Goal: Task Accomplishment & Management: Use online tool/utility

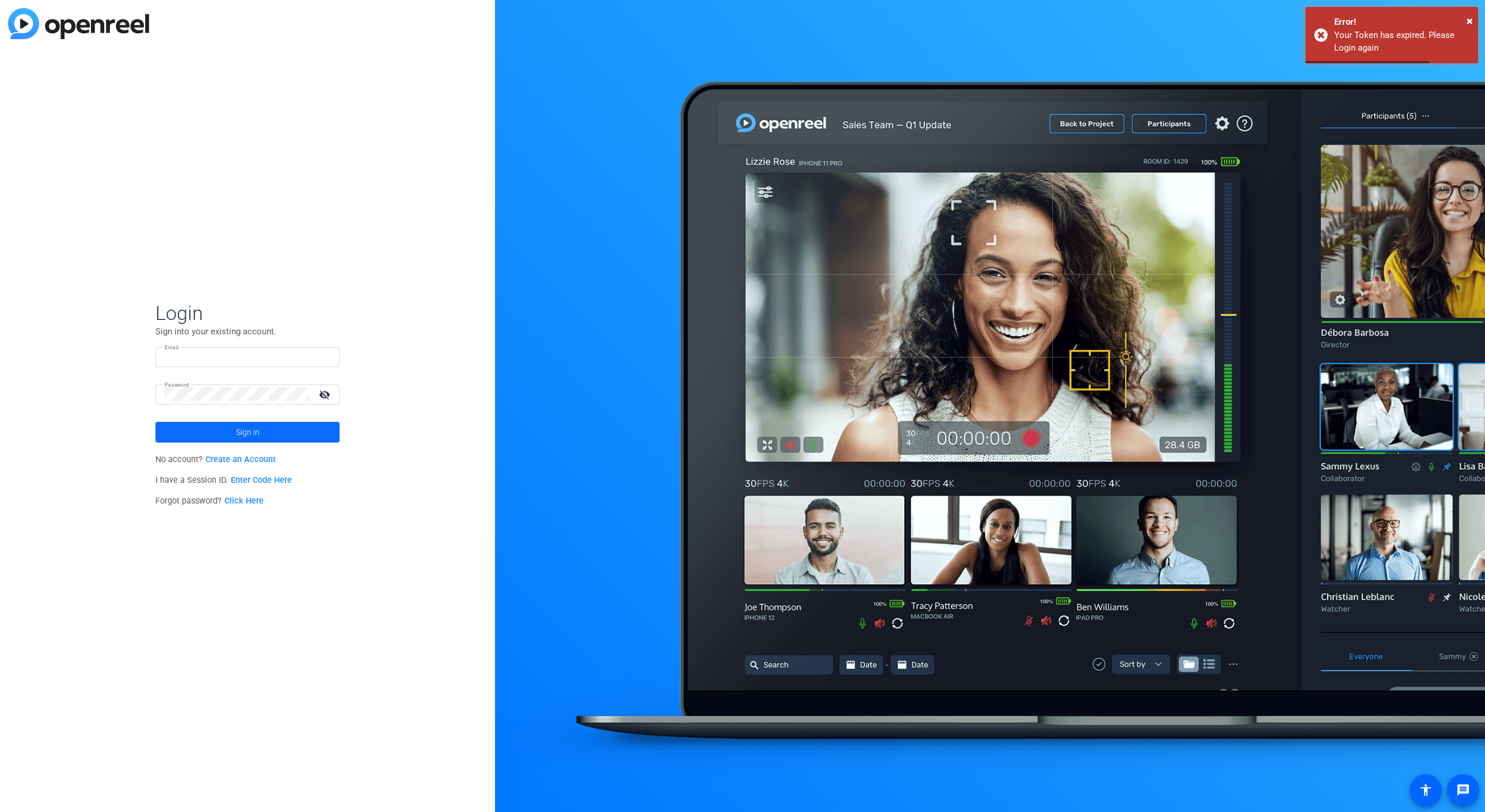
type input "abraham_turcotte@uhg.com"
click at [264, 434] on span at bounding box center [247, 432] width 184 height 28
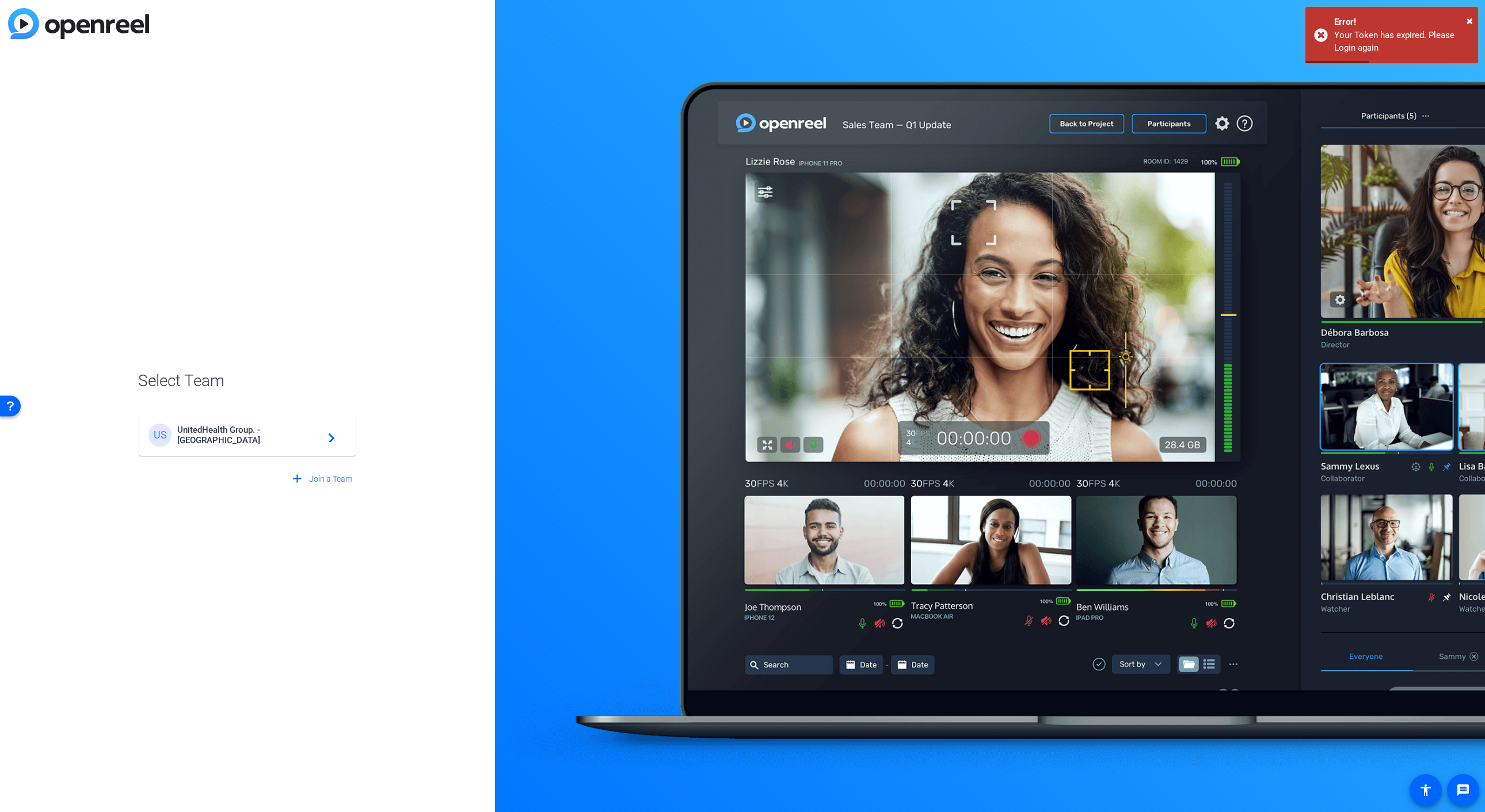
click at [285, 434] on span "UnitedHealth Group. - Tilt Studios" at bounding box center [249, 435] width 144 height 21
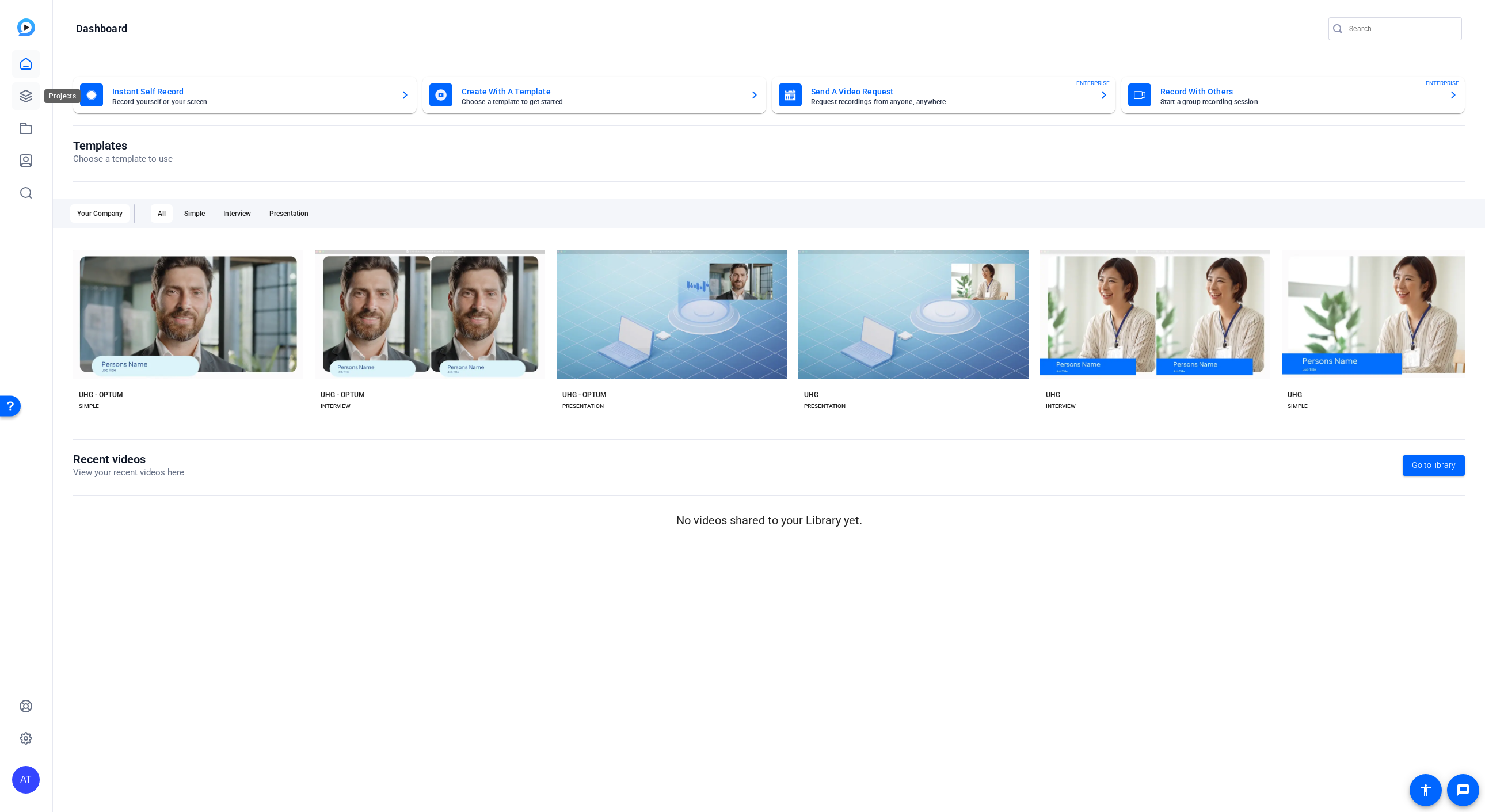
click at [30, 94] on icon at bounding box center [26, 96] width 14 height 14
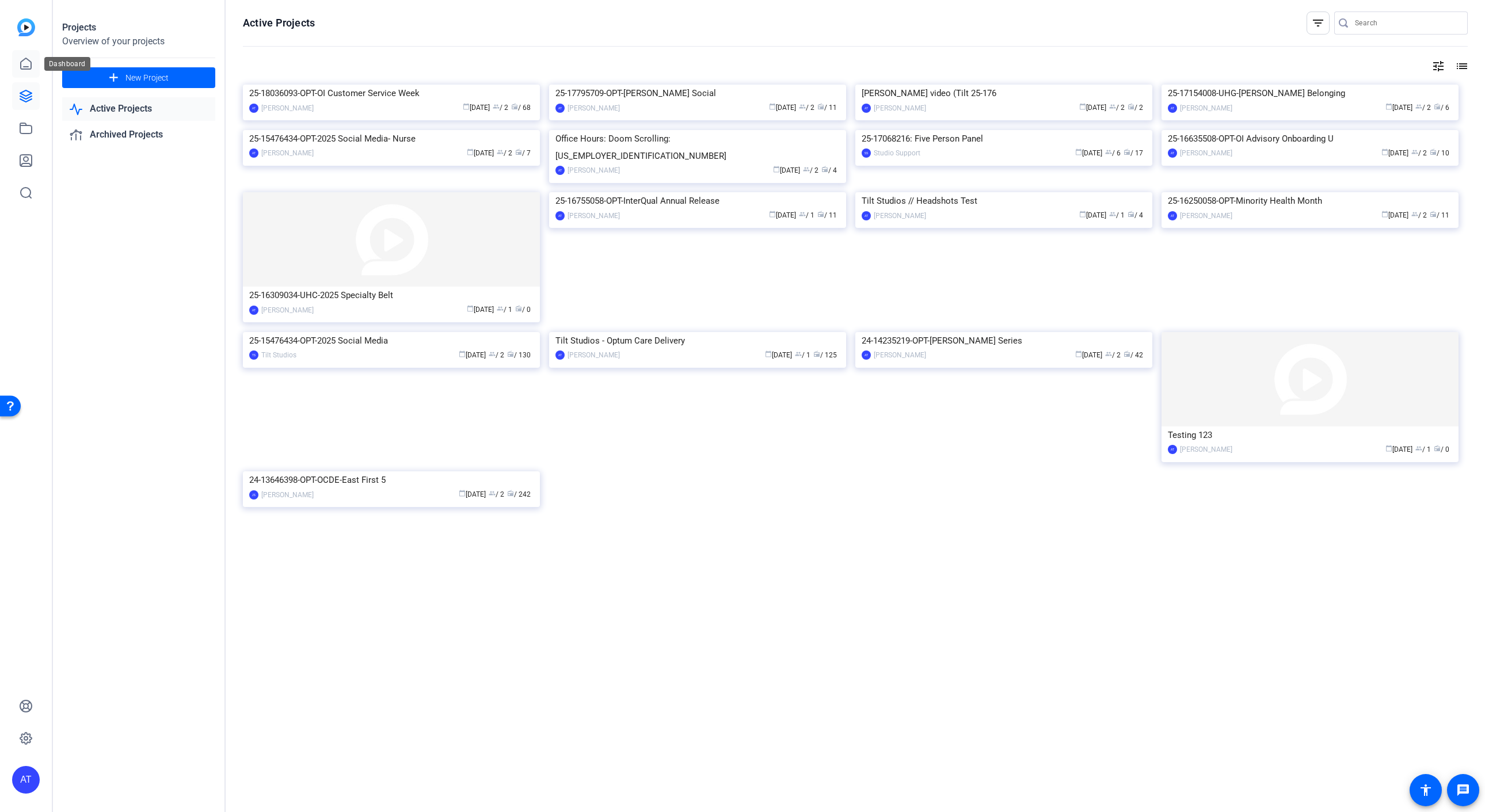
click at [21, 67] on icon at bounding box center [26, 63] width 10 height 11
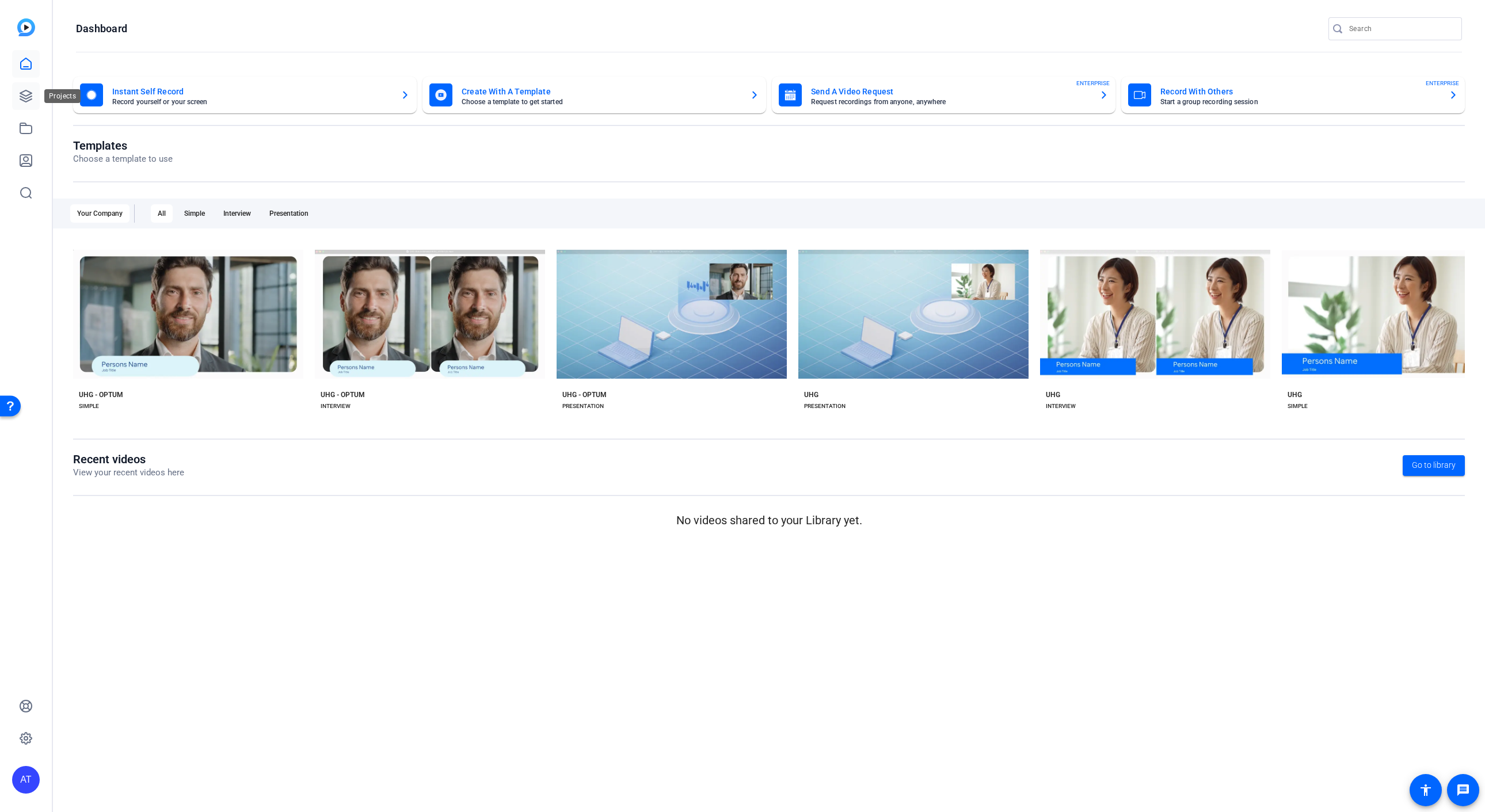
click at [30, 99] on icon at bounding box center [26, 96] width 12 height 12
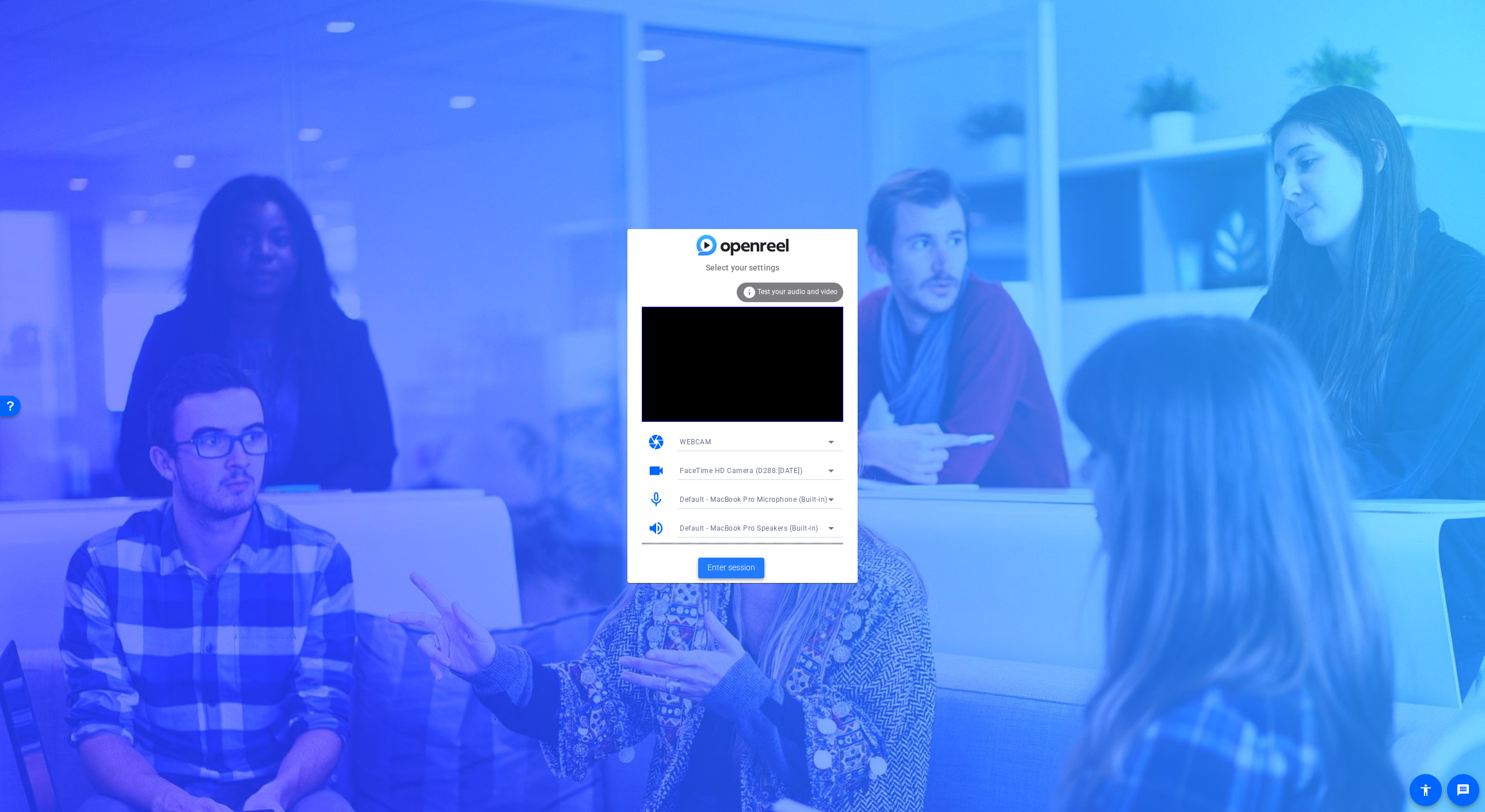
click at [729, 569] on span "Enter session" at bounding box center [731, 567] width 48 height 12
click at [733, 573] on span "Enter session" at bounding box center [731, 567] width 48 height 12
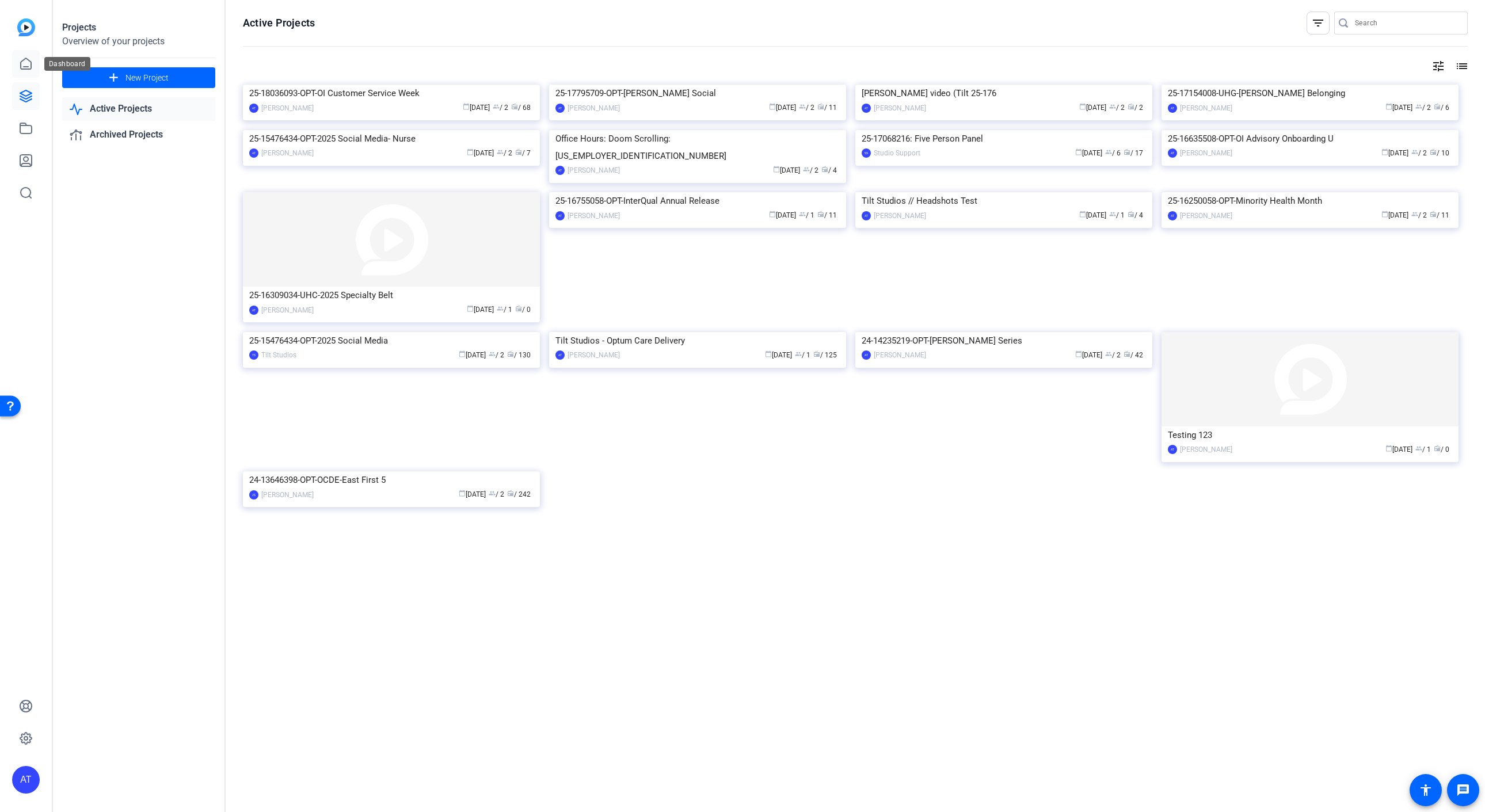
click at [25, 64] on icon at bounding box center [26, 64] width 14 height 14
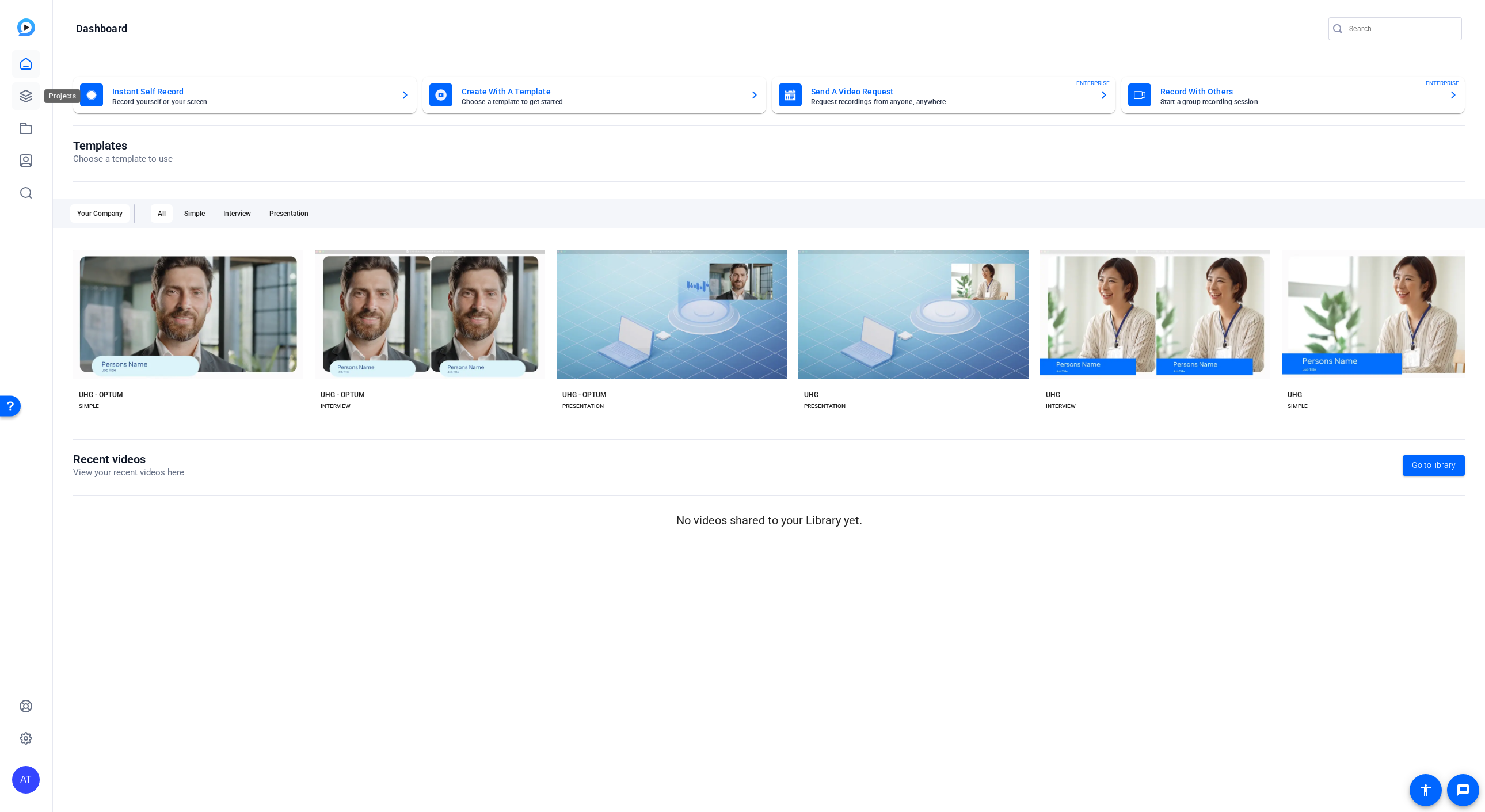
click at [21, 109] on link at bounding box center [26, 96] width 28 height 28
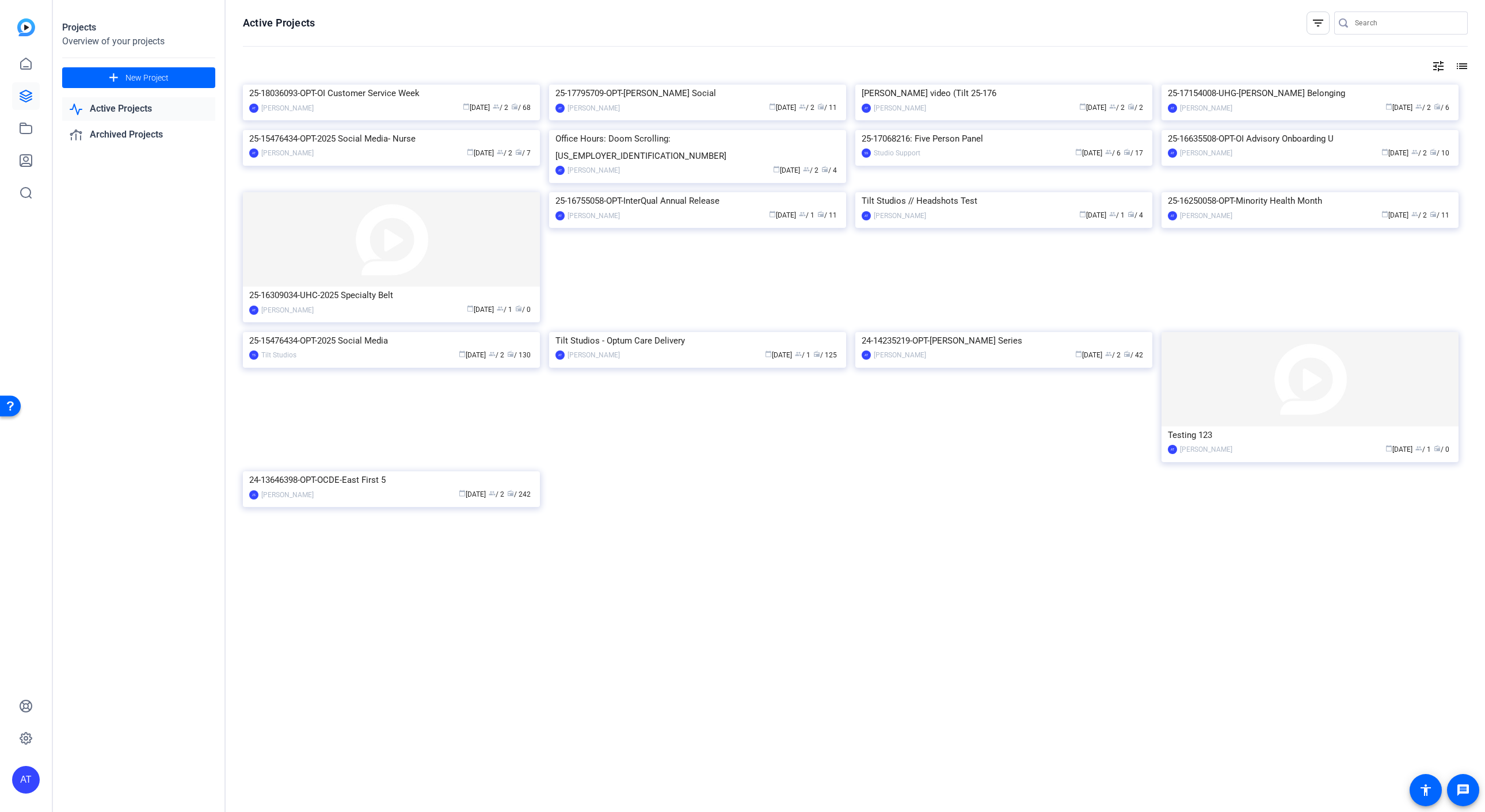
click at [21, 780] on div "AT" at bounding box center [26, 779] width 28 height 28
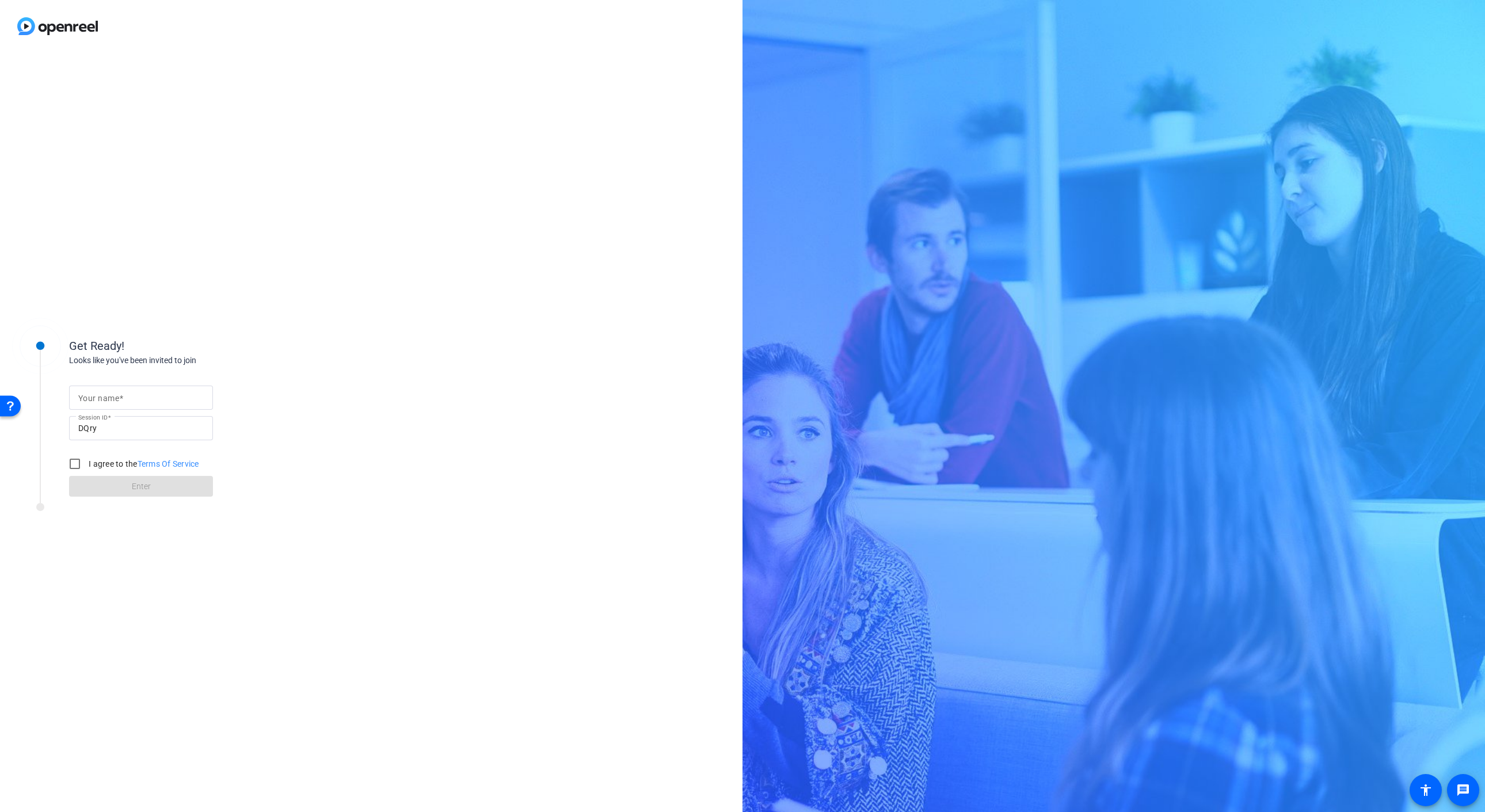
click at [138, 396] on input "Your name" at bounding box center [141, 398] width 125 height 14
type input "[PERSON_NAME]"
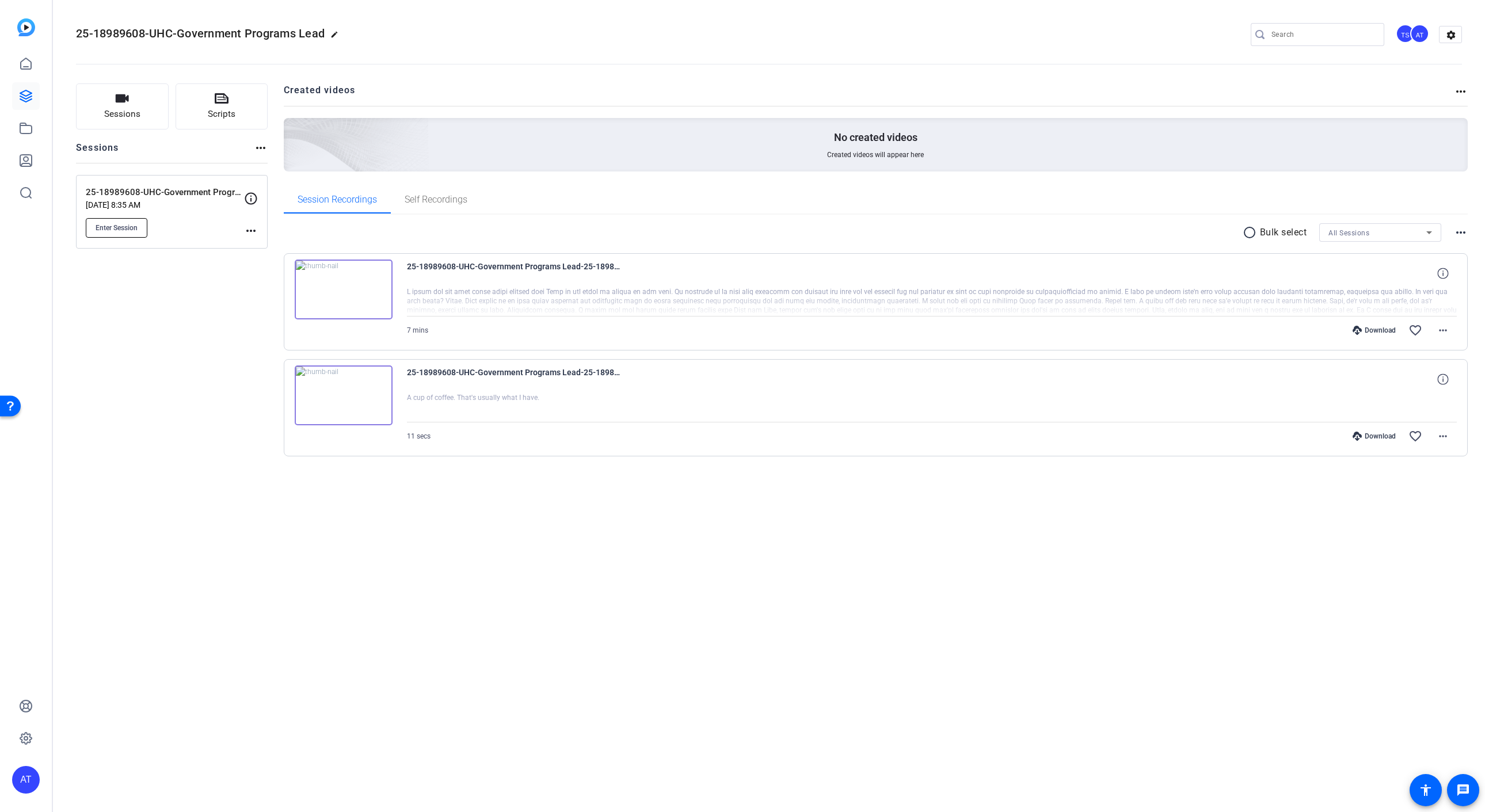
click at [123, 232] on button "Enter Session" at bounding box center [117, 228] width 62 height 20
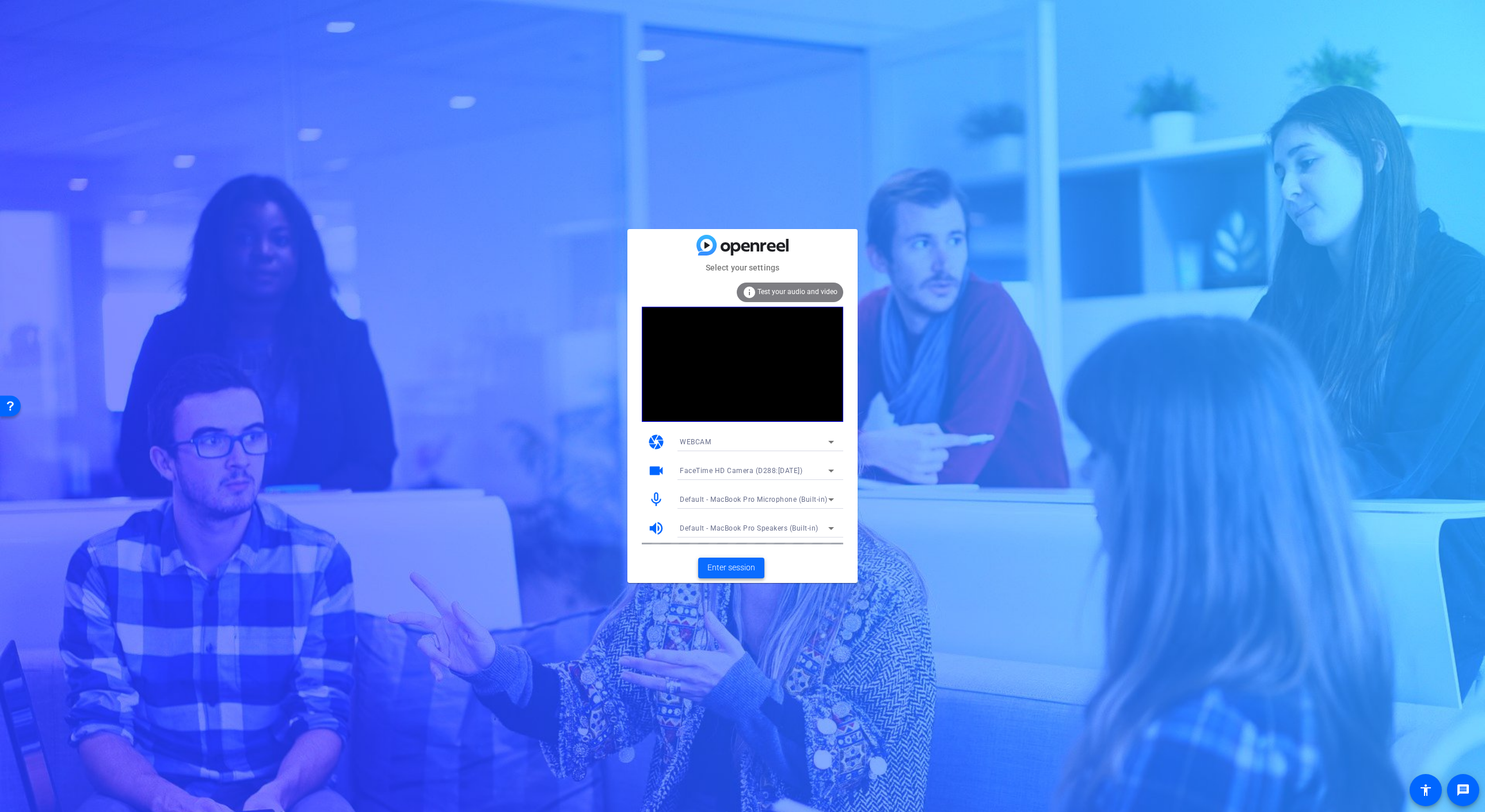
click at [742, 565] on span "Enter session" at bounding box center [731, 567] width 48 height 12
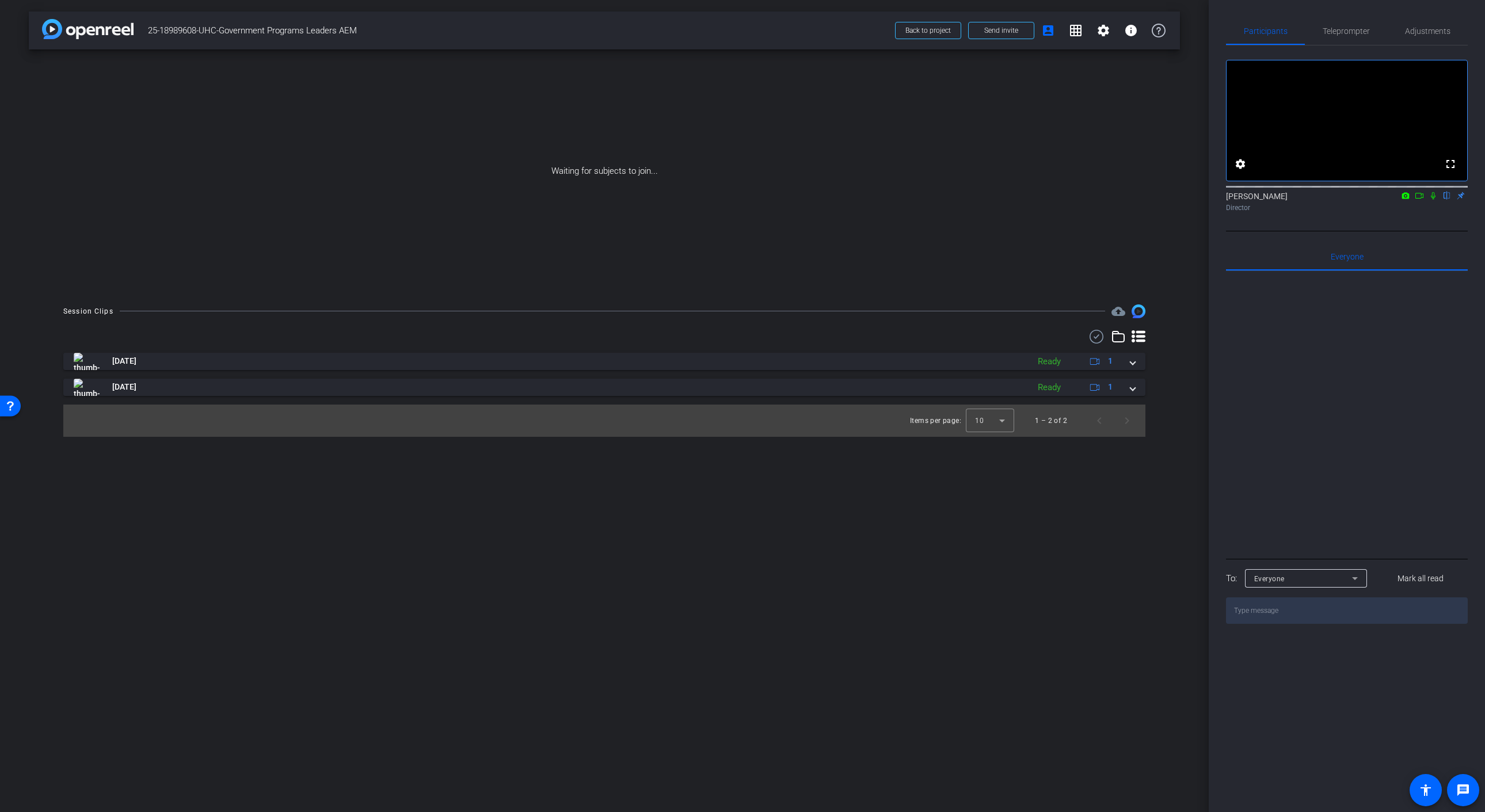
click at [1422, 200] on icon at bounding box center [1419, 196] width 9 height 8
click at [1447, 200] on icon at bounding box center [1447, 196] width 5 height 8
click at [1017, 36] on span at bounding box center [1001, 31] width 65 height 28
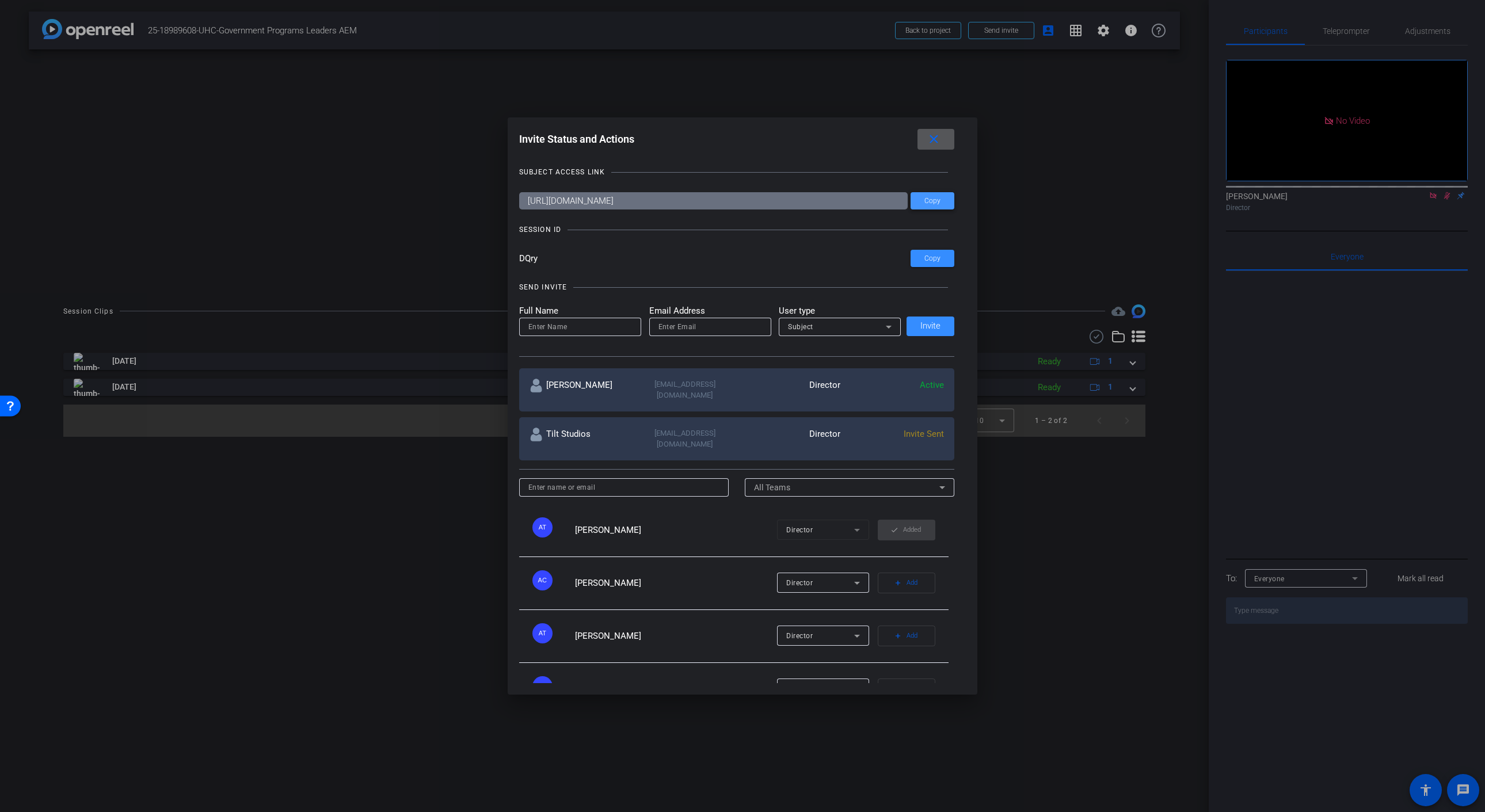
click at [939, 203] on span "Copy" at bounding box center [932, 201] width 16 height 9
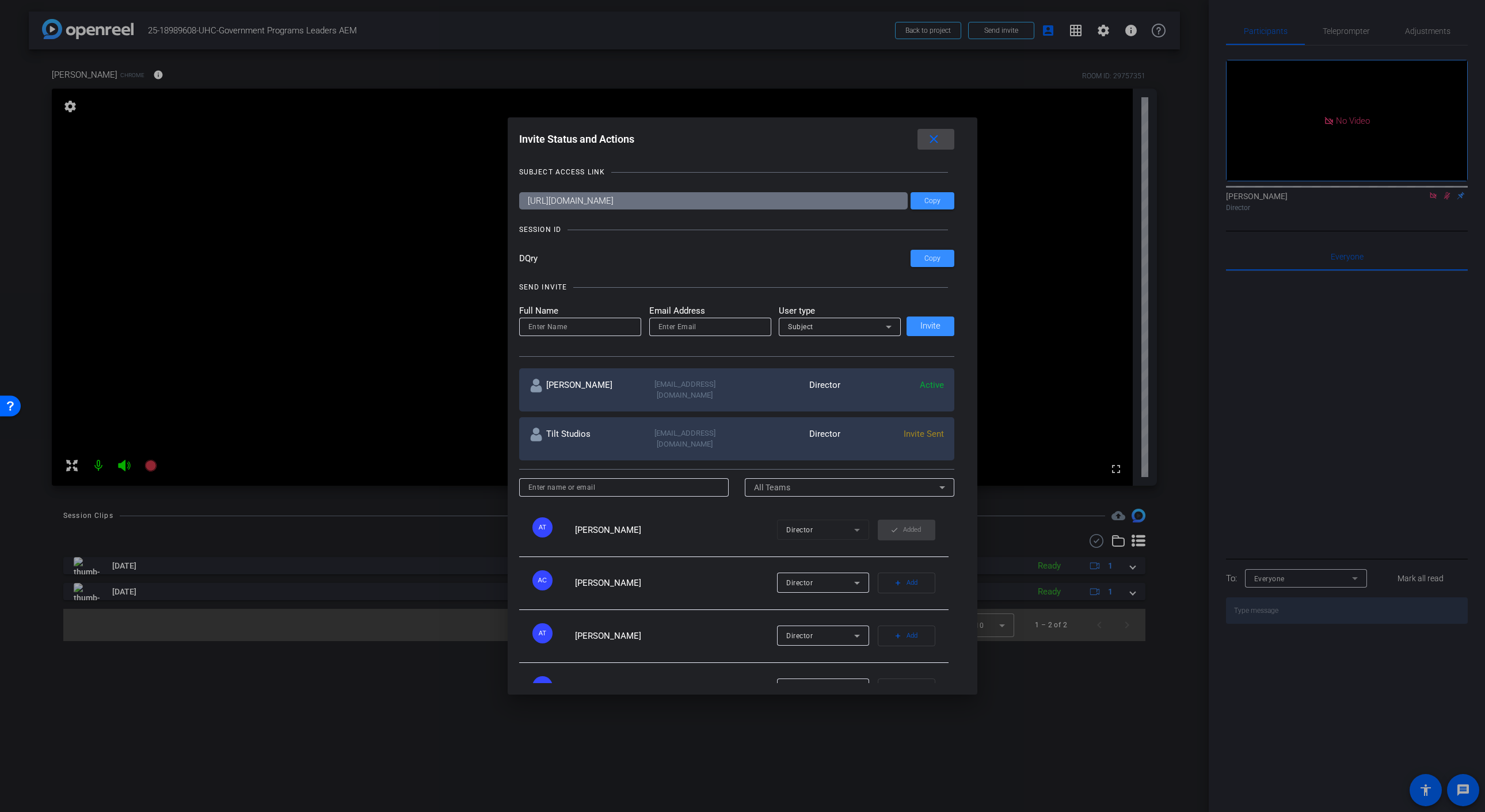
click at [937, 142] on mat-icon "close" at bounding box center [934, 139] width 15 height 15
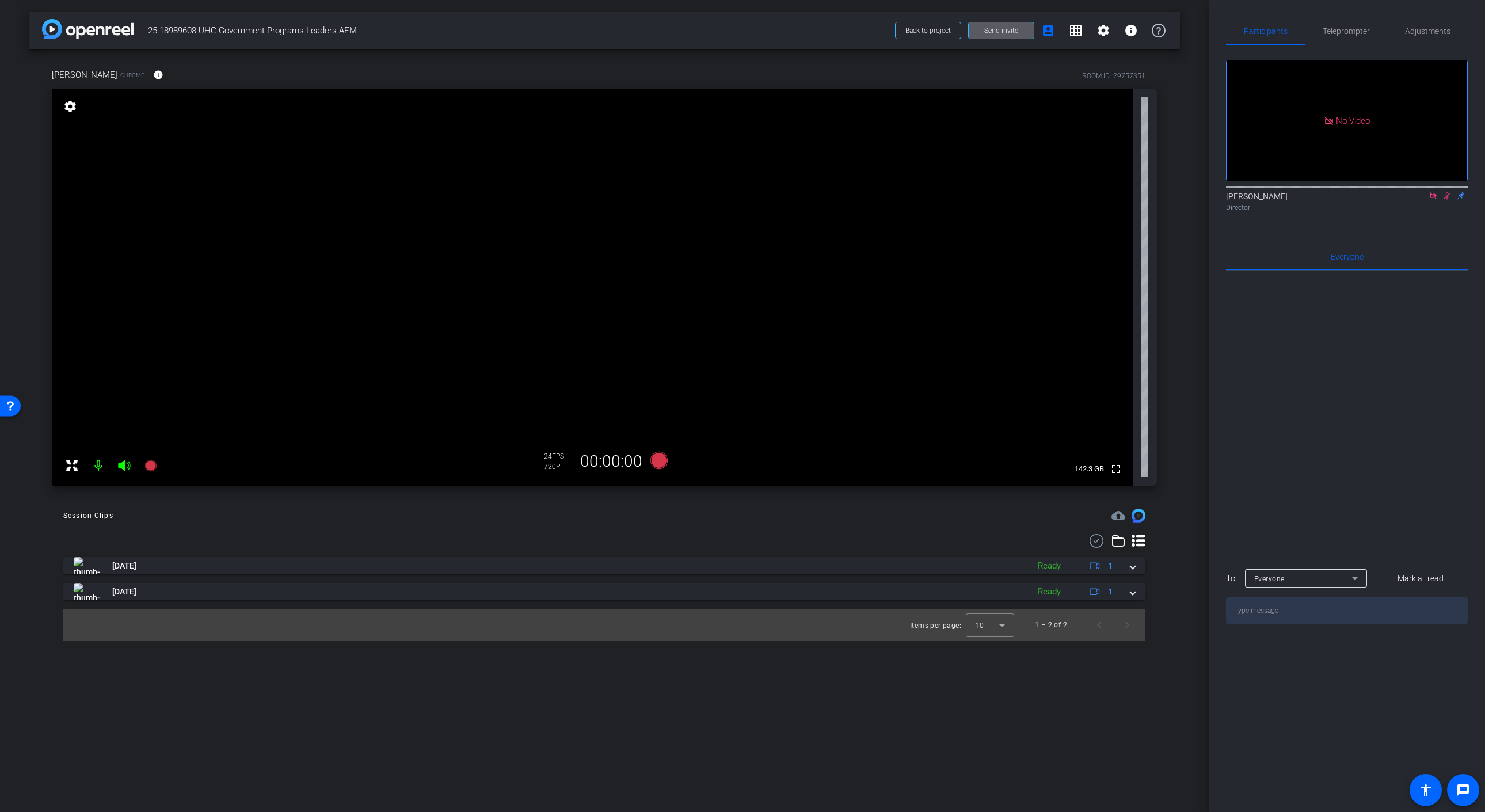
click at [63, 76] on span "Kate" at bounding box center [84, 75] width 66 height 13
click at [153, 76] on mat-icon "info" at bounding box center [158, 75] width 10 height 10
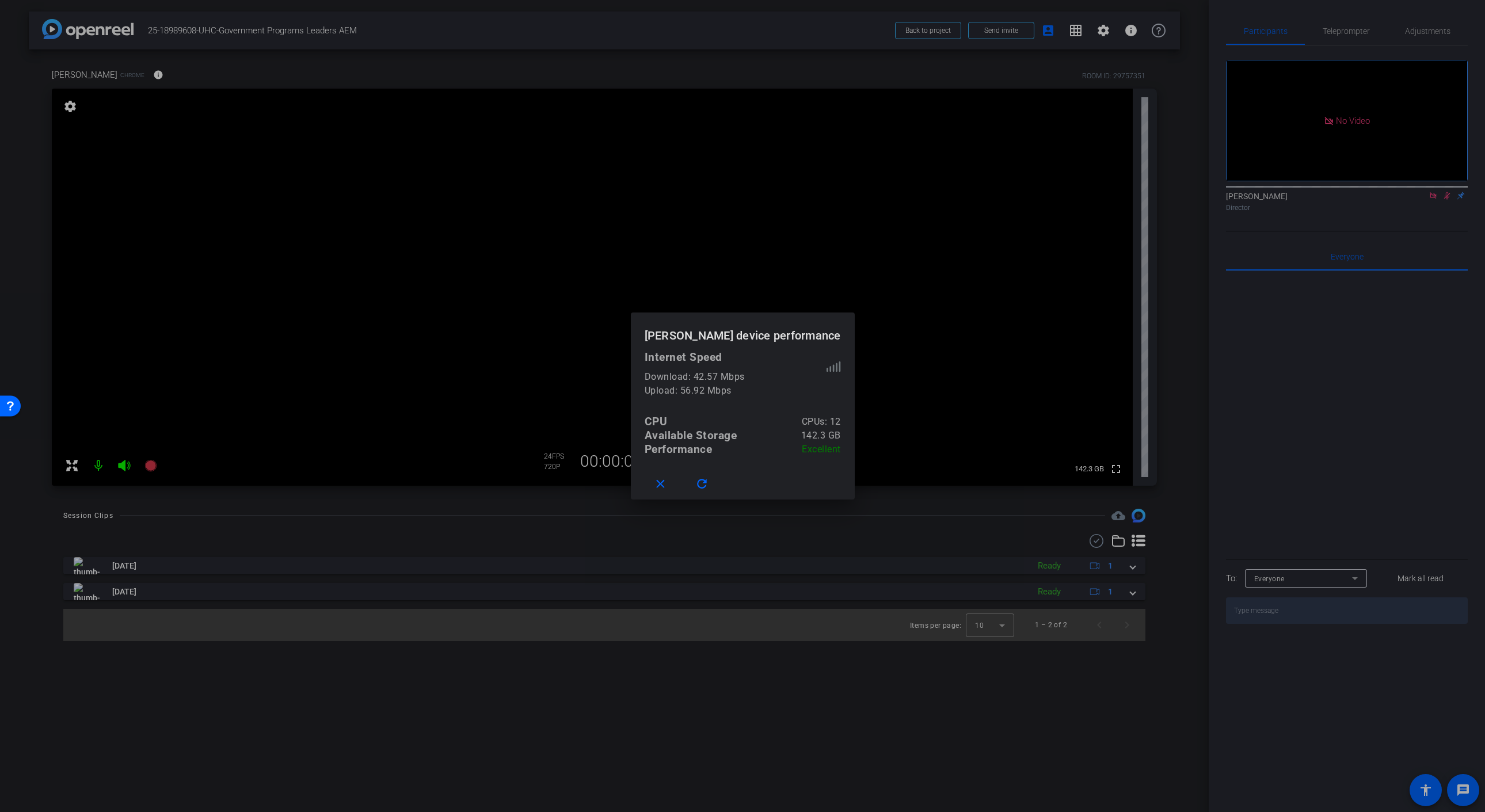
drag, startPoint x: 429, startPoint y: 358, endPoint x: 646, endPoint y: 515, distance: 267.8
click at [432, 360] on div at bounding box center [742, 406] width 1485 height 812
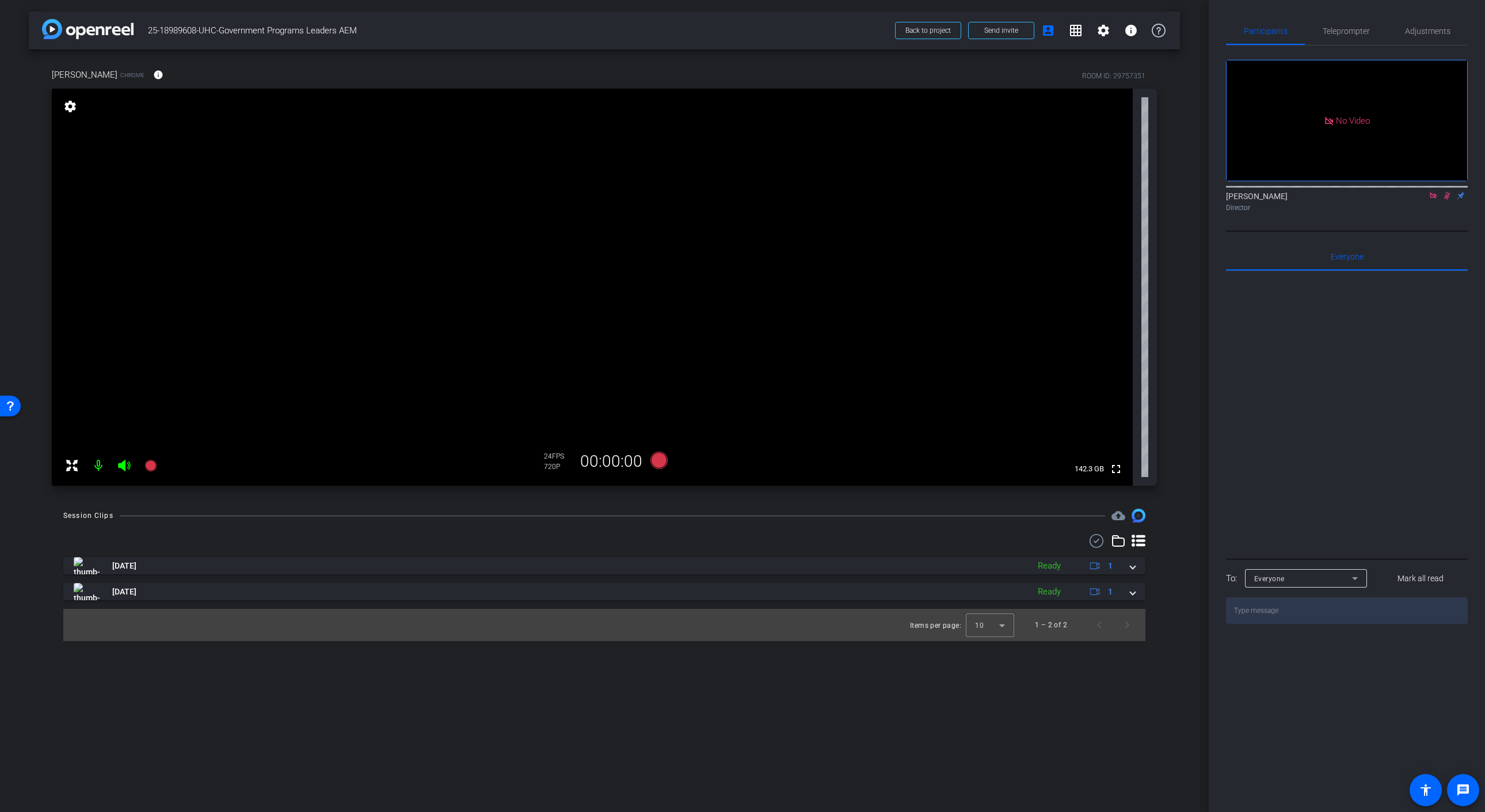
click at [1451, 201] on mat-icon at bounding box center [1447, 196] width 14 height 10
click at [1433, 200] on icon at bounding box center [1433, 196] width 9 height 8
click at [63, 77] on span "Kate" at bounding box center [84, 75] width 66 height 13
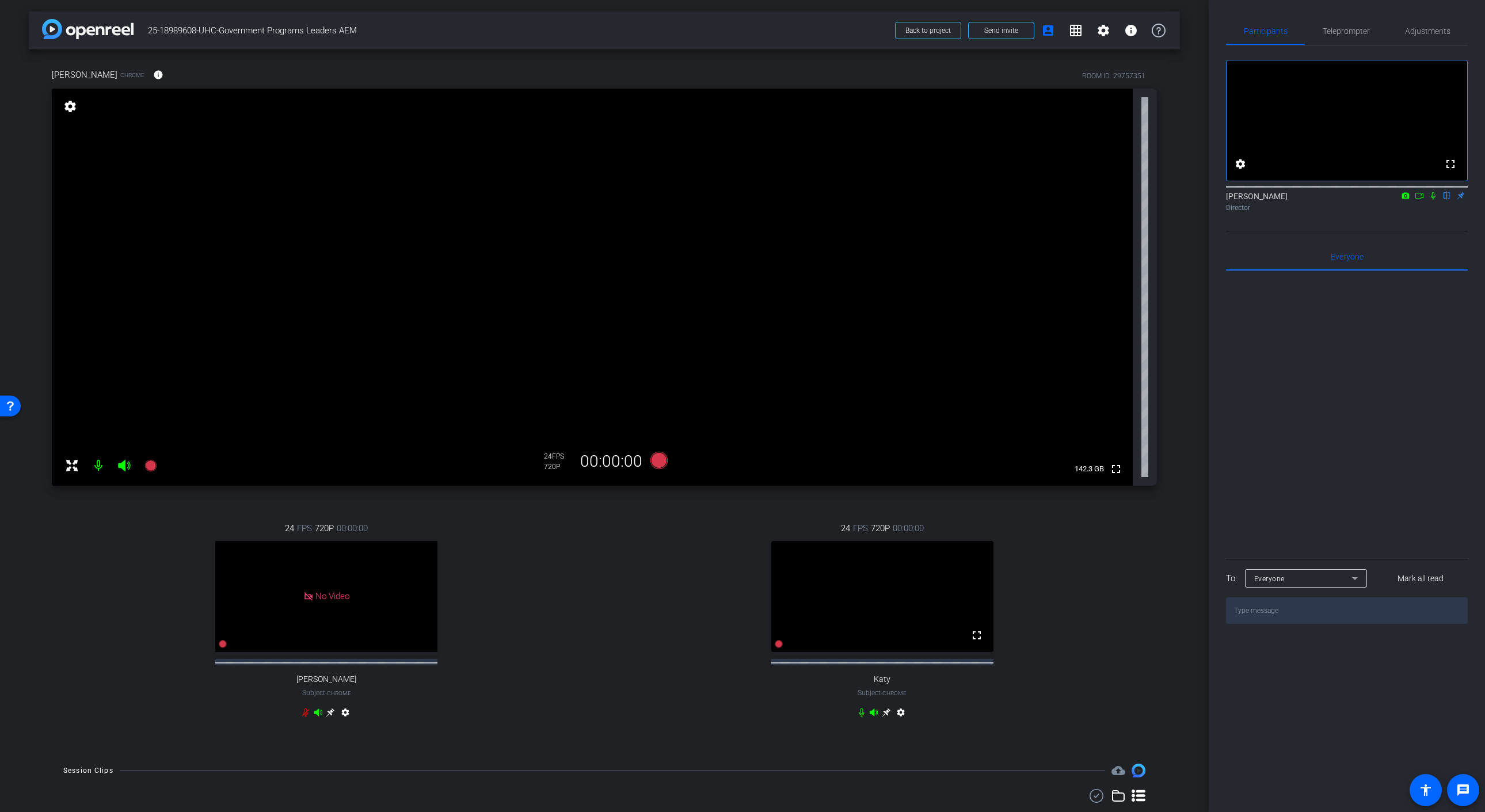
click at [1419, 200] on icon at bounding box center [1419, 196] width 9 height 8
click at [153, 77] on mat-icon "info" at bounding box center [158, 75] width 10 height 10
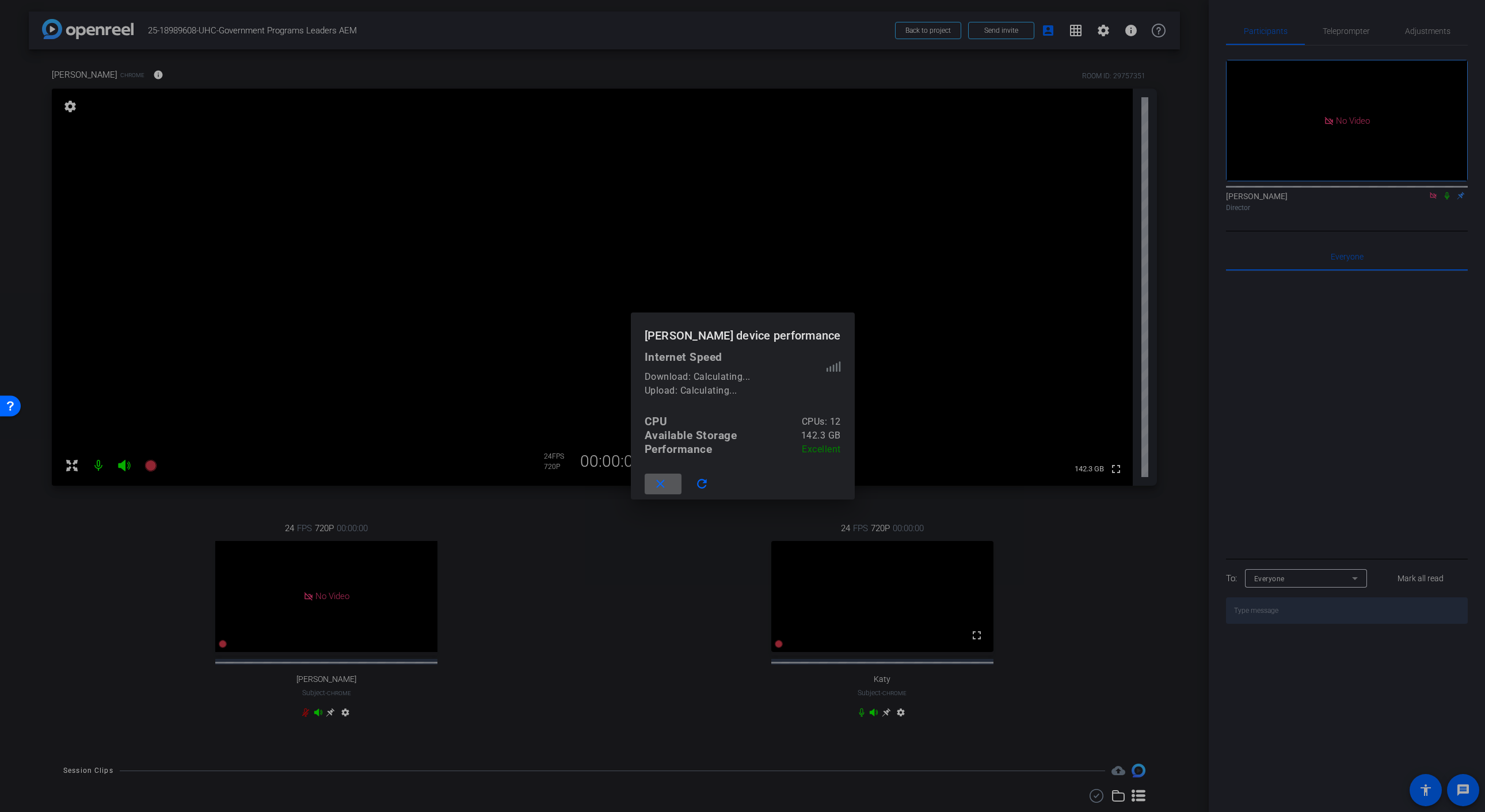
click at [112, 75] on div at bounding box center [742, 406] width 1485 height 812
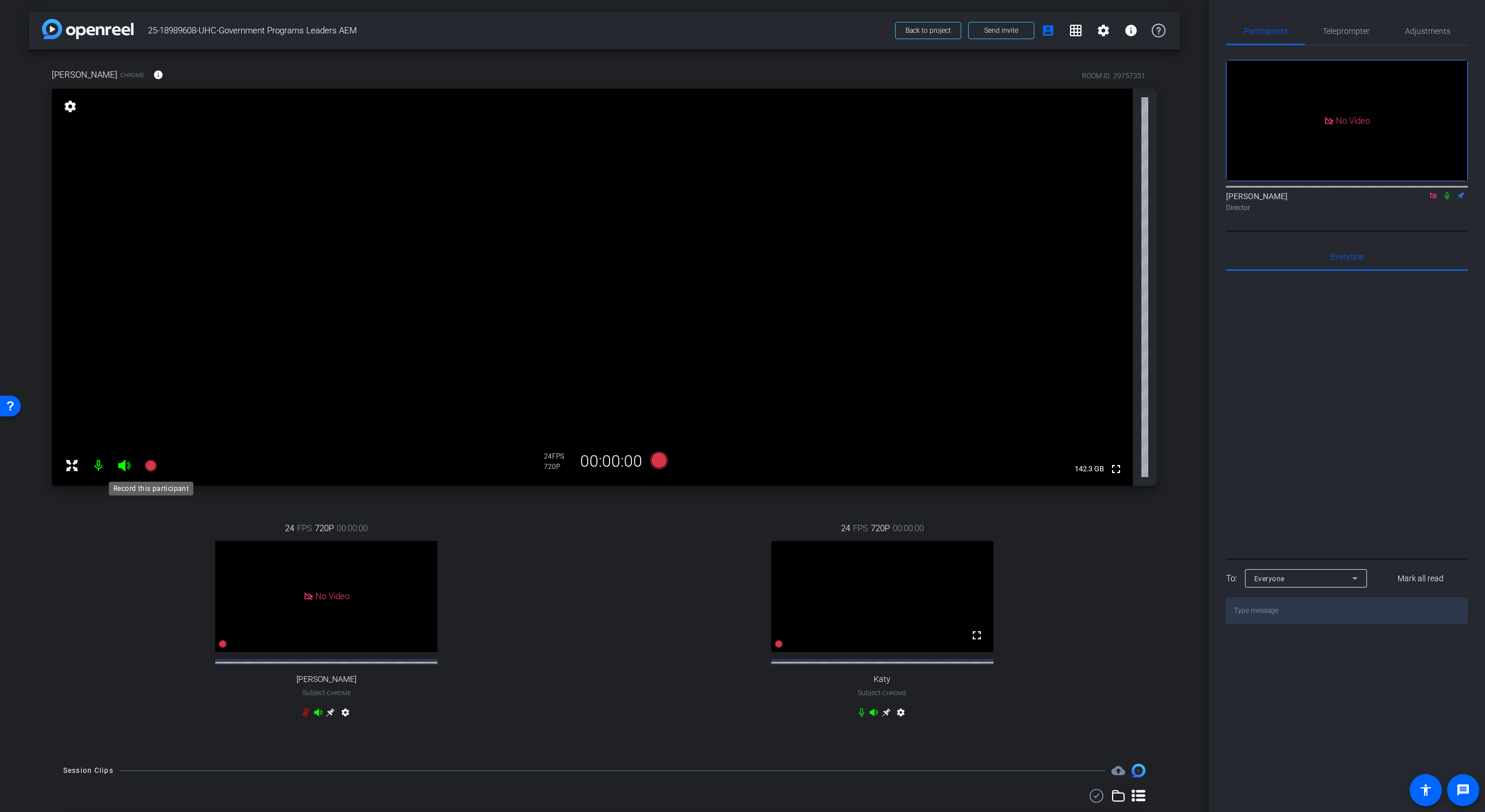
click at [153, 470] on icon at bounding box center [150, 465] width 12 height 12
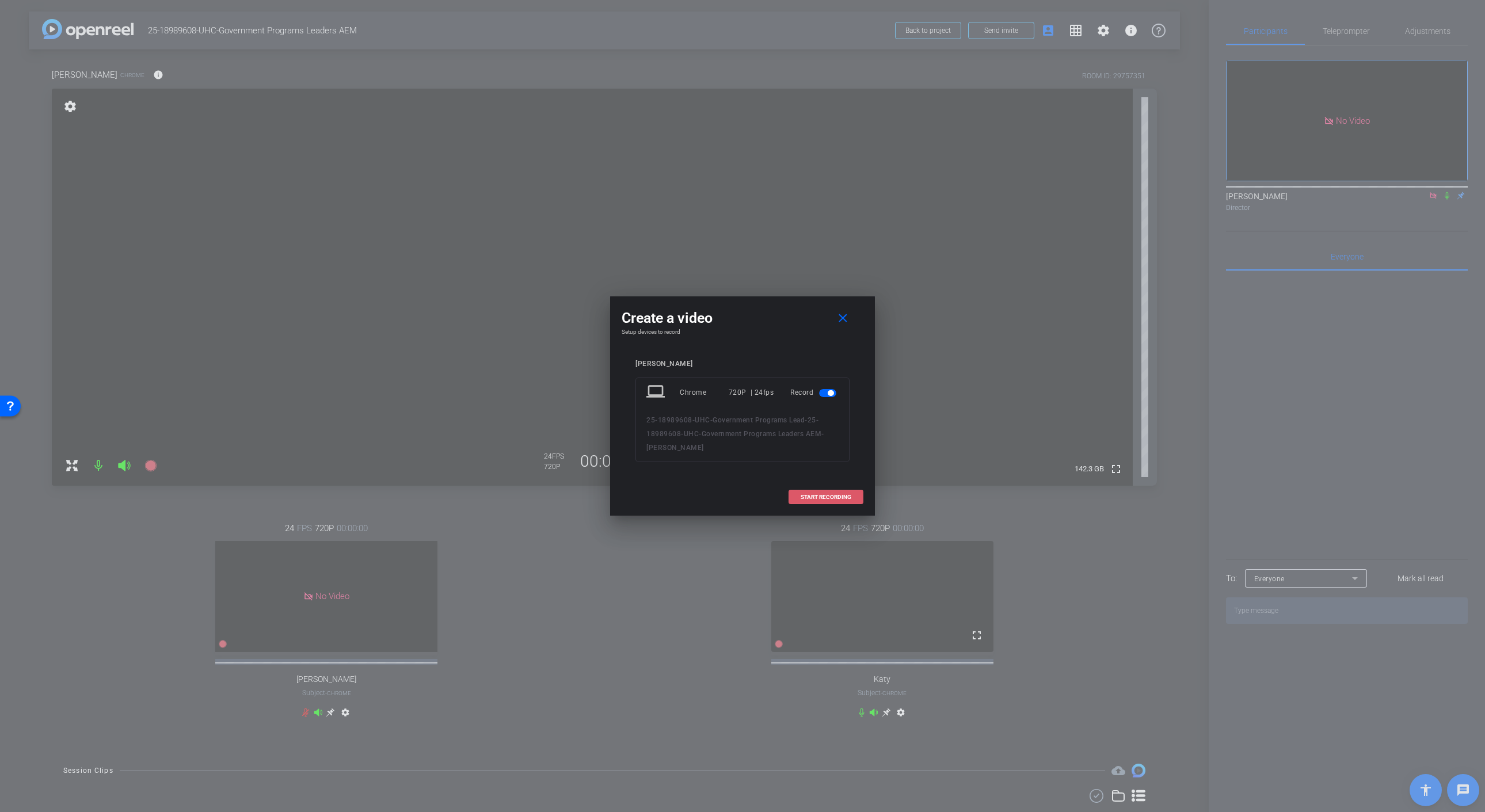
click at [834, 500] on span at bounding box center [826, 497] width 74 height 28
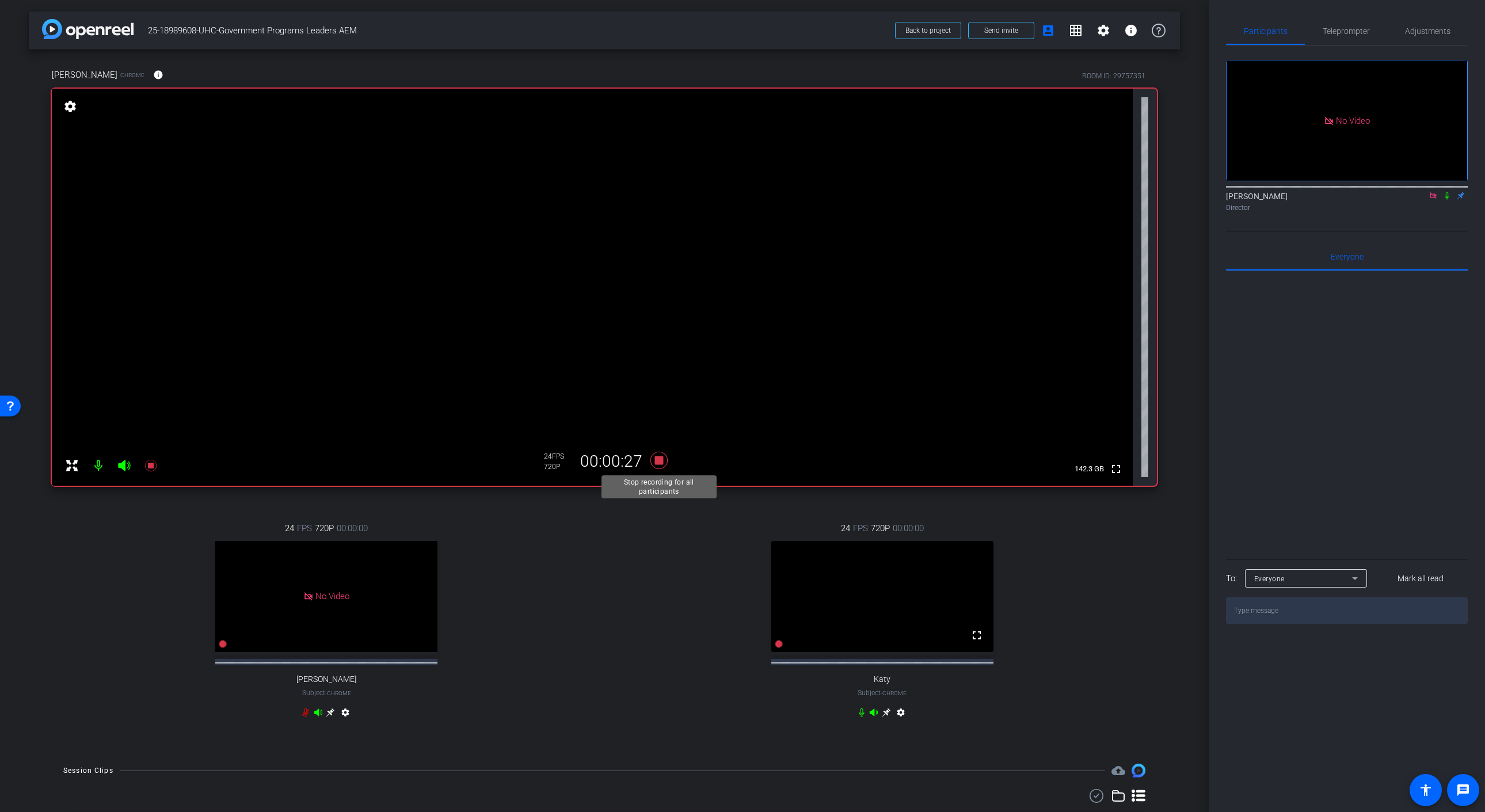
click at [661, 458] on icon at bounding box center [659, 461] width 17 height 17
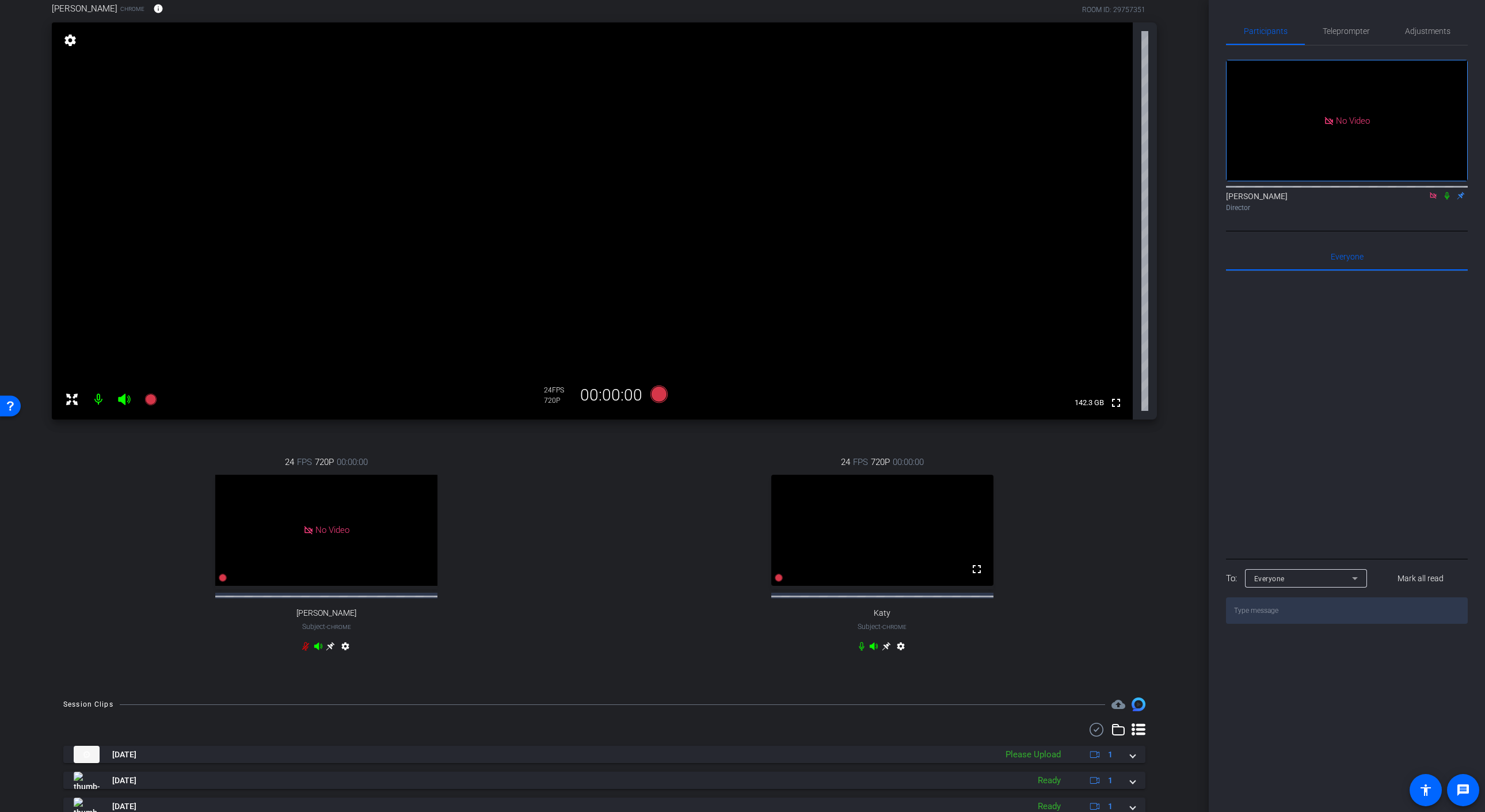
scroll to position [120, 0]
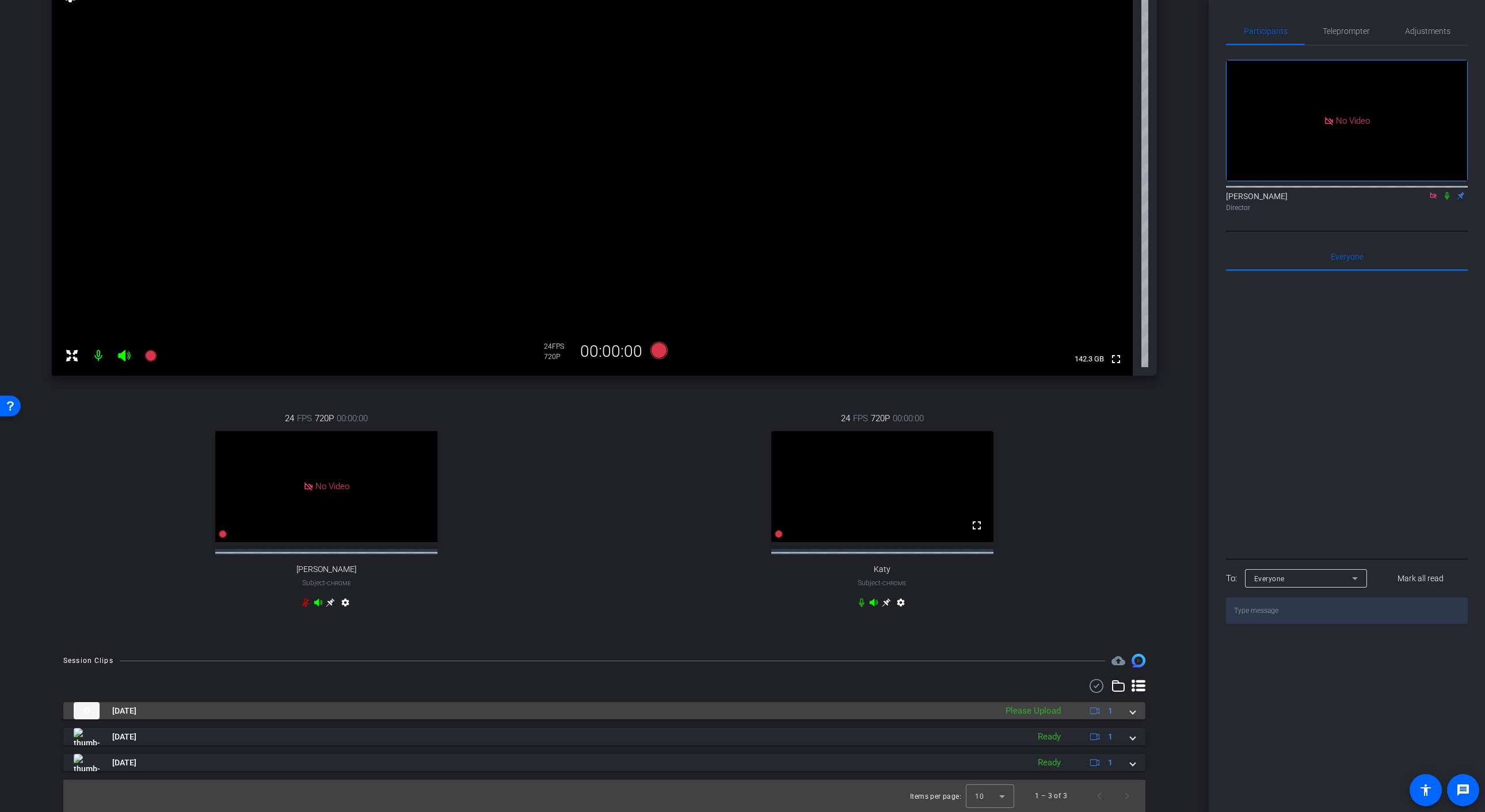
click at [1038, 712] on div "Please Upload" at bounding box center [1033, 710] width 67 height 13
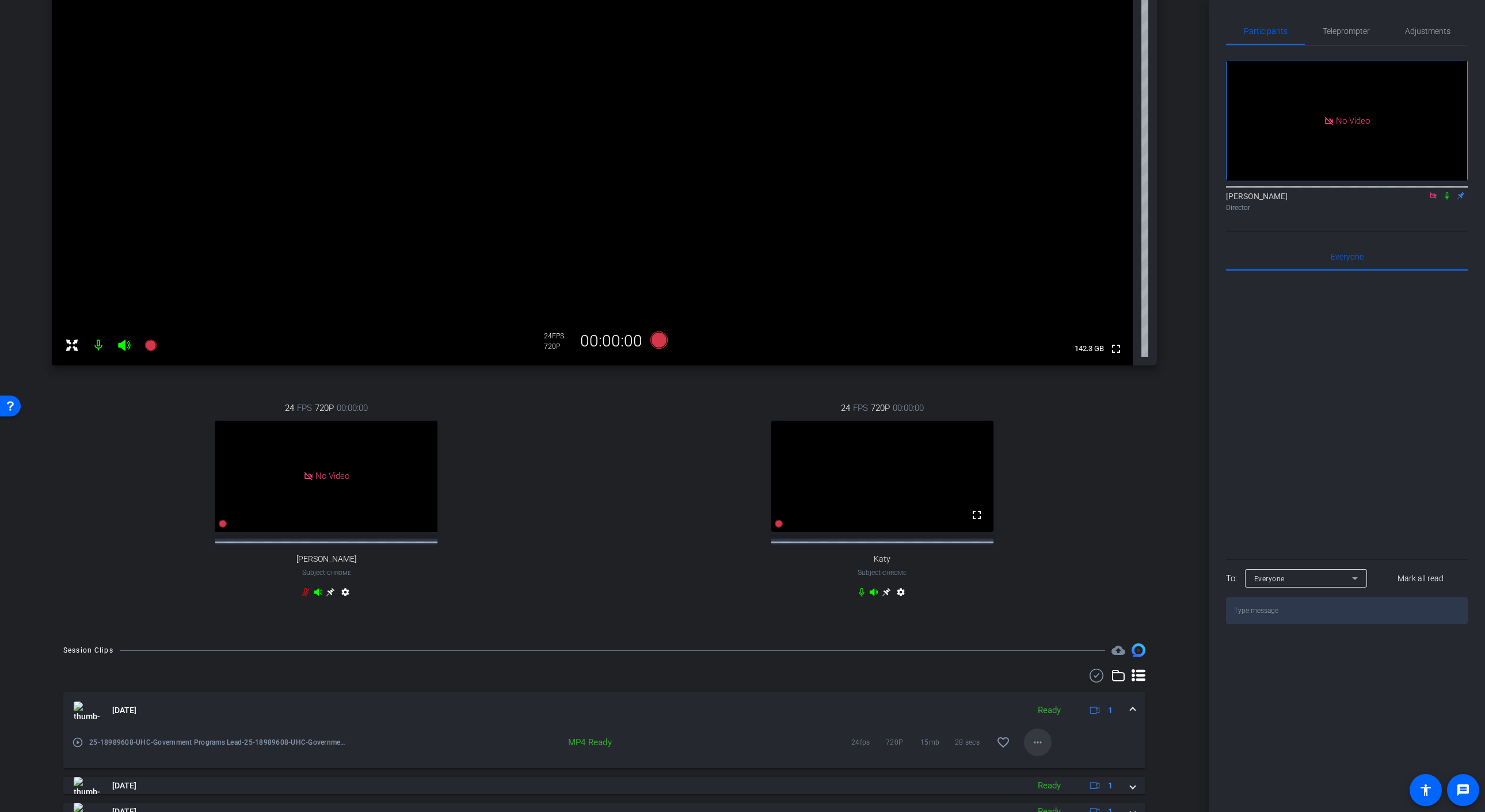
click at [1034, 749] on mat-icon "more_horiz" at bounding box center [1038, 742] width 14 height 14
click at [163, 261] on div at bounding box center [742, 406] width 1485 height 812
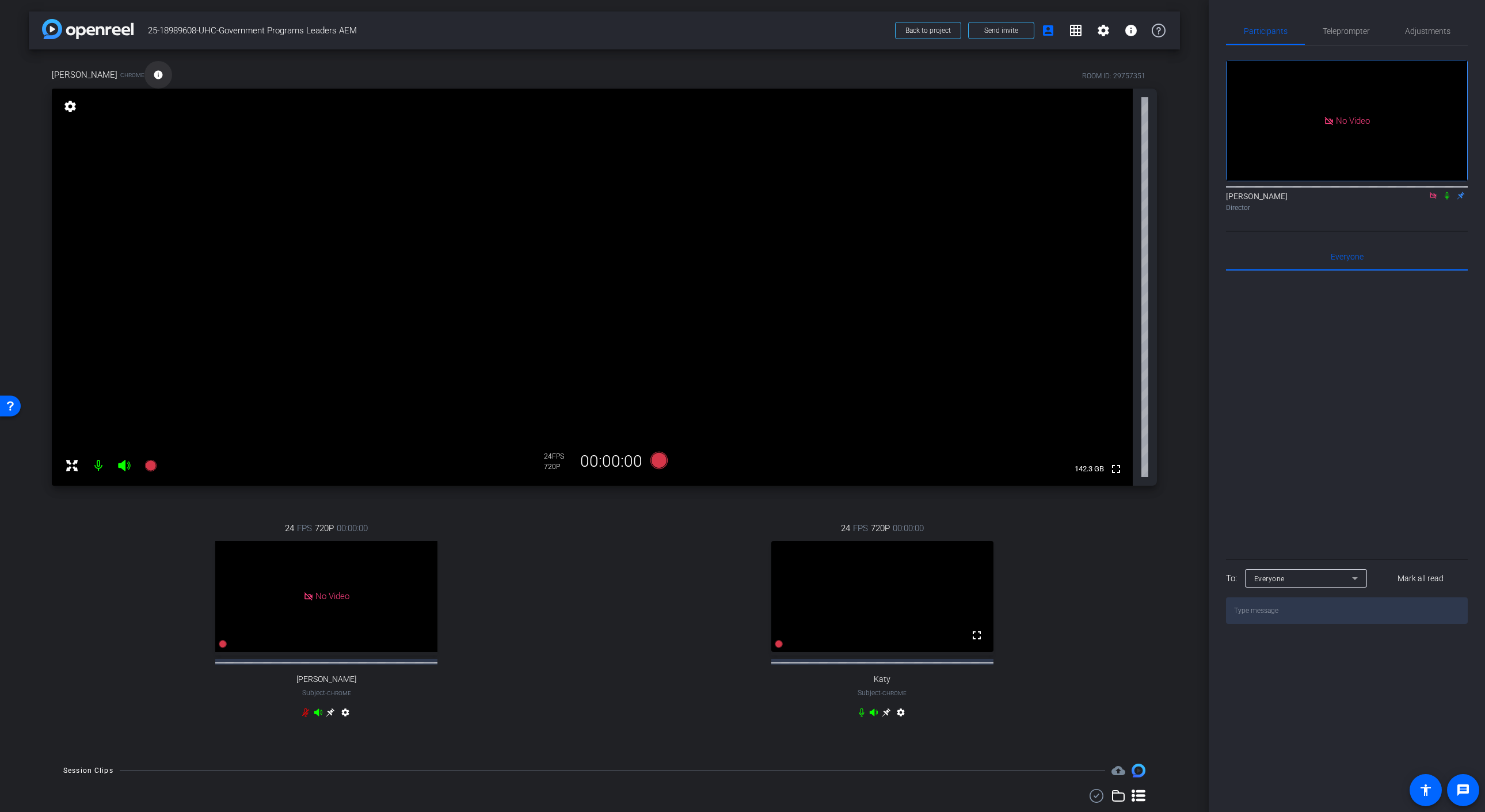
click at [153, 76] on mat-icon "info" at bounding box center [158, 75] width 10 height 10
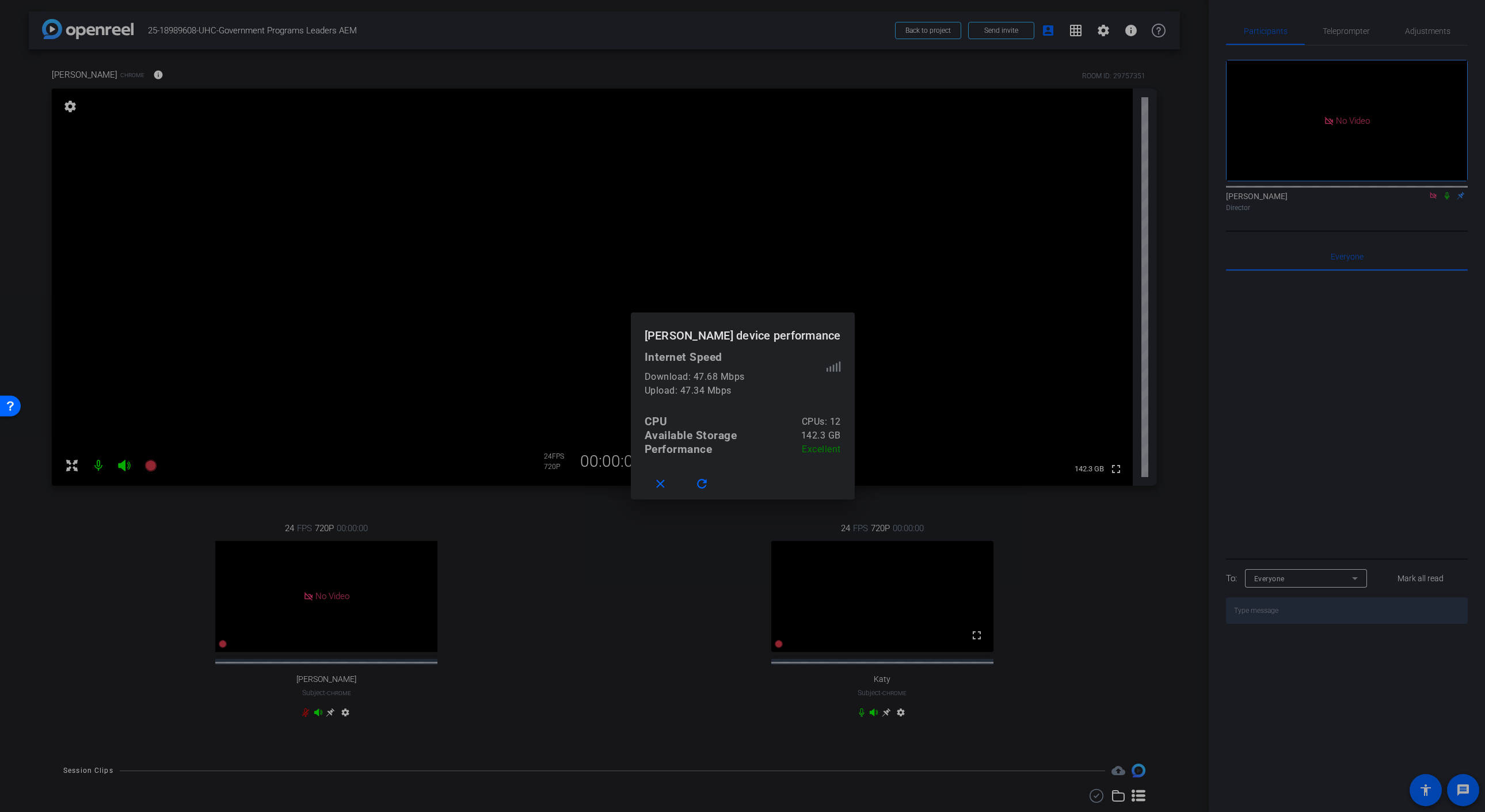
click at [541, 92] on div at bounding box center [742, 406] width 1485 height 812
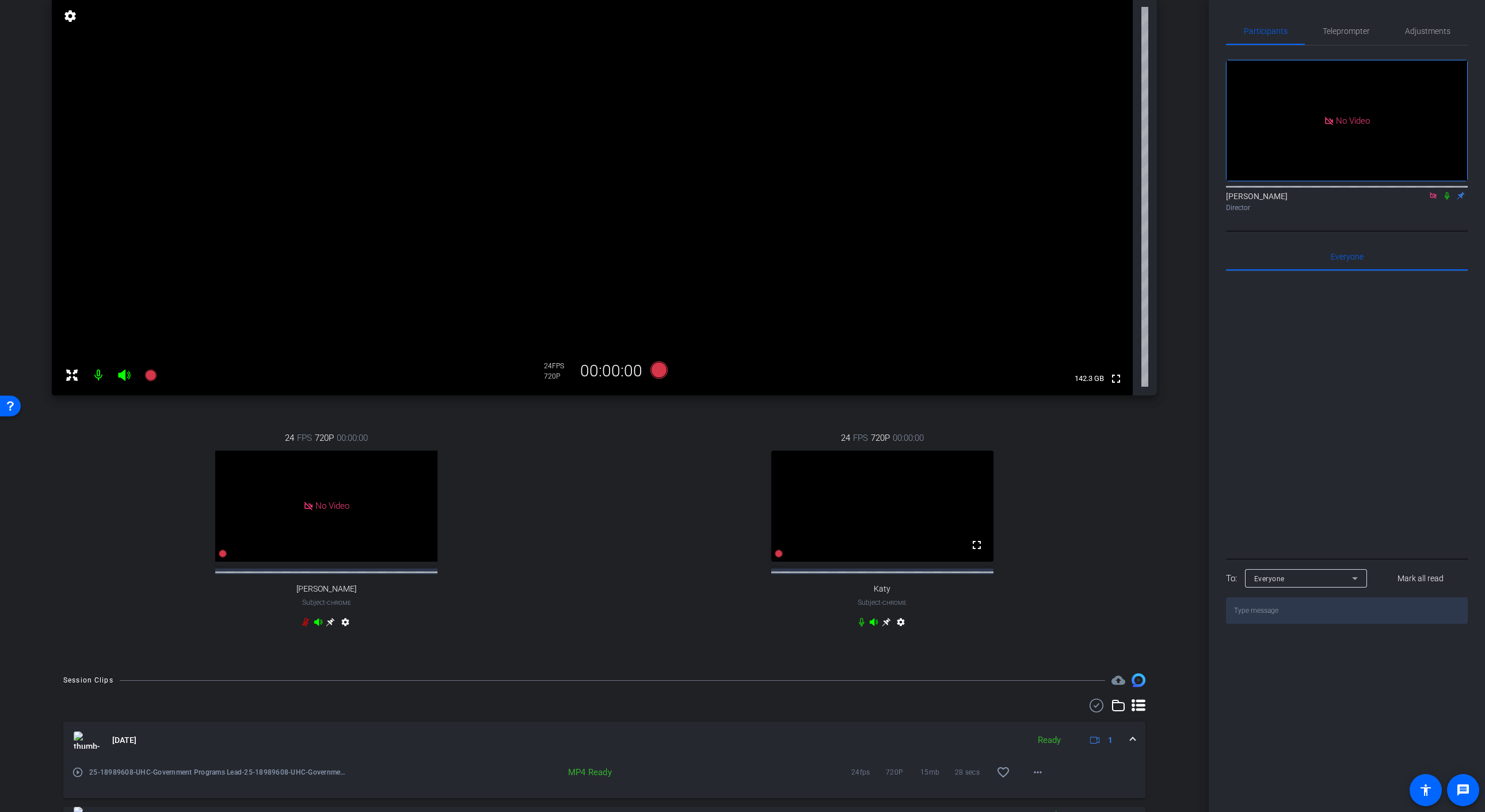
scroll to position [179, 0]
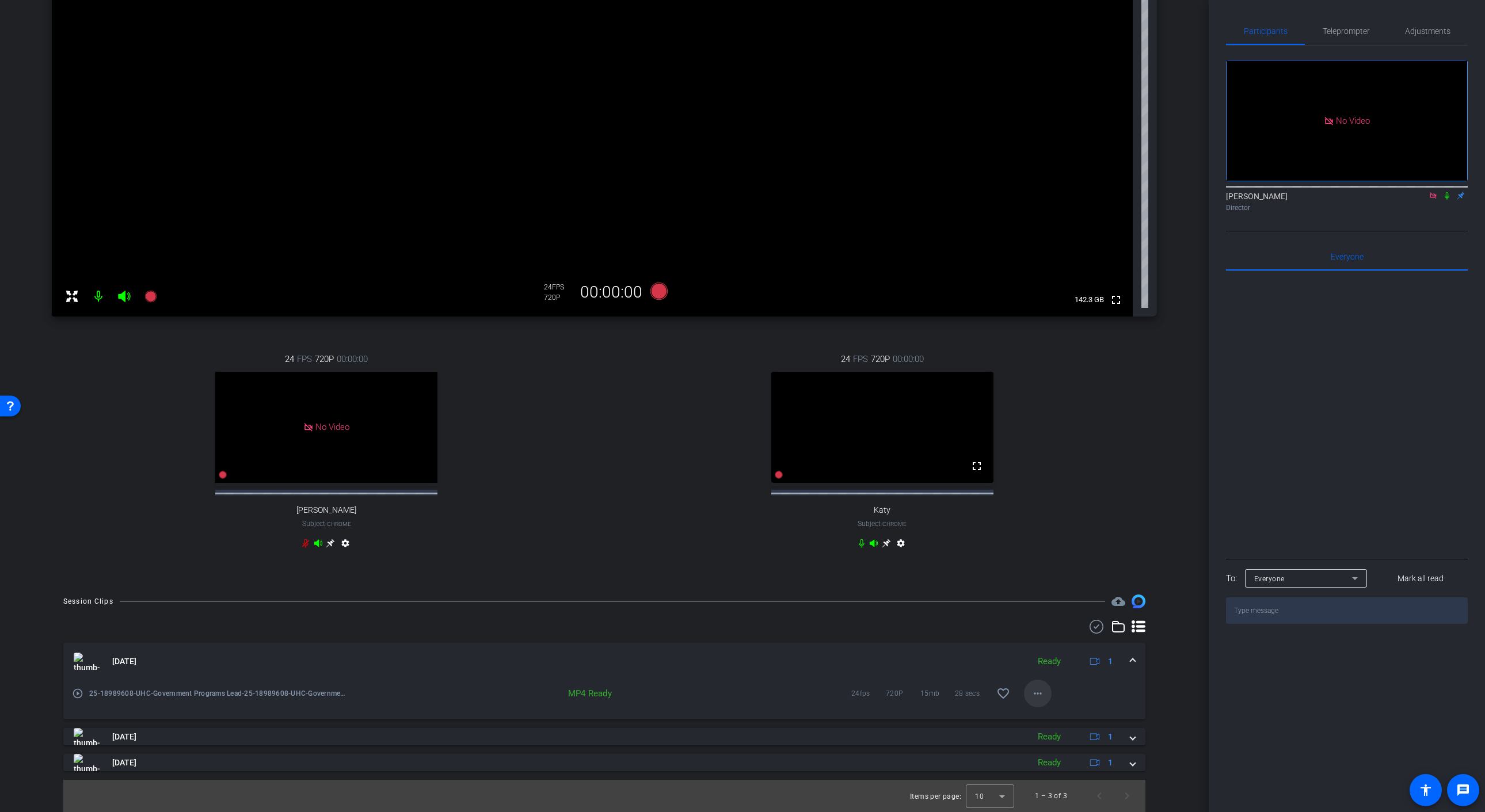
click at [1039, 694] on mat-icon "more_horiz" at bounding box center [1038, 694] width 14 height 14
click at [1075, 568] on span "Download MP4" at bounding box center [1067, 569] width 69 height 14
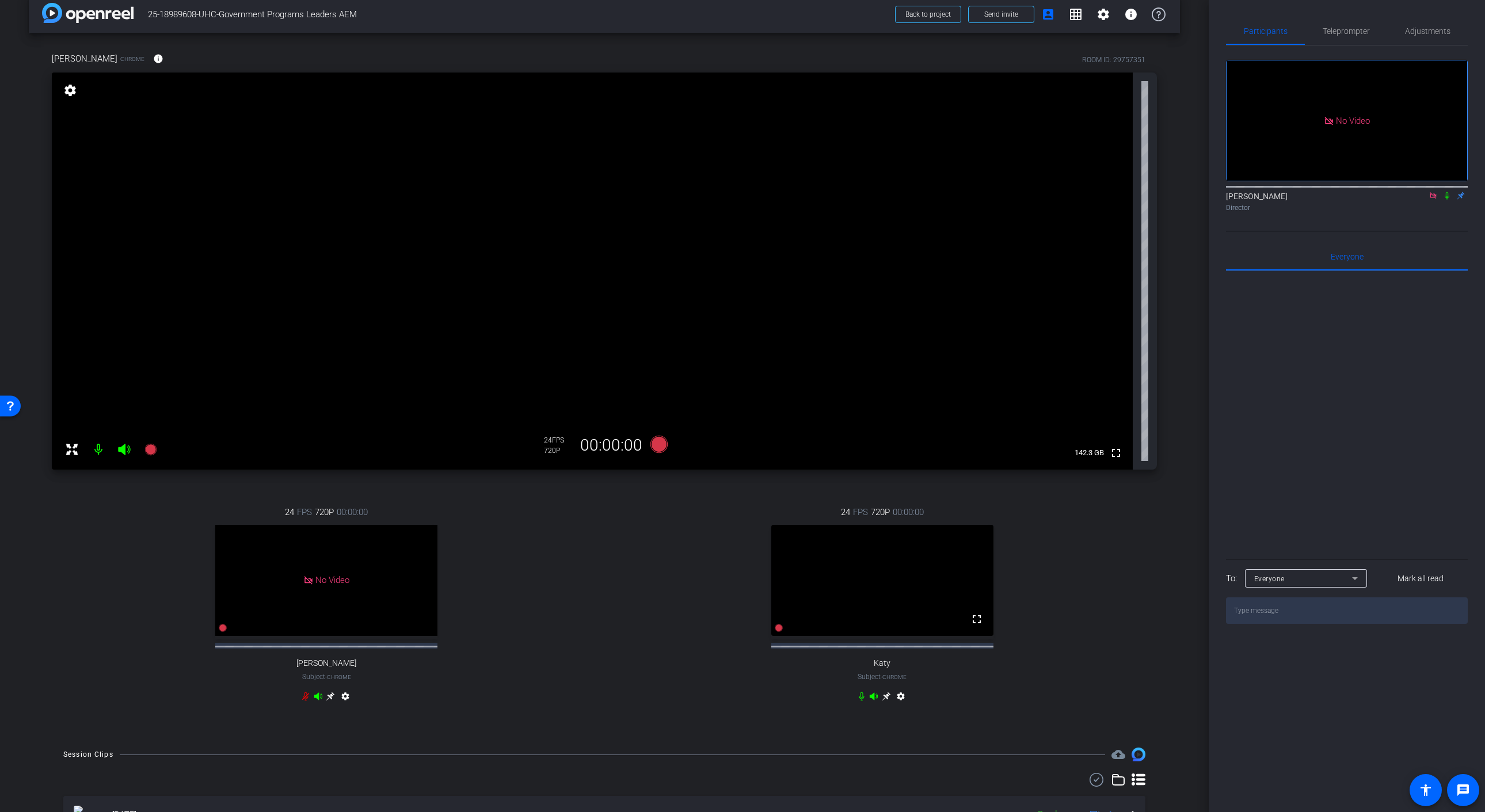
scroll to position [0, 0]
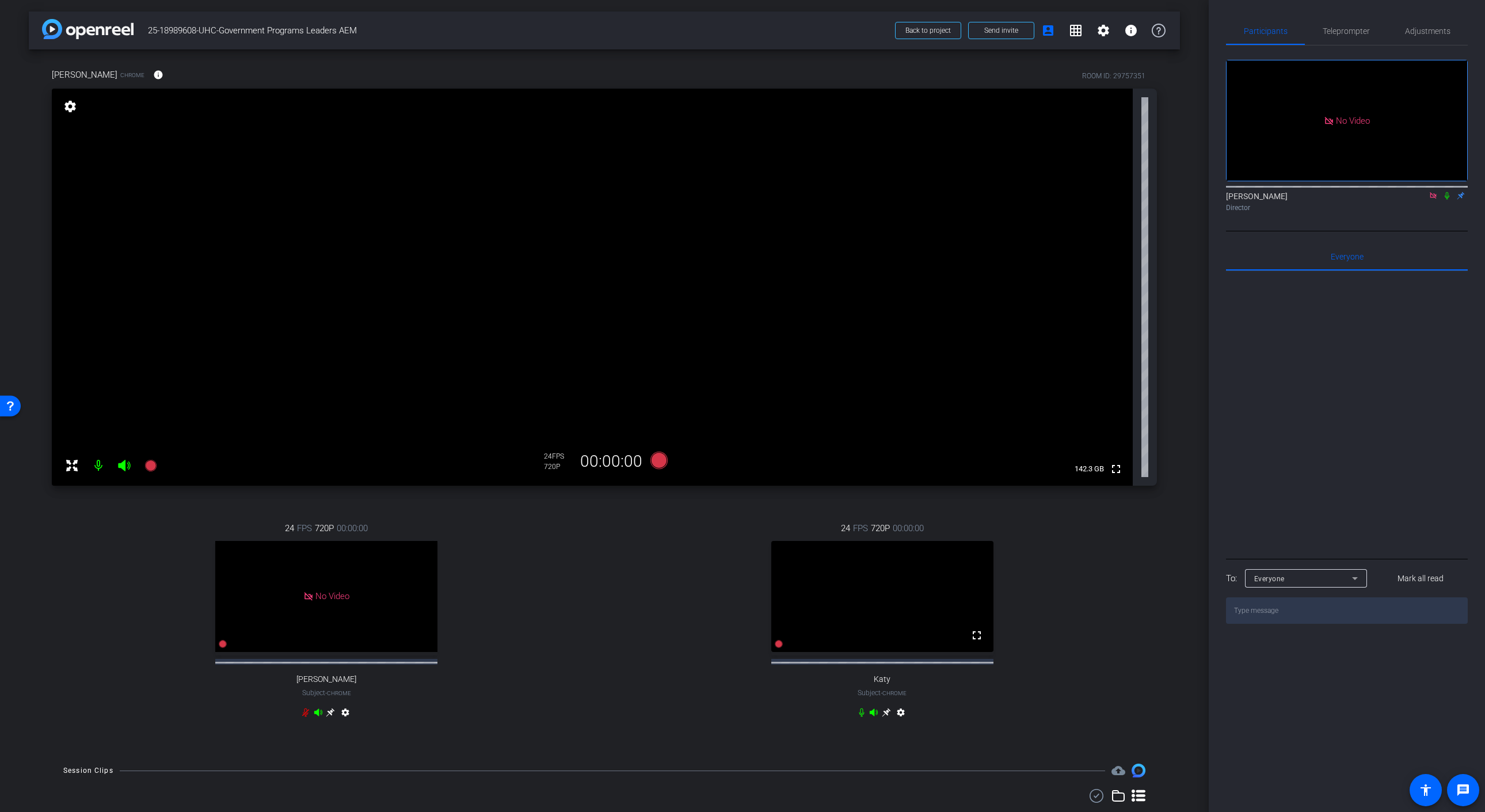
click at [149, 468] on icon at bounding box center [150, 465] width 12 height 12
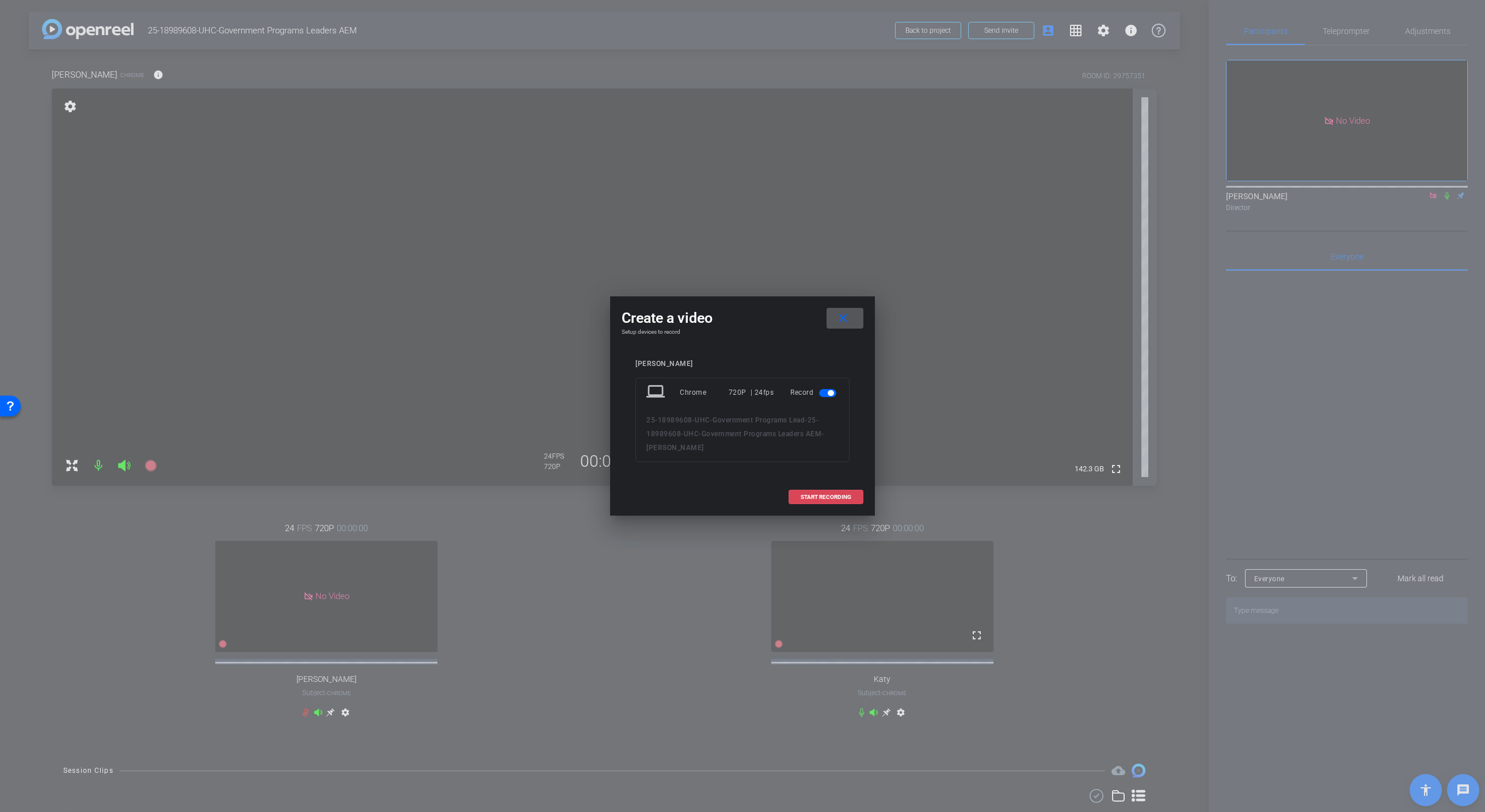
click at [835, 500] on span "START RECORDING" at bounding box center [826, 497] width 51 height 6
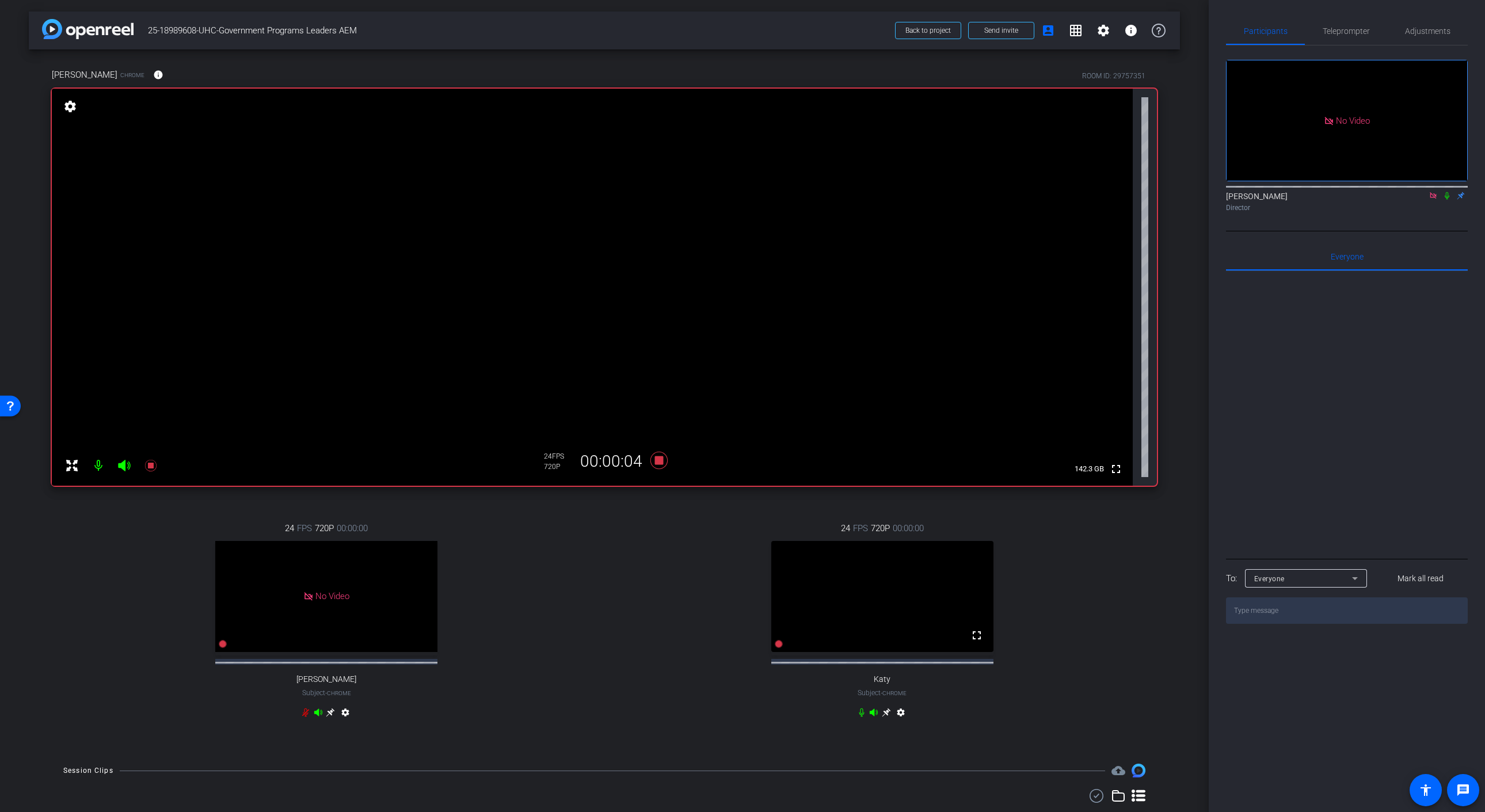
click at [1444, 200] on icon at bounding box center [1447, 196] width 9 height 8
click at [1447, 200] on icon at bounding box center [1447, 196] width 9 height 8
click at [1447, 200] on icon at bounding box center [1447, 196] width 5 height 8
click at [1447, 200] on icon at bounding box center [1447, 196] width 6 height 8
click at [661, 462] on icon at bounding box center [659, 461] width 17 height 17
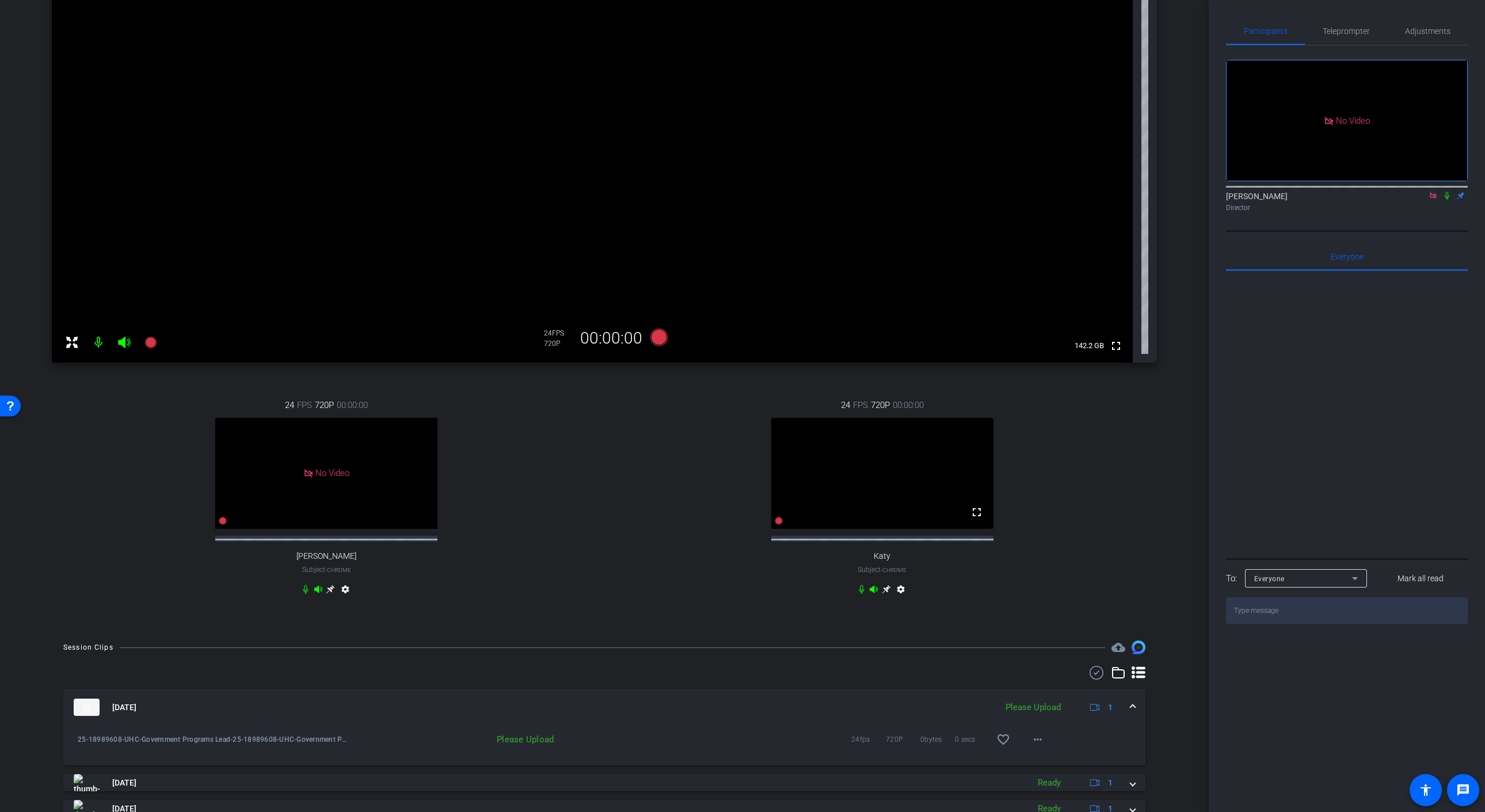
scroll to position [206, 0]
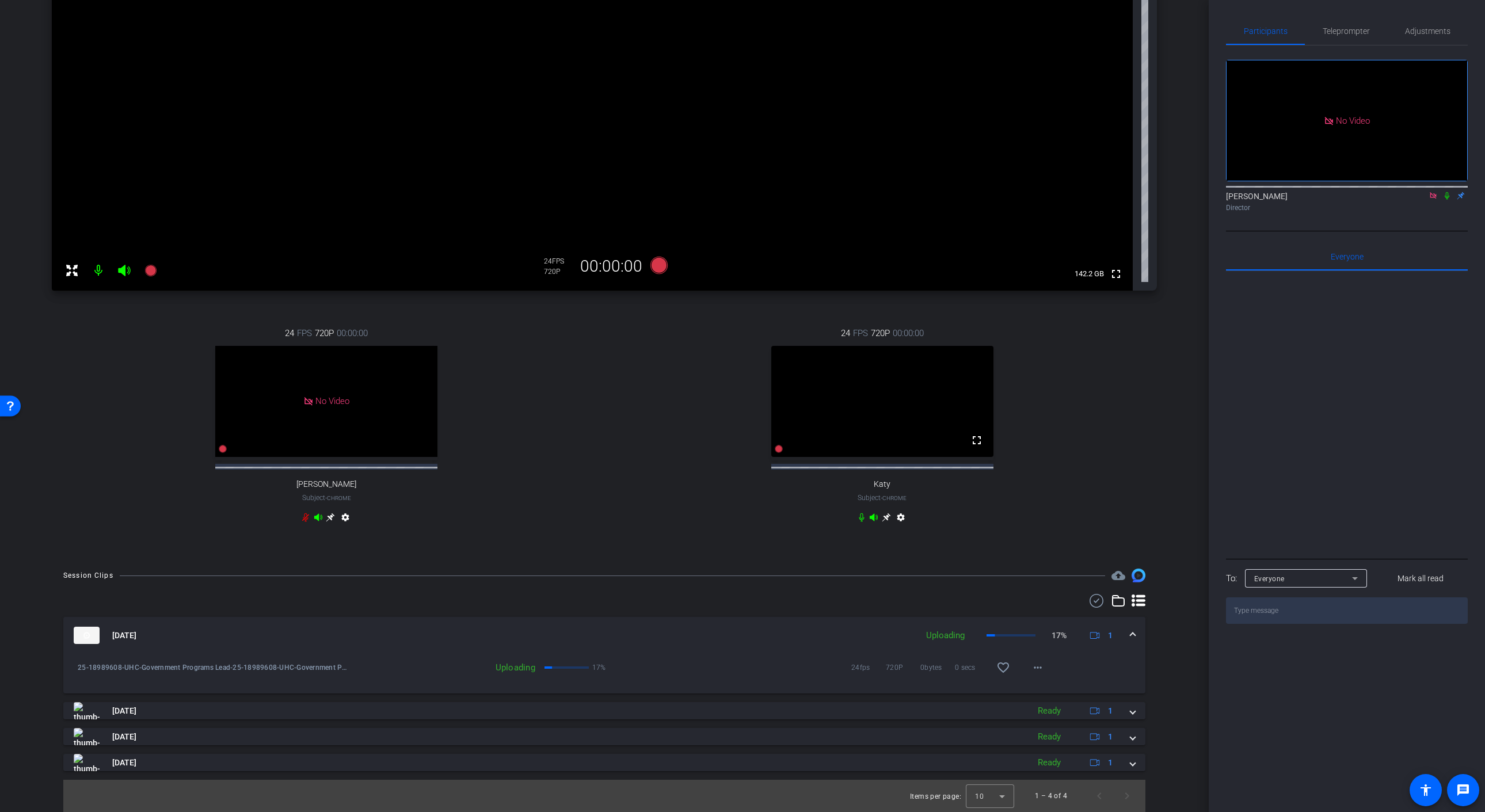
click at [1432, 199] on icon at bounding box center [1432, 195] width 6 height 6
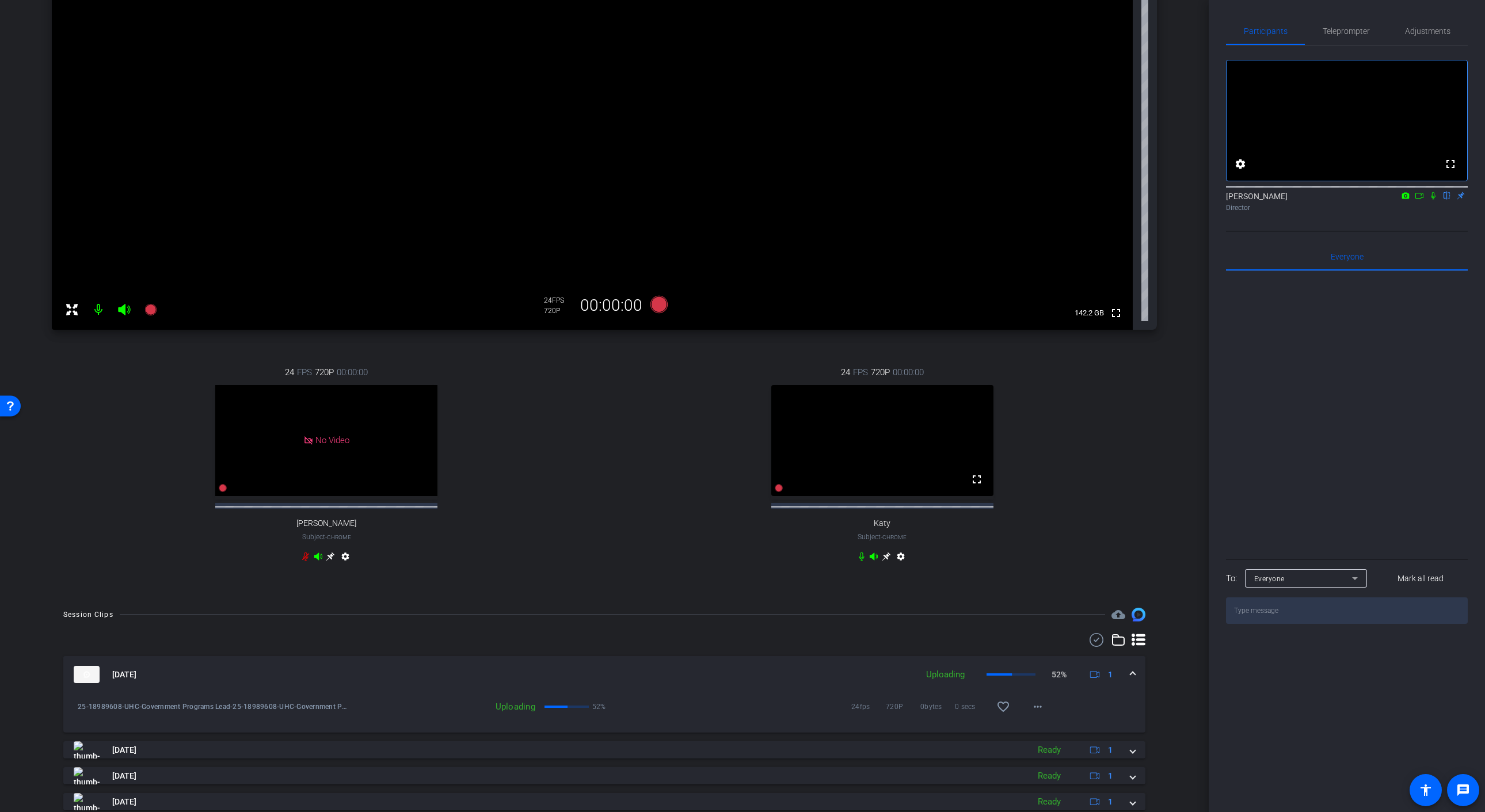
scroll to position [142, 0]
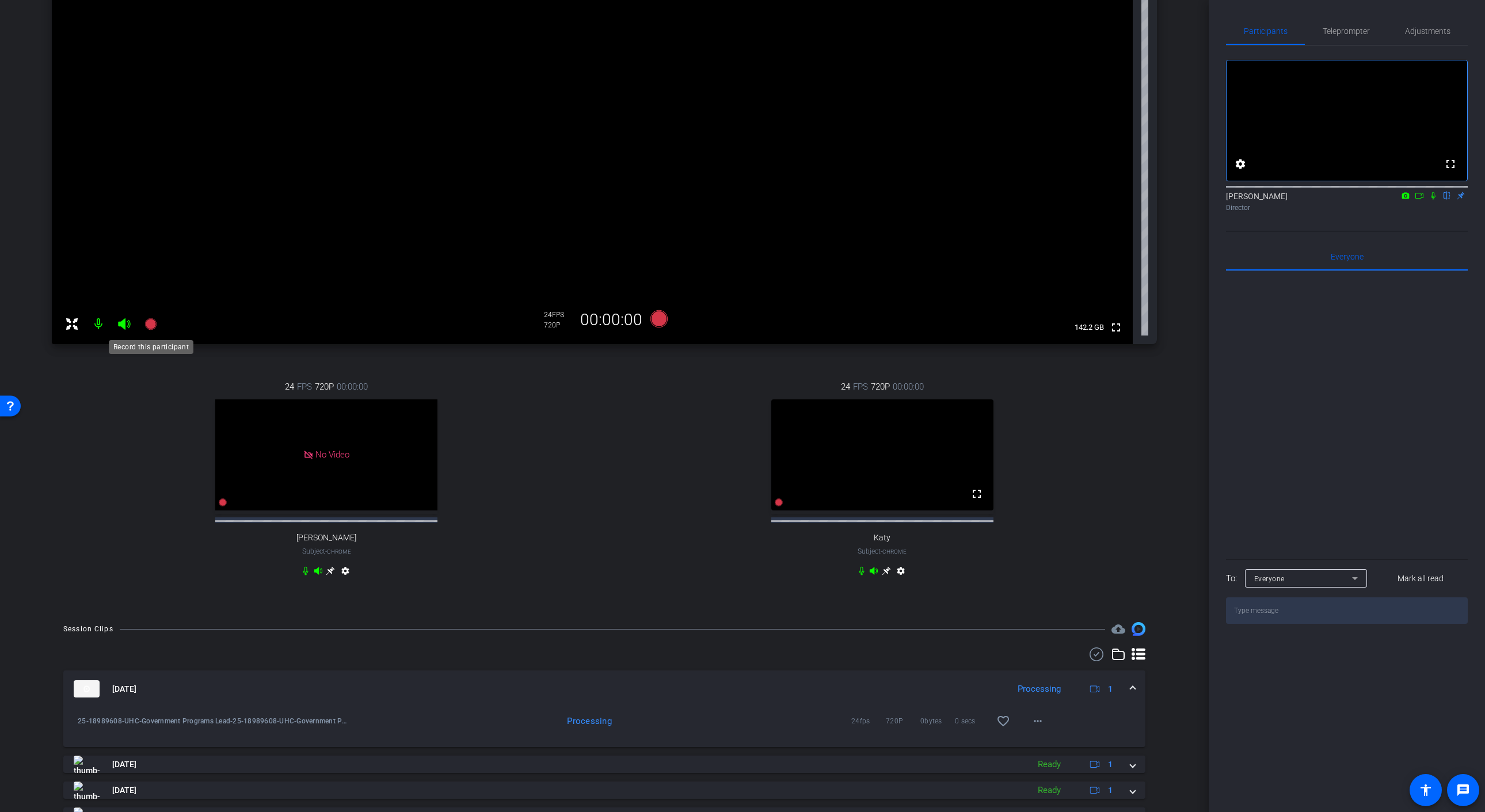
click at [157, 321] on mat-icon at bounding box center [151, 324] width 23 height 23
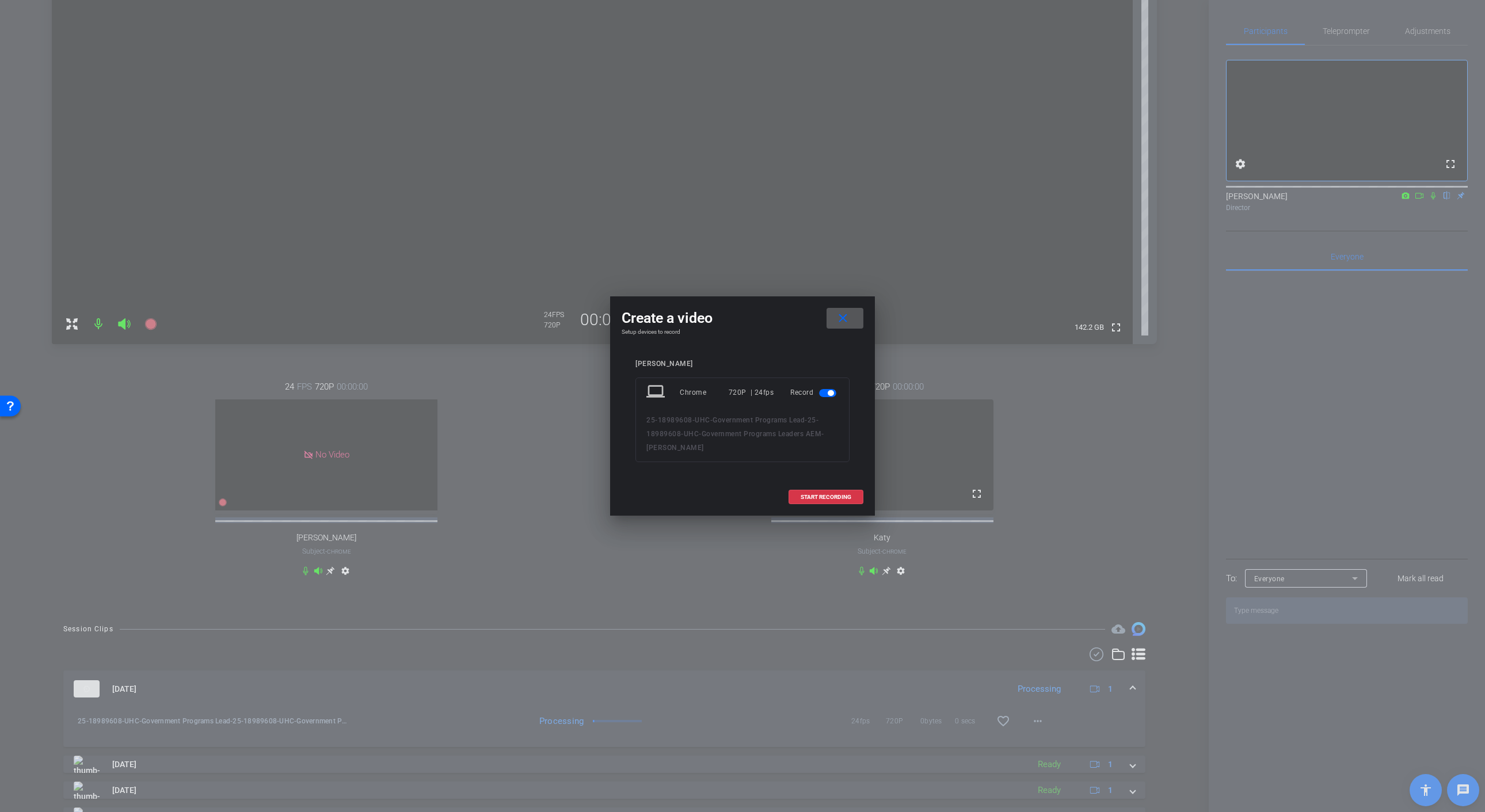
click at [844, 321] on mat-icon "close" at bounding box center [842, 318] width 15 height 15
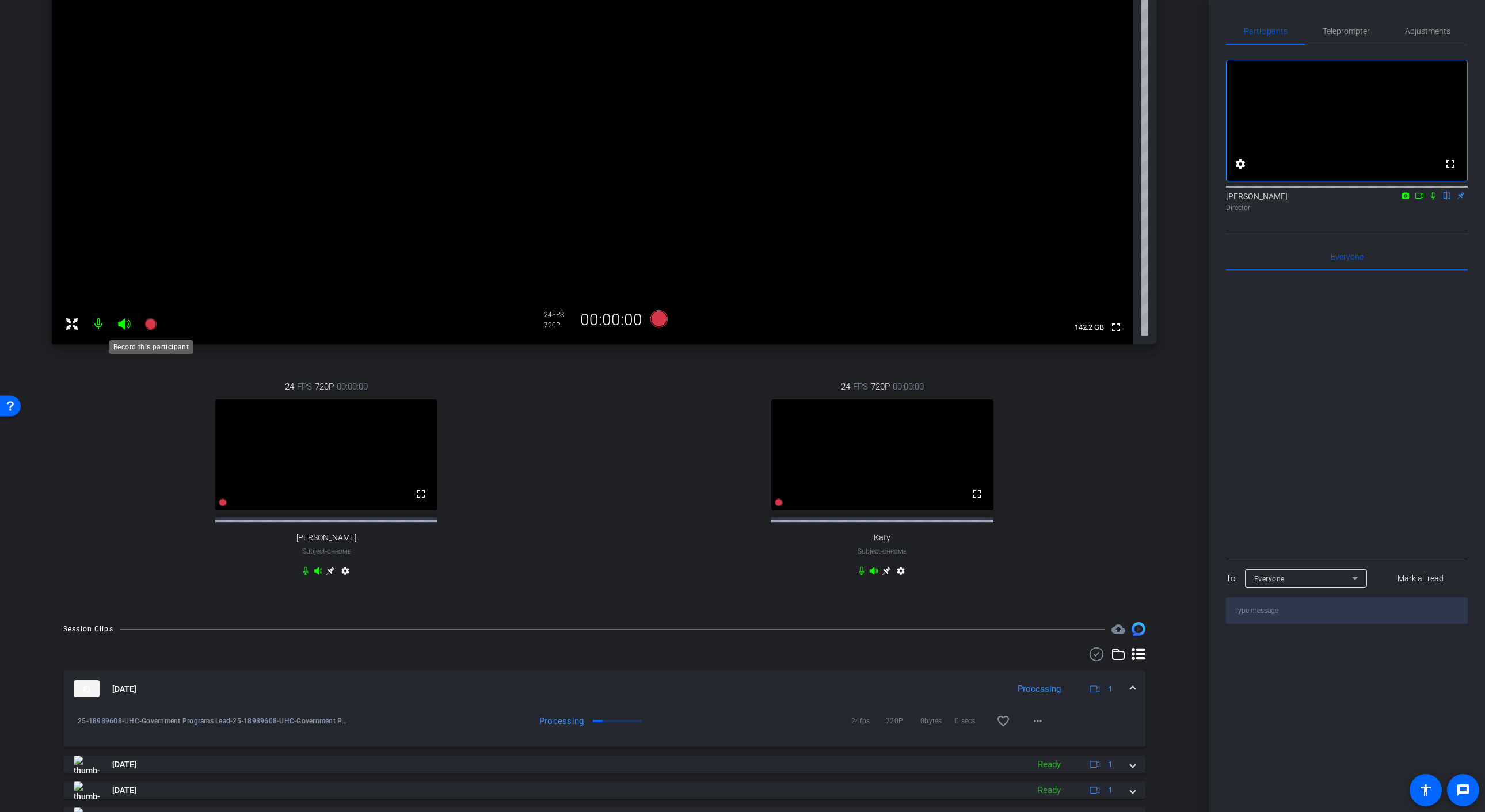
click at [149, 324] on icon at bounding box center [150, 324] width 12 height 12
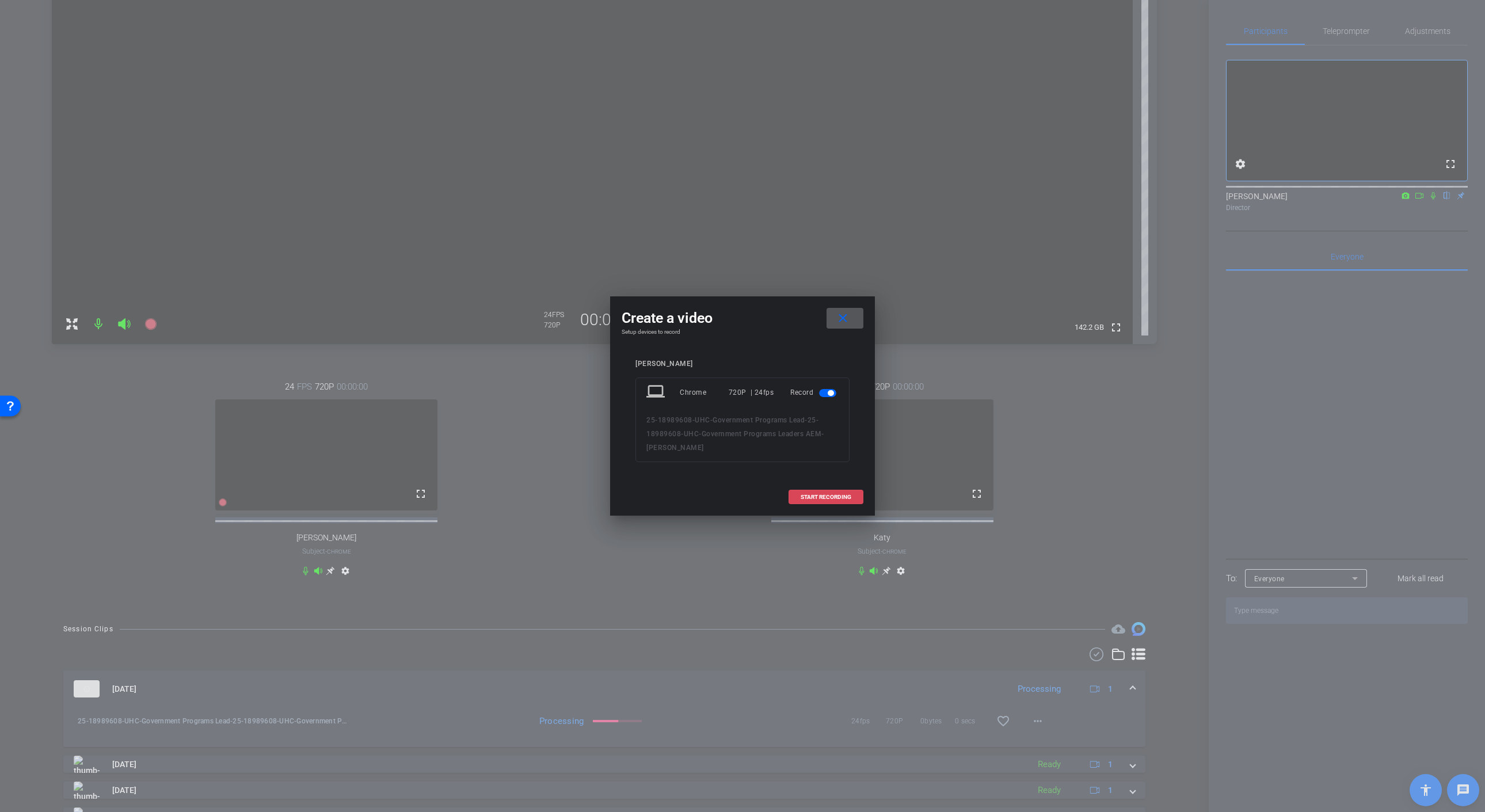
click at [830, 495] on span "START RECORDING" at bounding box center [826, 497] width 51 height 6
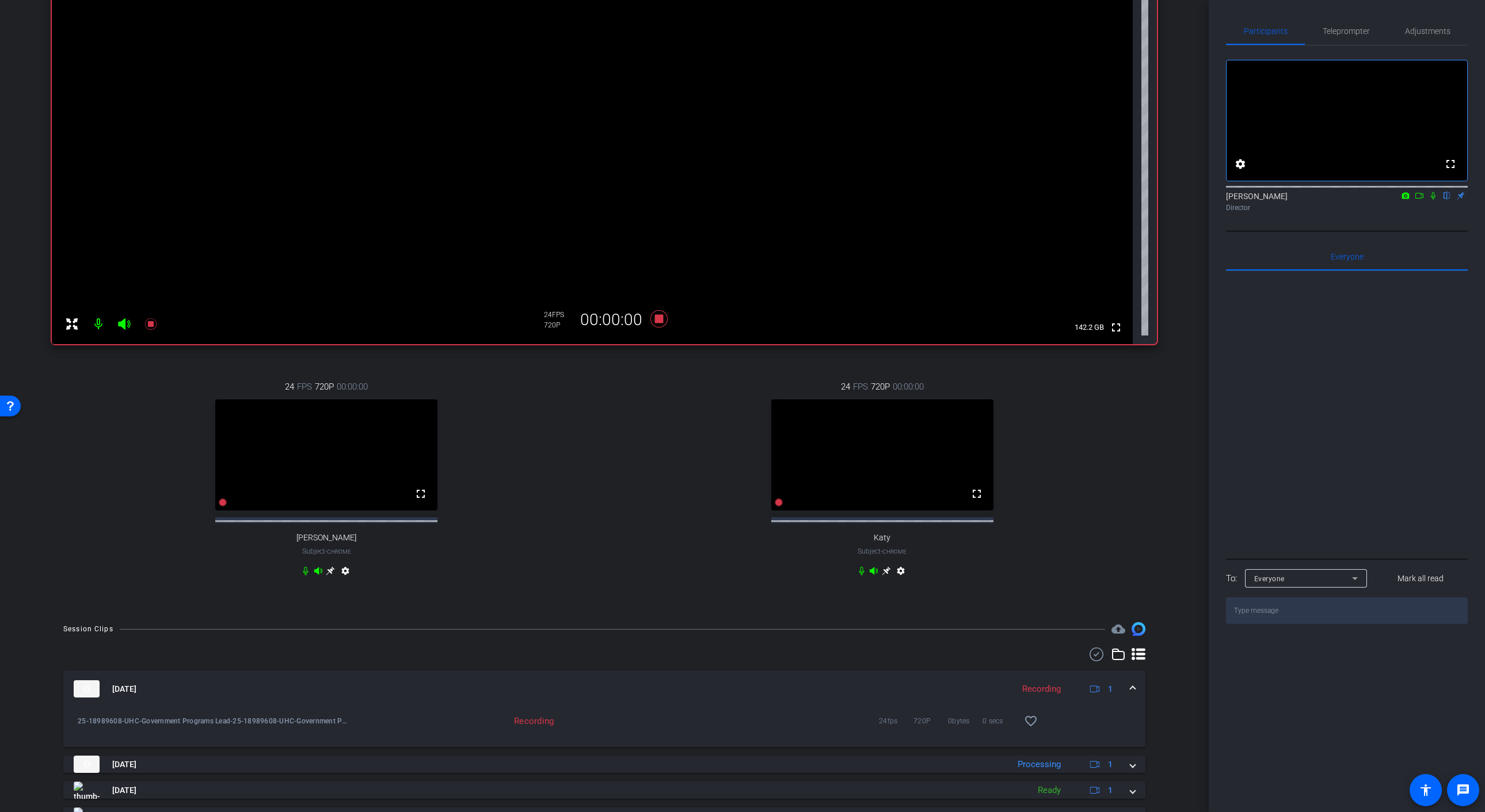
scroll to position [127, 0]
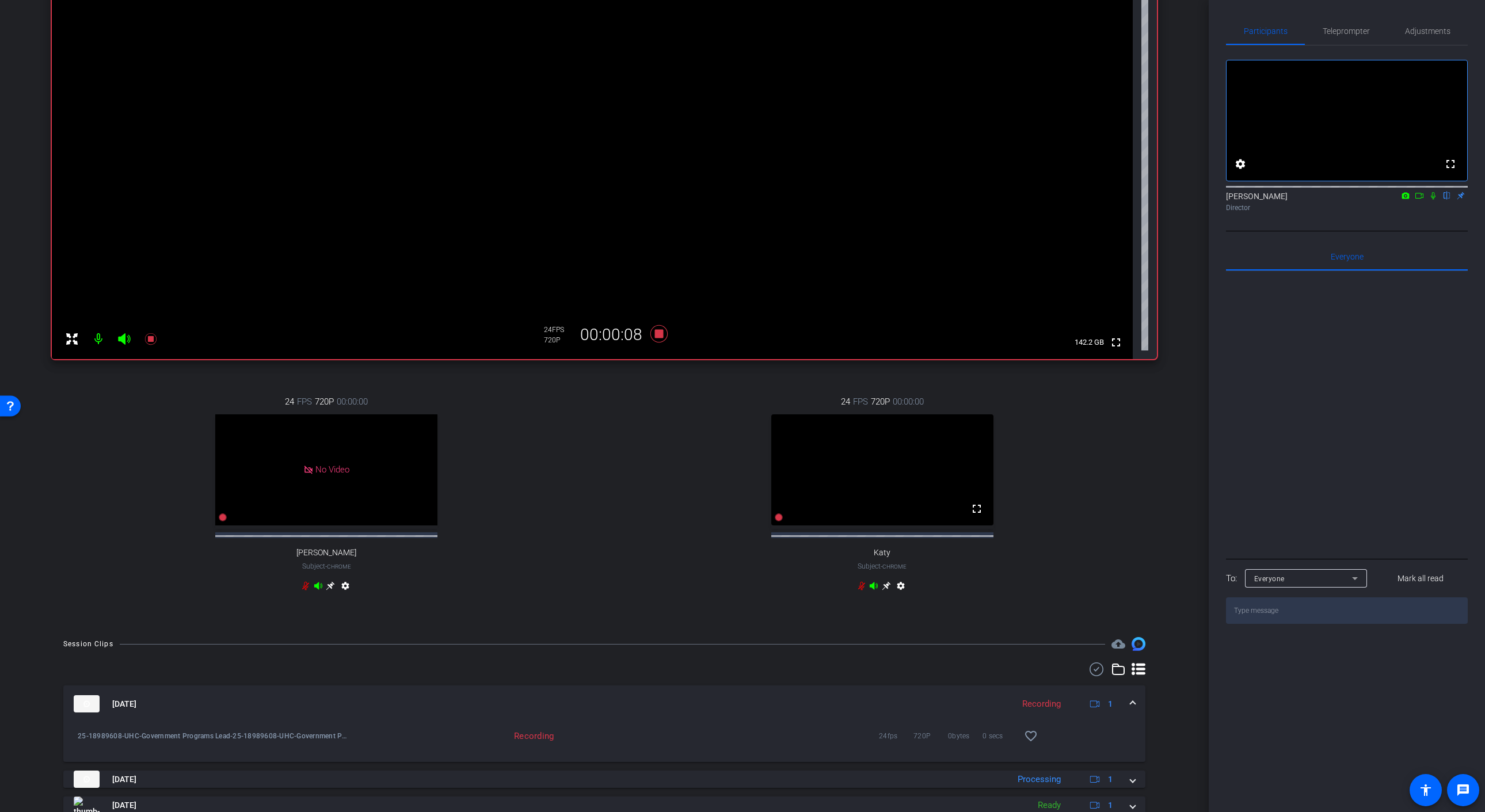
click at [1421, 199] on icon at bounding box center [1419, 196] width 8 height 6
click at [1434, 199] on icon at bounding box center [1432, 195] width 6 height 6
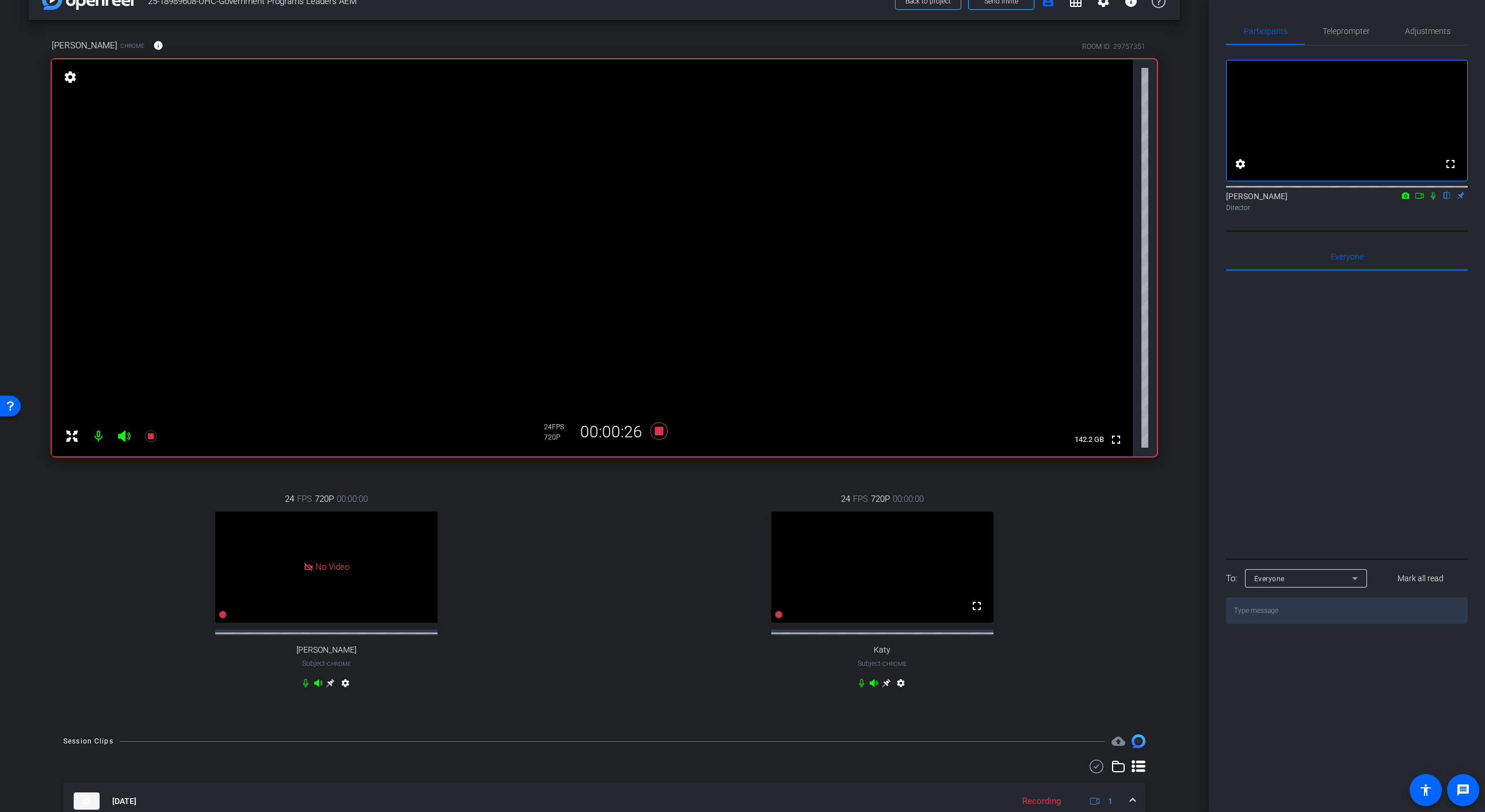
scroll to position [0, 0]
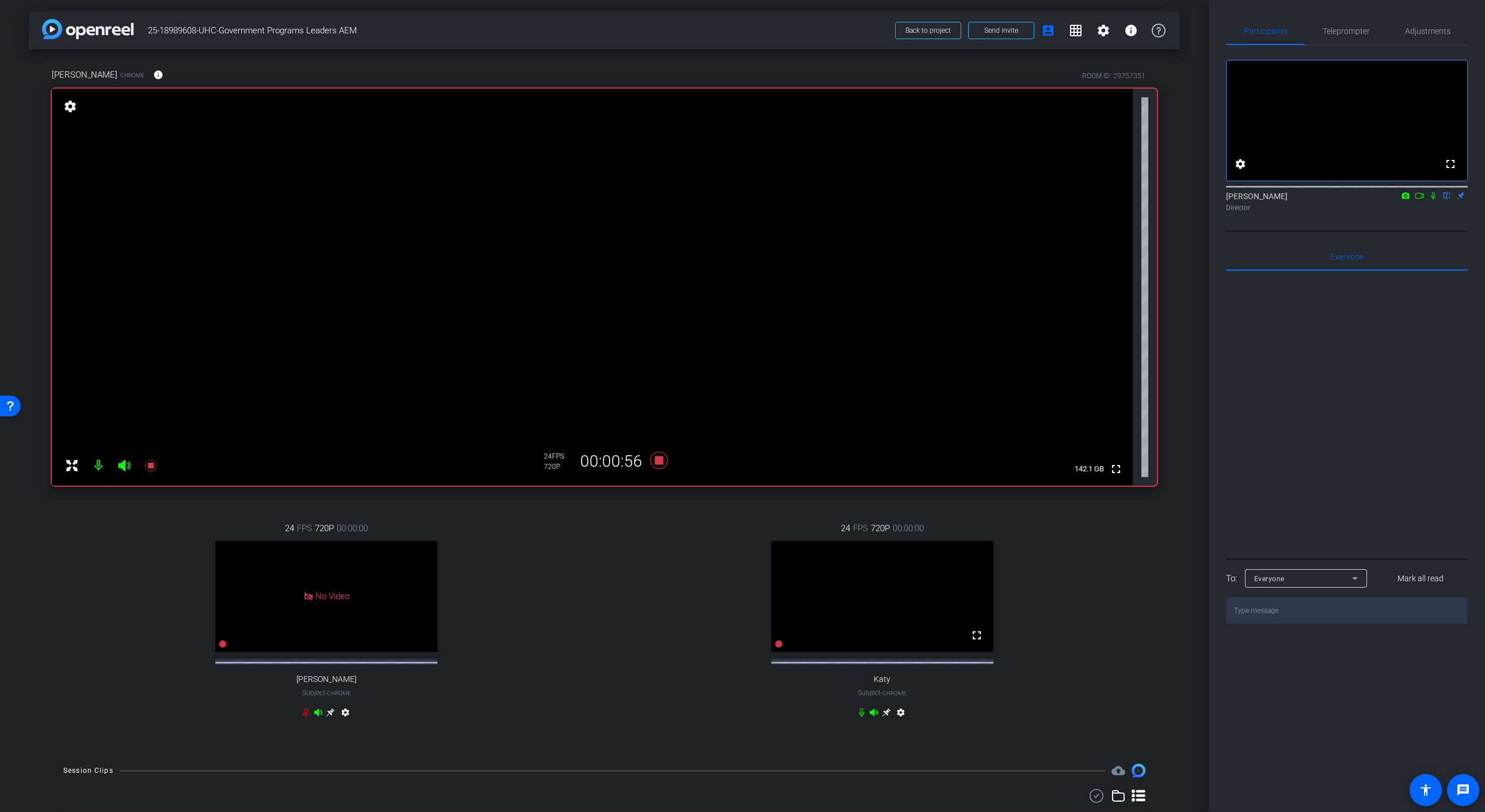
click at [1421, 200] on icon at bounding box center [1419, 196] width 9 height 8
click at [658, 463] on icon at bounding box center [659, 461] width 17 height 17
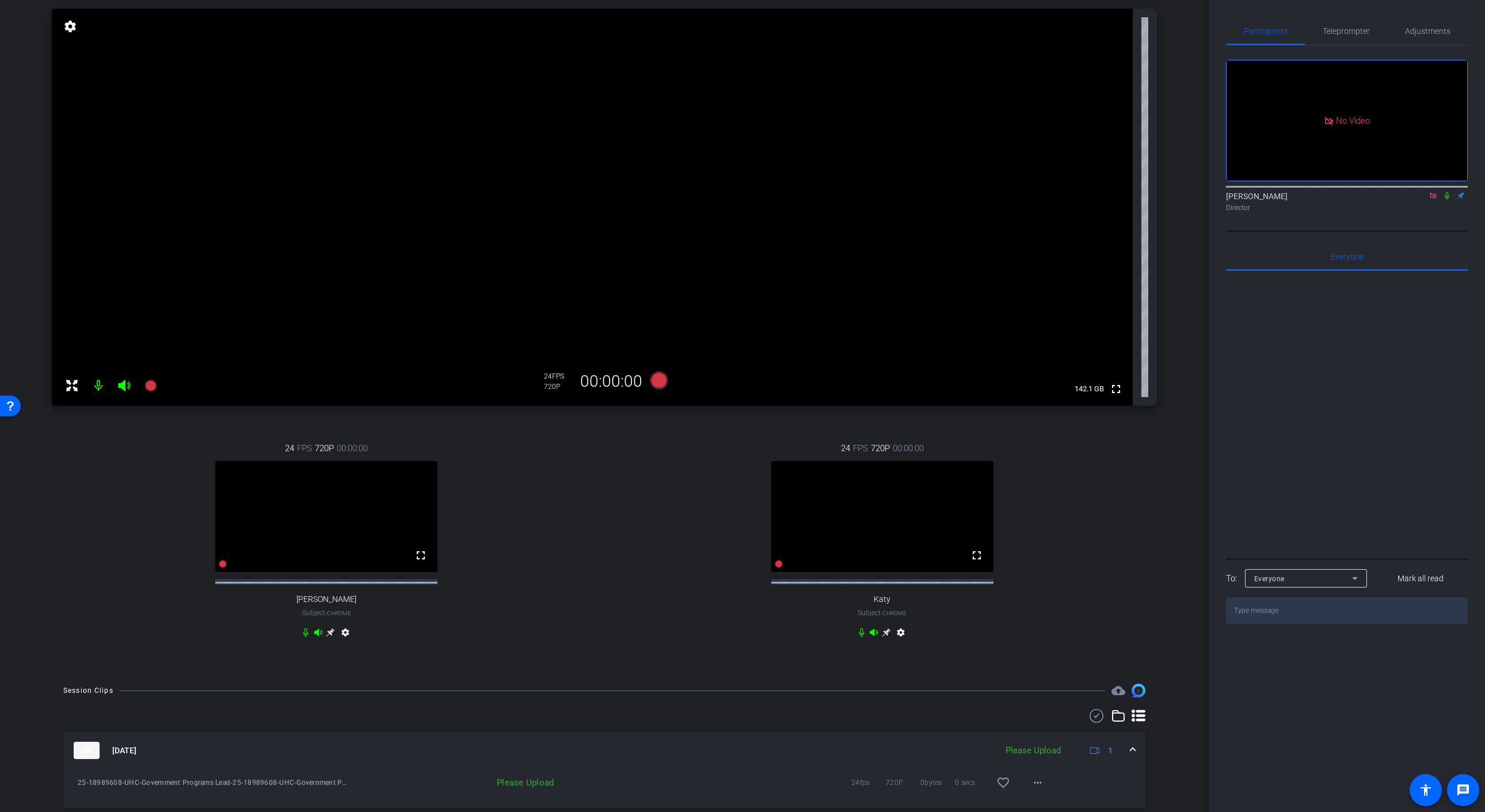
scroll to position [231, 0]
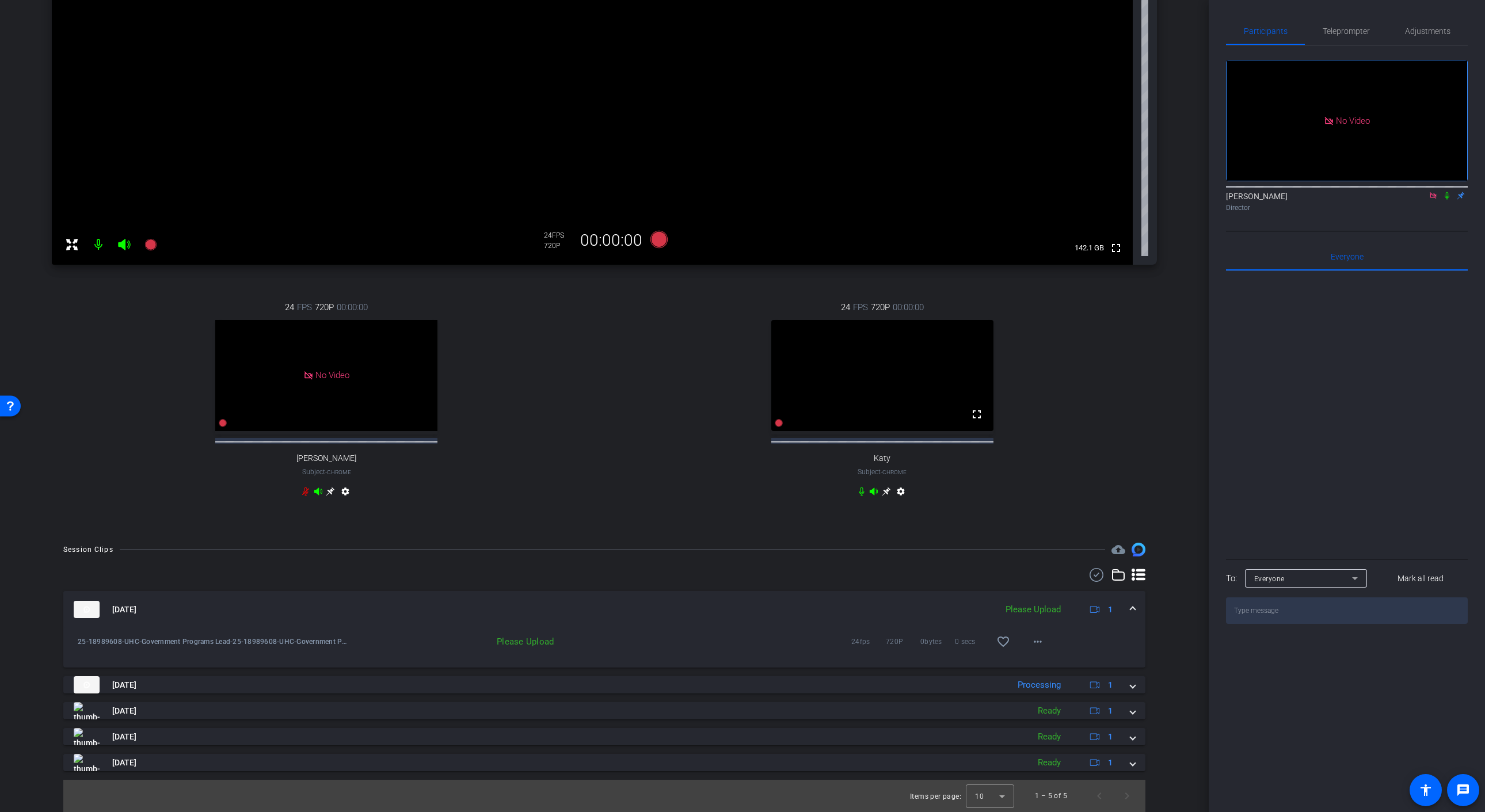
click at [1046, 613] on div "Please Upload" at bounding box center [1033, 609] width 67 height 13
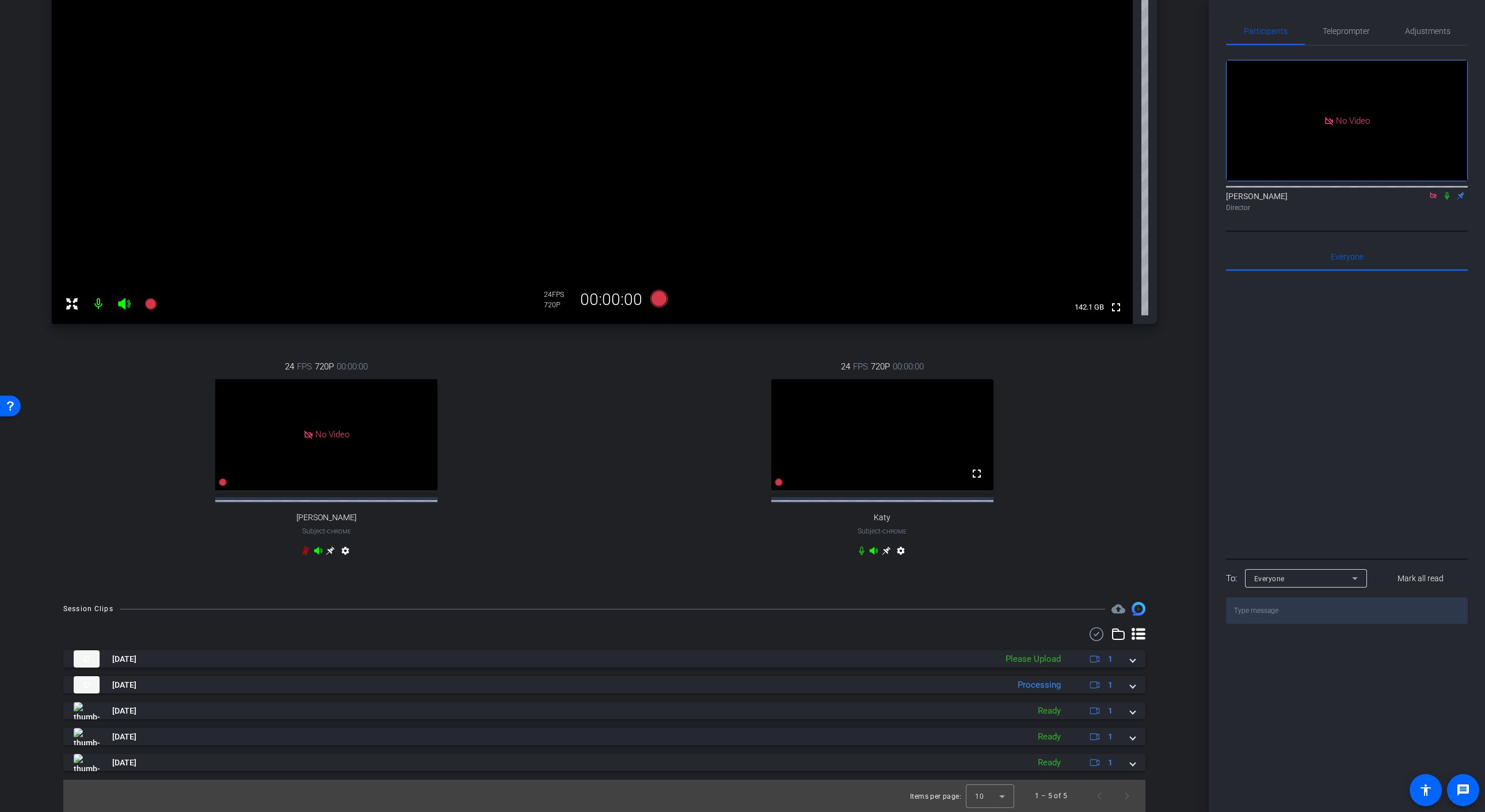
scroll to position [171, 0]
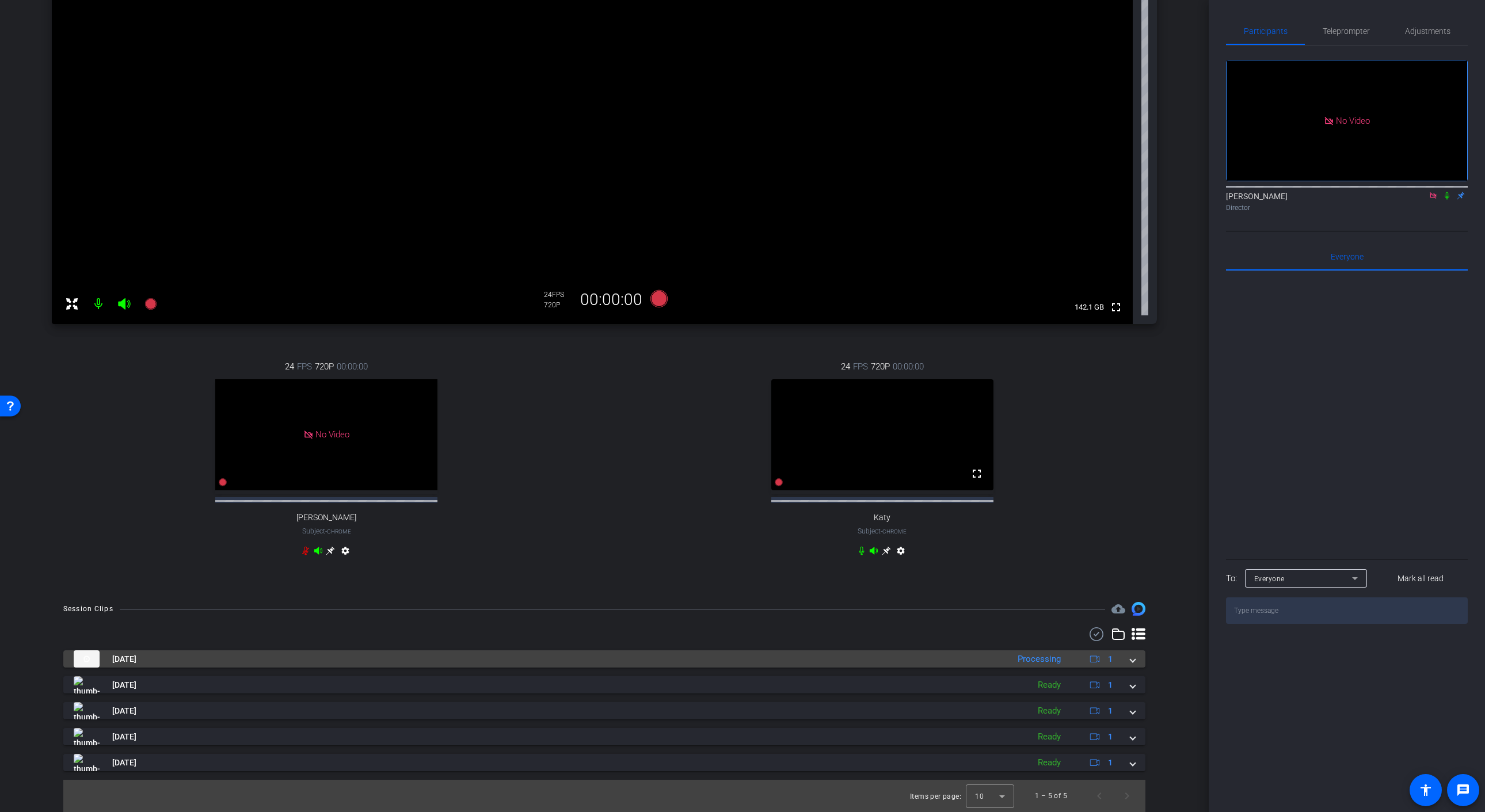
click at [1129, 662] on div "[DATE] Processing 1" at bounding box center [602, 659] width 1057 height 17
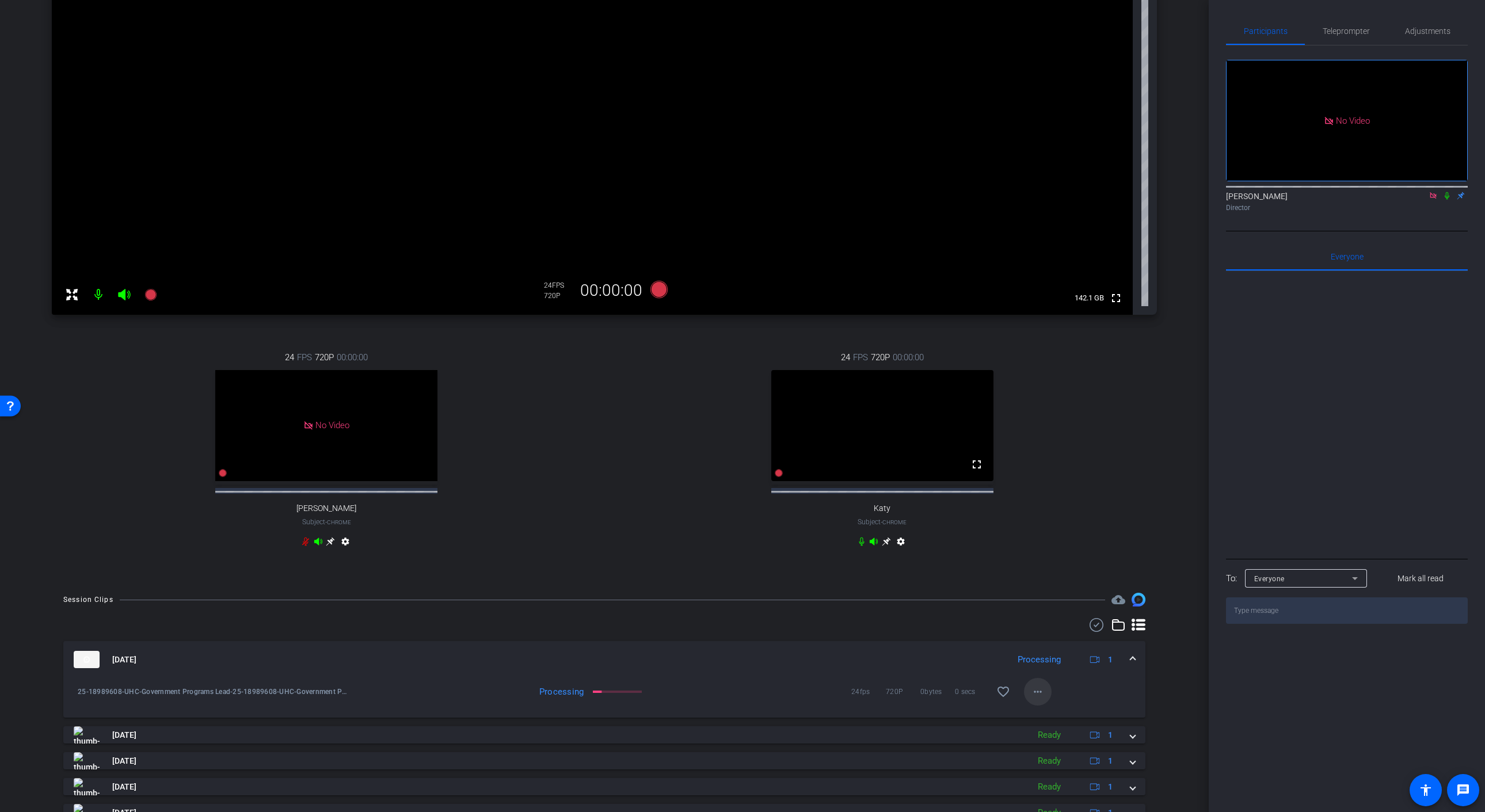
click at [1036, 699] on mat-icon "more_horiz" at bounding box center [1038, 692] width 14 height 14
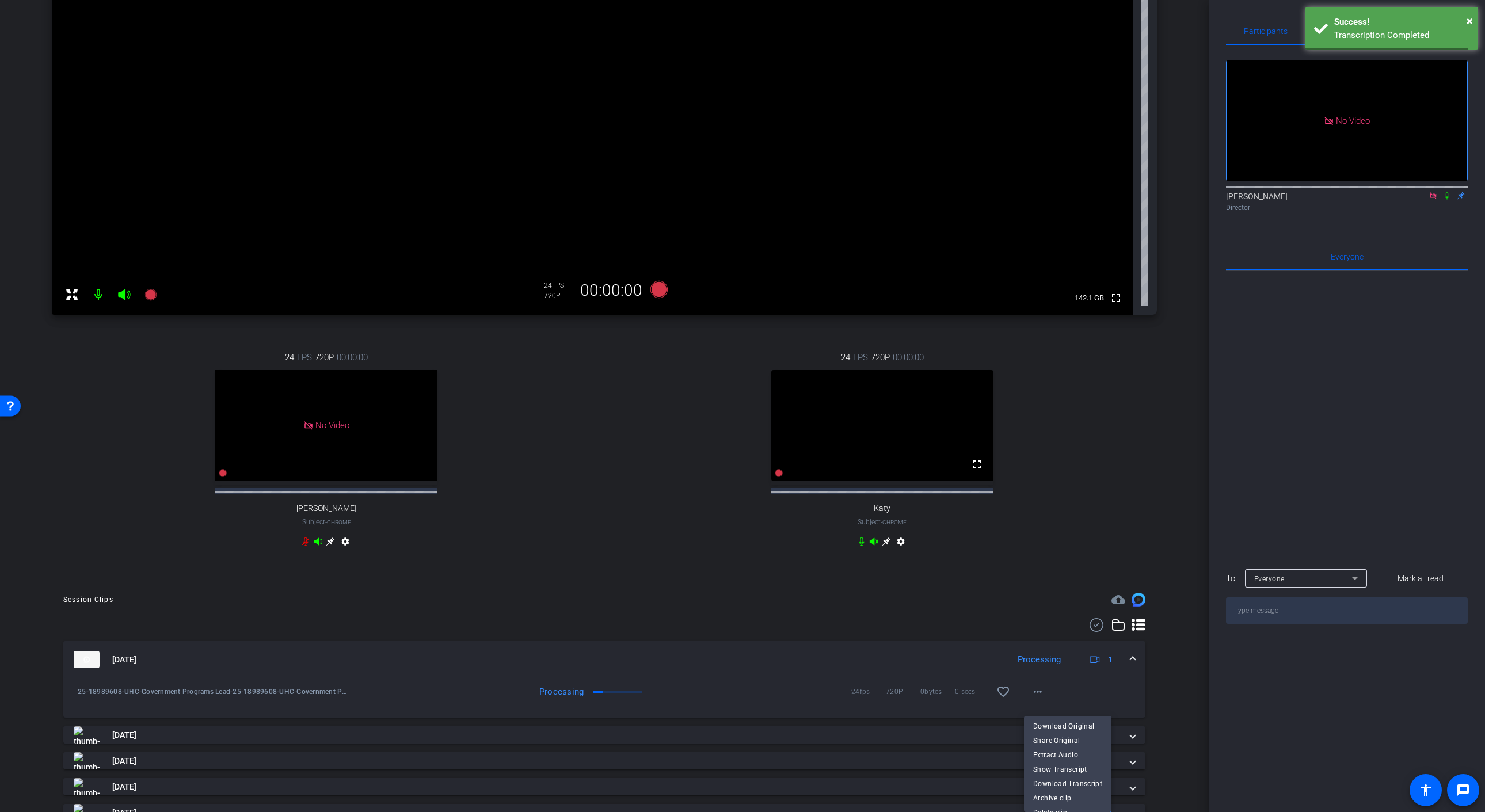
click at [709, 626] on div at bounding box center [742, 406] width 1485 height 812
click at [1432, 200] on icon at bounding box center [1433, 196] width 9 height 8
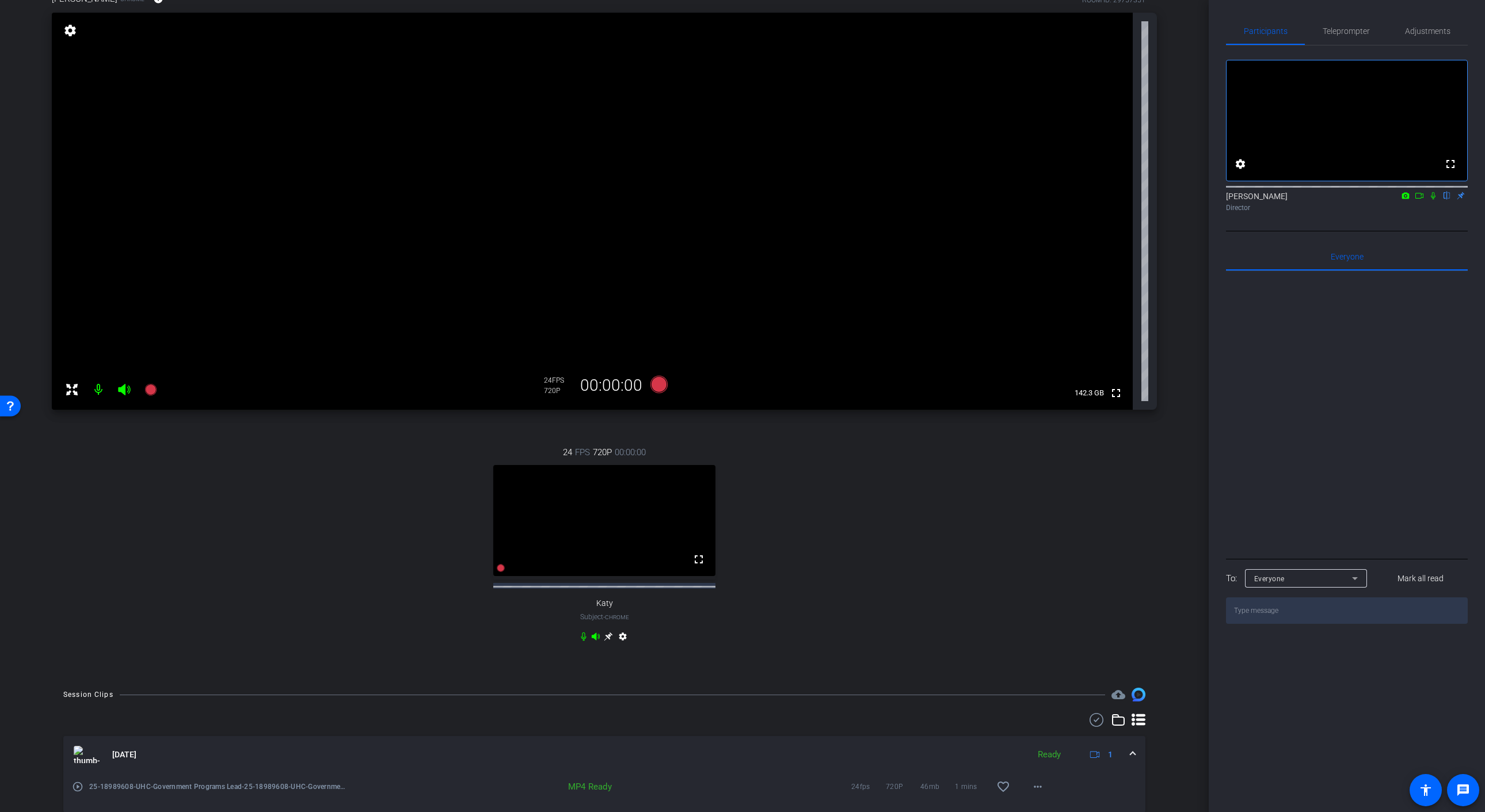
scroll to position [231, 0]
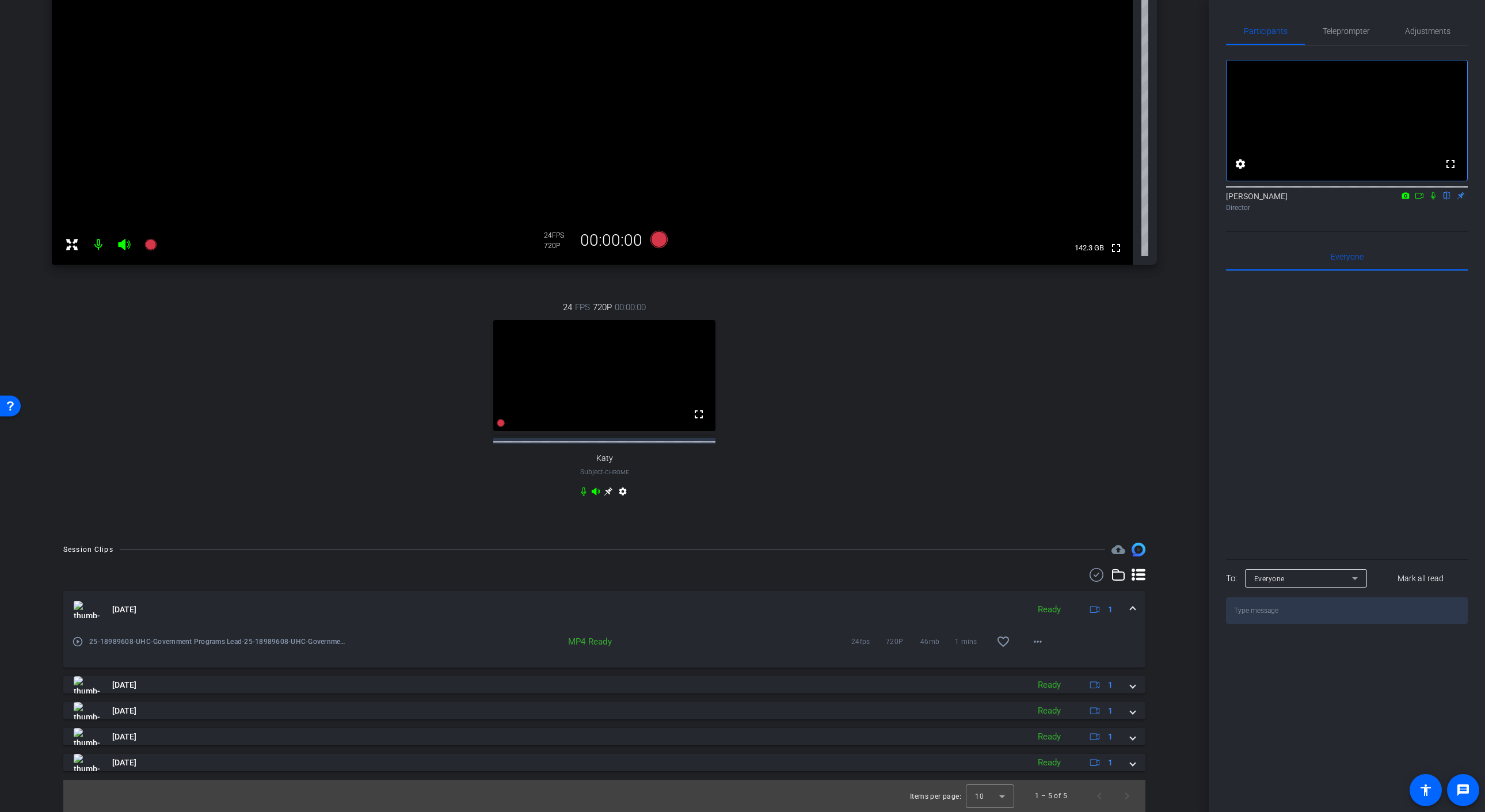
click at [607, 494] on icon at bounding box center [608, 491] width 9 height 9
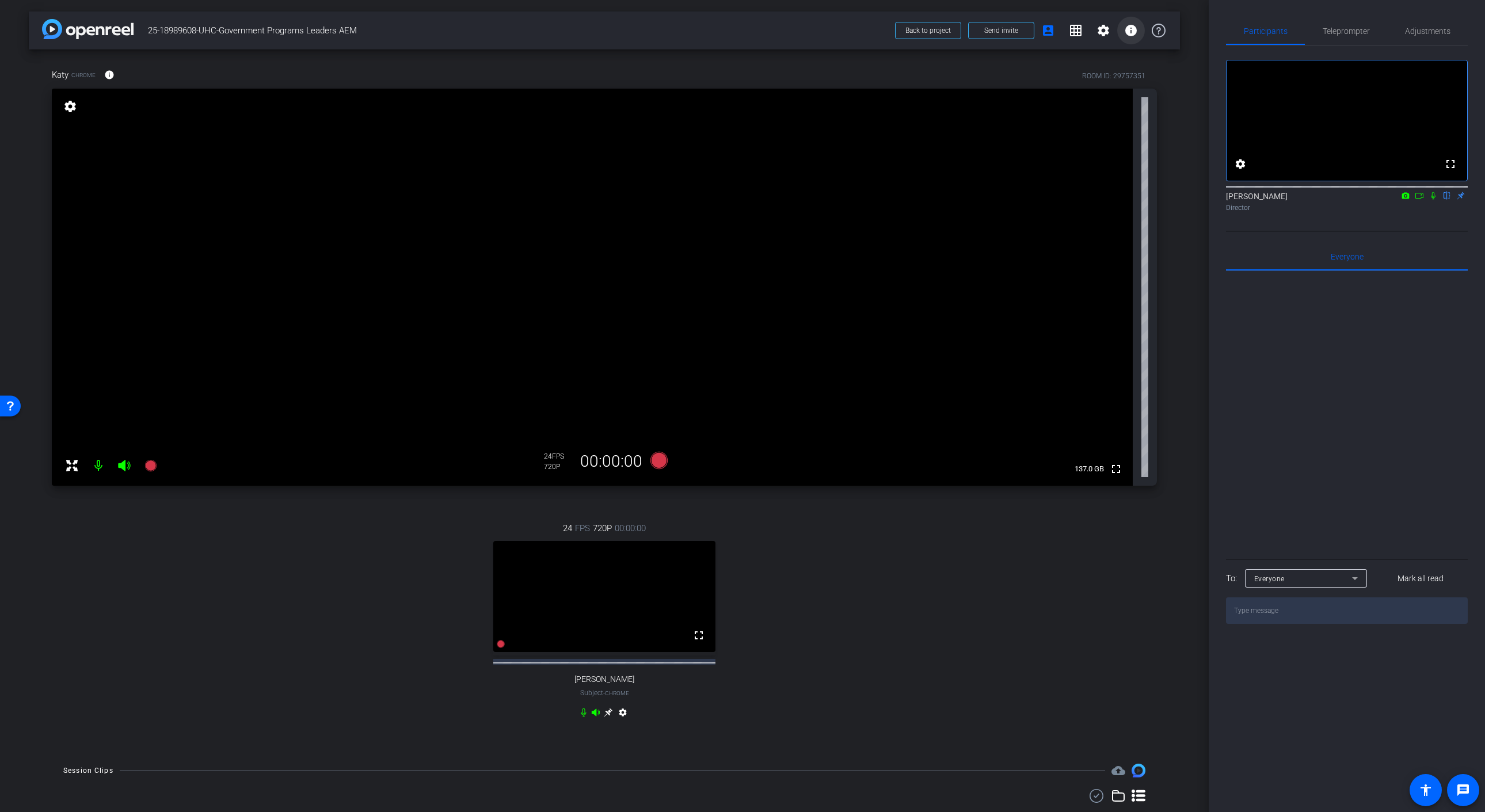
click at [1136, 37] on mat-icon "info" at bounding box center [1131, 31] width 14 height 14
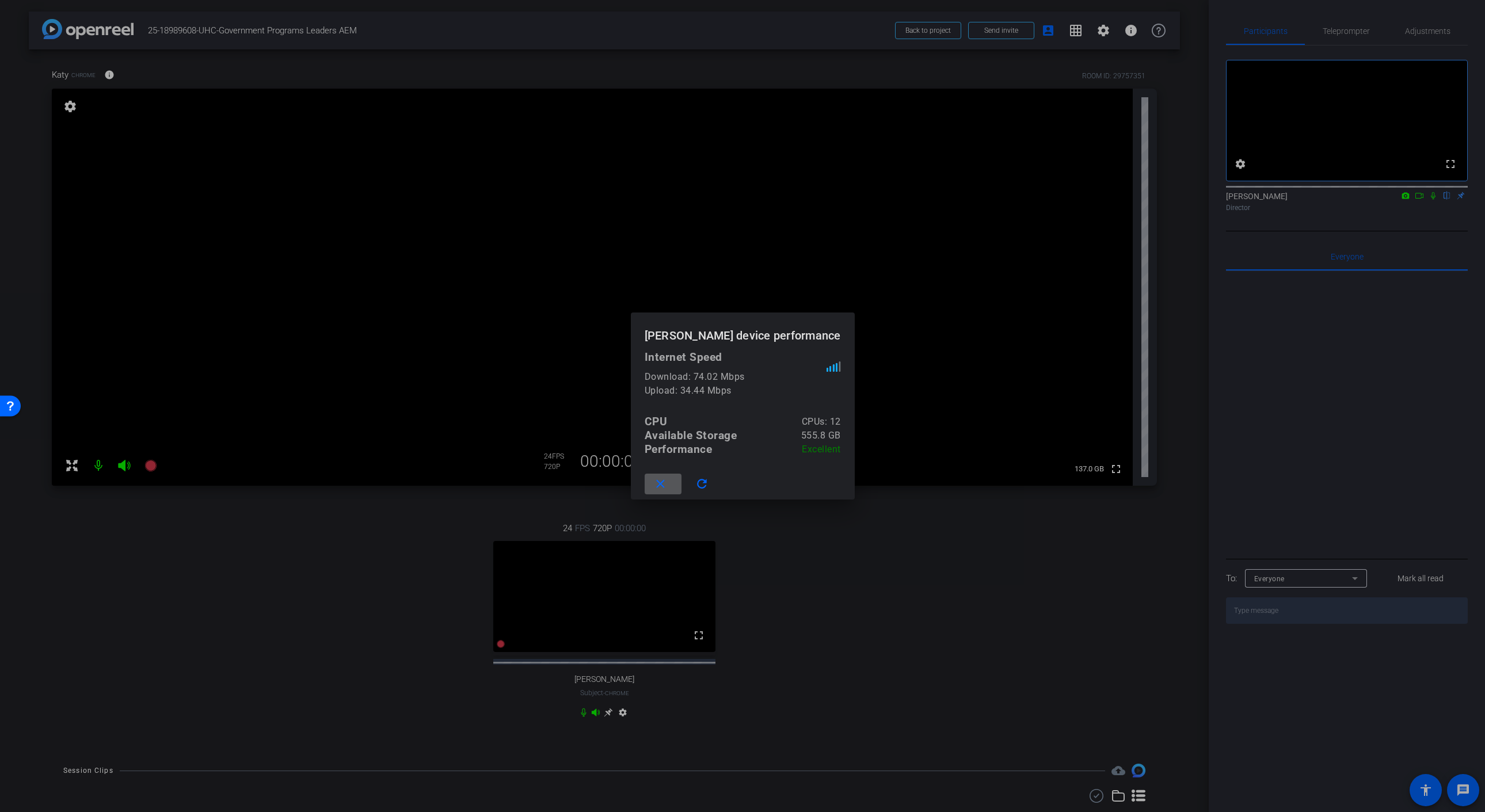
click at [655, 482] on mat-icon "close" at bounding box center [660, 484] width 15 height 15
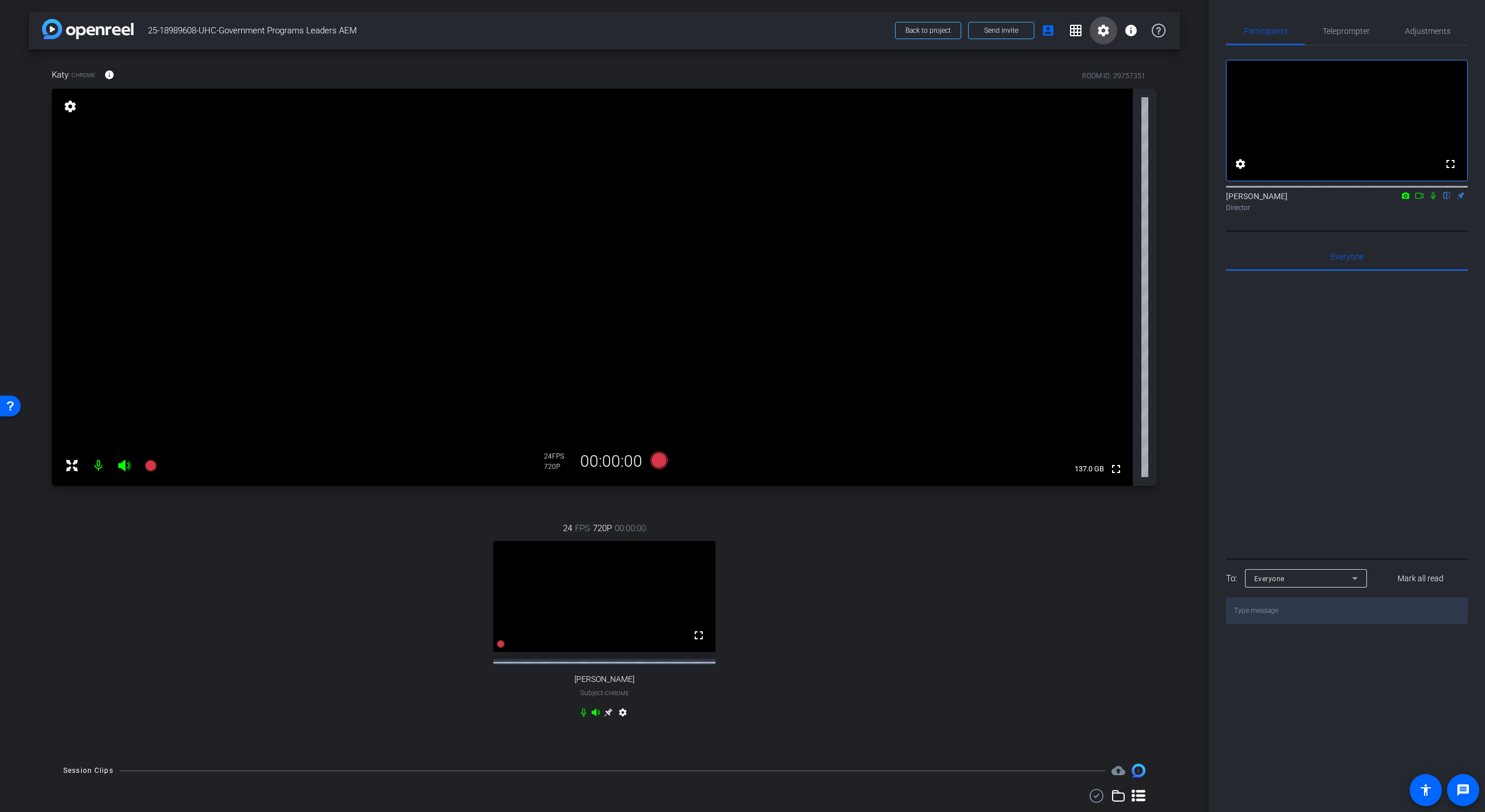
click at [1110, 30] on span at bounding box center [1103, 31] width 28 height 28
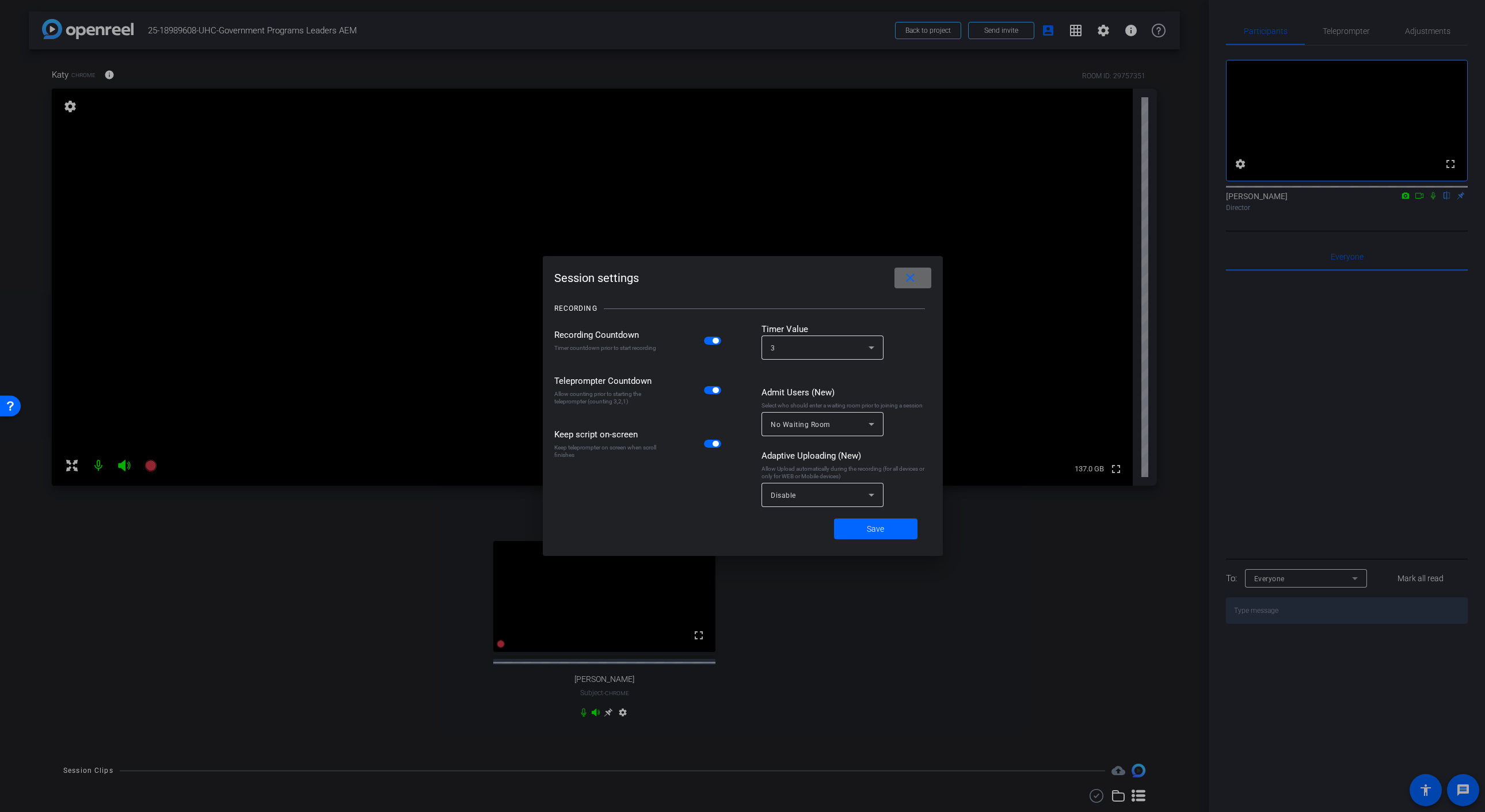
click at [910, 277] on mat-icon "close" at bounding box center [910, 278] width 15 height 15
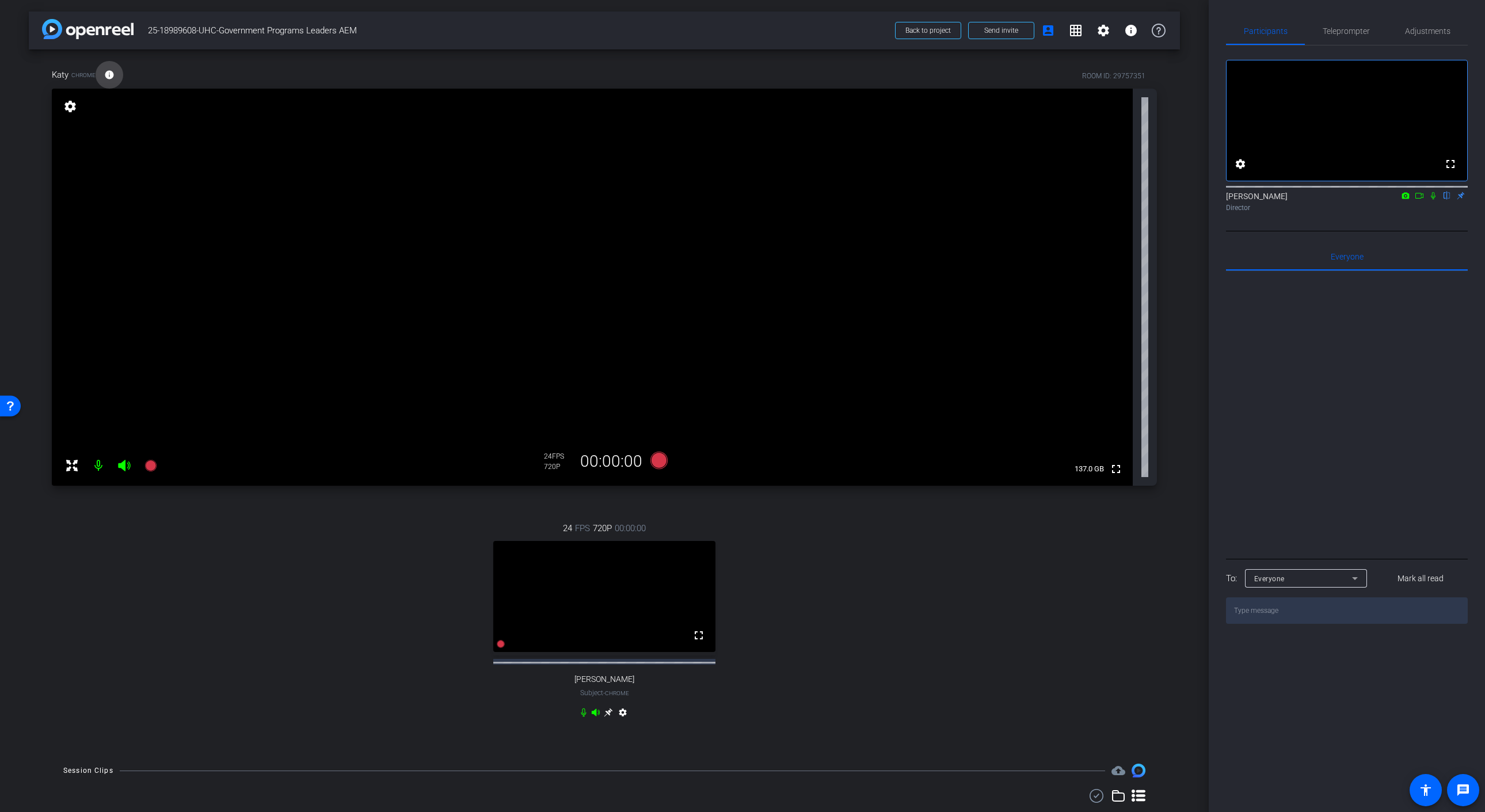
click at [107, 80] on mat-icon "info" at bounding box center [109, 75] width 10 height 10
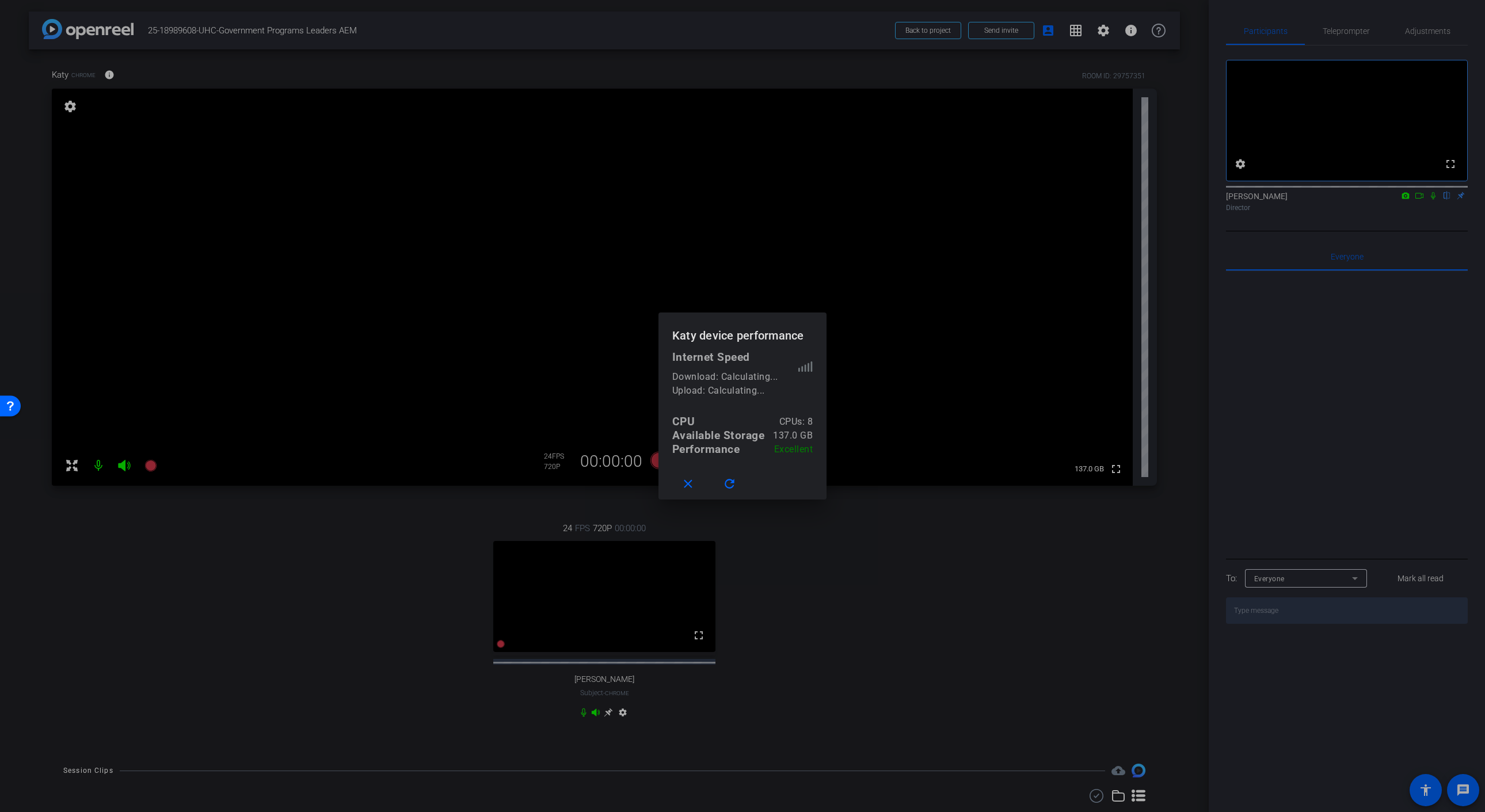
drag, startPoint x: 123, startPoint y: 195, endPoint x: 403, endPoint y: 268, distance: 289.4
click at [123, 195] on div at bounding box center [742, 406] width 1485 height 812
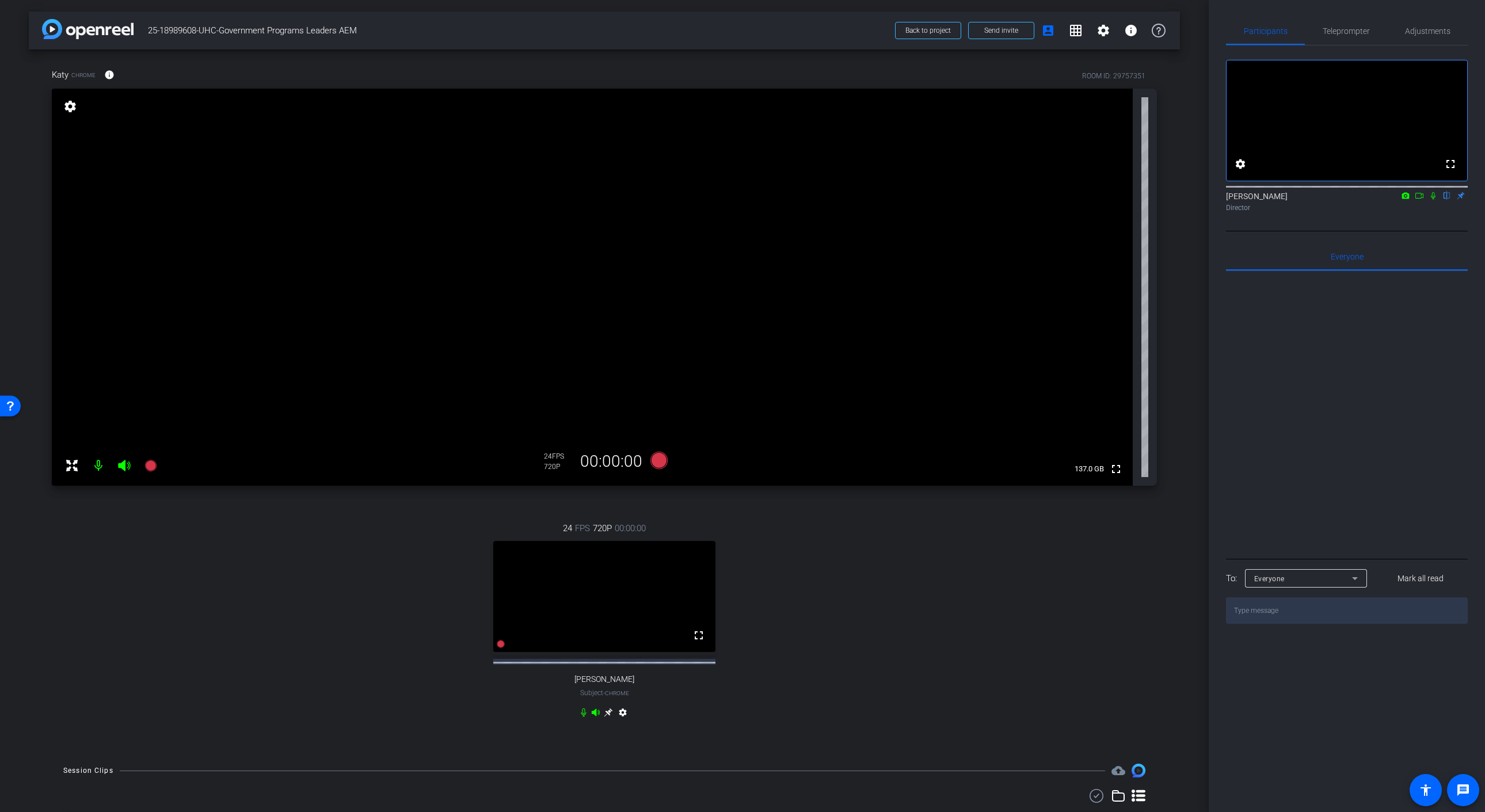
scroll to position [16, 0]
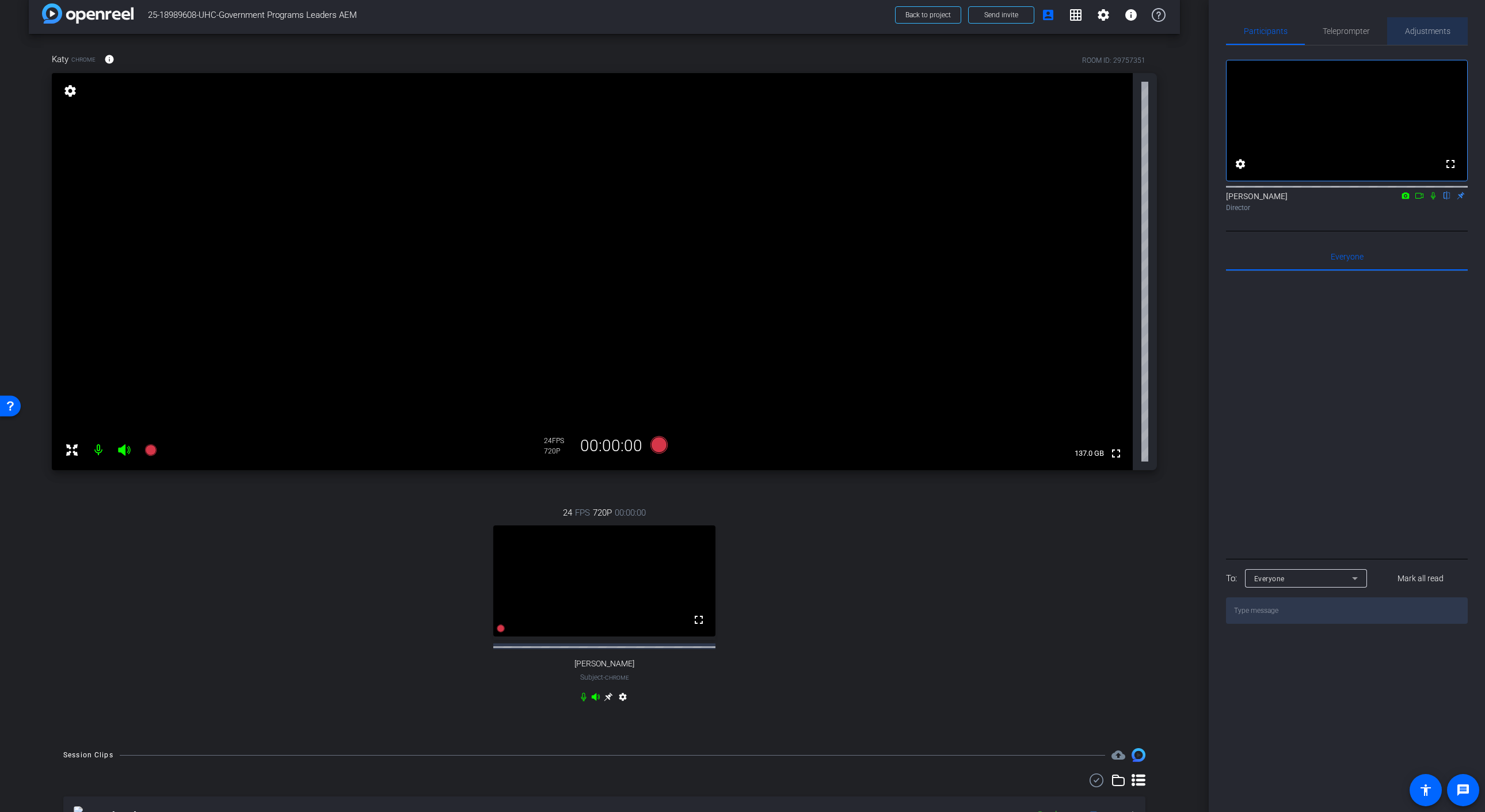
click at [1422, 37] on span "Adjustments" at bounding box center [1427, 31] width 45 height 28
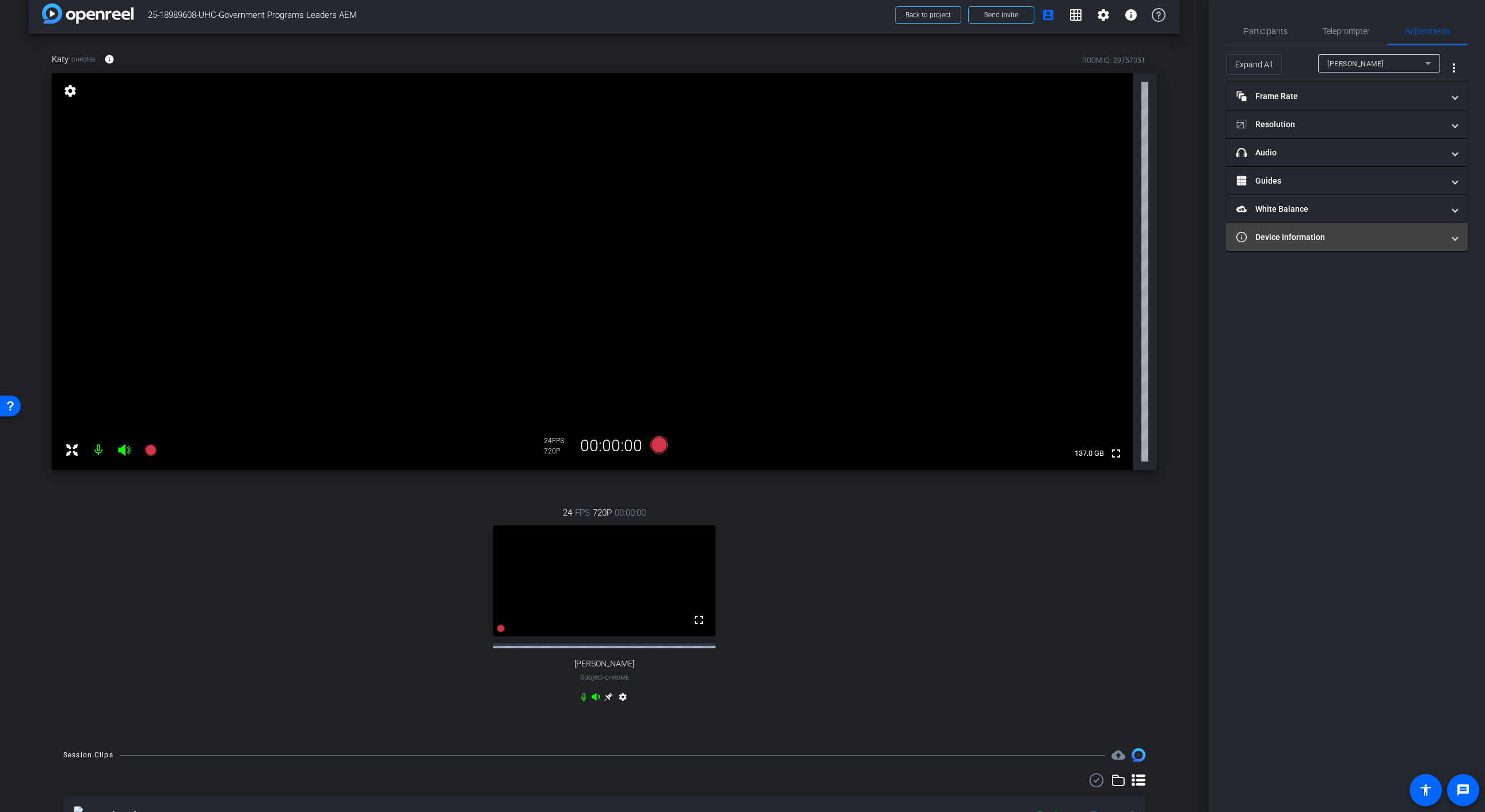
click at [1349, 241] on mat-panel-title "Device Information" at bounding box center [1340, 237] width 207 height 12
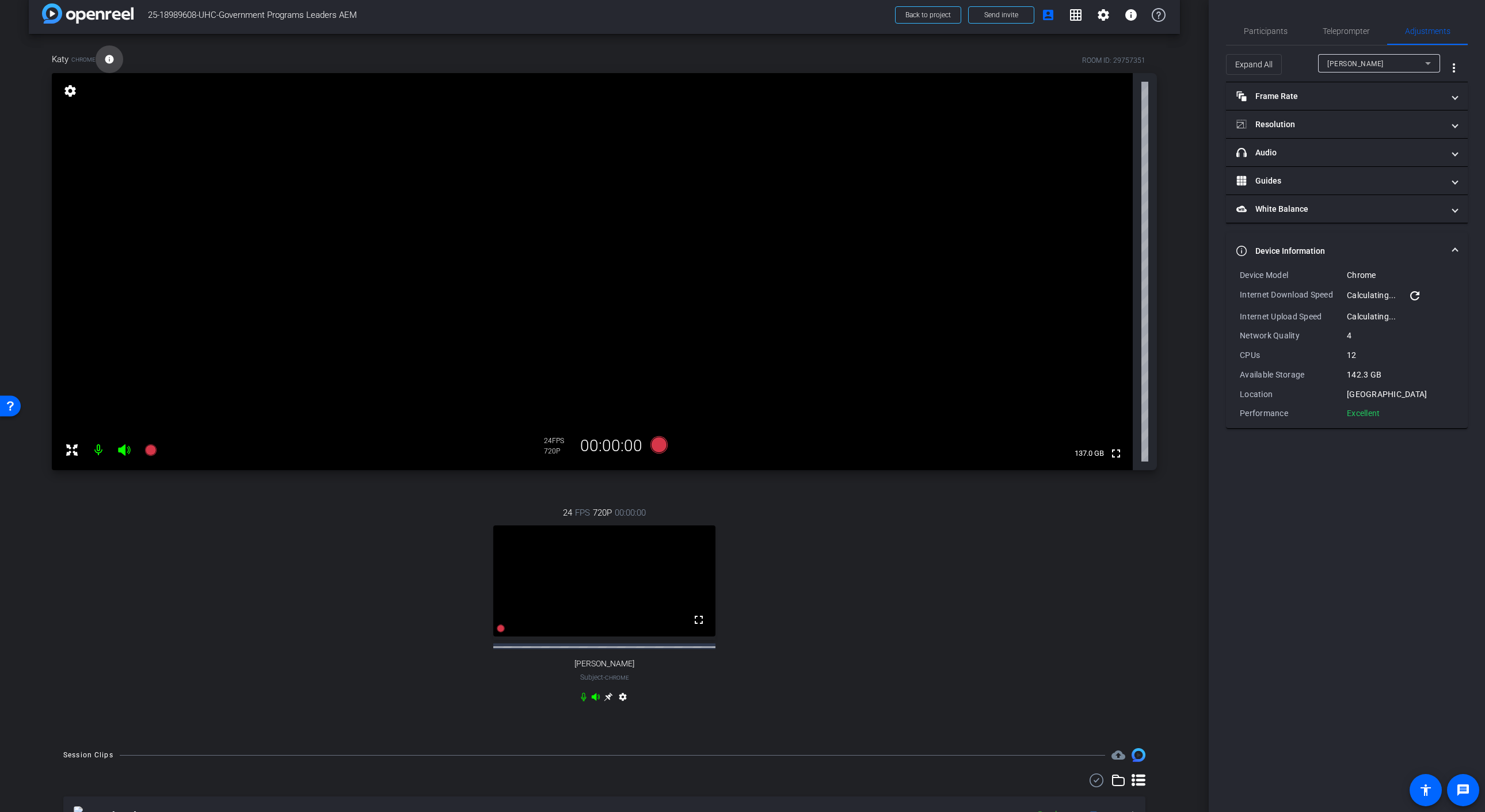
click at [102, 65] on span at bounding box center [109, 59] width 28 height 28
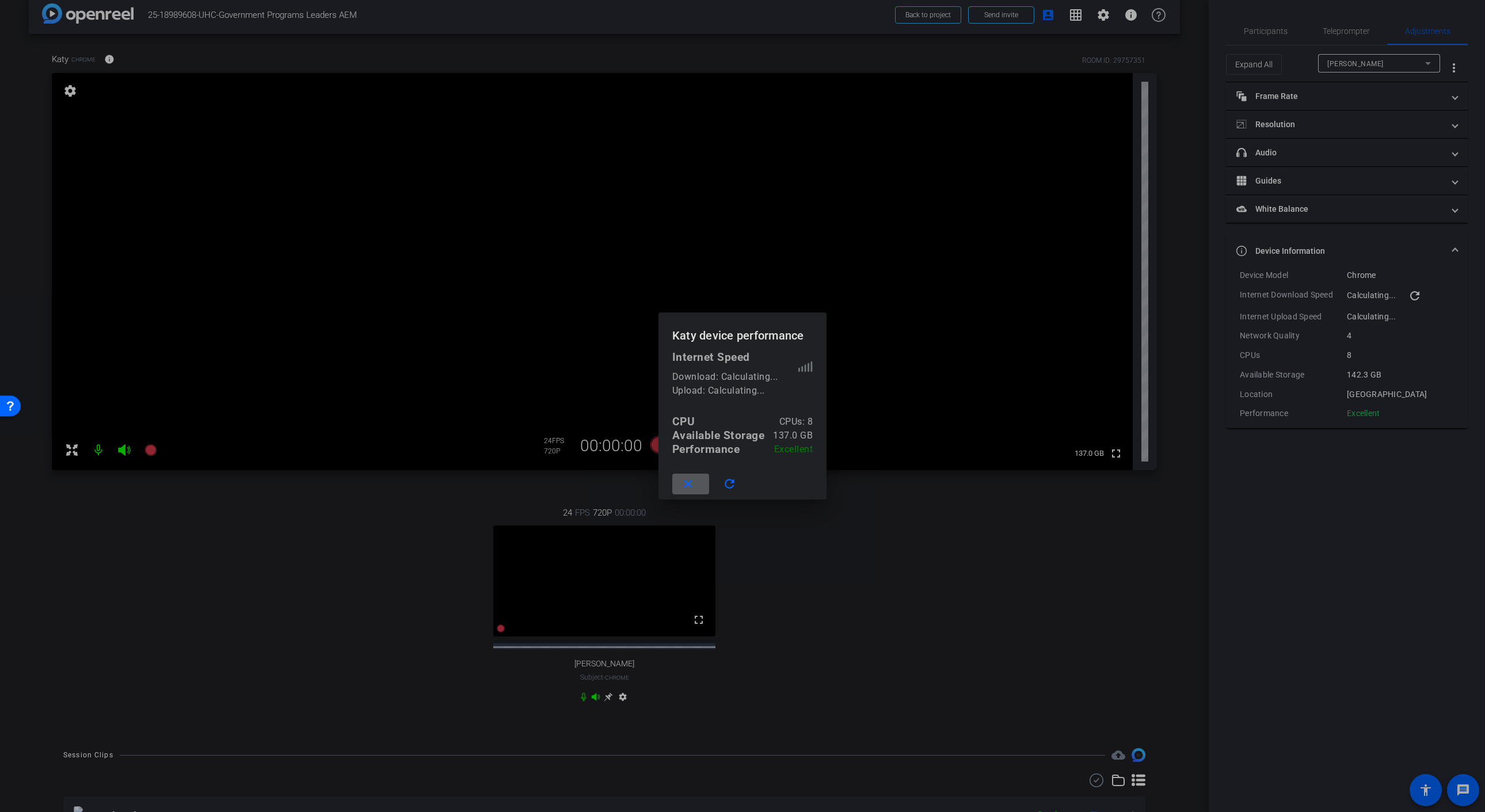
click at [682, 491] on span at bounding box center [690, 484] width 37 height 28
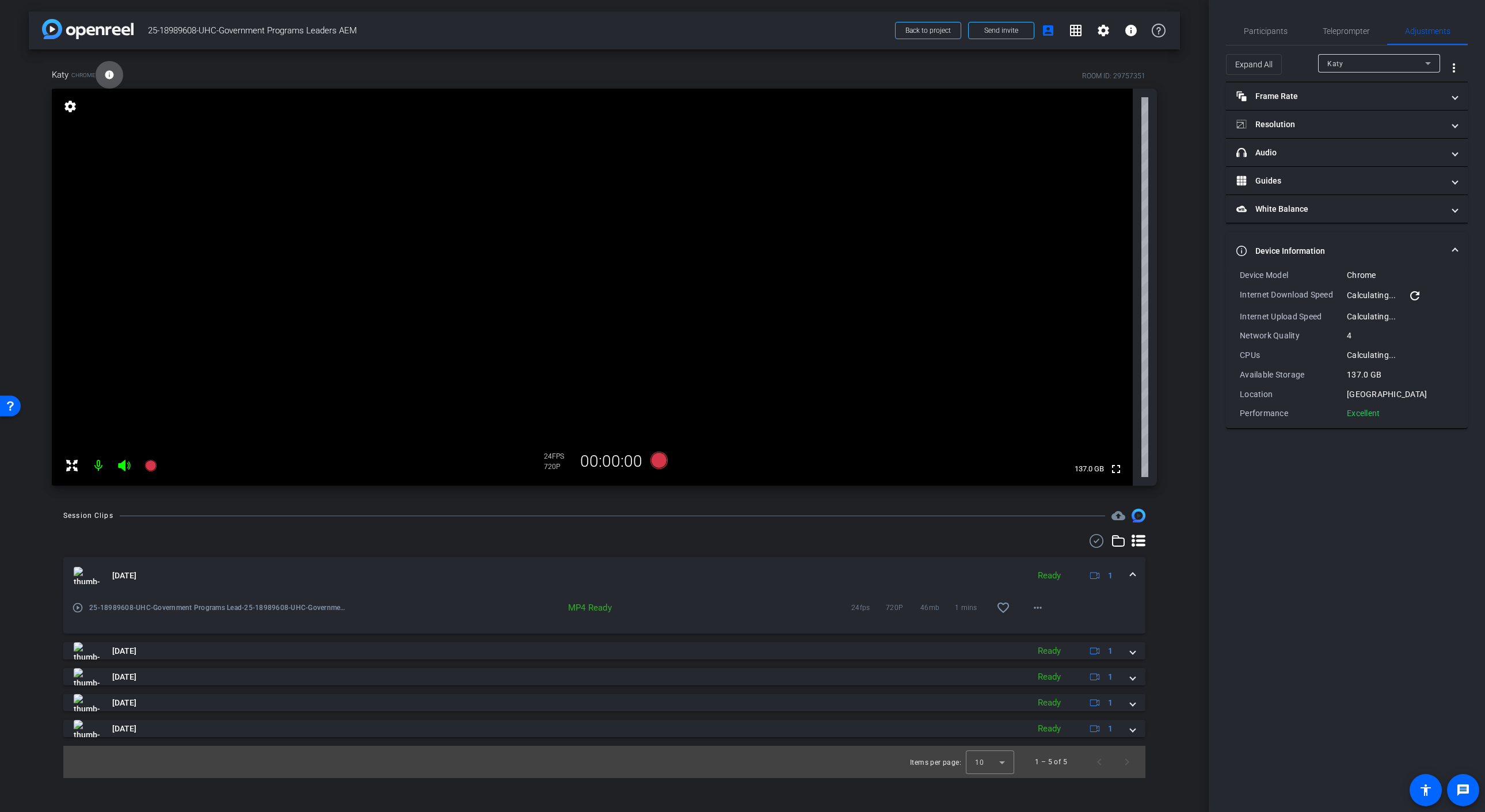
scroll to position [0, 0]
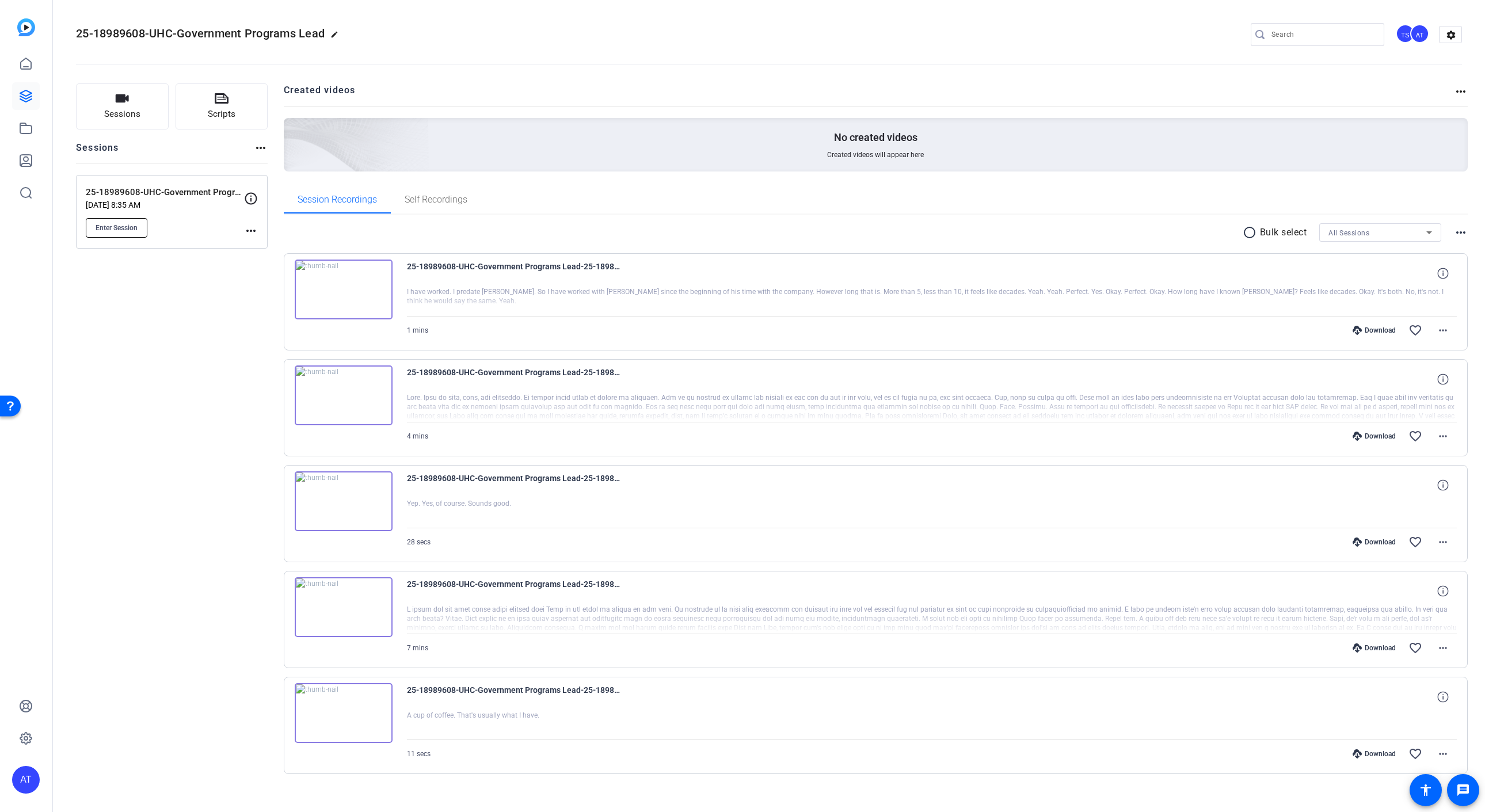
click at [115, 225] on span "Enter Session" at bounding box center [116, 228] width 42 height 9
click at [23, 97] on icon at bounding box center [26, 96] width 12 height 12
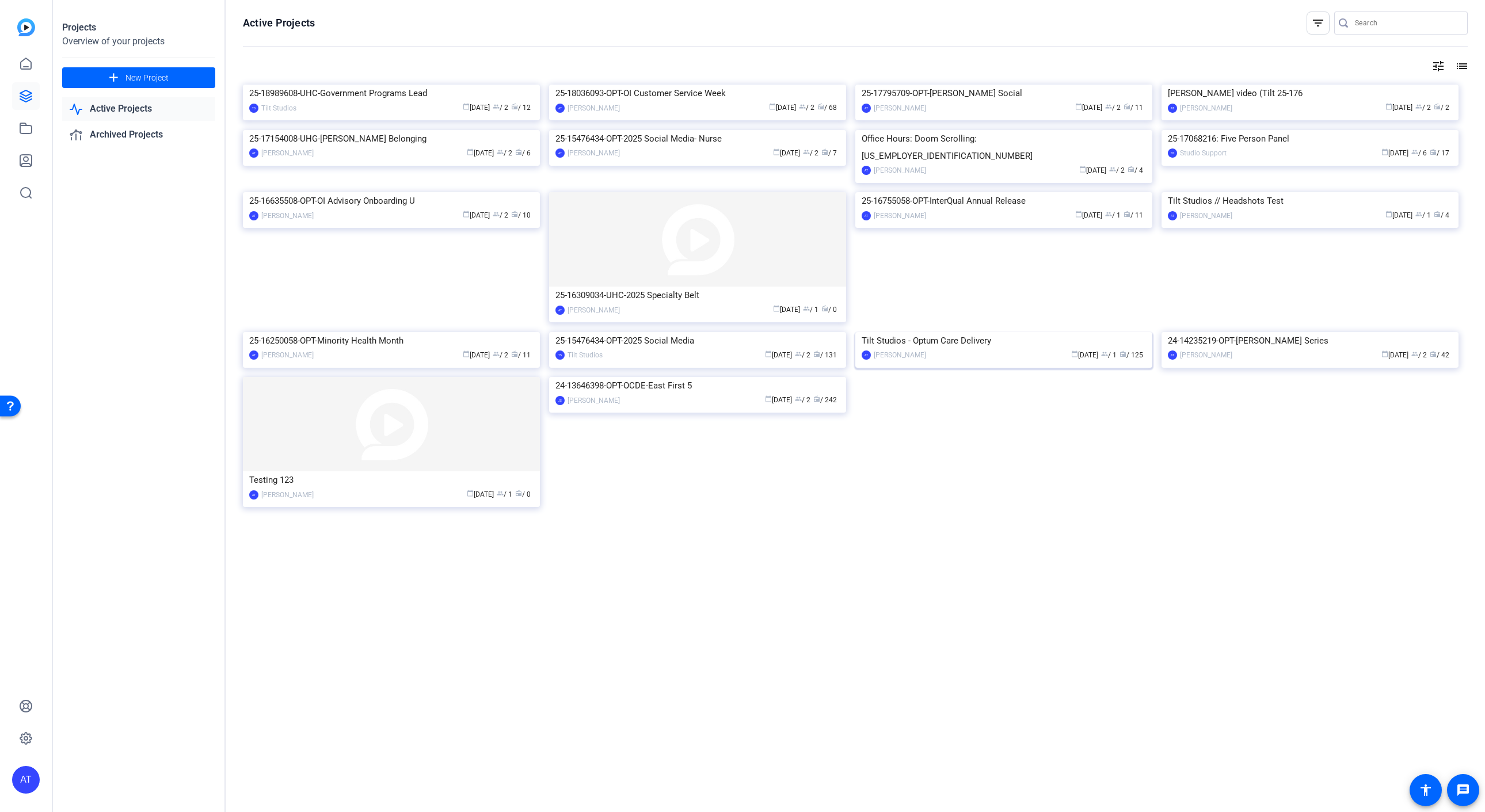
click at [972, 332] on img at bounding box center [1003, 332] width 297 height 0
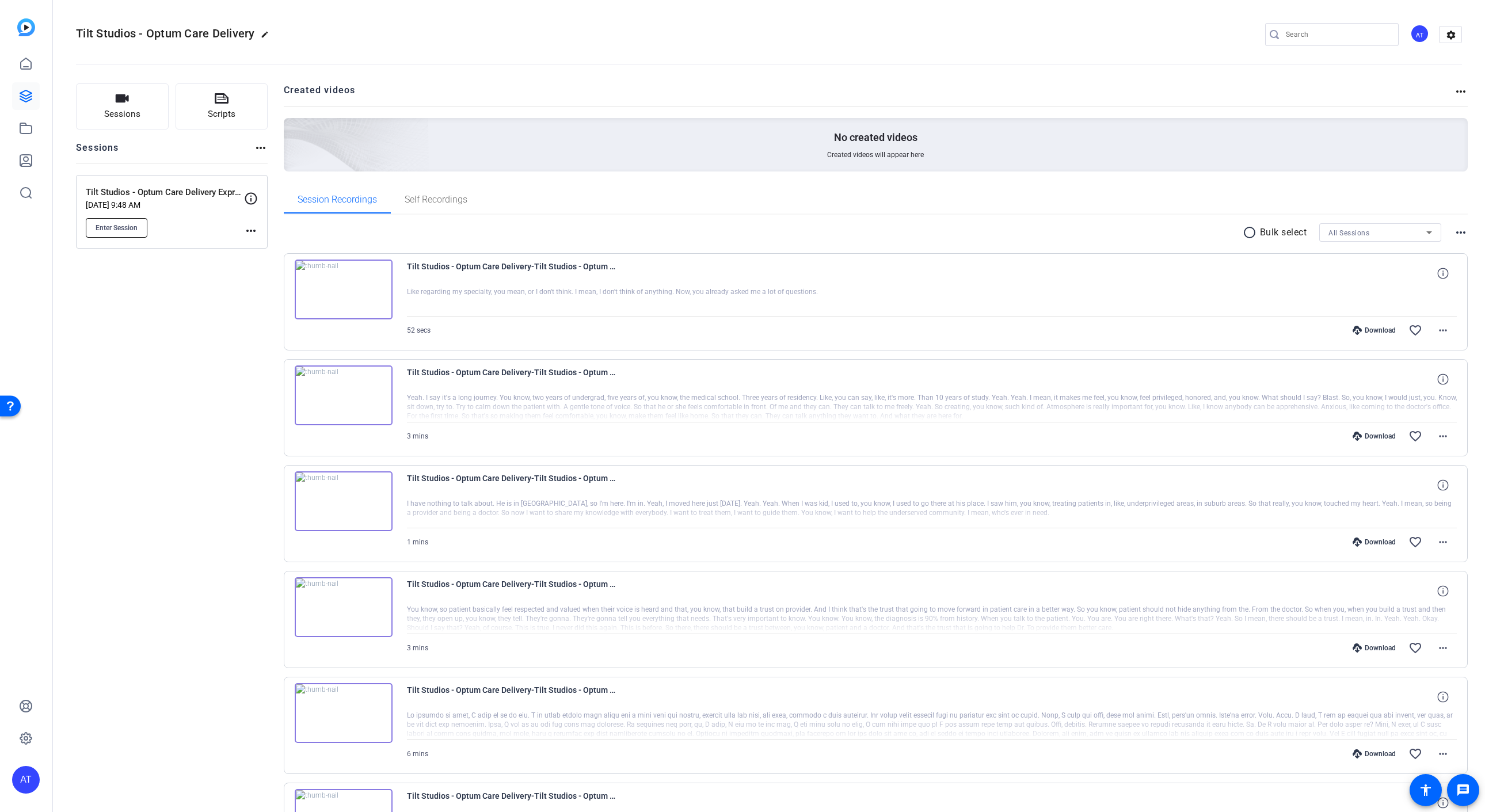
click at [119, 231] on span "Enter Session" at bounding box center [116, 228] width 42 height 9
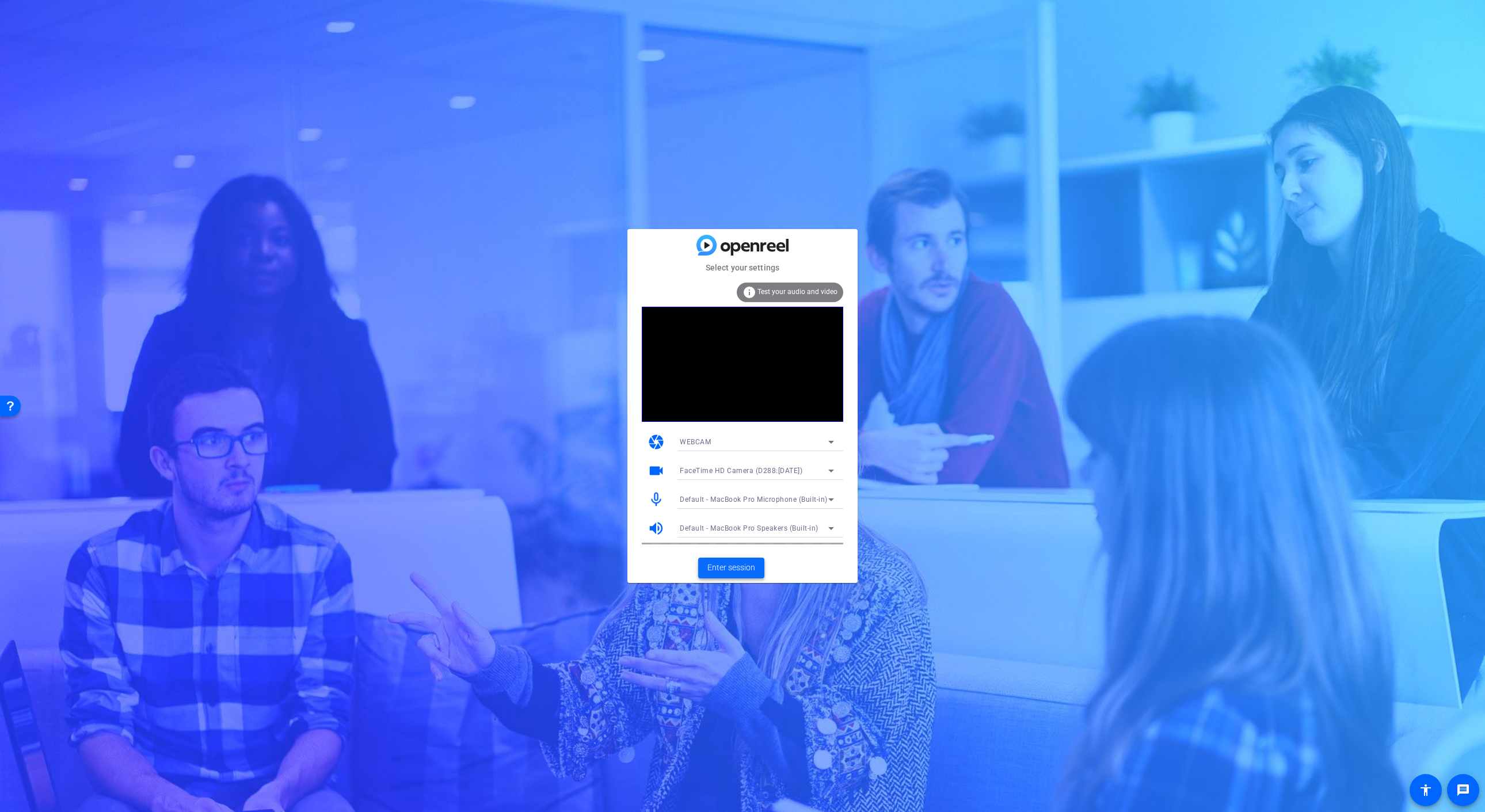
click at [731, 569] on span "Enter session" at bounding box center [731, 567] width 48 height 12
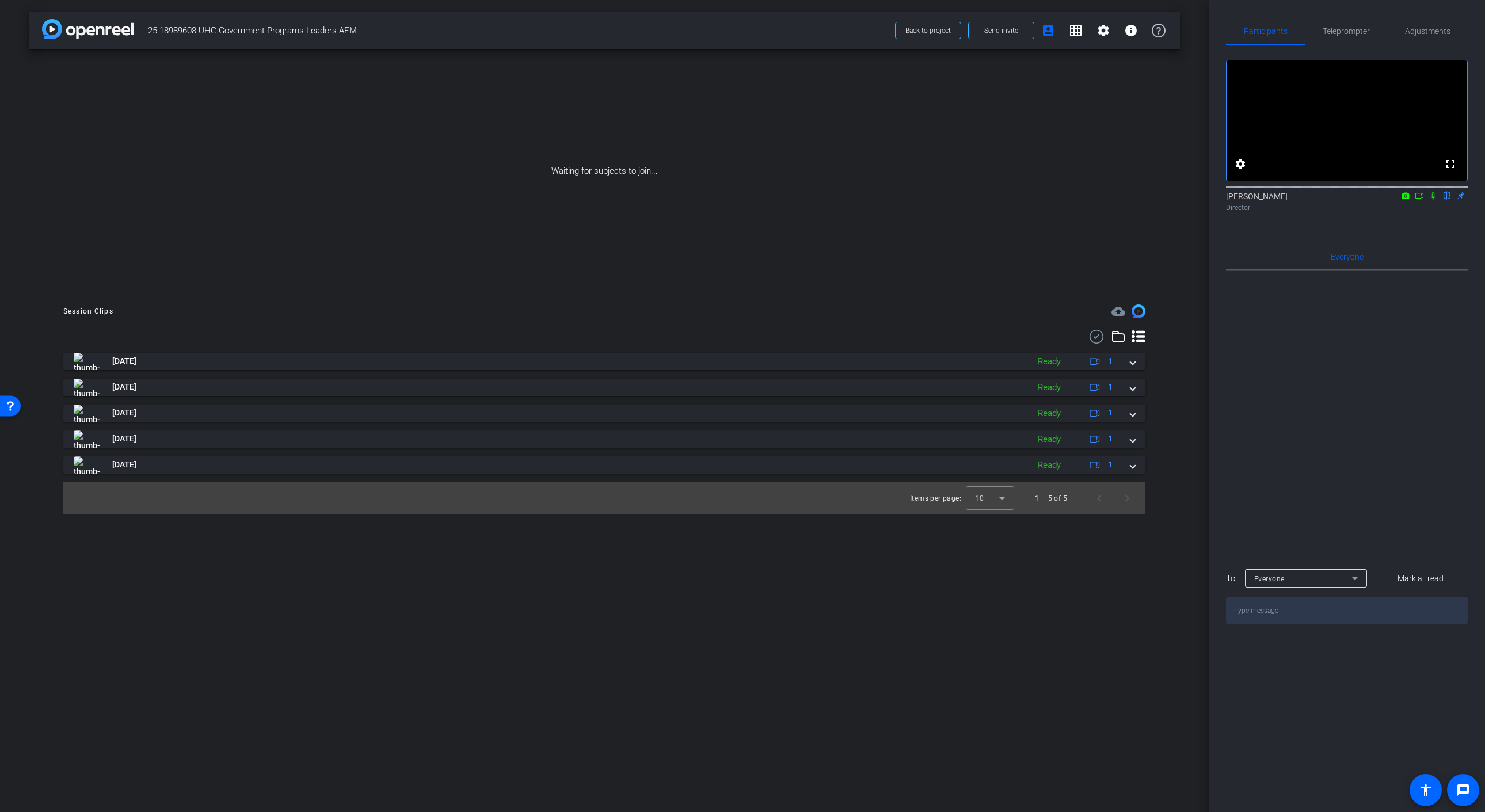
click at [1421, 200] on icon at bounding box center [1419, 196] width 9 height 8
click at [1448, 200] on icon at bounding box center [1447, 196] width 5 height 8
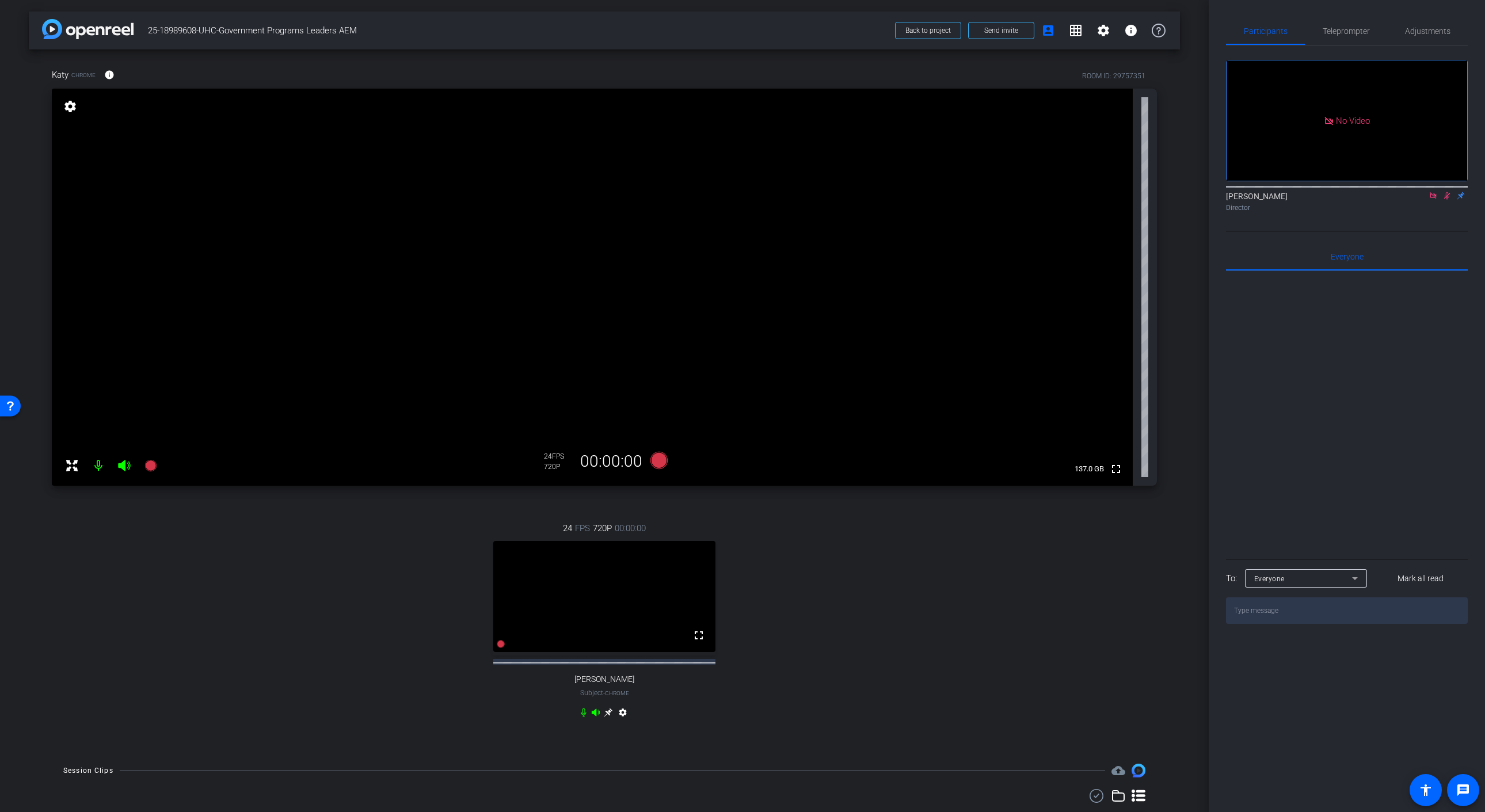
click at [1446, 200] on icon at bounding box center [1447, 196] width 9 height 8
click at [1430, 200] on icon at bounding box center [1433, 196] width 9 height 8
click at [607, 717] on icon at bounding box center [608, 712] width 9 height 9
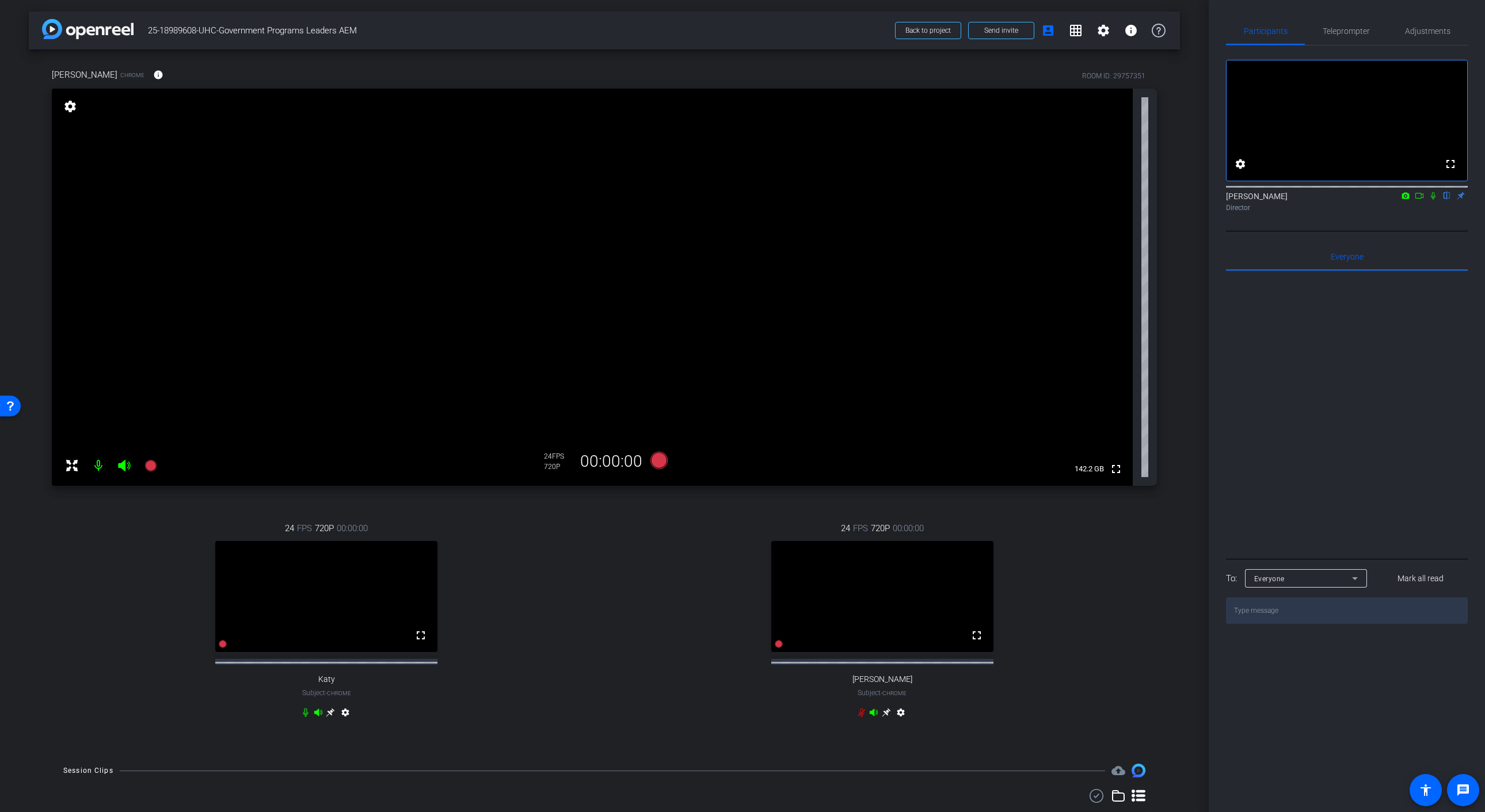
click at [1435, 200] on icon at bounding box center [1433, 196] width 9 height 8
click at [152, 469] on icon at bounding box center [151, 465] width 14 height 14
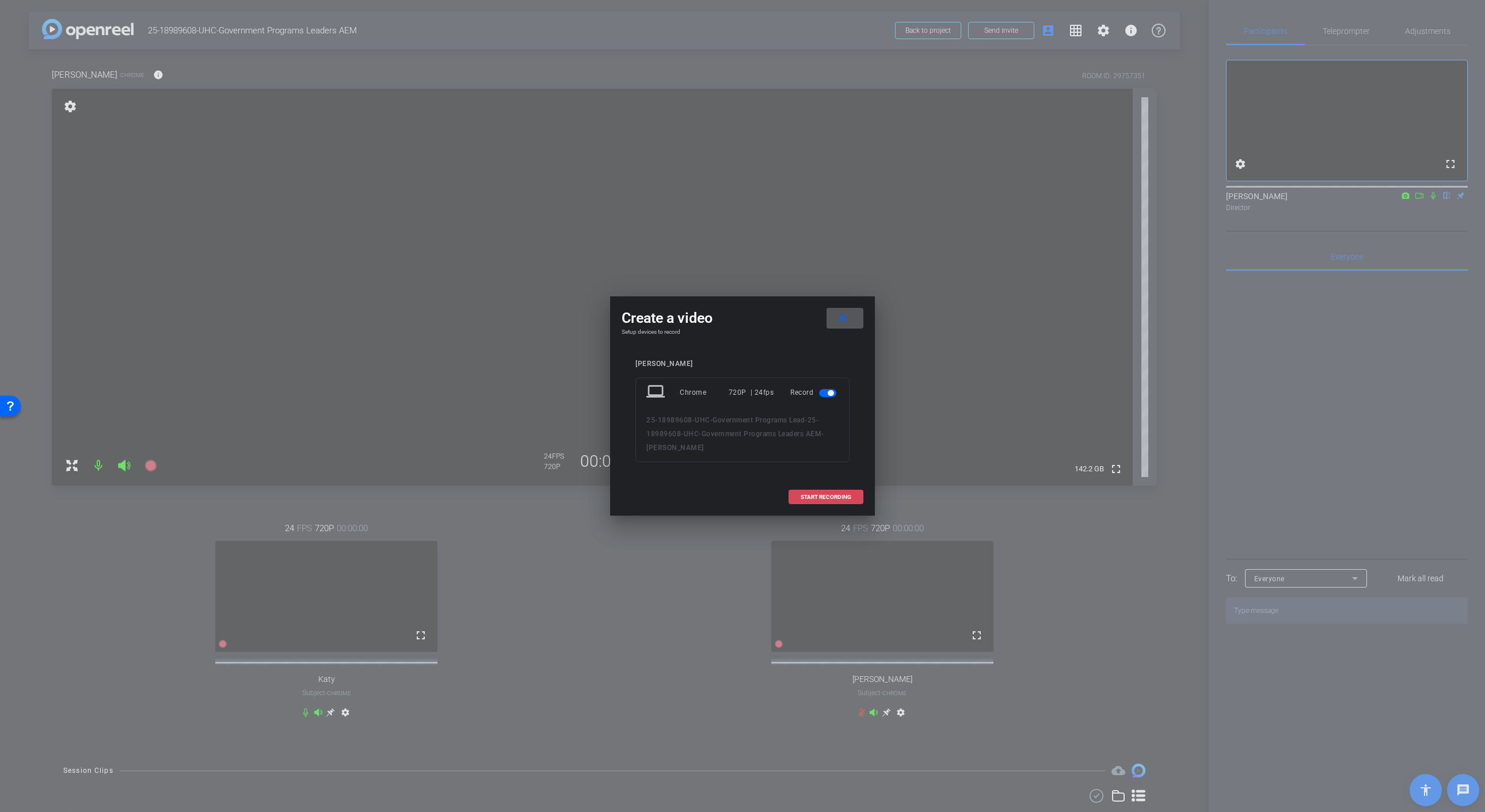
click at [812, 494] on span "START RECORDING" at bounding box center [826, 497] width 51 height 6
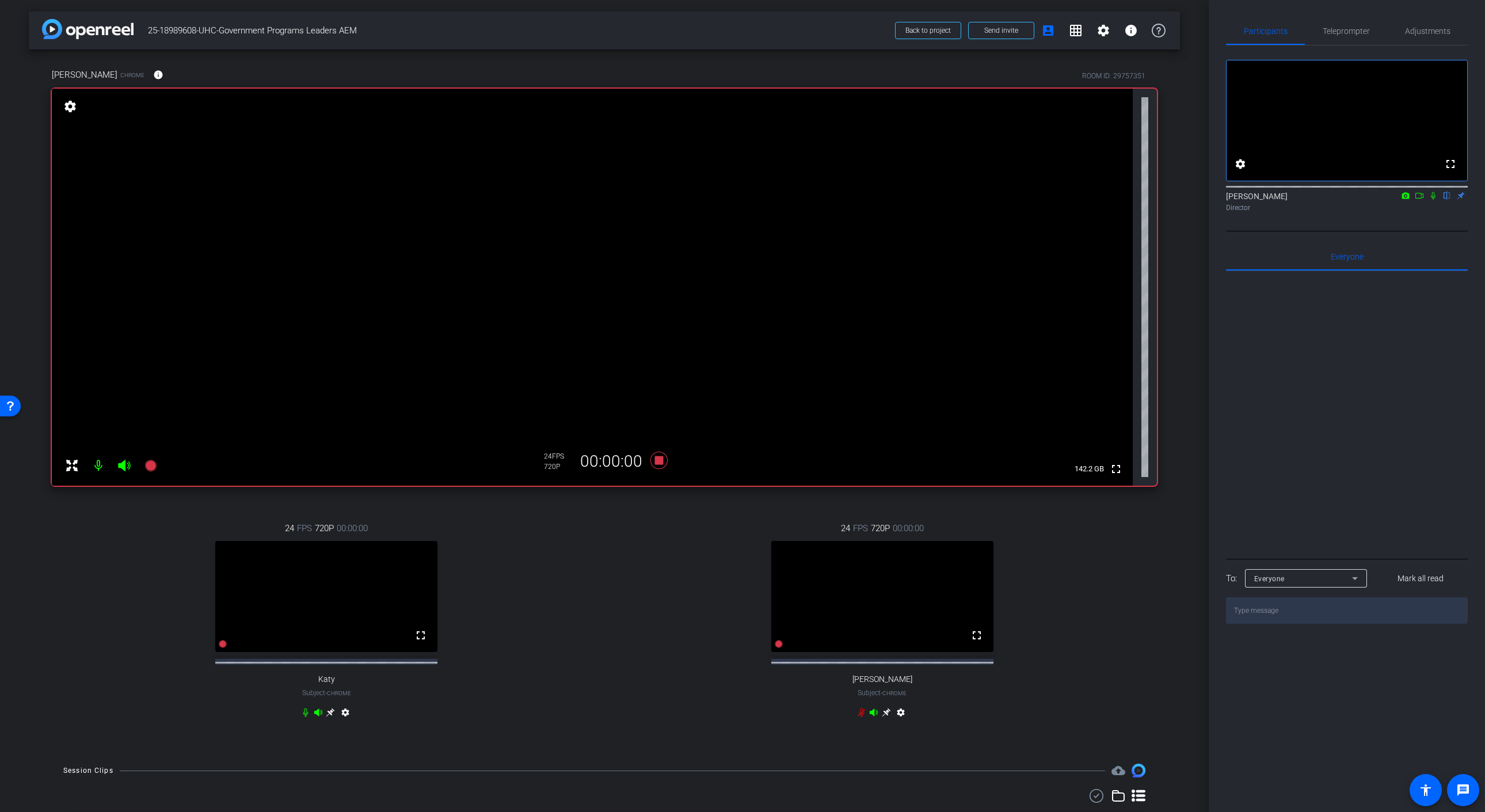
click at [1419, 200] on icon at bounding box center [1419, 196] width 9 height 8
click at [1448, 200] on icon at bounding box center [1447, 196] width 9 height 8
click at [1445, 200] on icon at bounding box center [1447, 196] width 9 height 8
click at [658, 460] on icon at bounding box center [659, 461] width 17 height 17
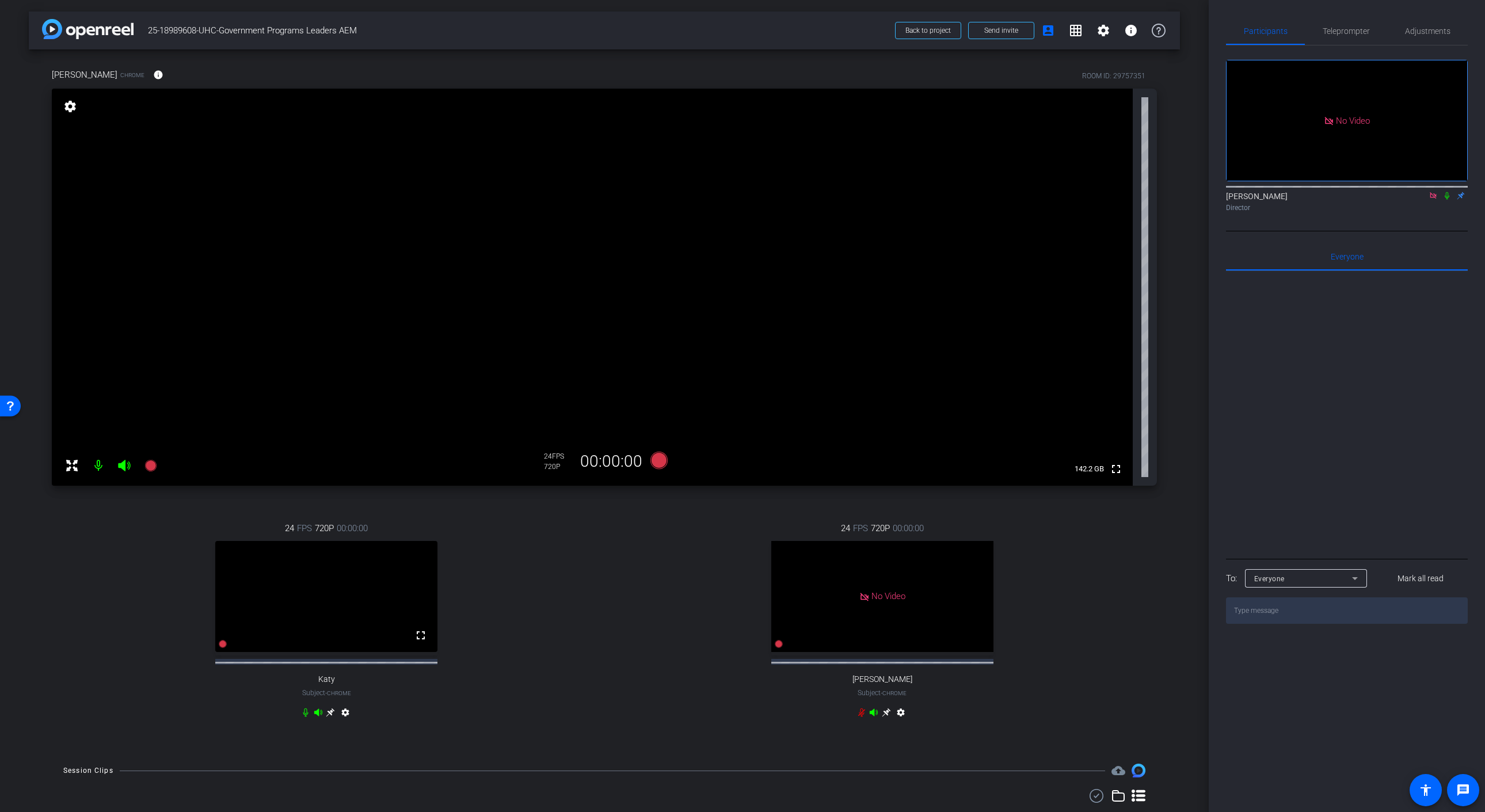
scroll to position [198, 0]
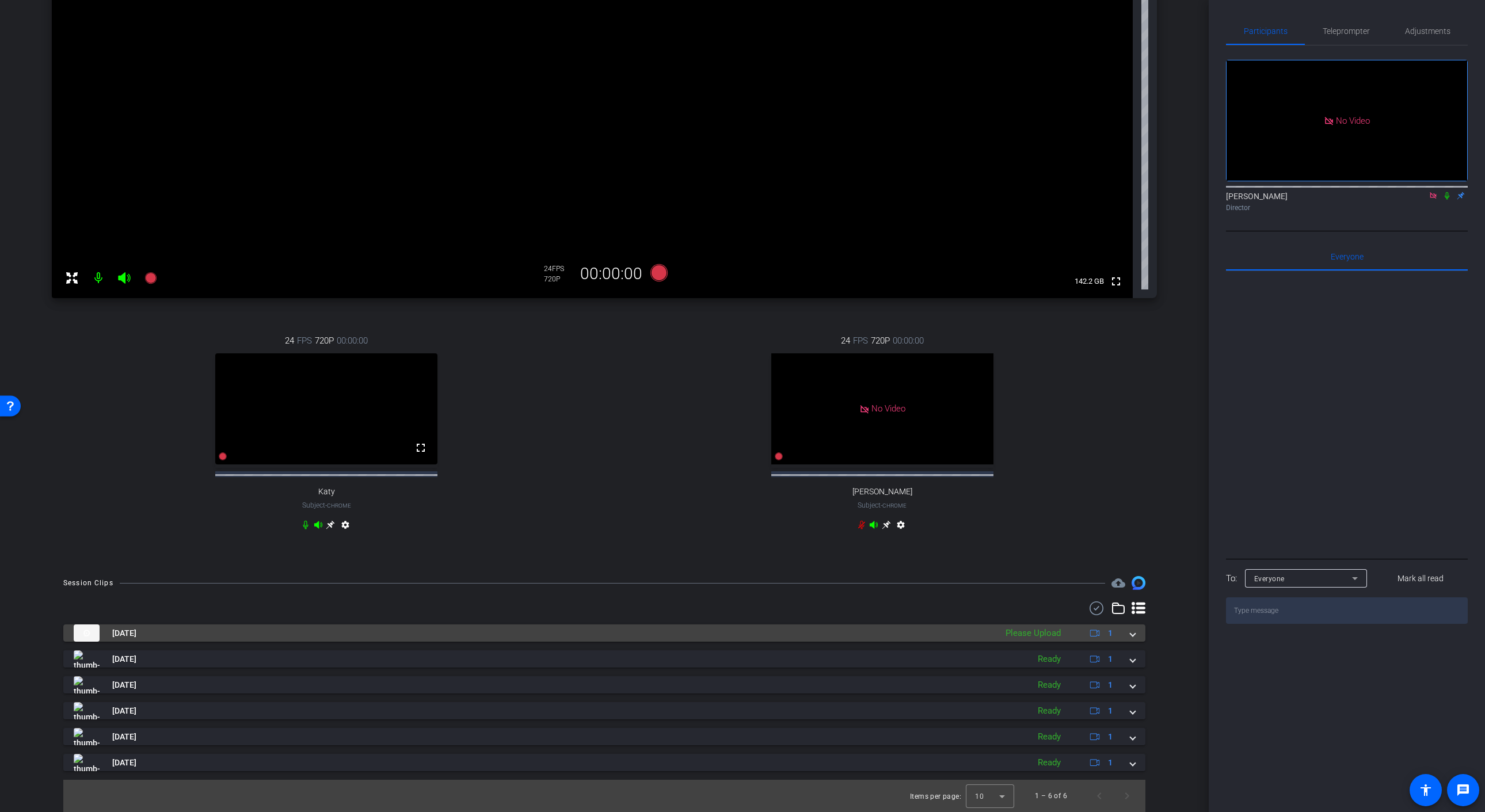
click at [1043, 635] on div "Please Upload" at bounding box center [1033, 633] width 67 height 13
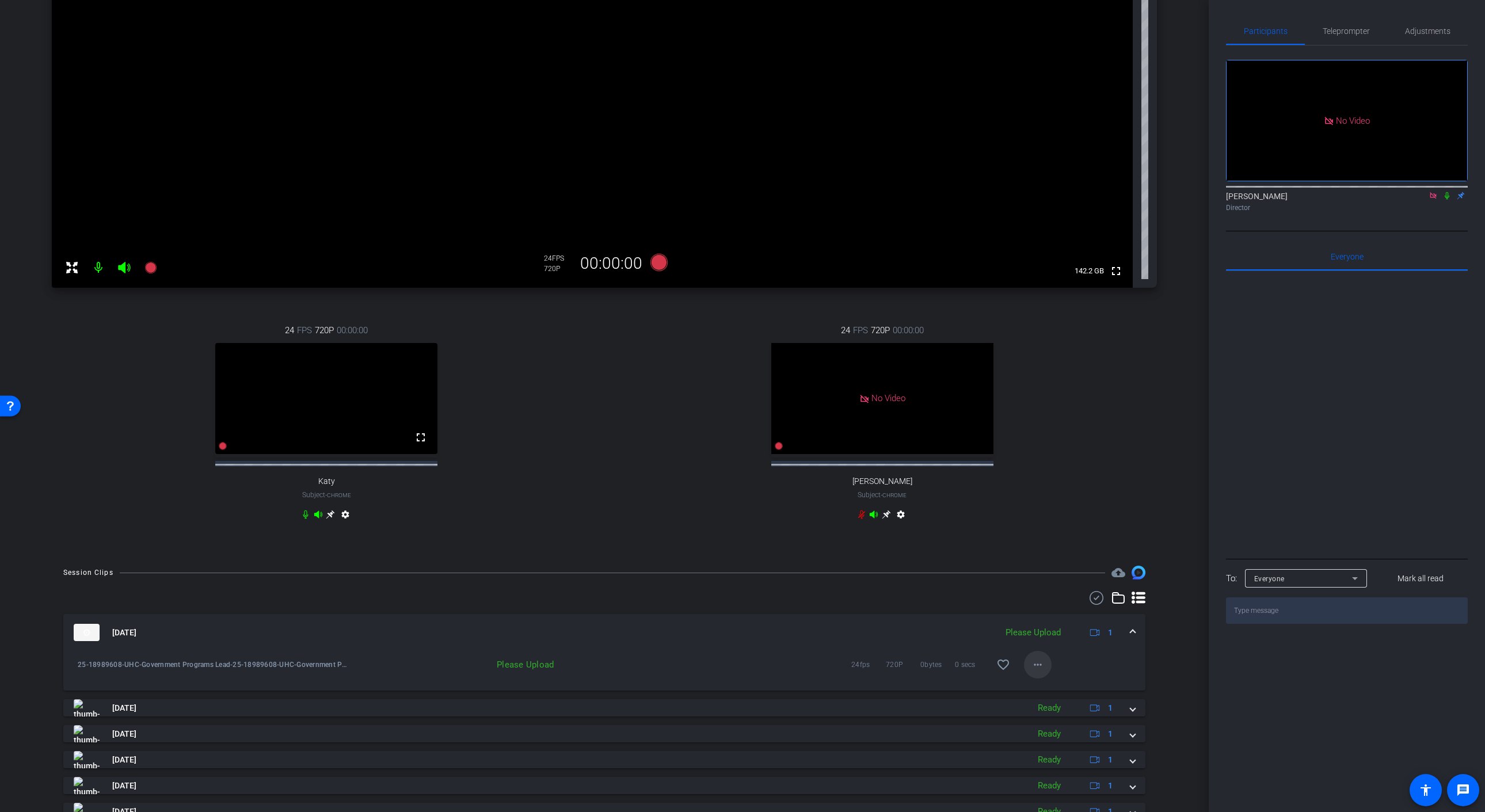
click at [1036, 671] on mat-icon "more_horiz" at bounding box center [1038, 664] width 14 height 14
click at [1047, 698] on span "Upload" at bounding box center [1056, 699] width 46 height 14
click at [1037, 671] on mat-icon "more_horiz" at bounding box center [1038, 664] width 14 height 14
click at [1046, 699] on span "Upload" at bounding box center [1056, 699] width 46 height 14
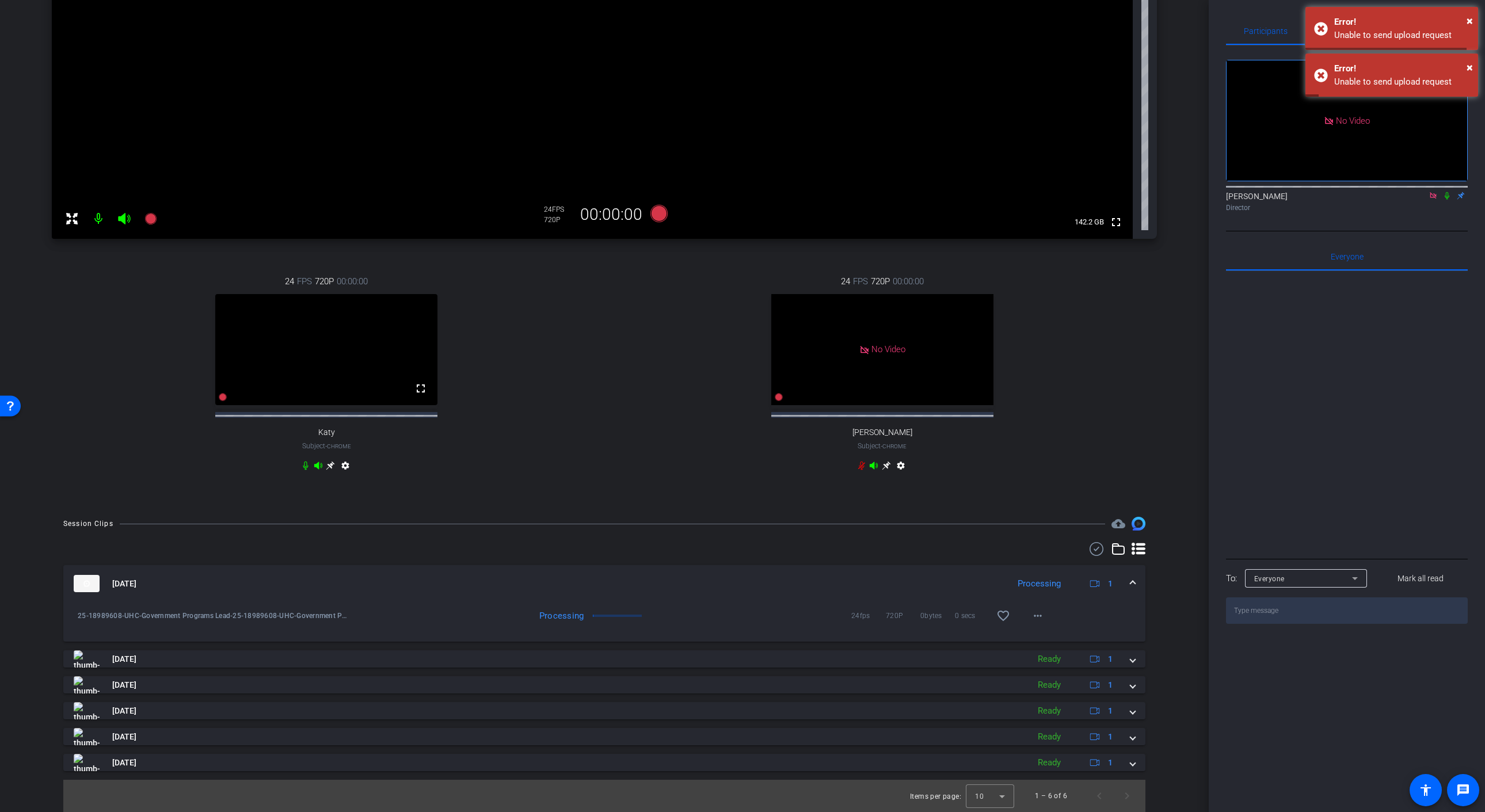
scroll to position [257, 0]
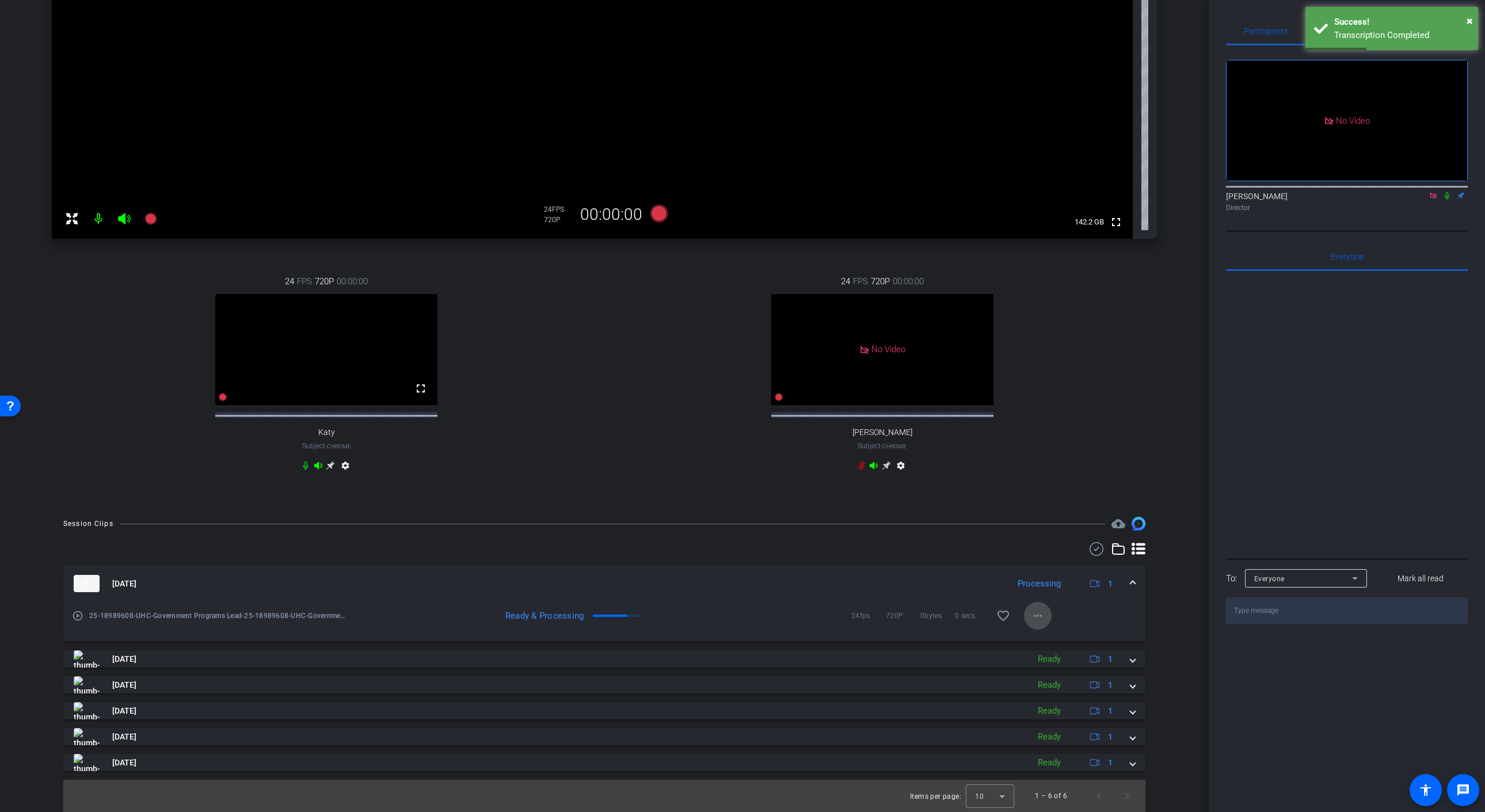
click at [1041, 619] on mat-icon "more_horiz" at bounding box center [1038, 616] width 14 height 14
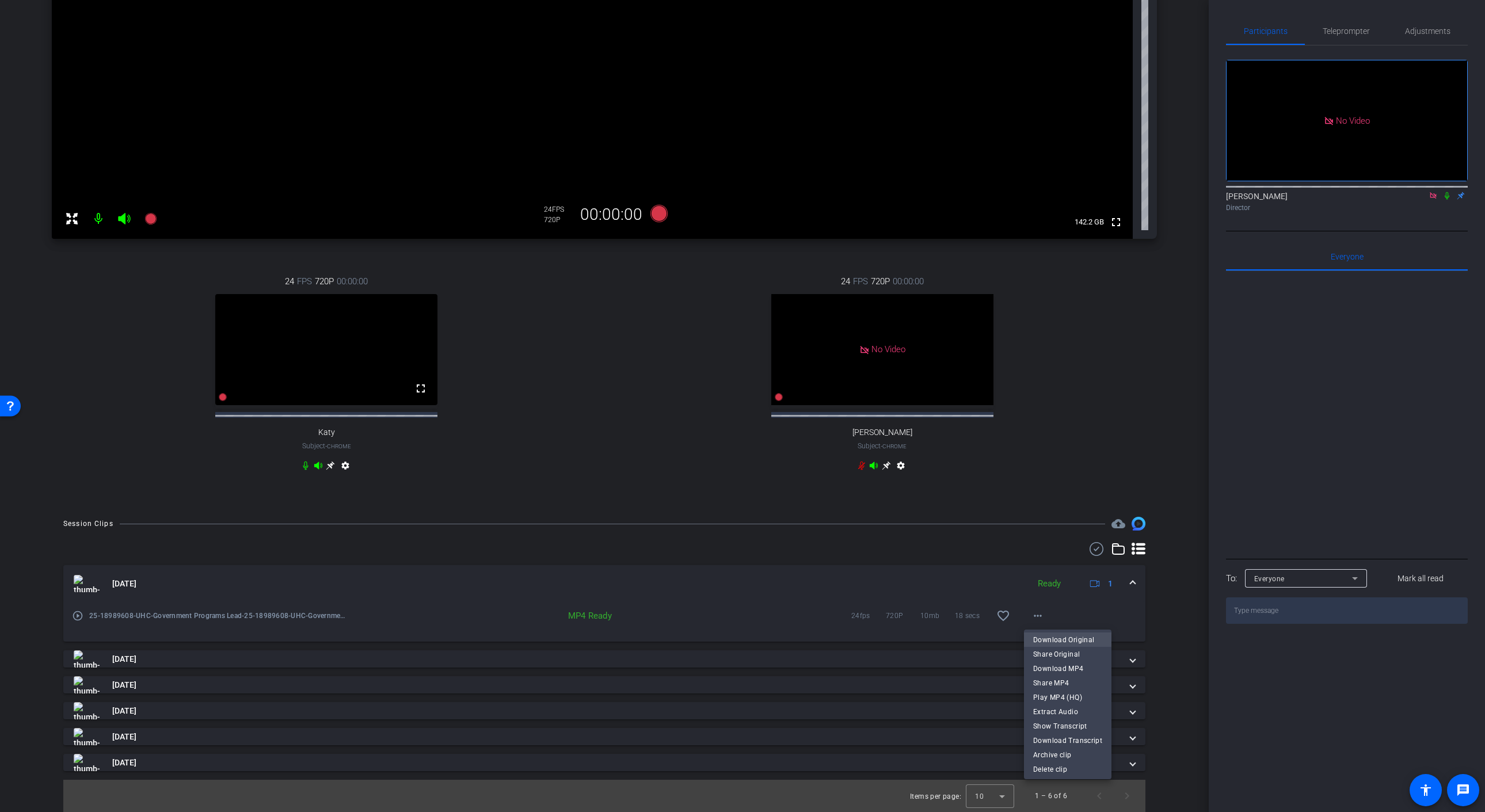
click at [1045, 641] on span "Download Original" at bounding box center [1067, 640] width 69 height 14
click at [1032, 617] on mat-icon "more_horiz" at bounding box center [1038, 616] width 14 height 14
click at [1068, 667] on span "Download MP4" at bounding box center [1067, 669] width 69 height 14
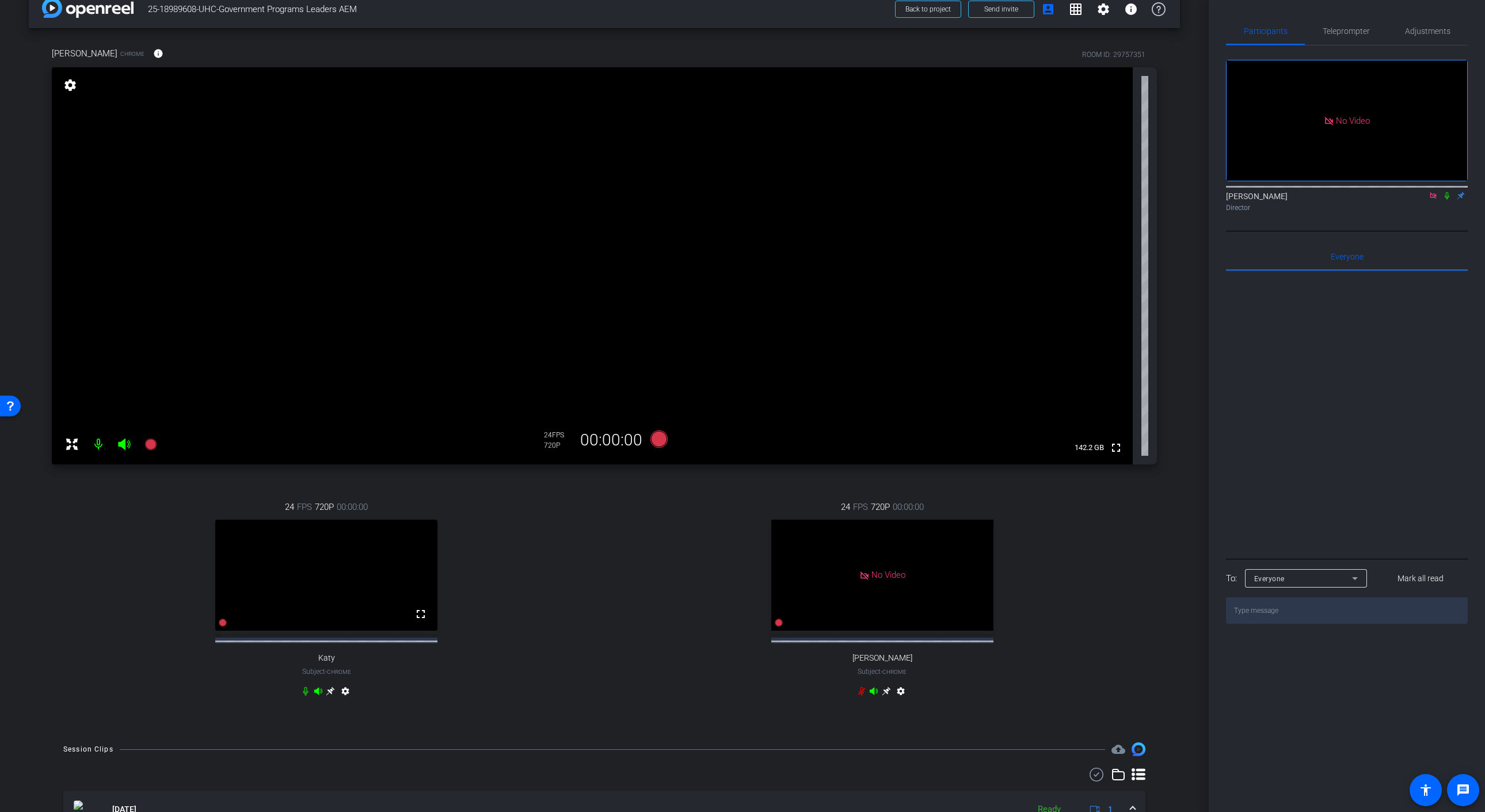
scroll to position [11, 0]
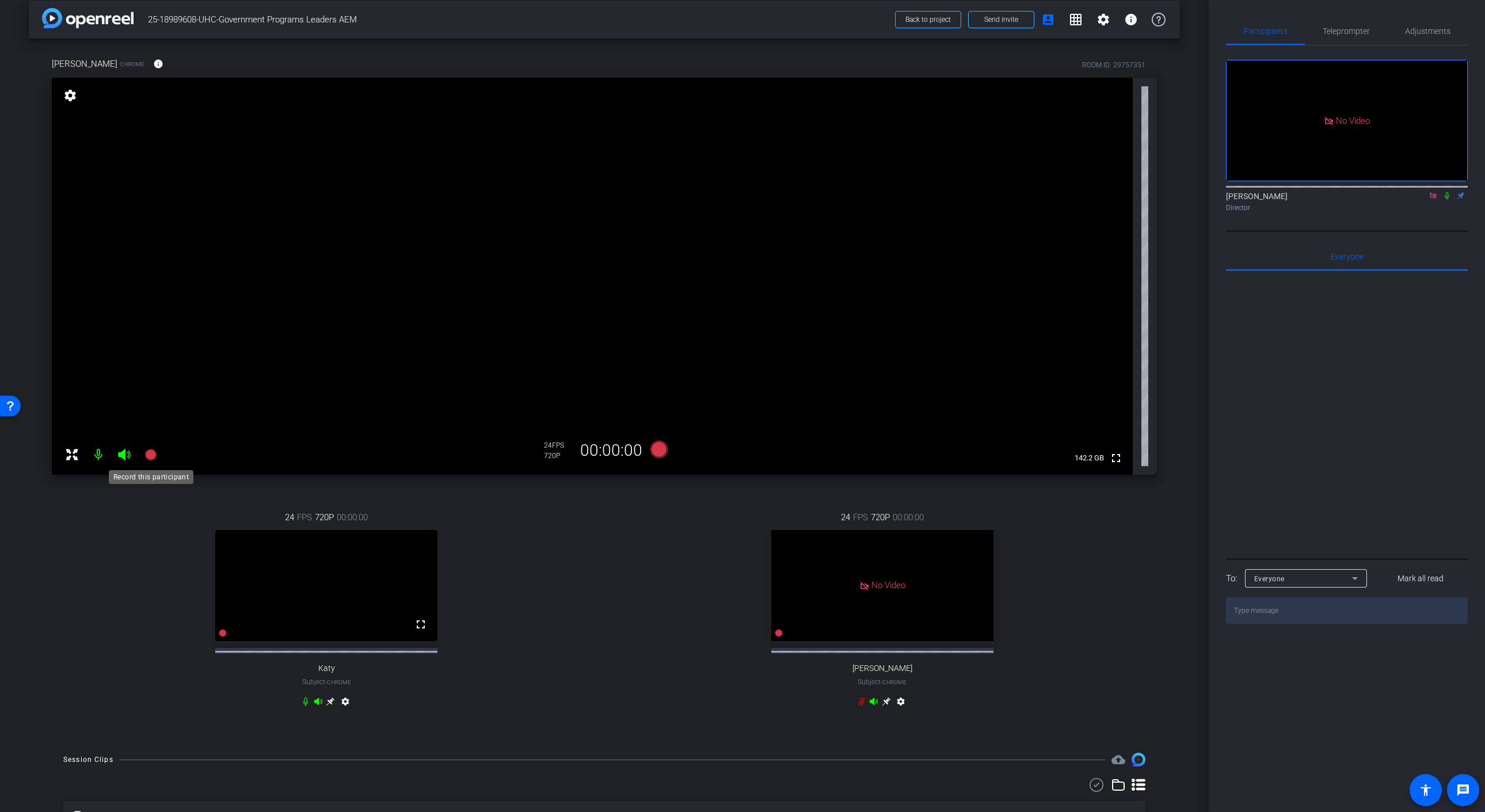
click at [151, 458] on icon at bounding box center [150, 455] width 12 height 12
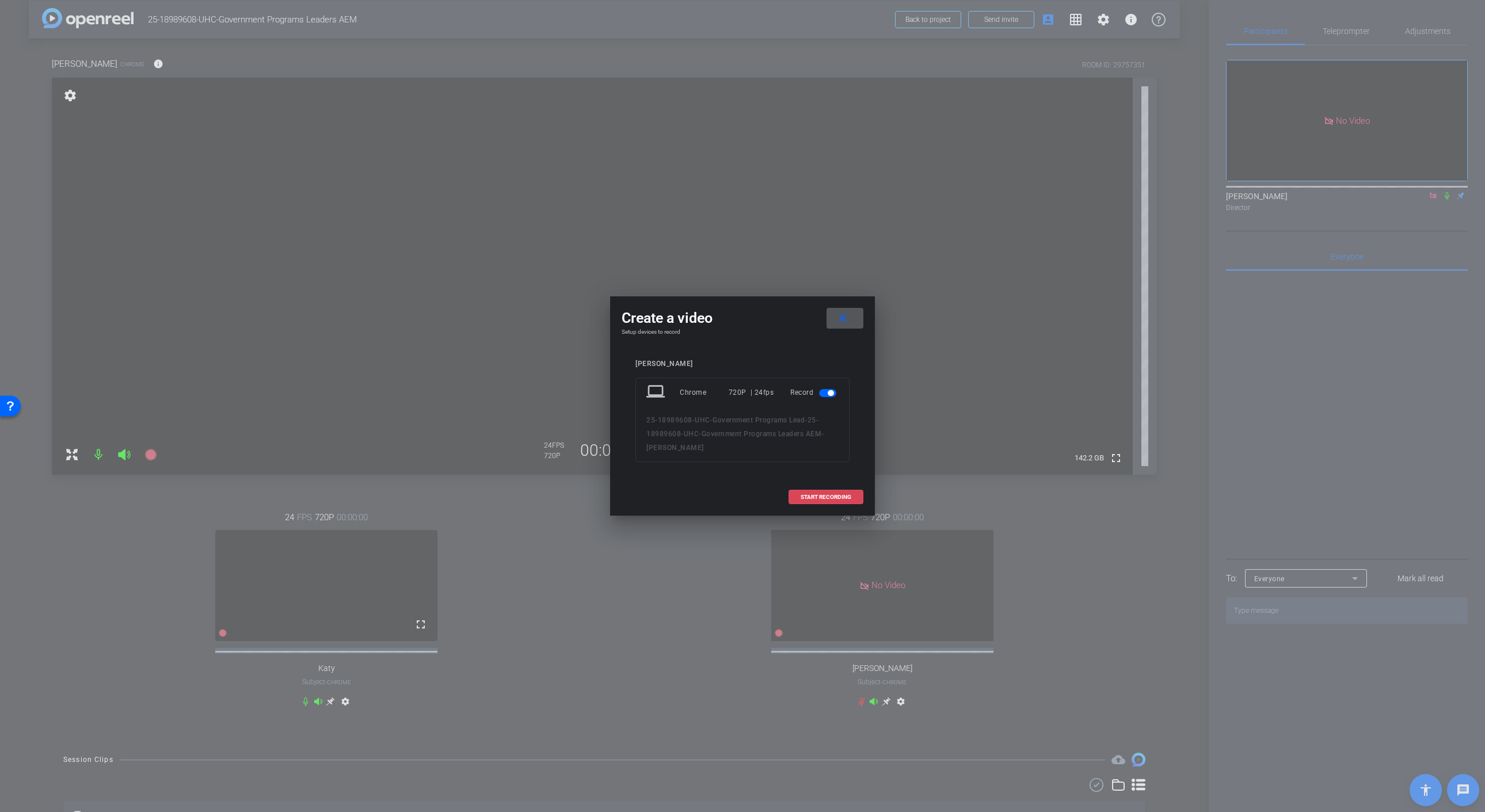
click at [817, 498] on span "START RECORDING" at bounding box center [826, 497] width 51 height 6
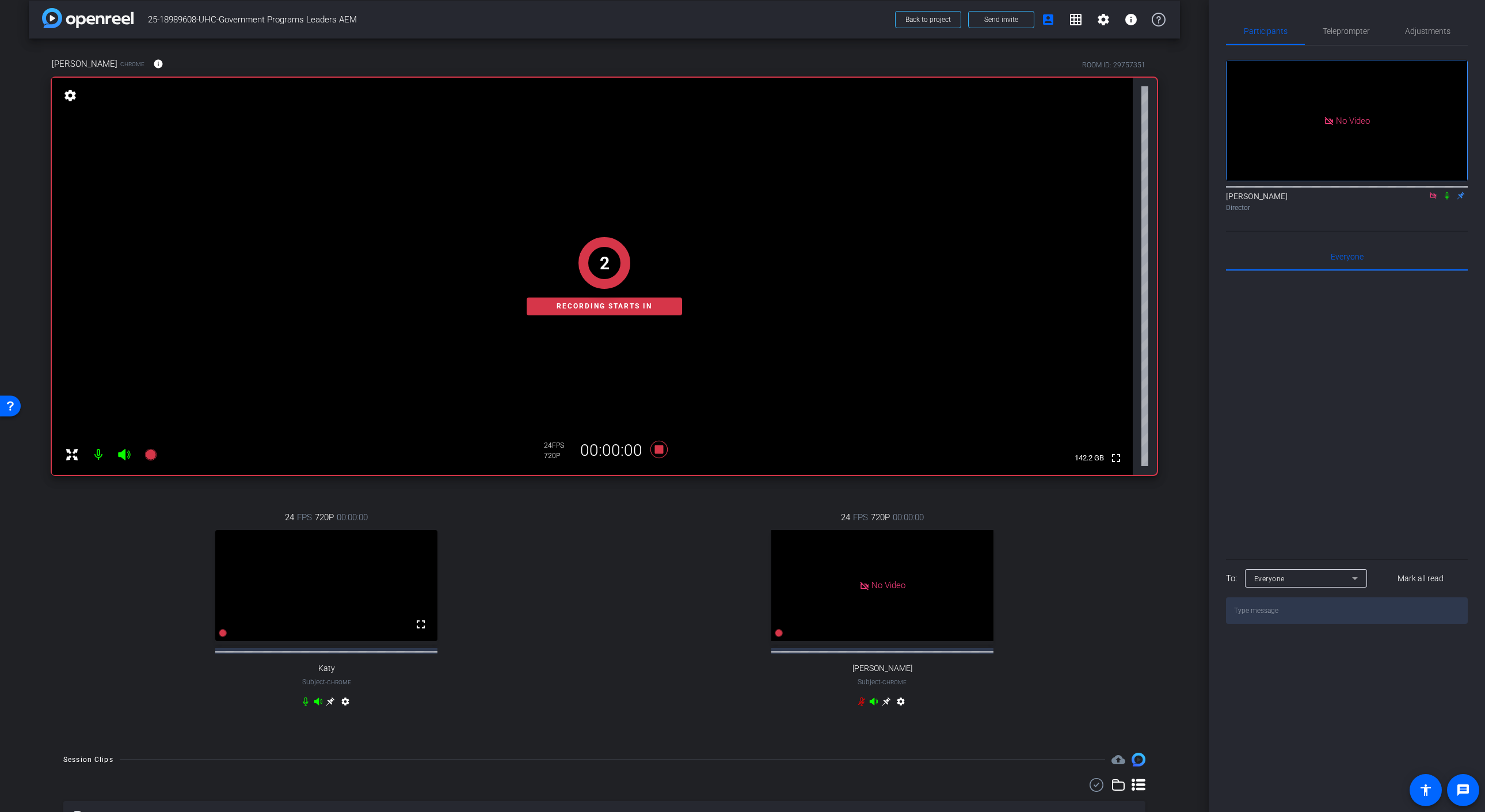
click at [1448, 200] on icon at bounding box center [1447, 196] width 9 height 8
click at [1445, 200] on icon at bounding box center [1447, 196] width 9 height 8
click at [1445, 200] on icon at bounding box center [1447, 196] width 9 height 8
click at [1447, 200] on icon at bounding box center [1447, 196] width 6 height 8
click at [659, 449] on icon at bounding box center [659, 450] width 17 height 17
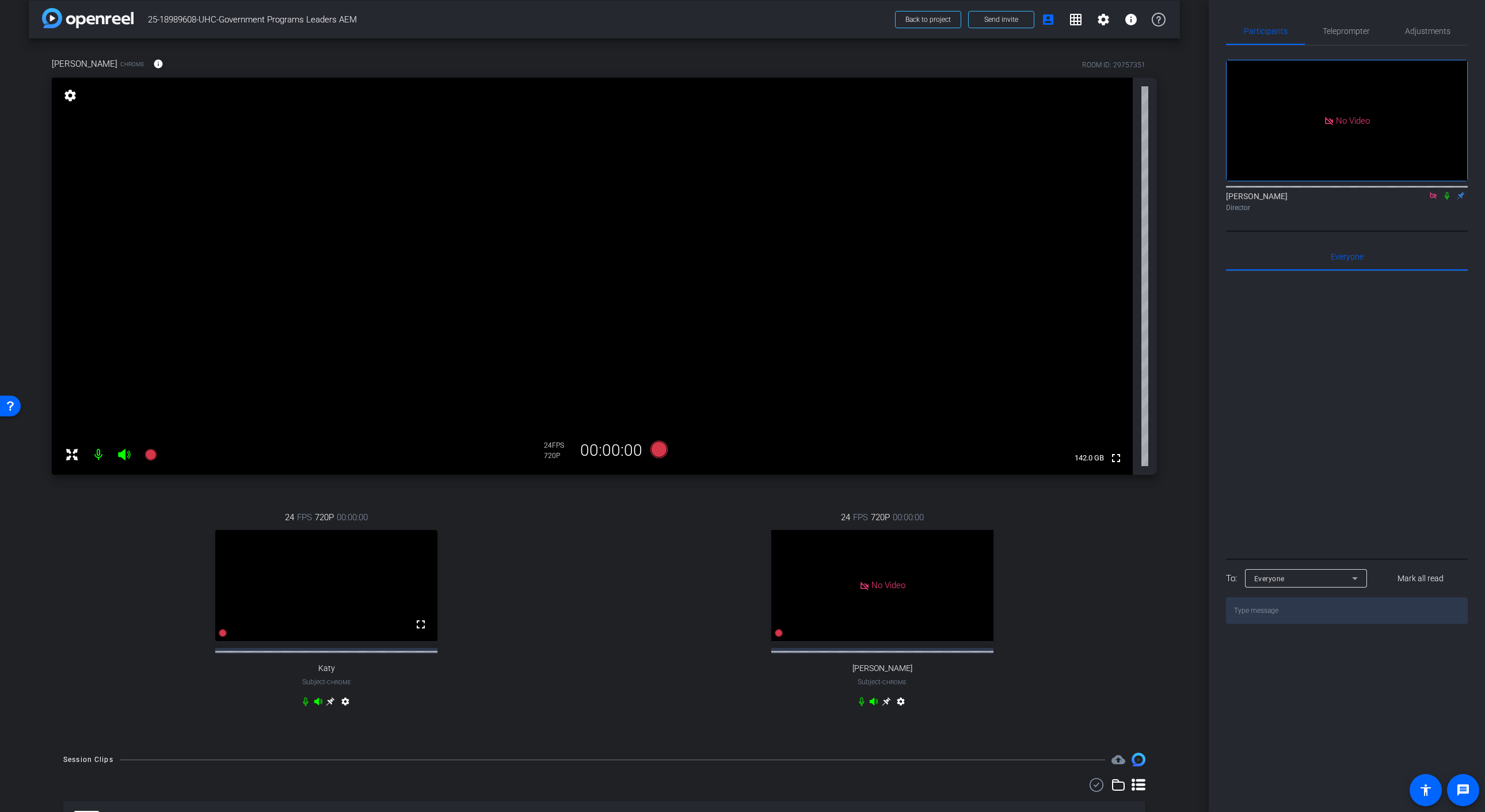
scroll to position [283, 0]
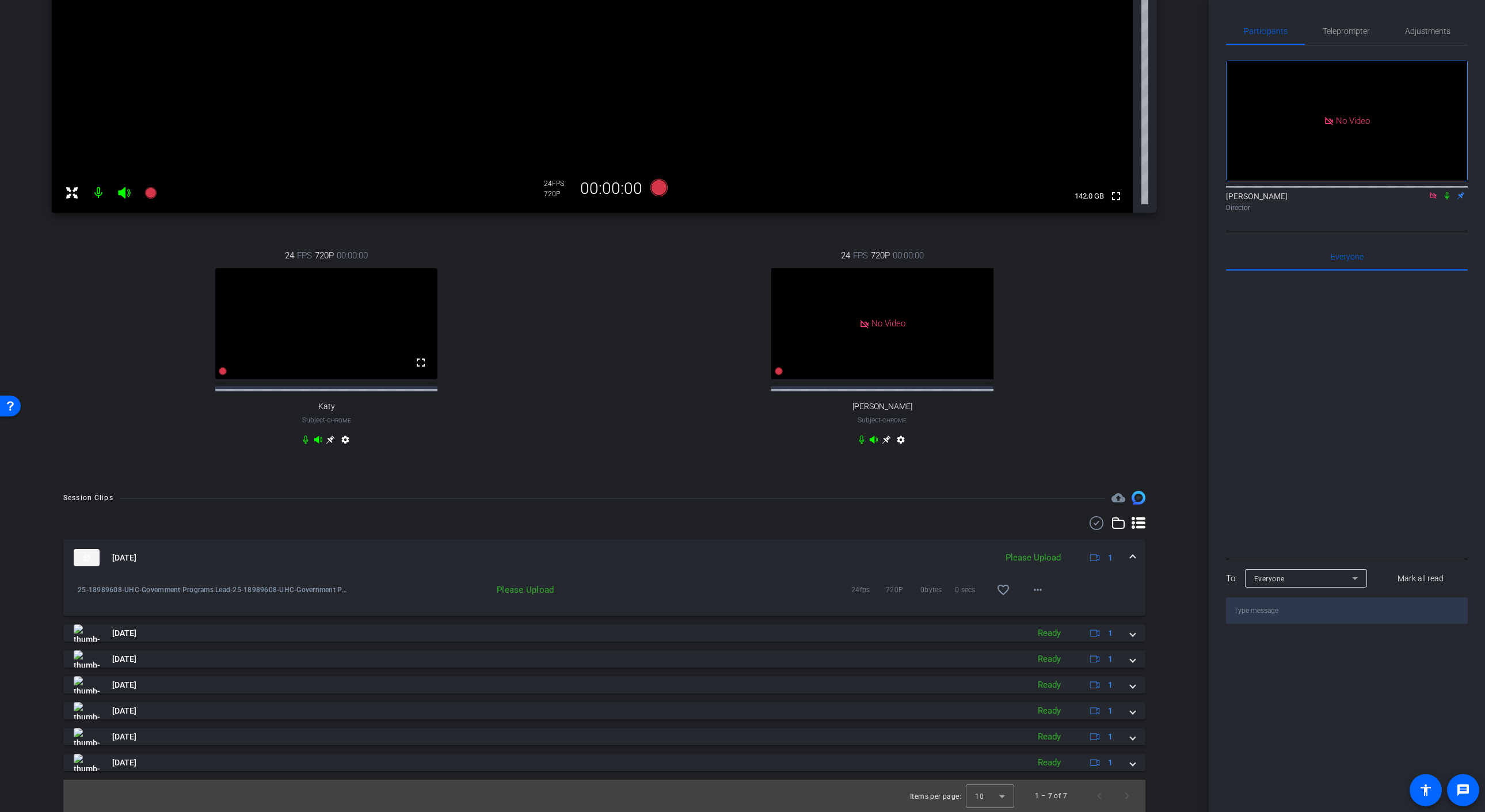
click at [1031, 561] on div "Please Upload" at bounding box center [1033, 558] width 67 height 13
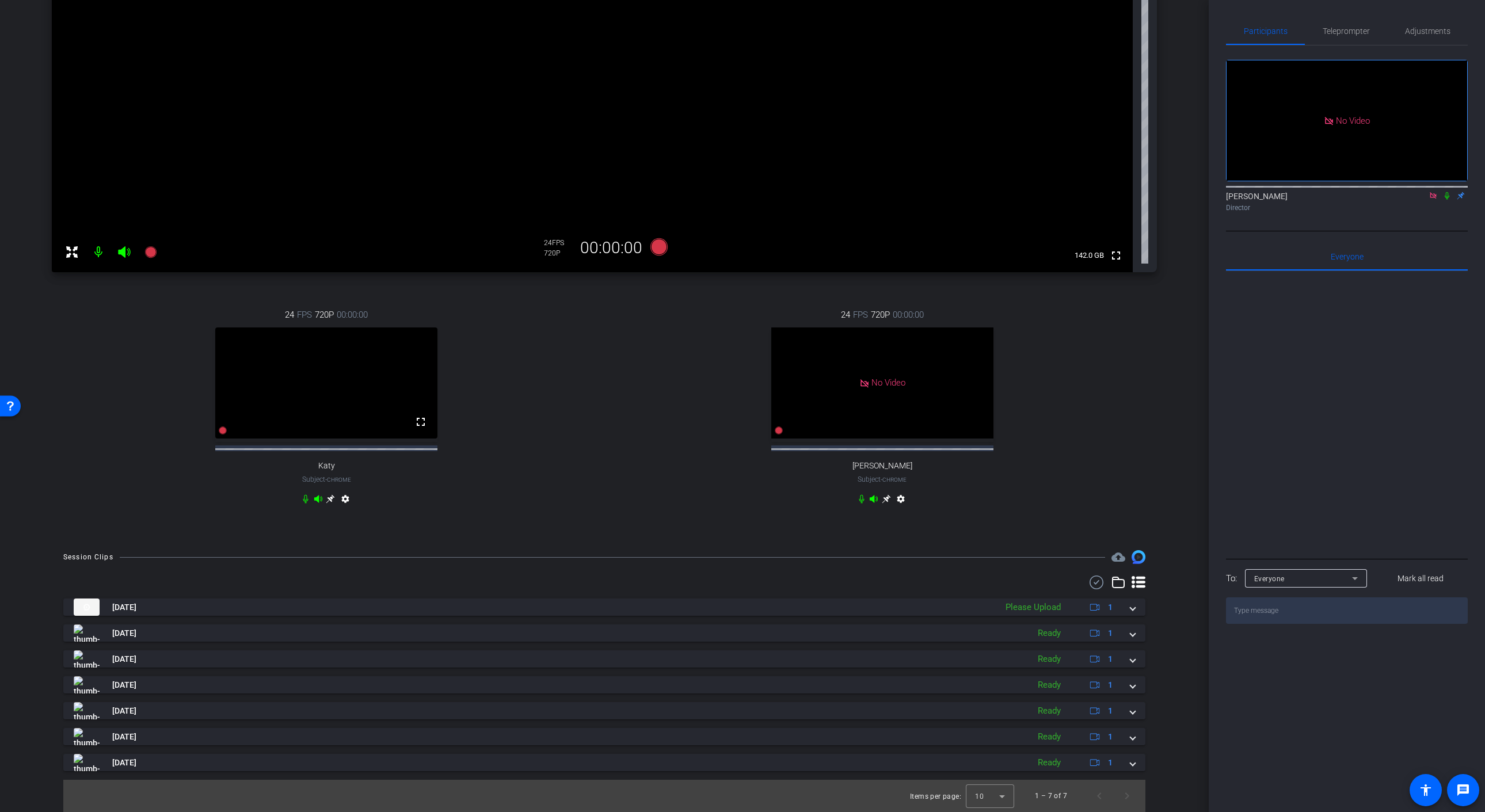
scroll to position [224, 0]
click at [1131, 608] on span at bounding box center [1132, 607] width 5 height 12
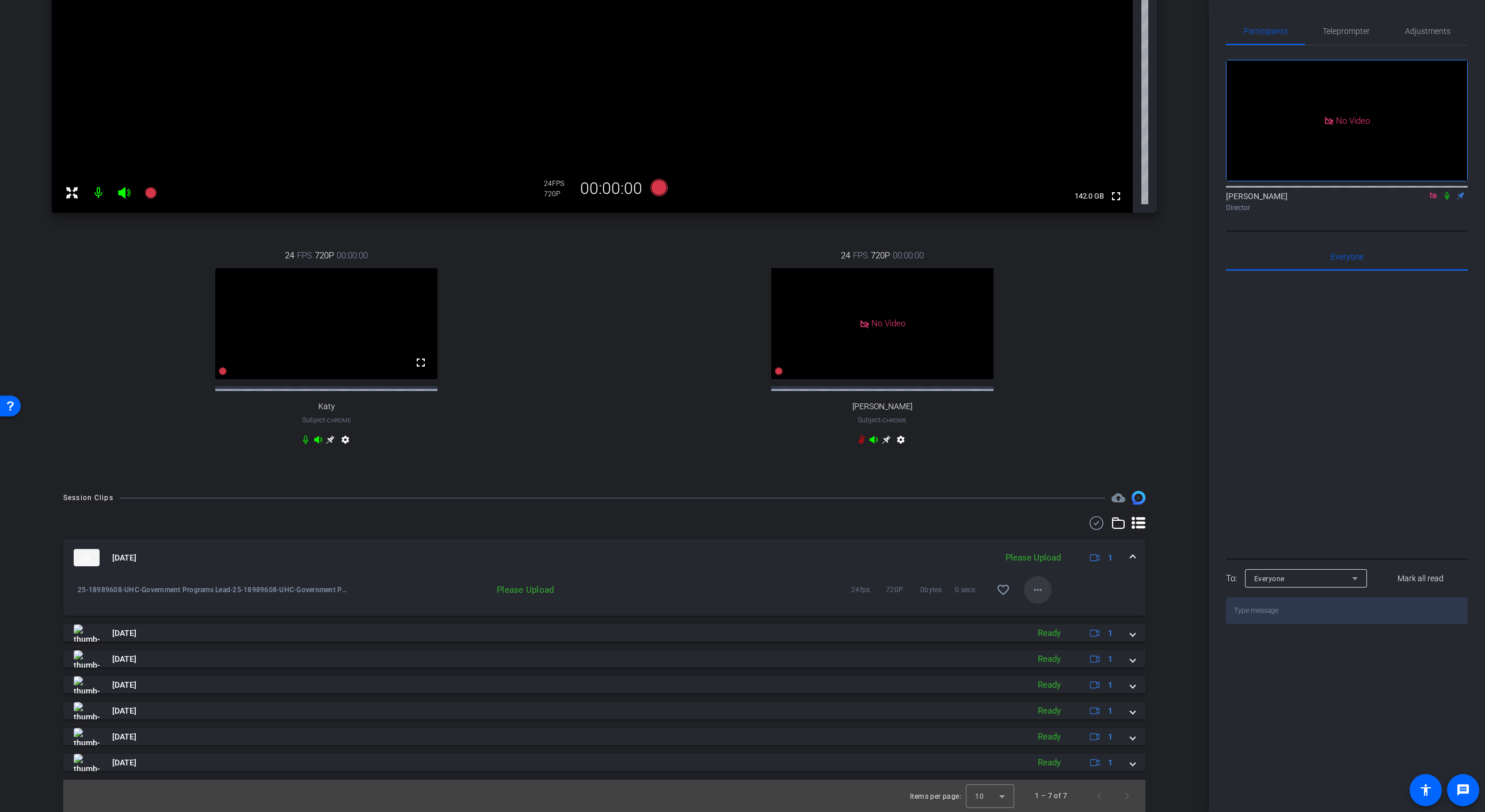
scroll to position [283, 0]
click at [1036, 593] on mat-icon "more_horiz" at bounding box center [1038, 590] width 14 height 14
click at [1042, 615] on span "Upload" at bounding box center [1056, 614] width 46 height 14
click at [1434, 201] on mat-icon at bounding box center [1433, 196] width 14 height 10
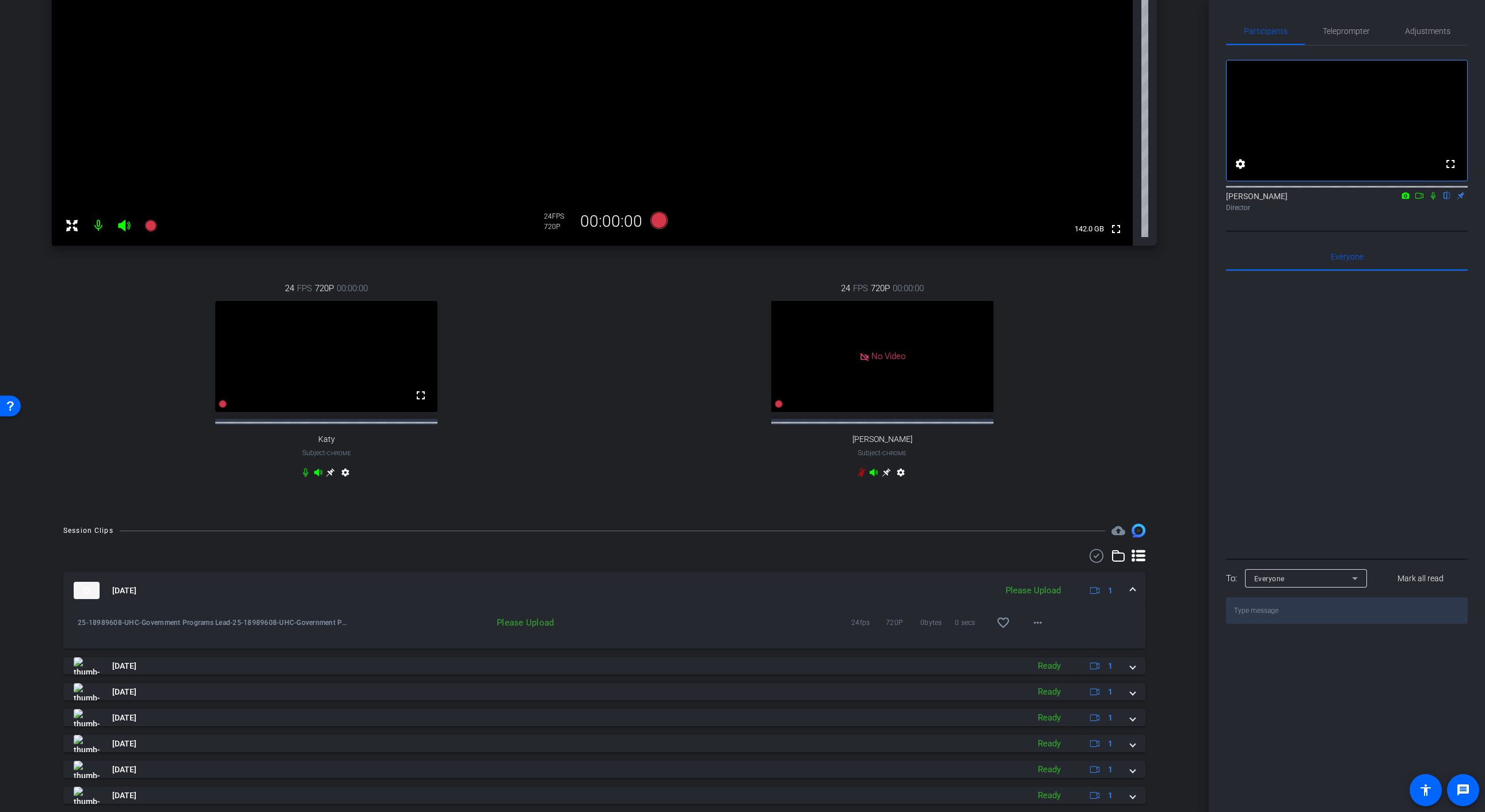
scroll to position [243, 0]
click at [1034, 594] on div "Please Upload" at bounding box center [1033, 587] width 67 height 13
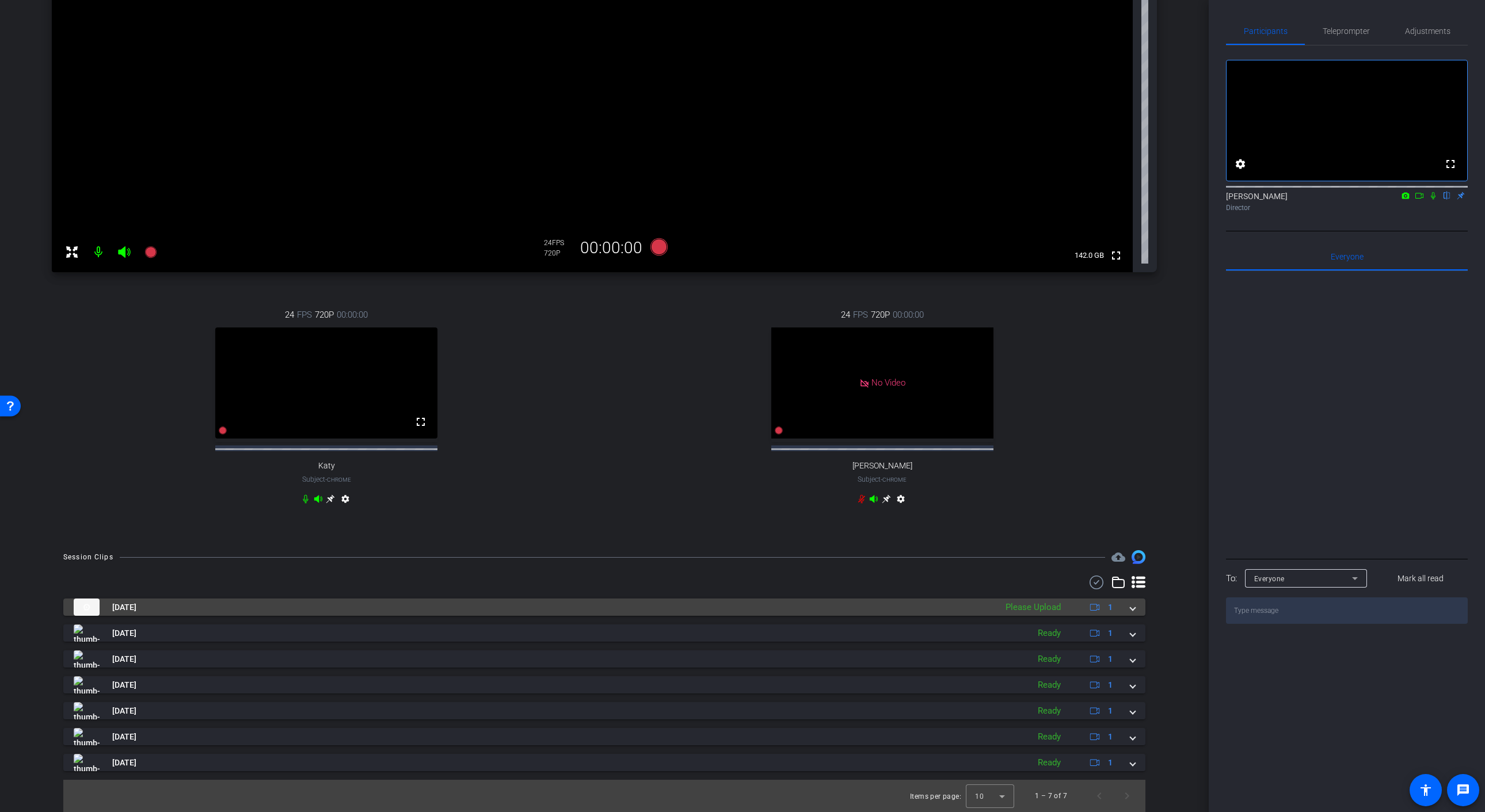
click at [1040, 607] on div "Please Upload" at bounding box center [1033, 607] width 67 height 13
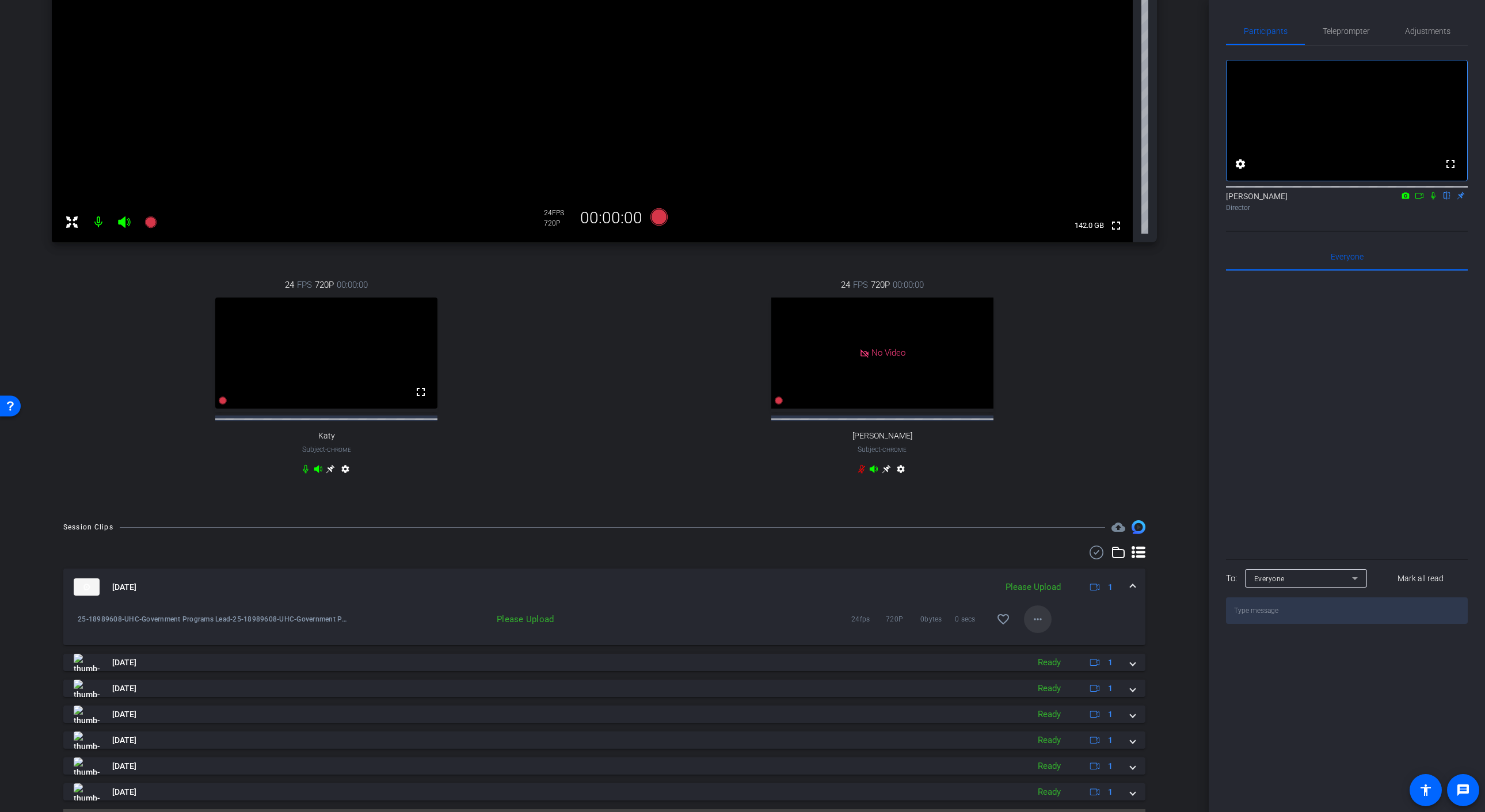
click at [1038, 626] on mat-icon "more_horiz" at bounding box center [1038, 619] width 14 height 14
click at [1049, 652] on span "Upload" at bounding box center [1056, 653] width 46 height 14
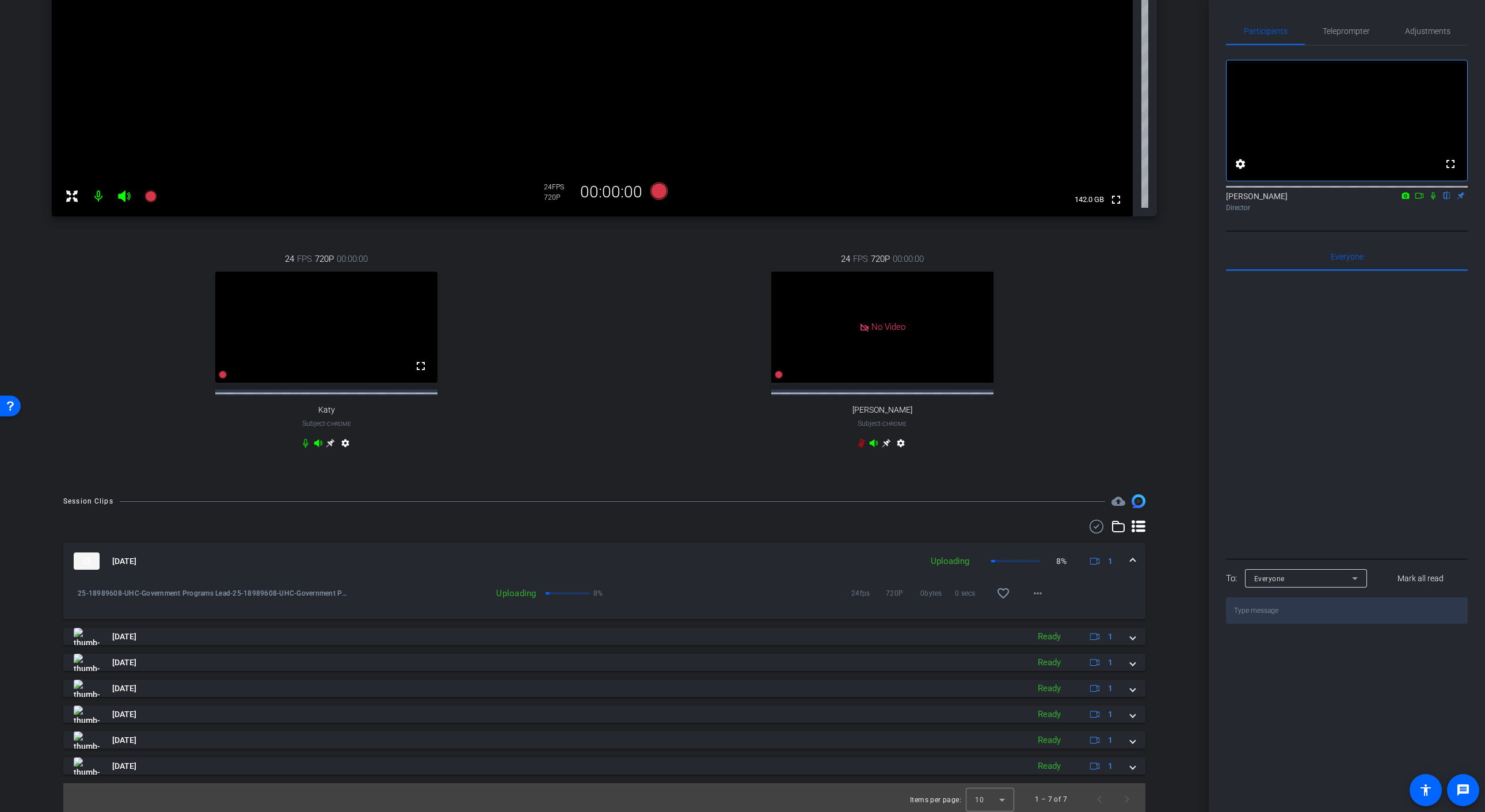
scroll to position [276, 0]
click at [1045, 595] on span at bounding box center [1038, 590] width 28 height 28
drag, startPoint x: 1085, startPoint y: 590, endPoint x: 1106, endPoint y: 588, distance: 21.1
click at [1085, 590] on div at bounding box center [742, 406] width 1485 height 812
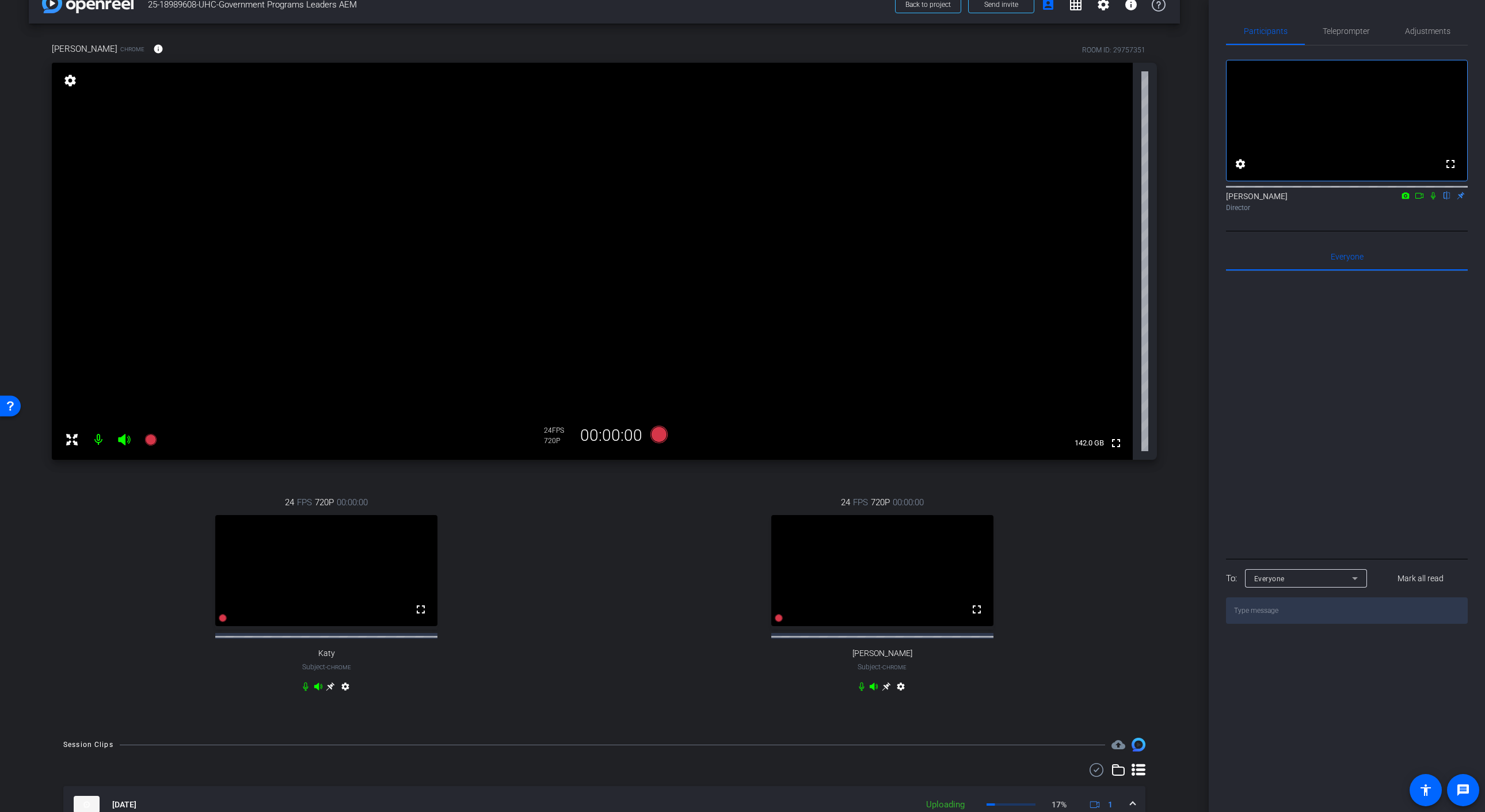
scroll to position [23, 0]
click at [152, 451] on mat-icon at bounding box center [151, 443] width 23 height 23
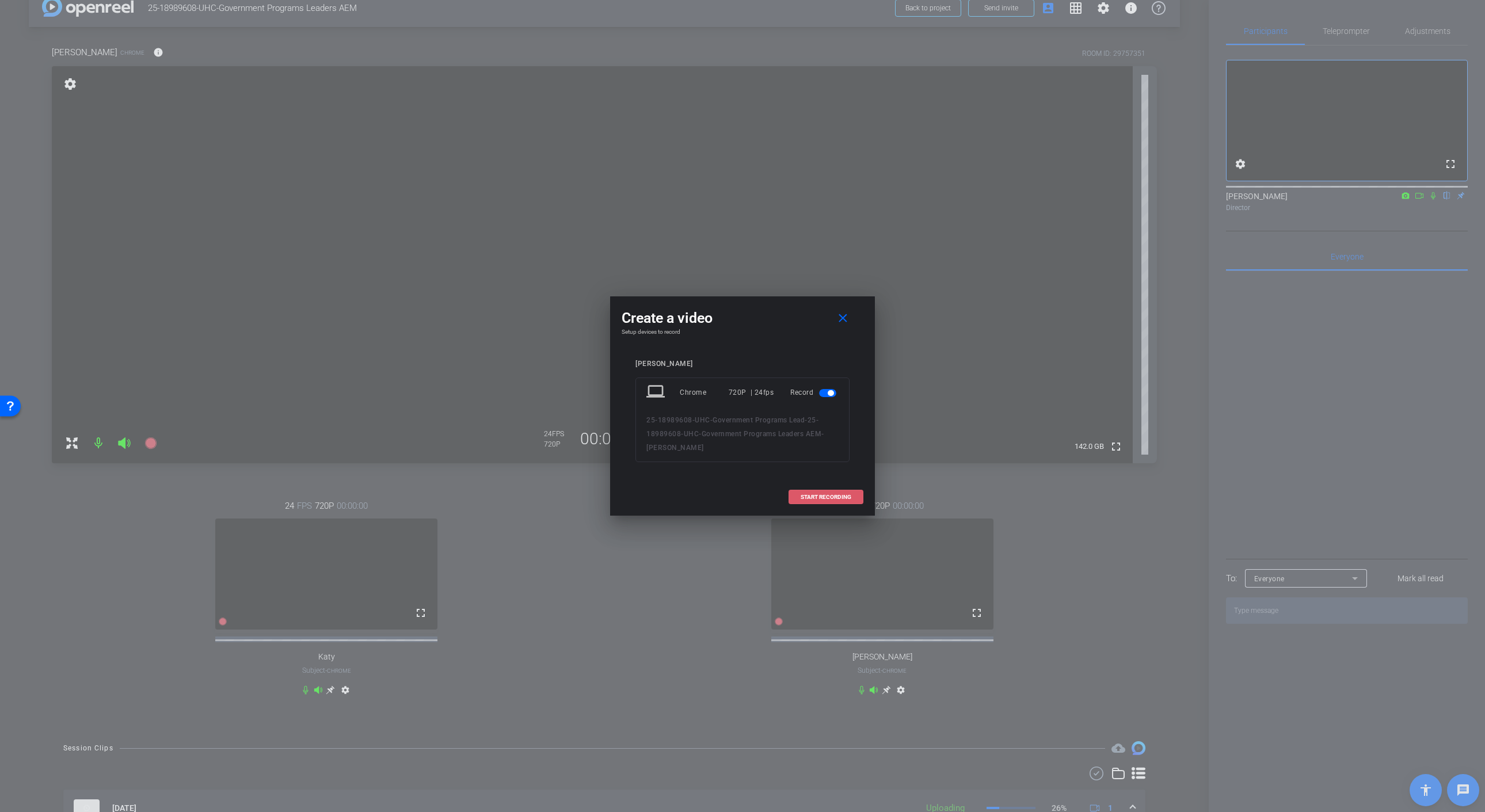
click at [814, 500] on span at bounding box center [826, 497] width 74 height 28
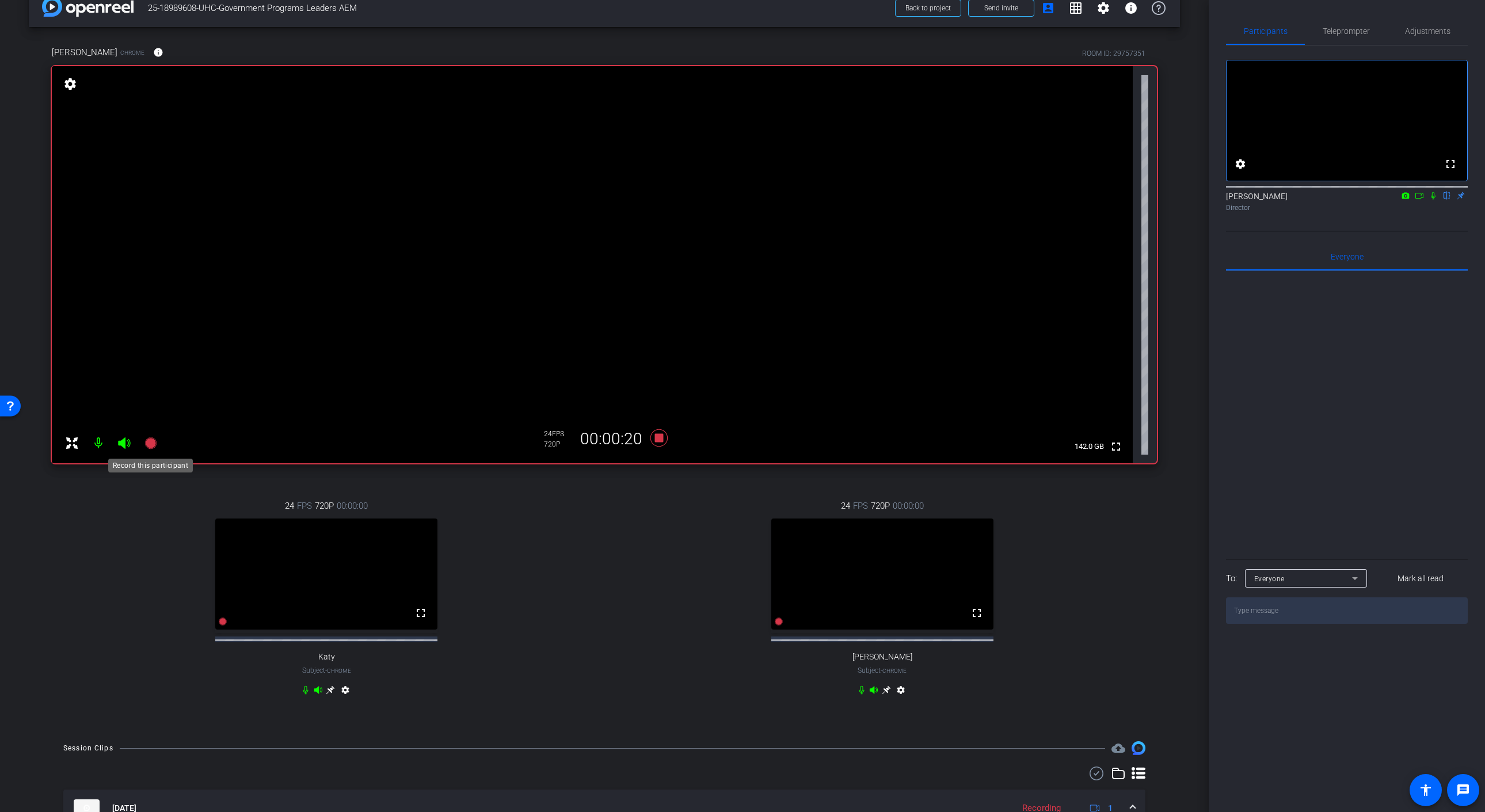
click at [147, 442] on icon at bounding box center [150, 443] width 12 height 12
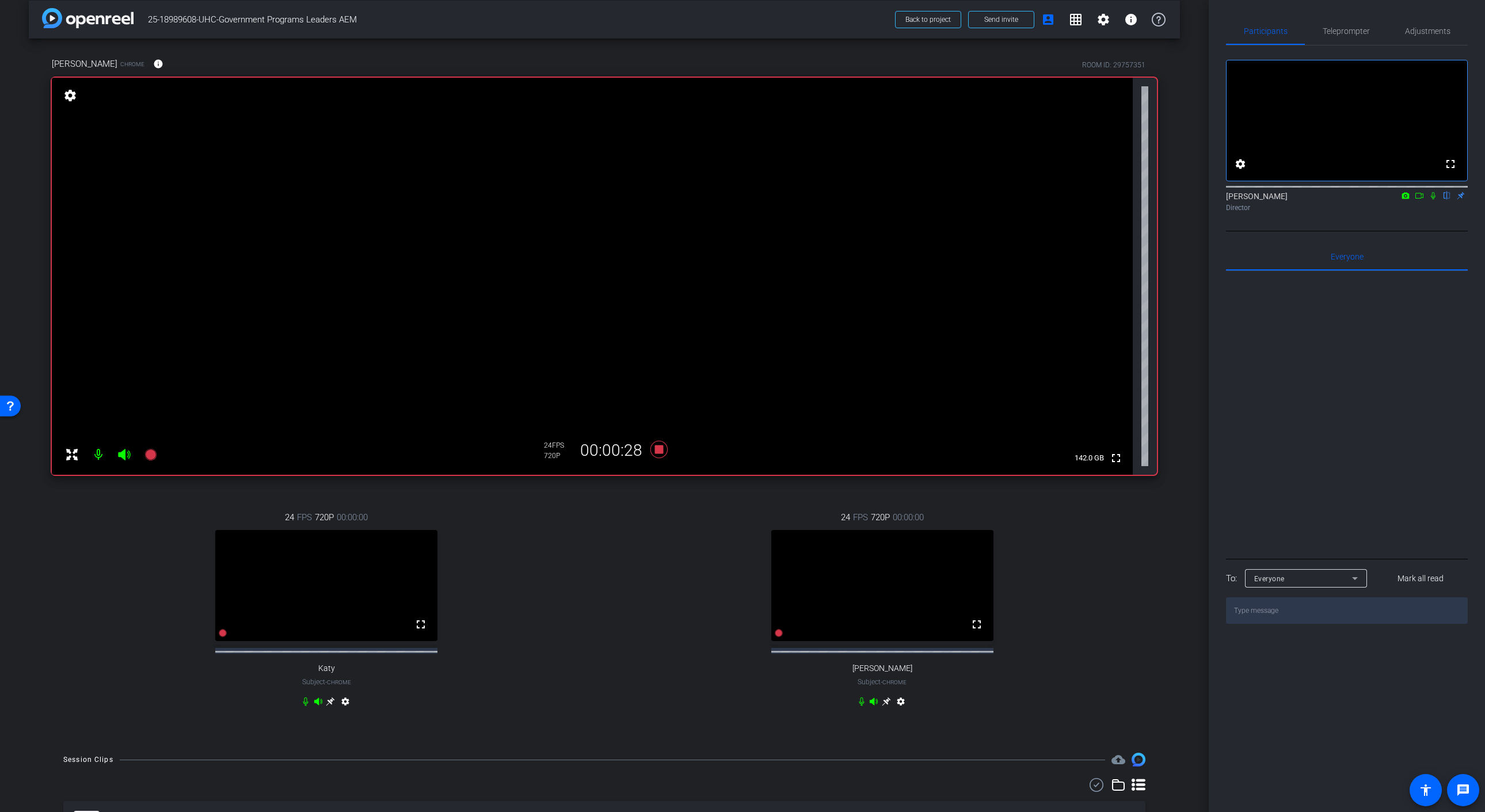
scroll to position [12, 0]
click at [659, 452] on icon at bounding box center [659, 448] width 17 height 17
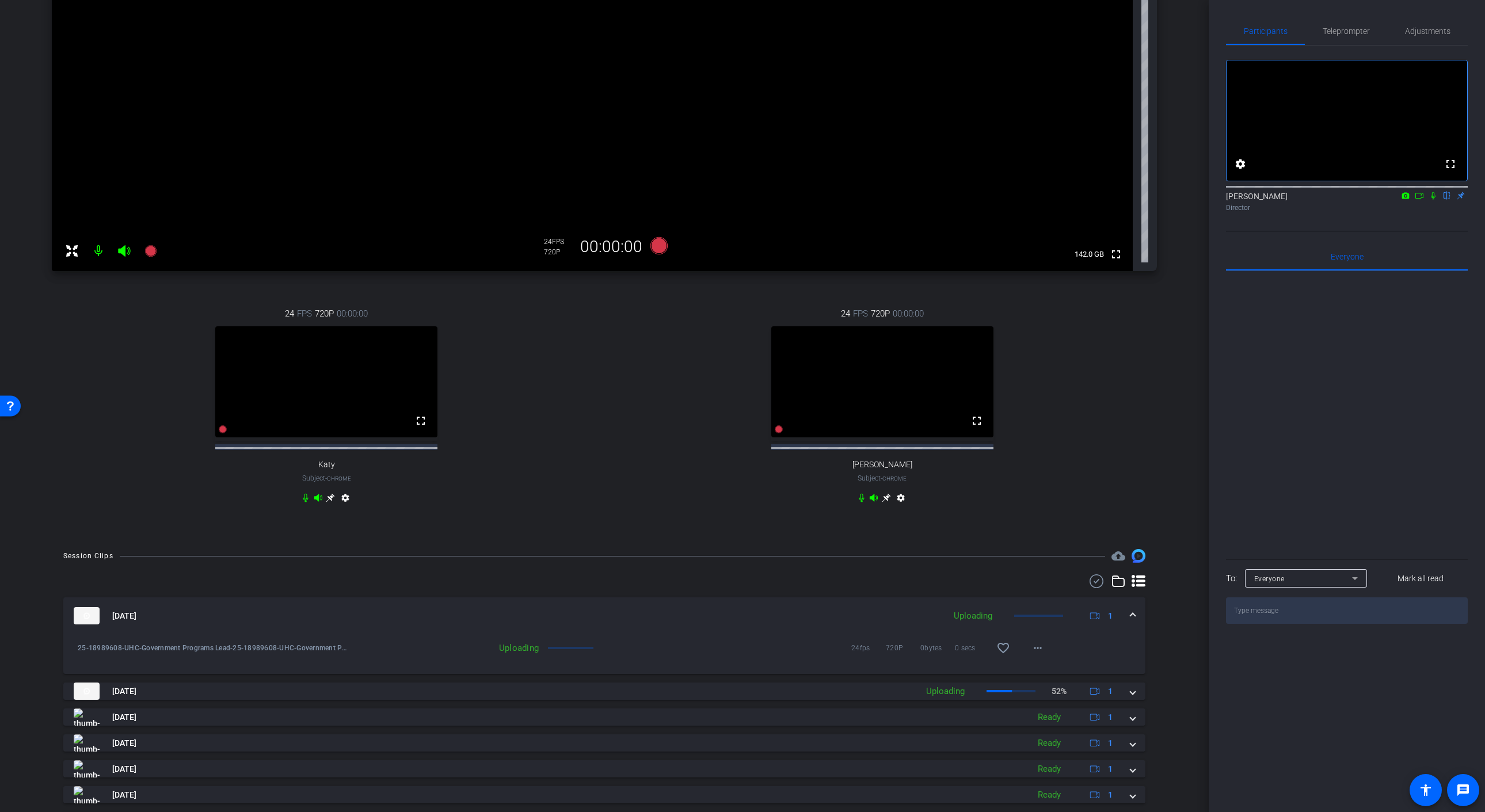
scroll to position [213, 0]
click at [1036, 656] on mat-icon "more_horiz" at bounding box center [1038, 649] width 14 height 14
click at [708, 707] on div at bounding box center [742, 406] width 1485 height 812
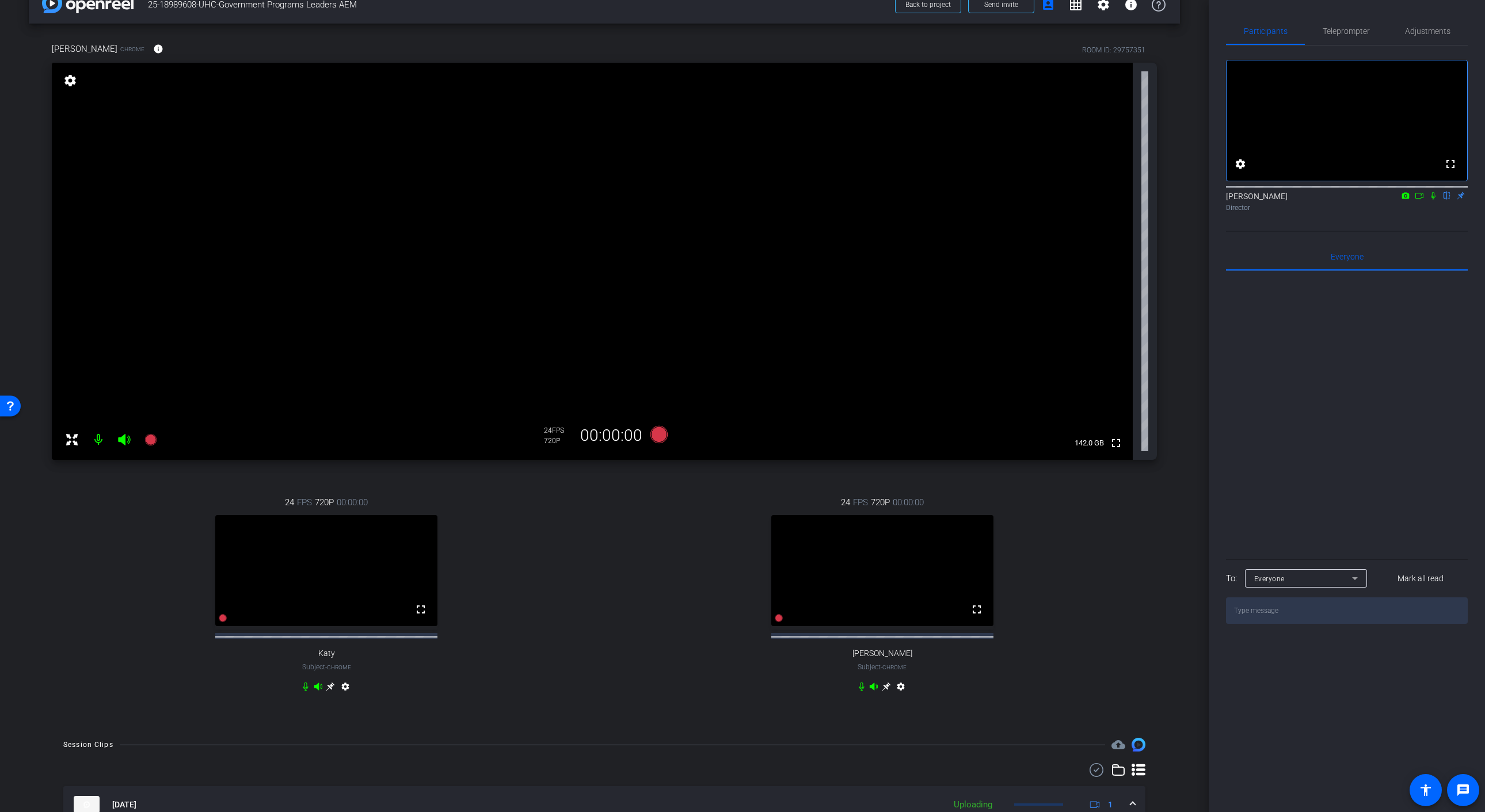
scroll to position [0, 0]
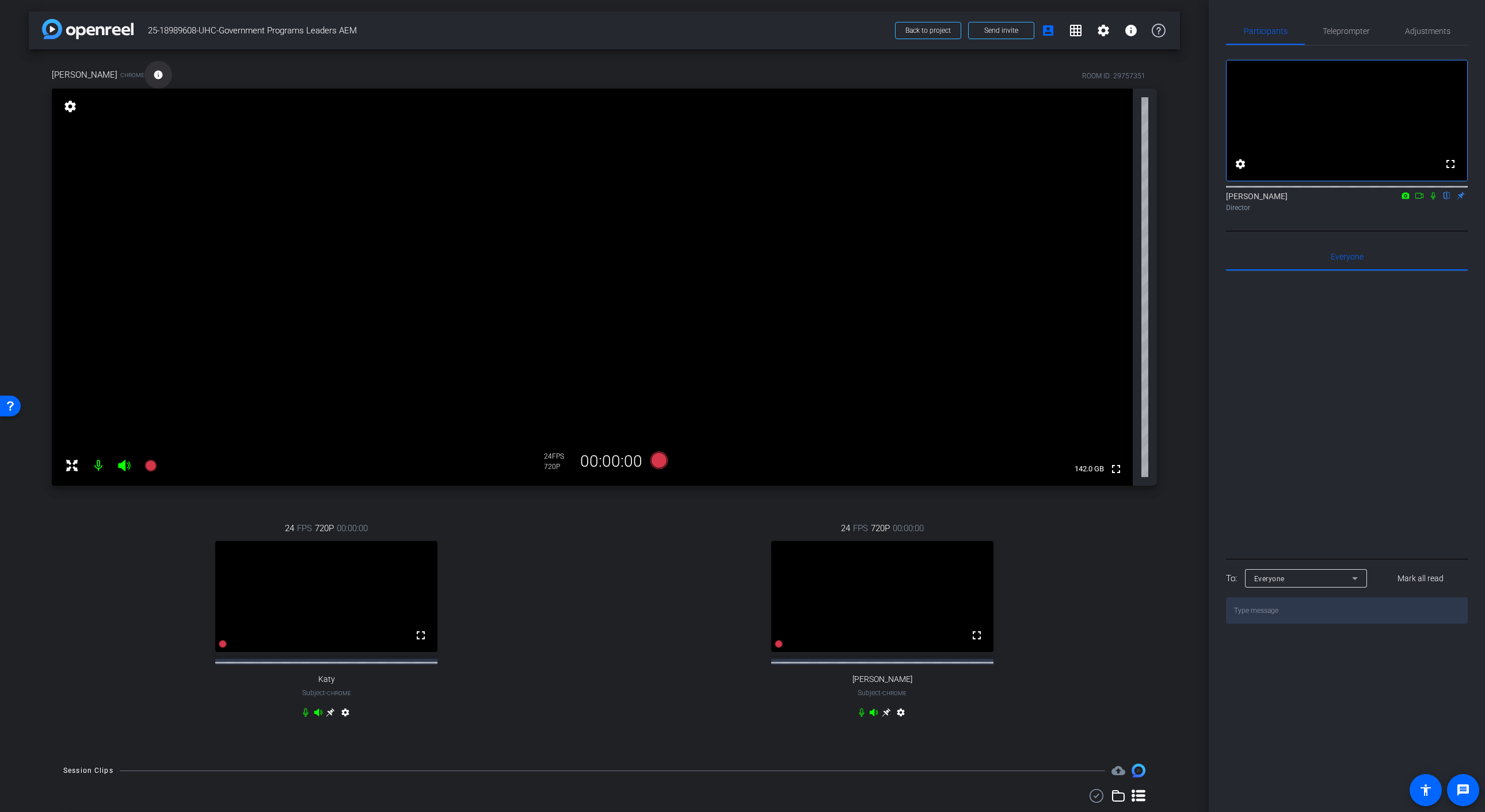
click at [153, 70] on mat-icon "info" at bounding box center [158, 75] width 10 height 10
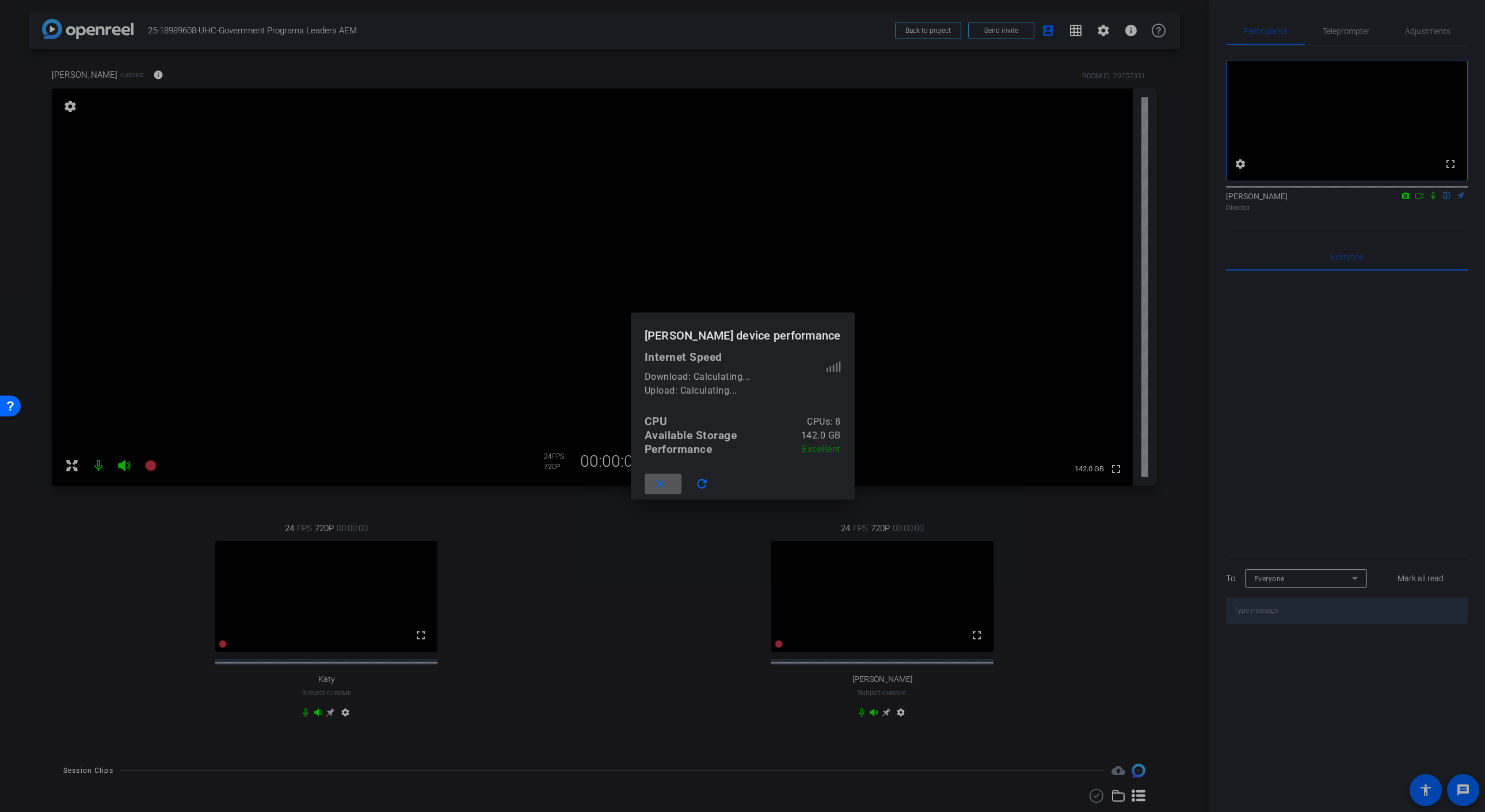
click at [141, 624] on div at bounding box center [742, 406] width 1485 height 812
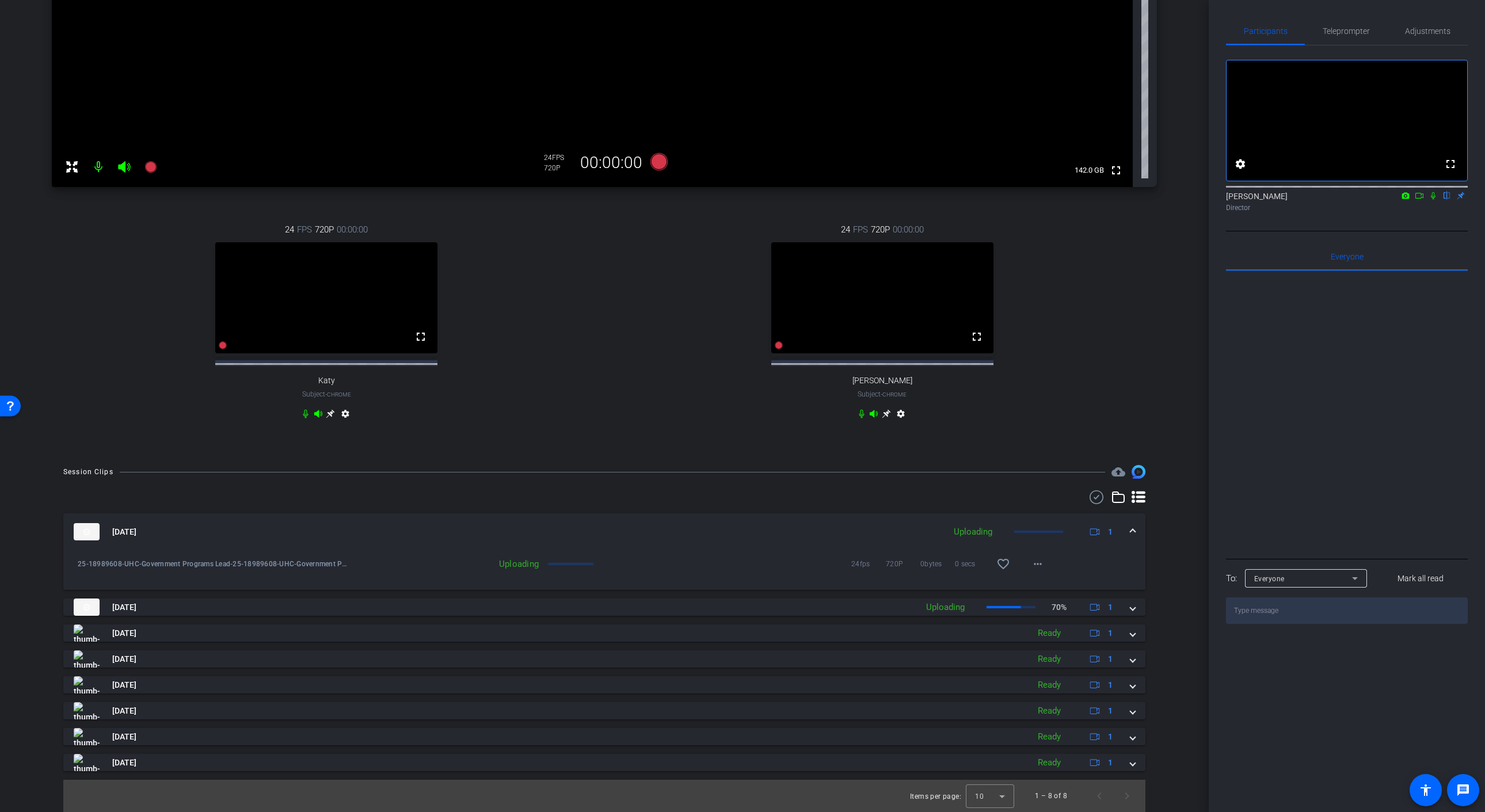
scroll to position [308, 0]
click at [1035, 570] on mat-icon "more_horiz" at bounding box center [1038, 564] width 14 height 14
click at [709, 515] on div at bounding box center [742, 406] width 1485 height 812
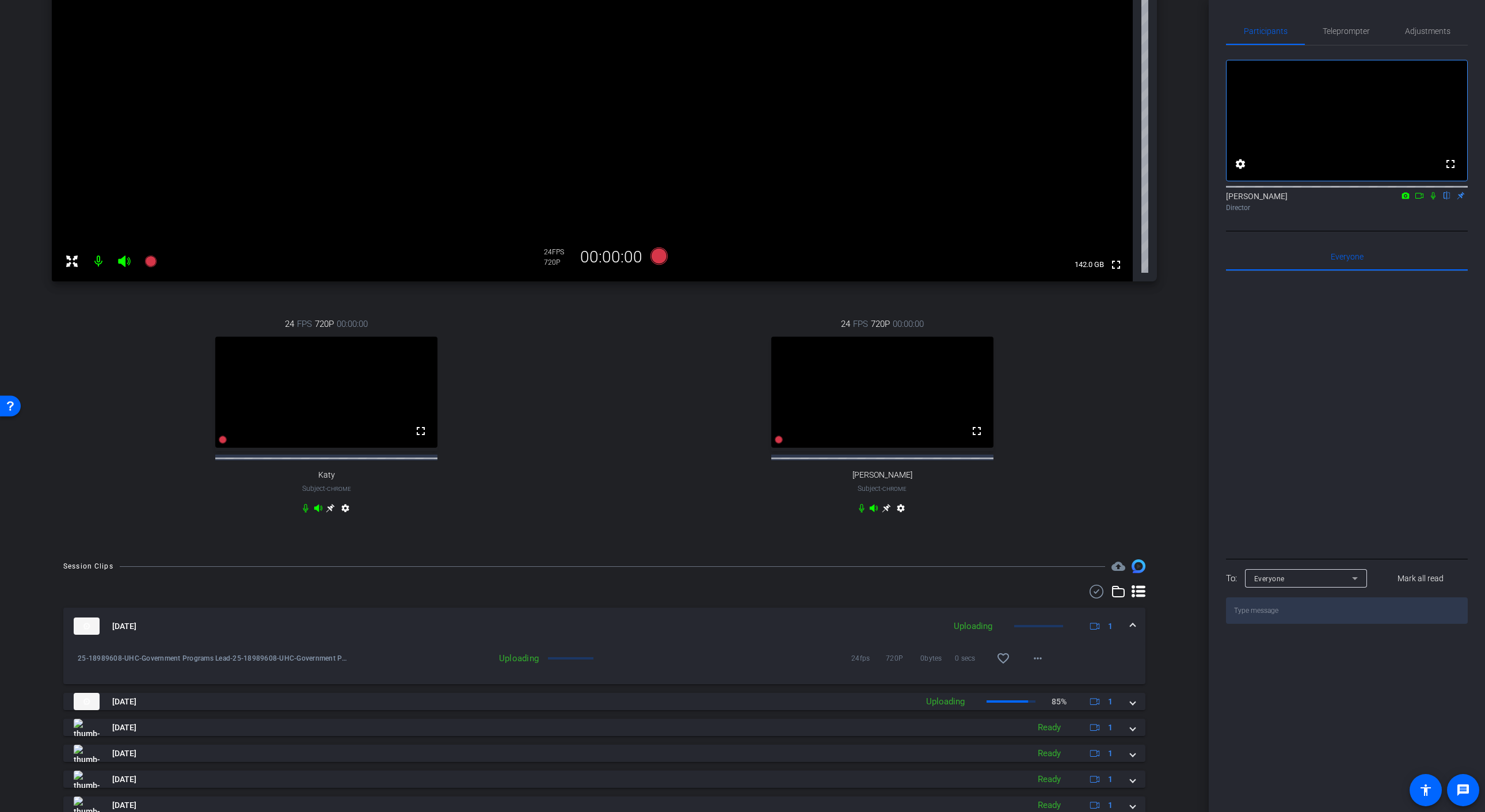
scroll to position [206, 0]
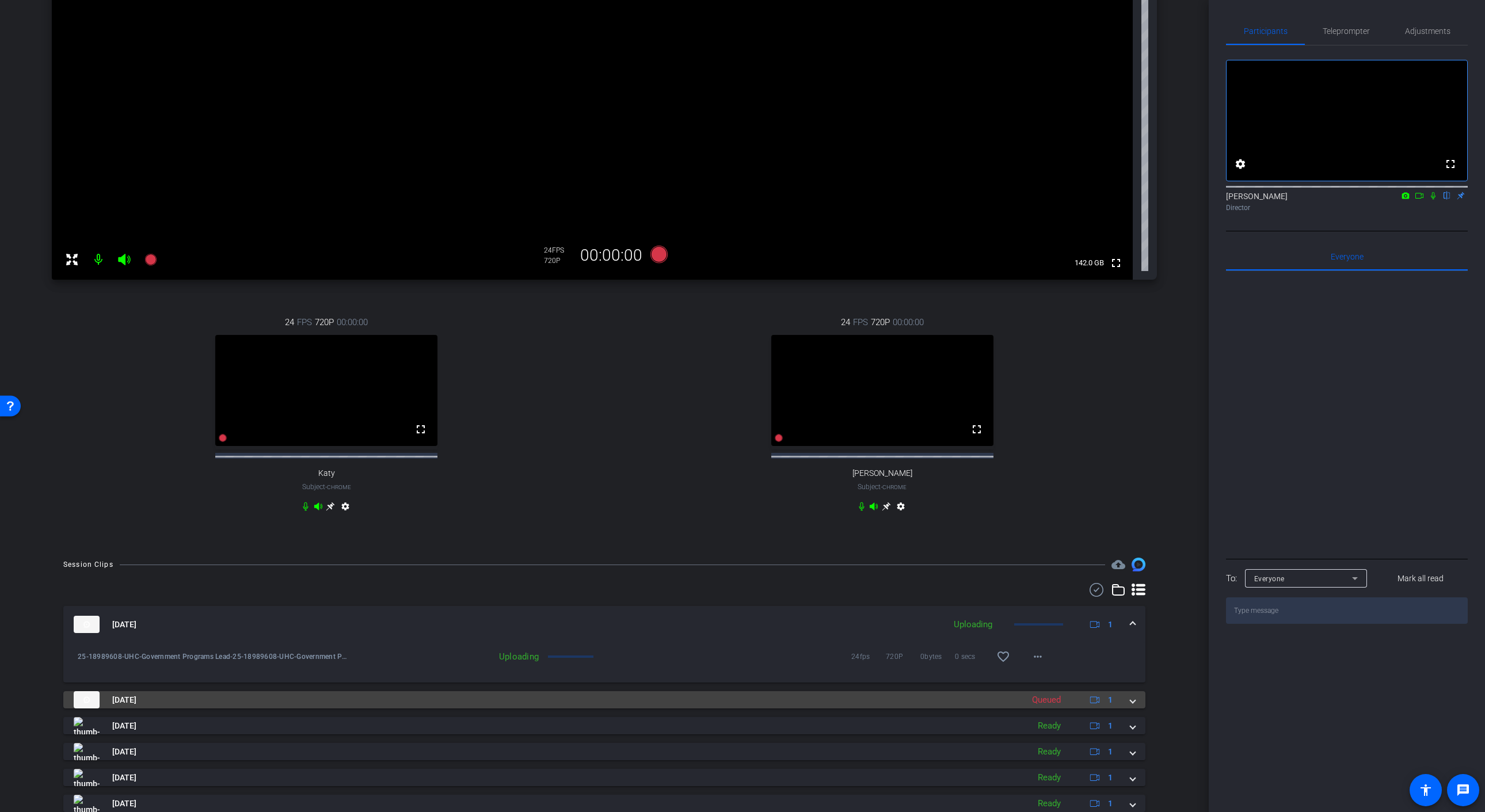
click at [1136, 708] on mat-expansion-panel-header "Sep 18, 2025 Queued 1" at bounding box center [604, 700] width 1082 height 17
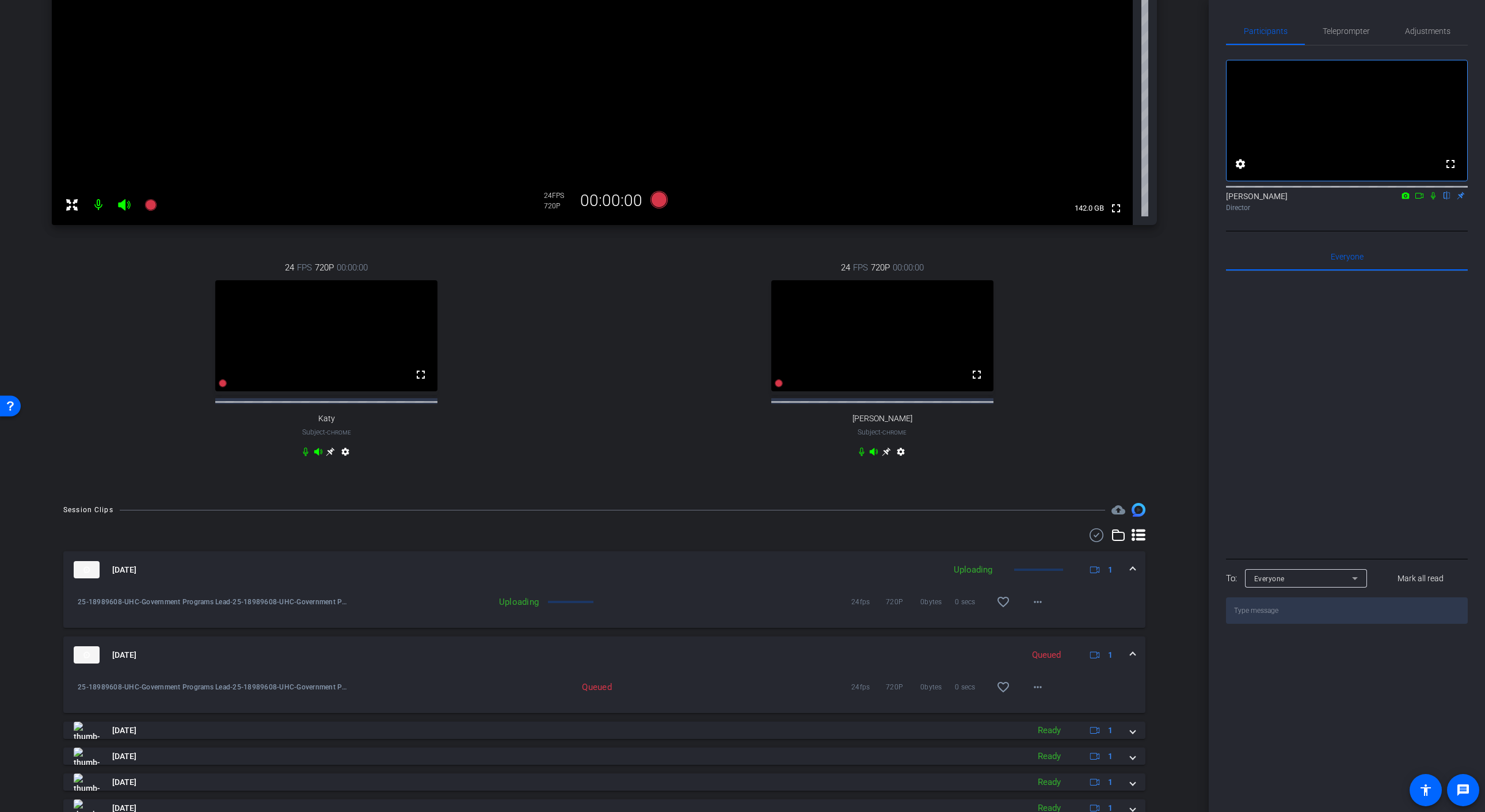
scroll to position [268, 0]
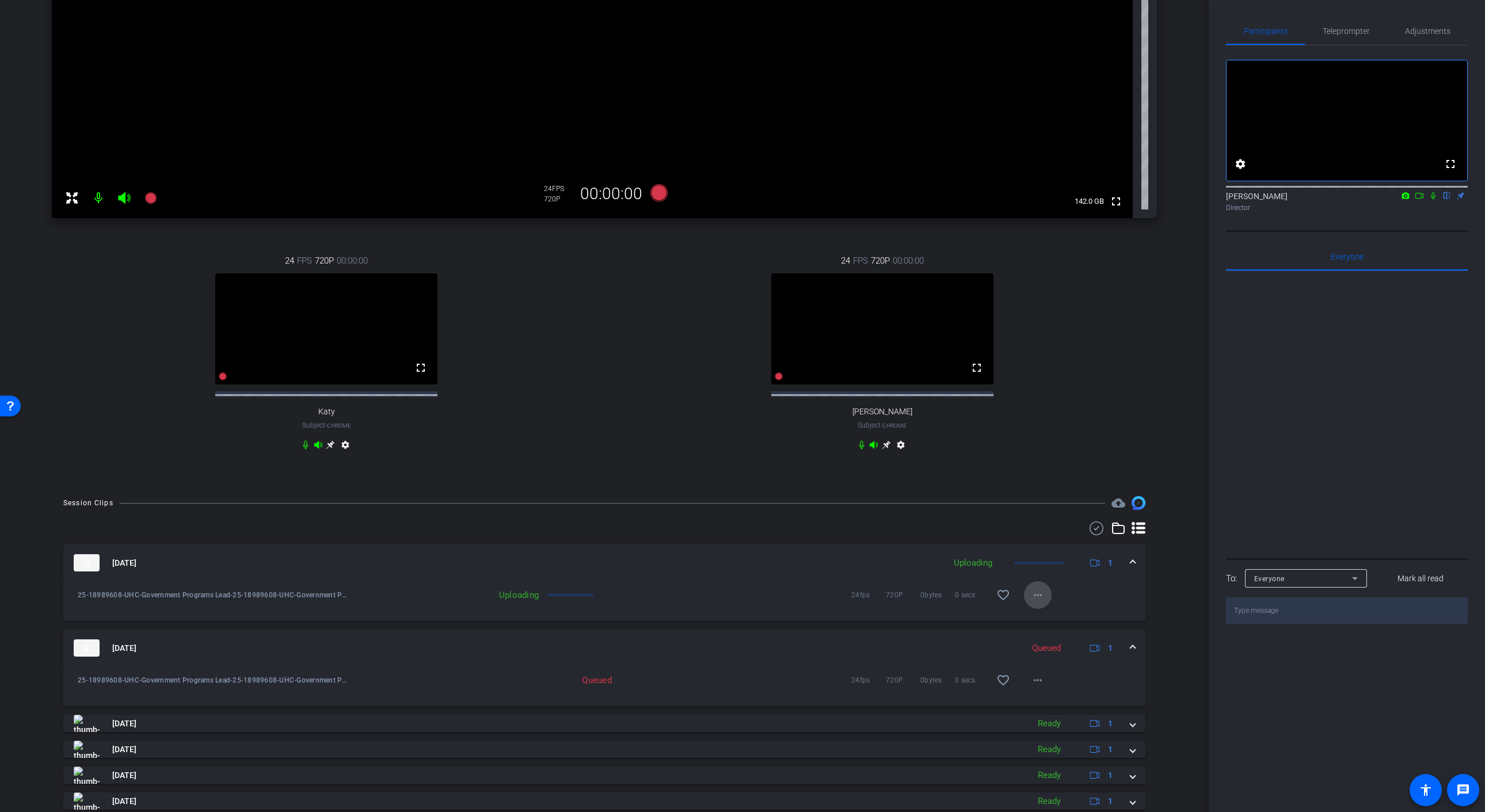
click at [1042, 602] on mat-icon "more_horiz" at bounding box center [1038, 595] width 14 height 14
click at [778, 573] on div at bounding box center [742, 406] width 1485 height 812
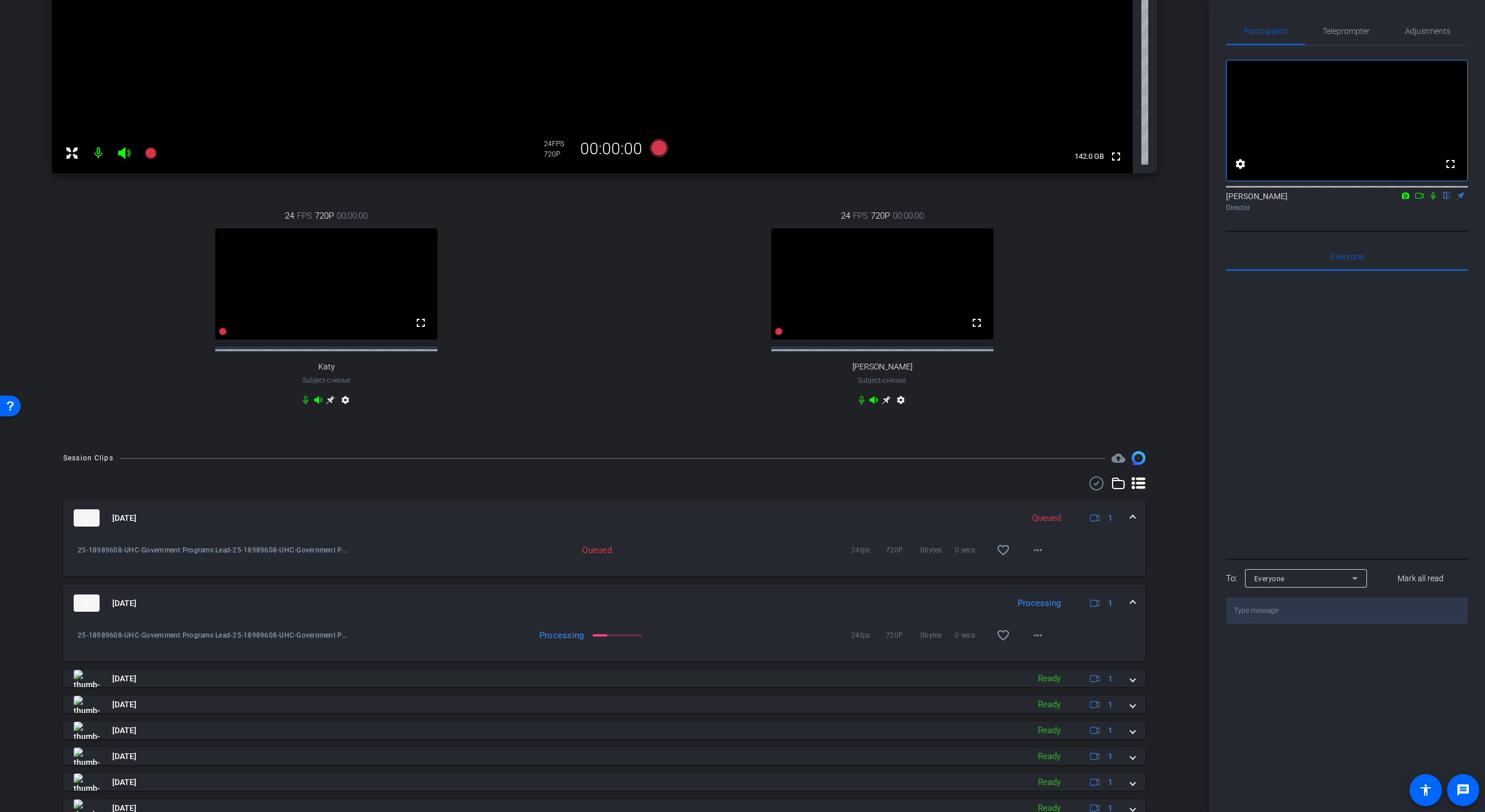
scroll to position [313, 0]
click at [1033, 556] on mat-icon "more_horiz" at bounding box center [1038, 549] width 14 height 14
click at [709, 524] on div at bounding box center [742, 406] width 1485 height 812
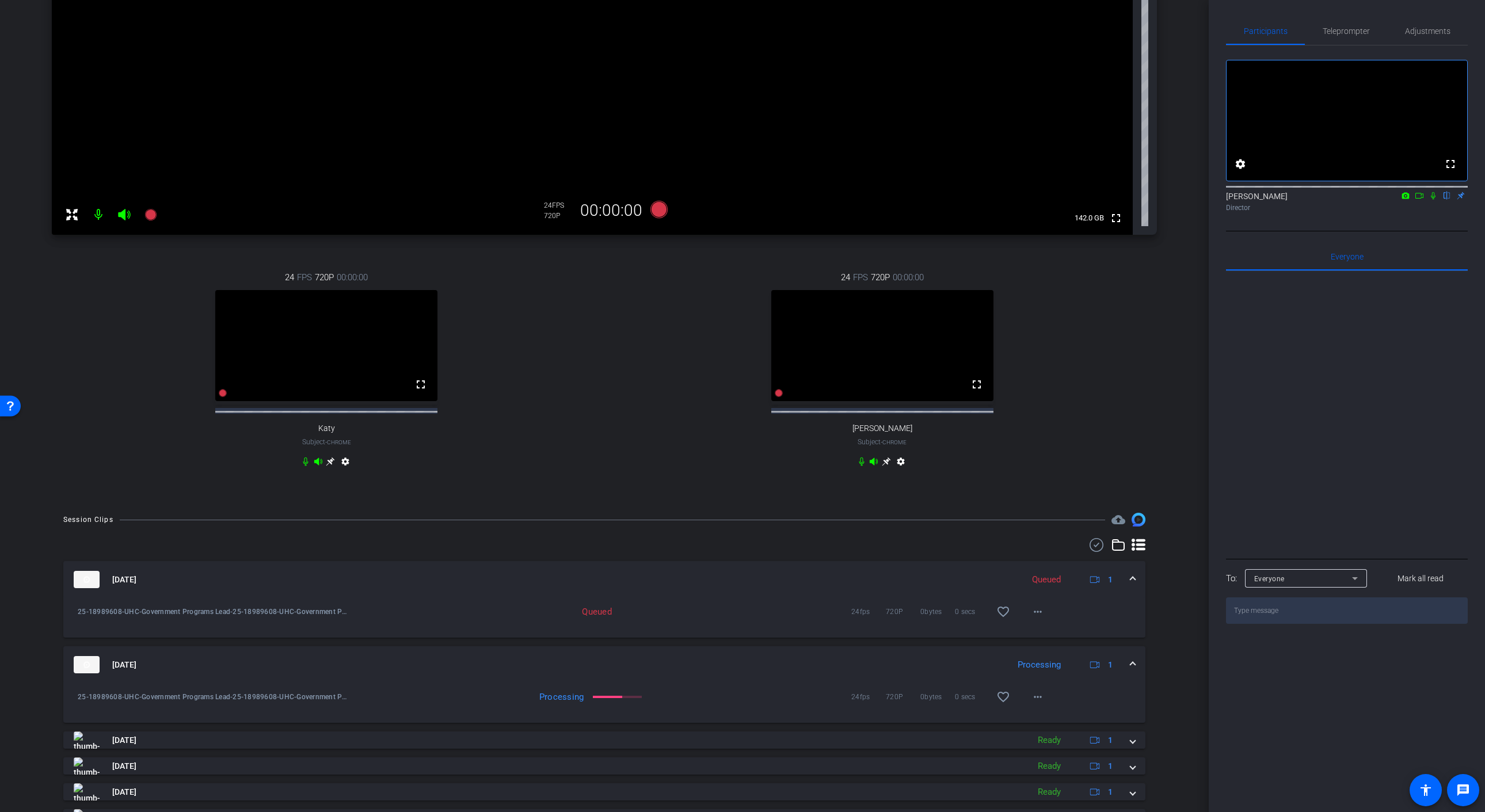
scroll to position [252, 0]
click at [1036, 624] on span at bounding box center [1038, 610] width 28 height 28
click at [773, 577] on div at bounding box center [742, 406] width 1485 height 812
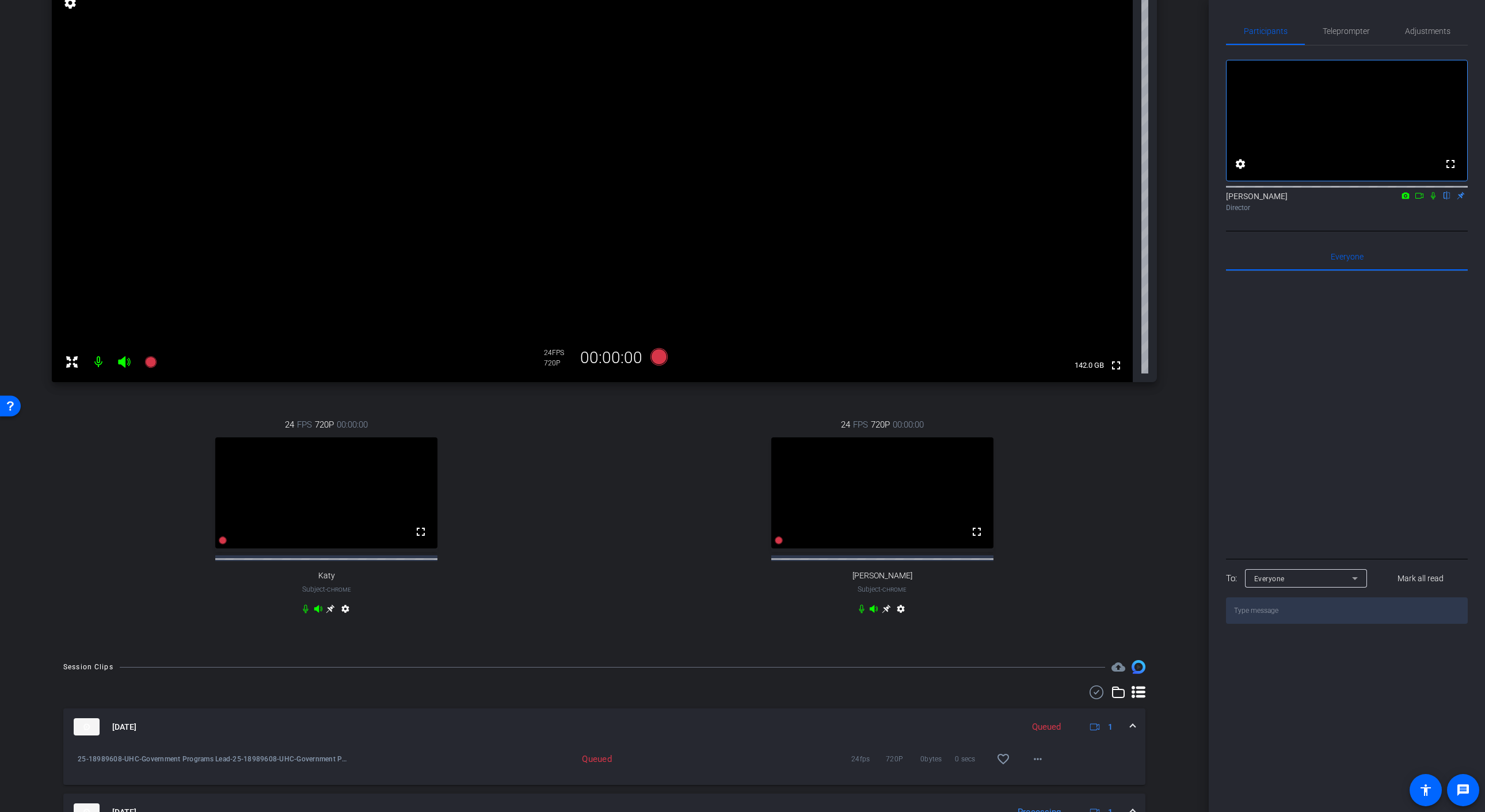
scroll to position [104, 0]
click at [150, 362] on icon at bounding box center [150, 361] width 12 height 12
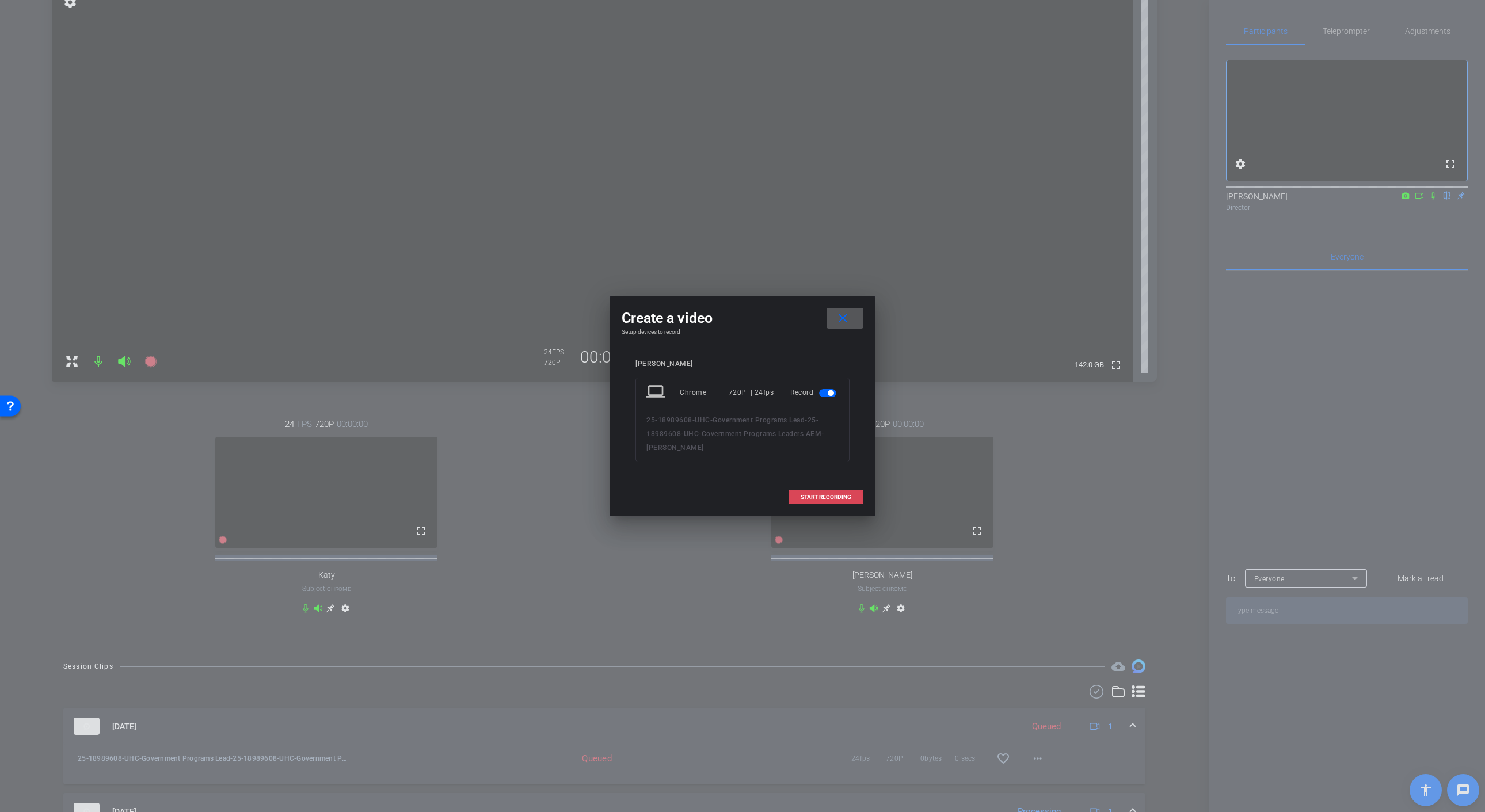
click at [828, 500] on span at bounding box center [826, 497] width 74 height 28
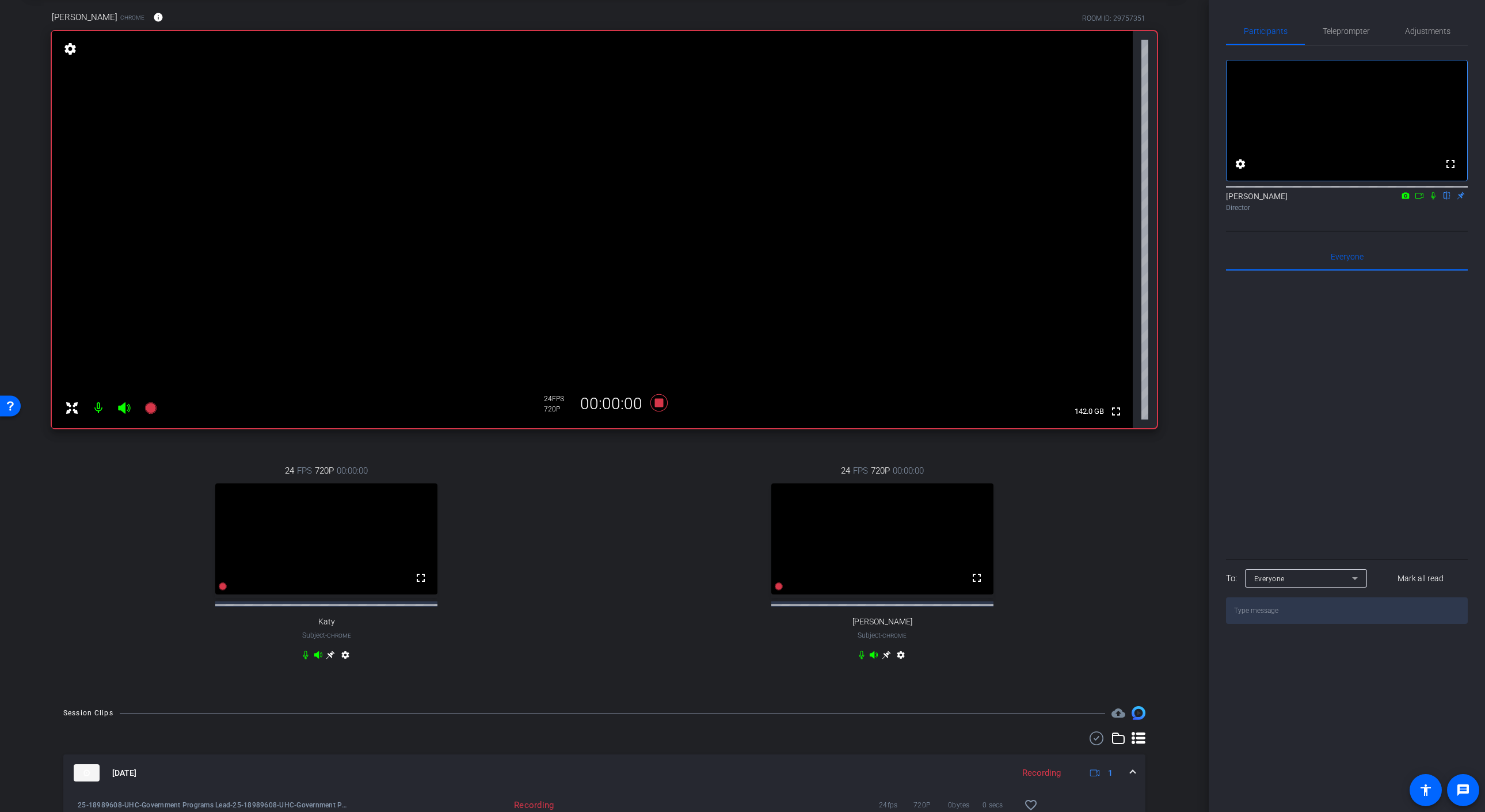
scroll to position [51, 0]
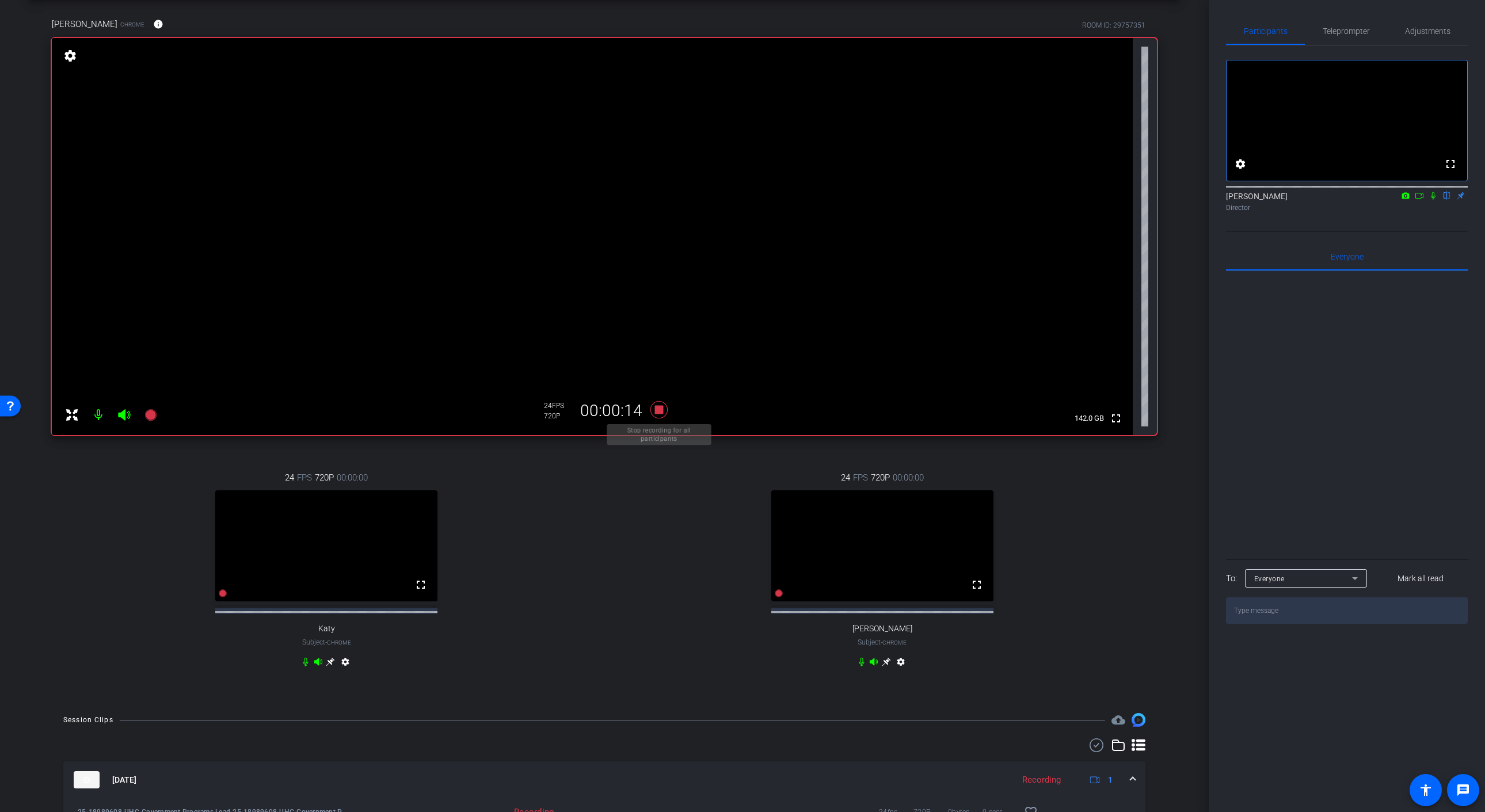
click at [662, 412] on icon at bounding box center [659, 409] width 17 height 17
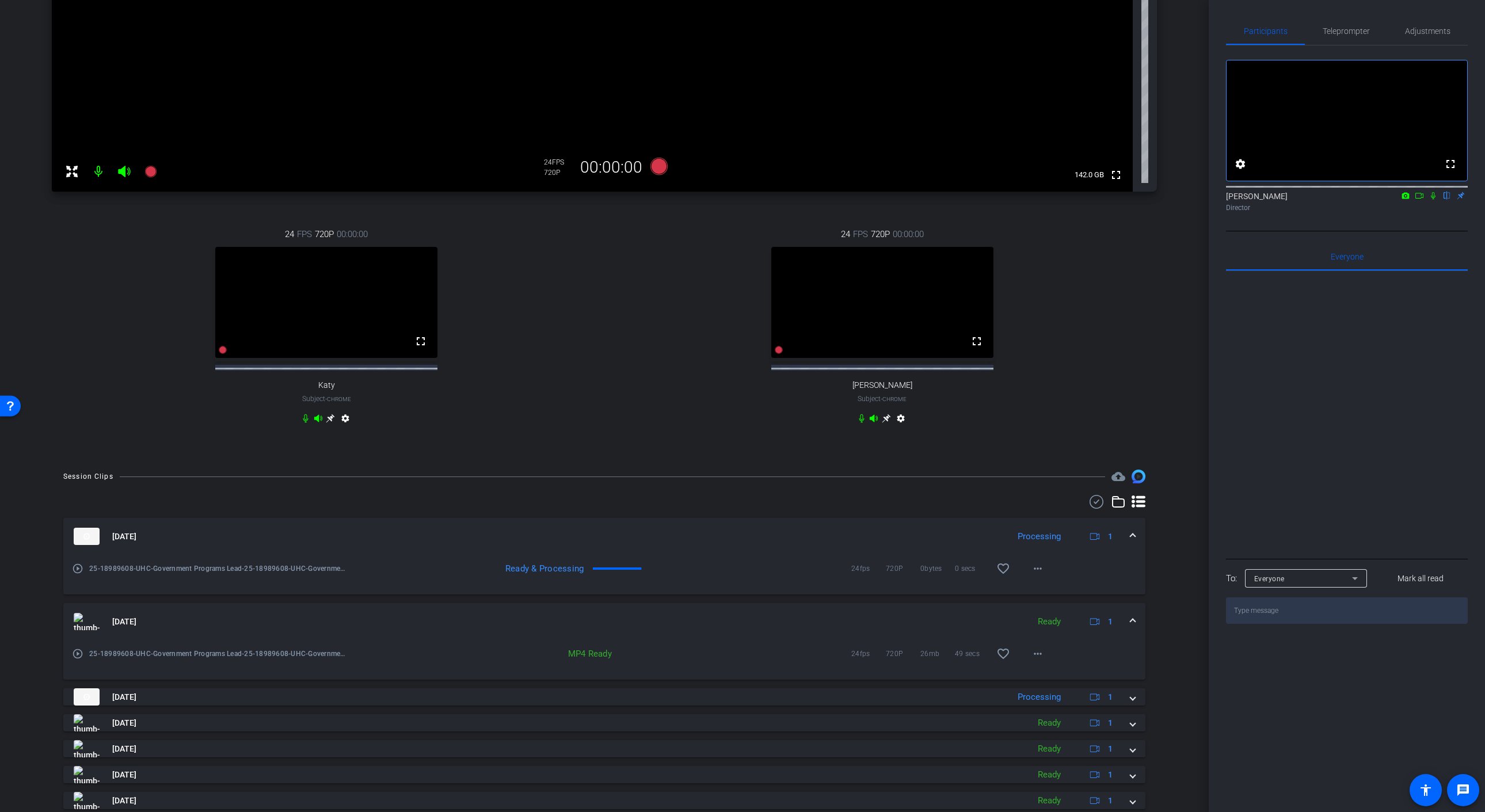
scroll to position [304, 0]
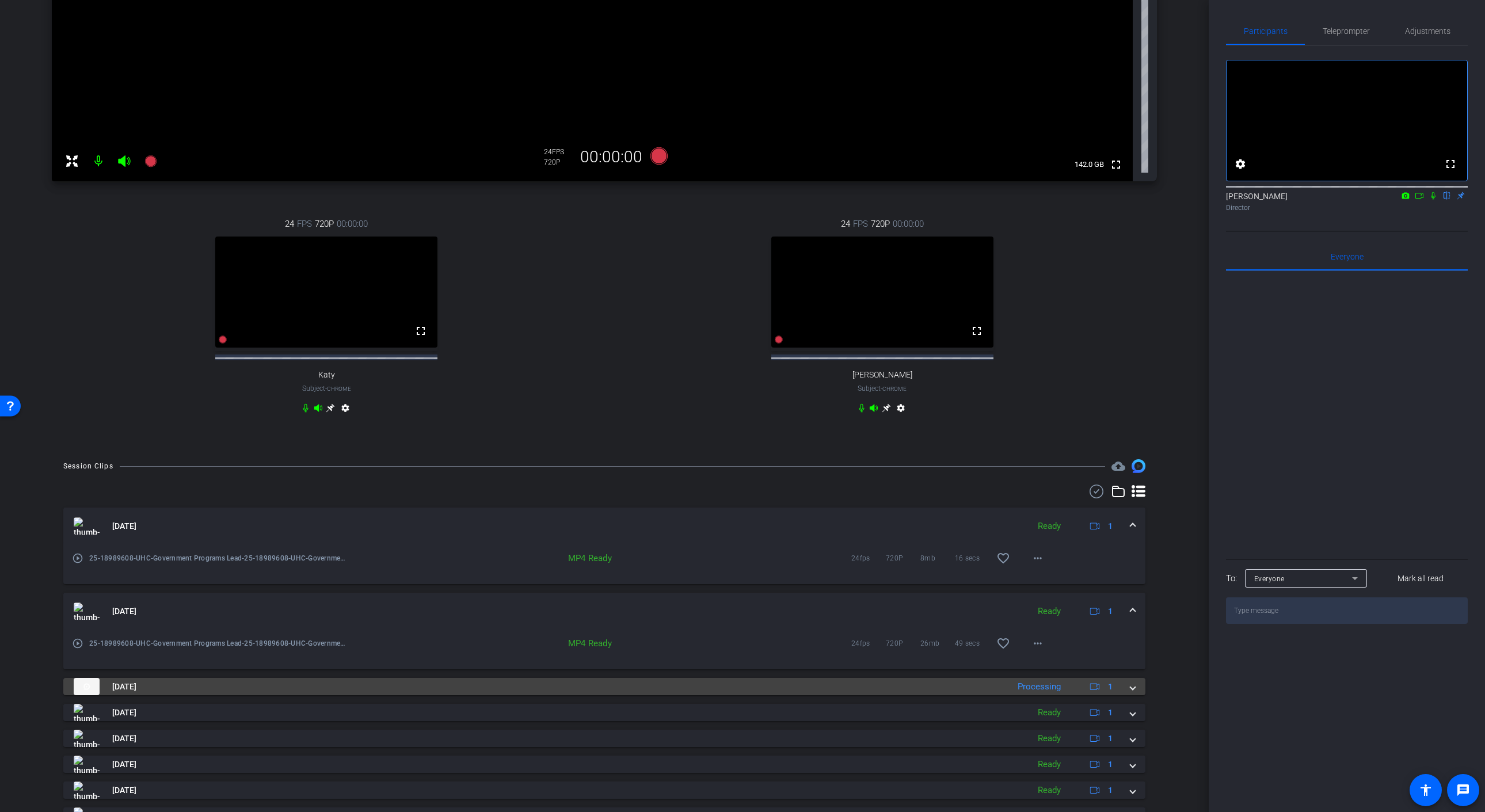
click at [1130, 693] on span at bounding box center [1132, 687] width 5 height 12
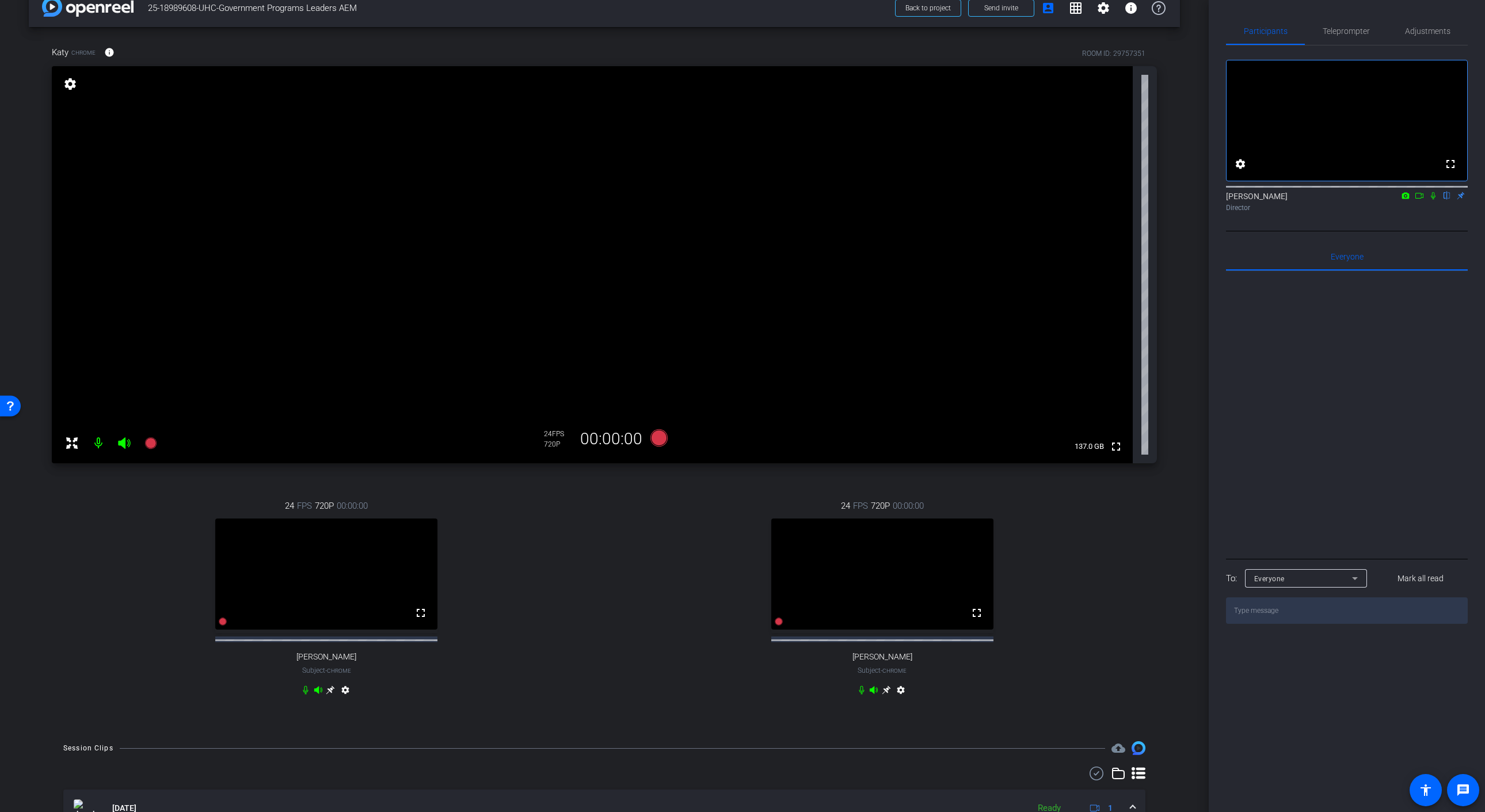
scroll to position [0, 0]
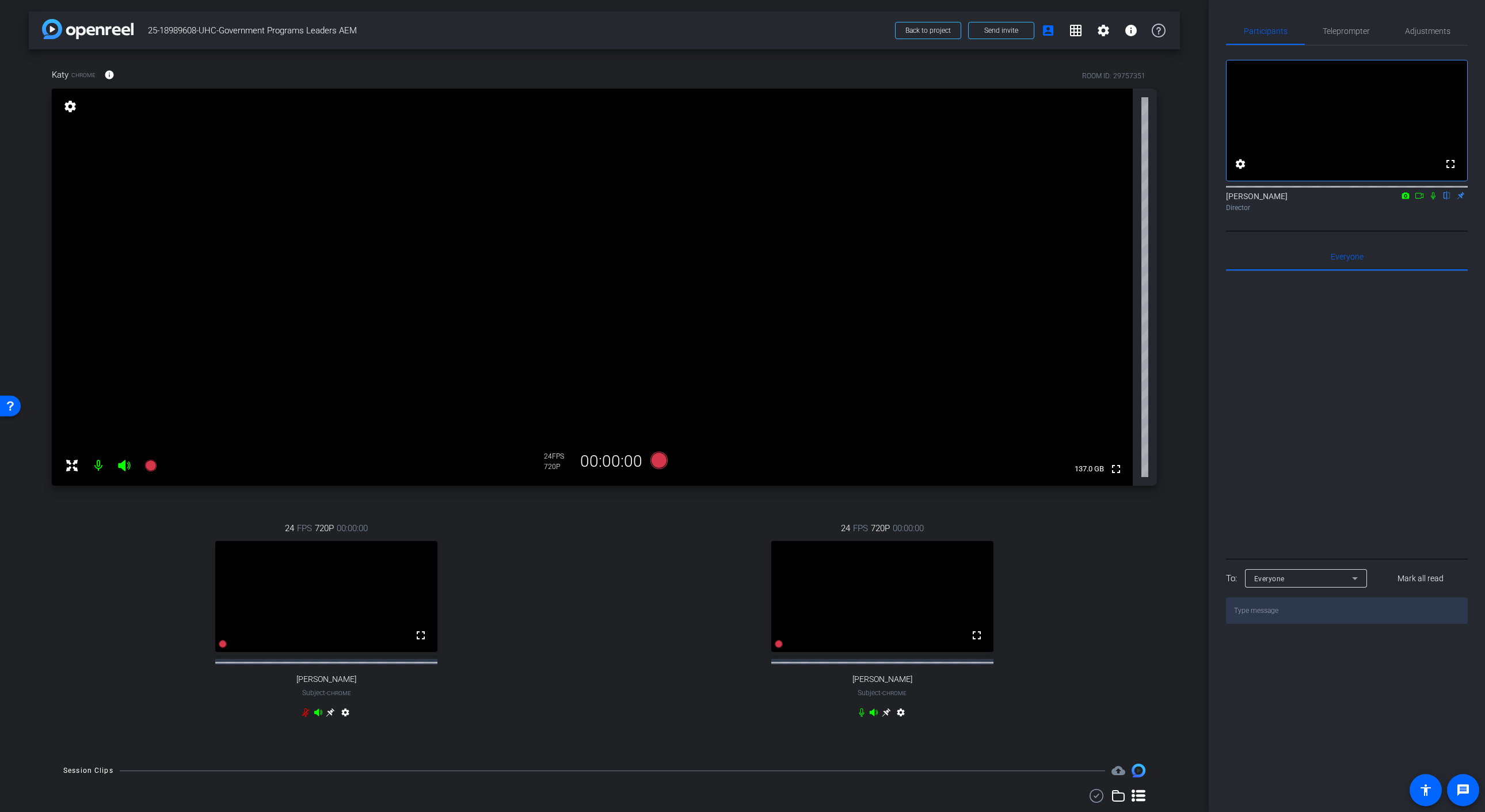
click at [885, 717] on icon at bounding box center [887, 712] width 9 height 9
click at [661, 476] on div "Record participants" at bounding box center [659, 483] width 74 height 14
click at [657, 462] on icon at bounding box center [659, 461] width 17 height 17
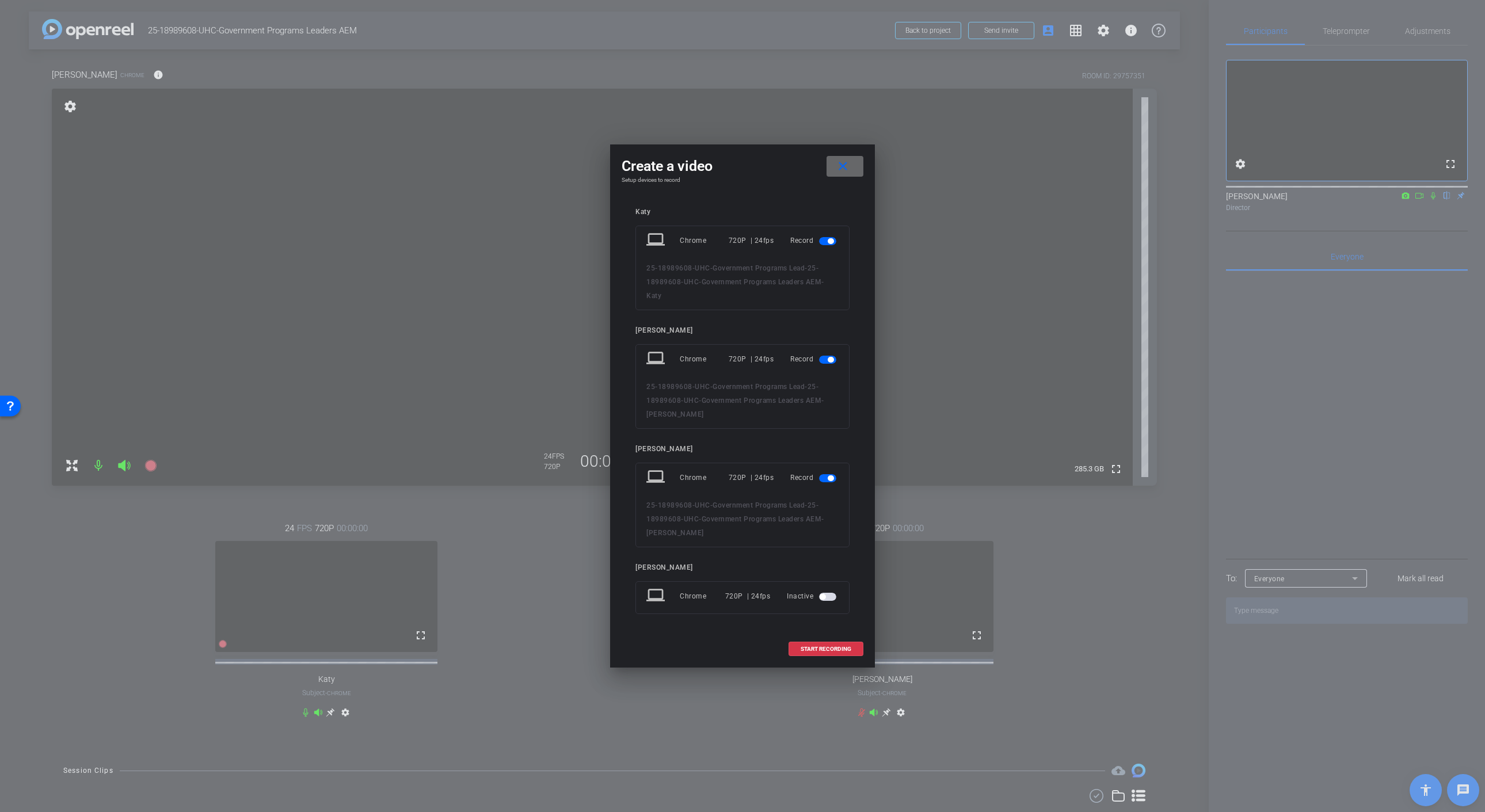
click at [838, 160] on mat-icon "close" at bounding box center [842, 166] width 15 height 15
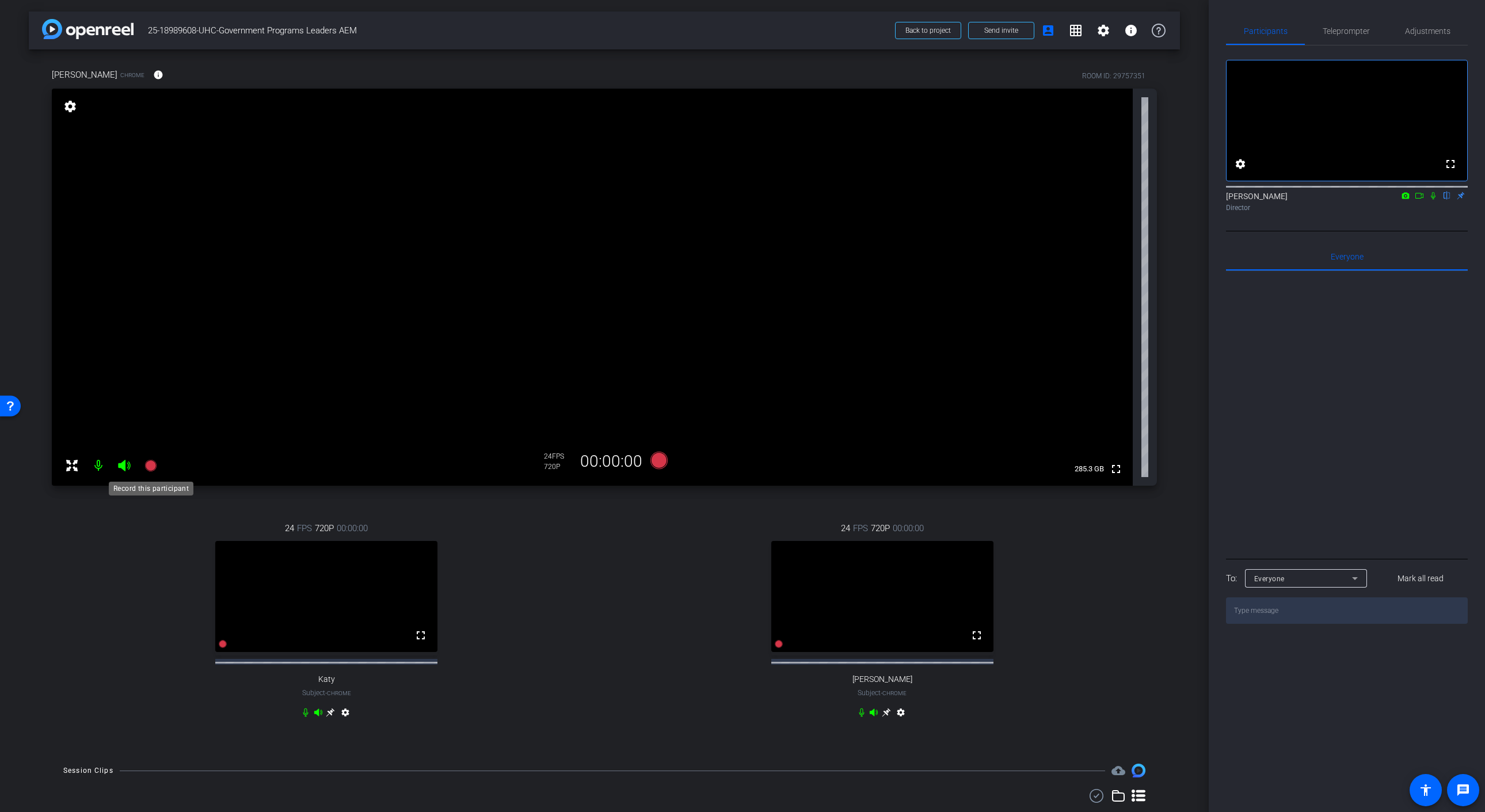
click at [157, 466] on mat-icon at bounding box center [151, 466] width 23 height 23
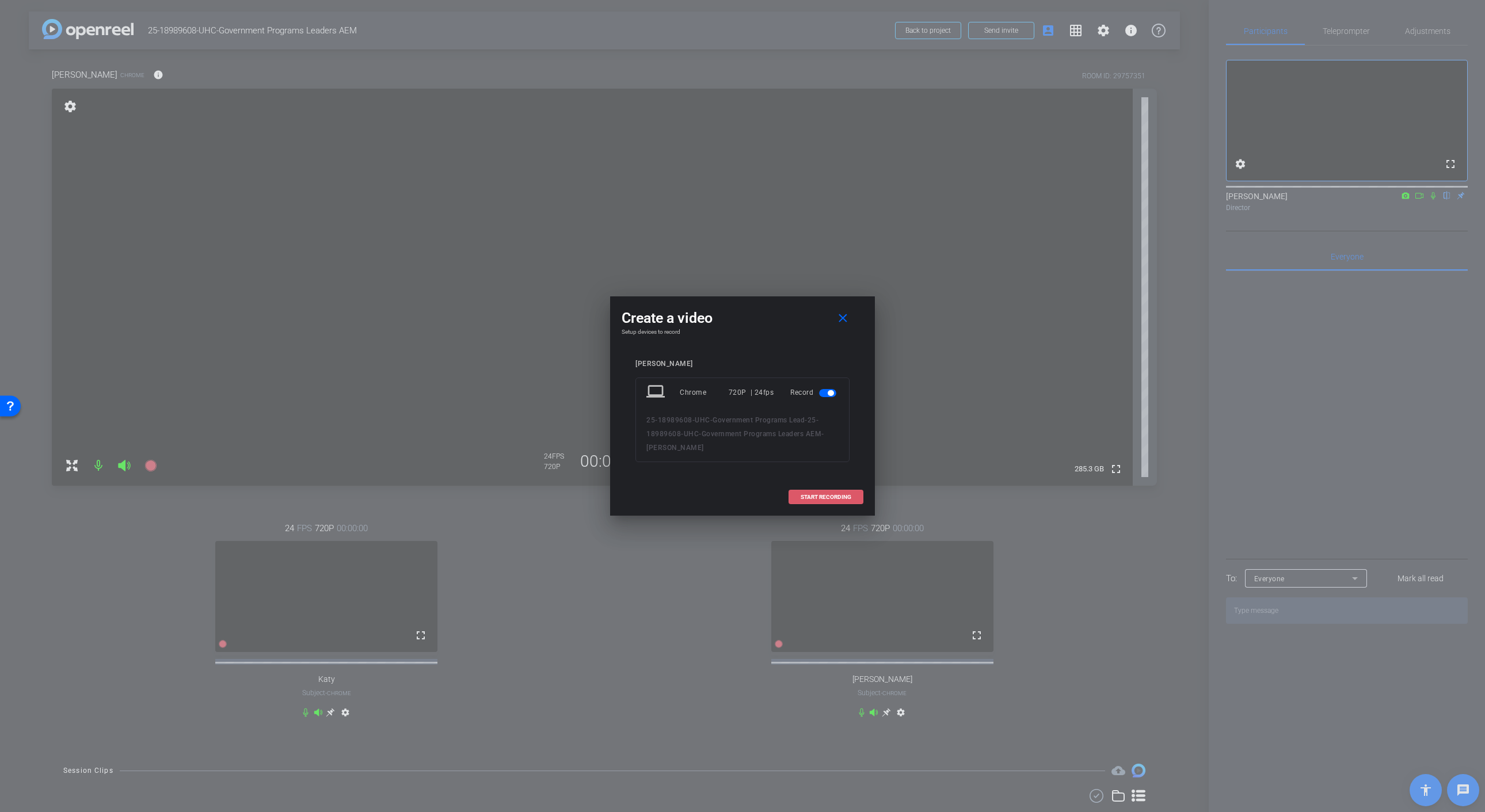
click at [831, 494] on span "START RECORDING" at bounding box center [826, 497] width 51 height 6
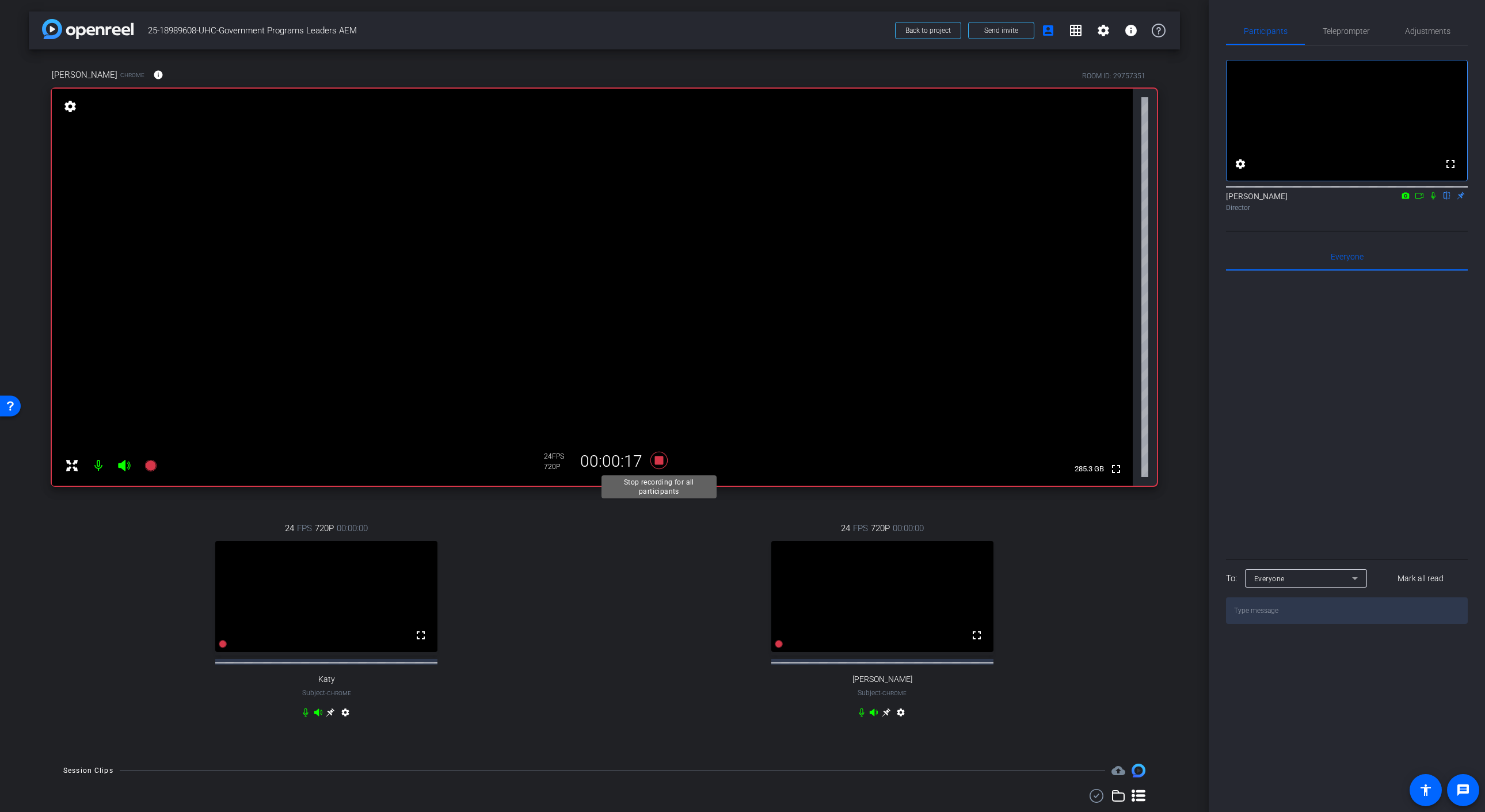
click at [662, 462] on icon at bounding box center [659, 461] width 17 height 17
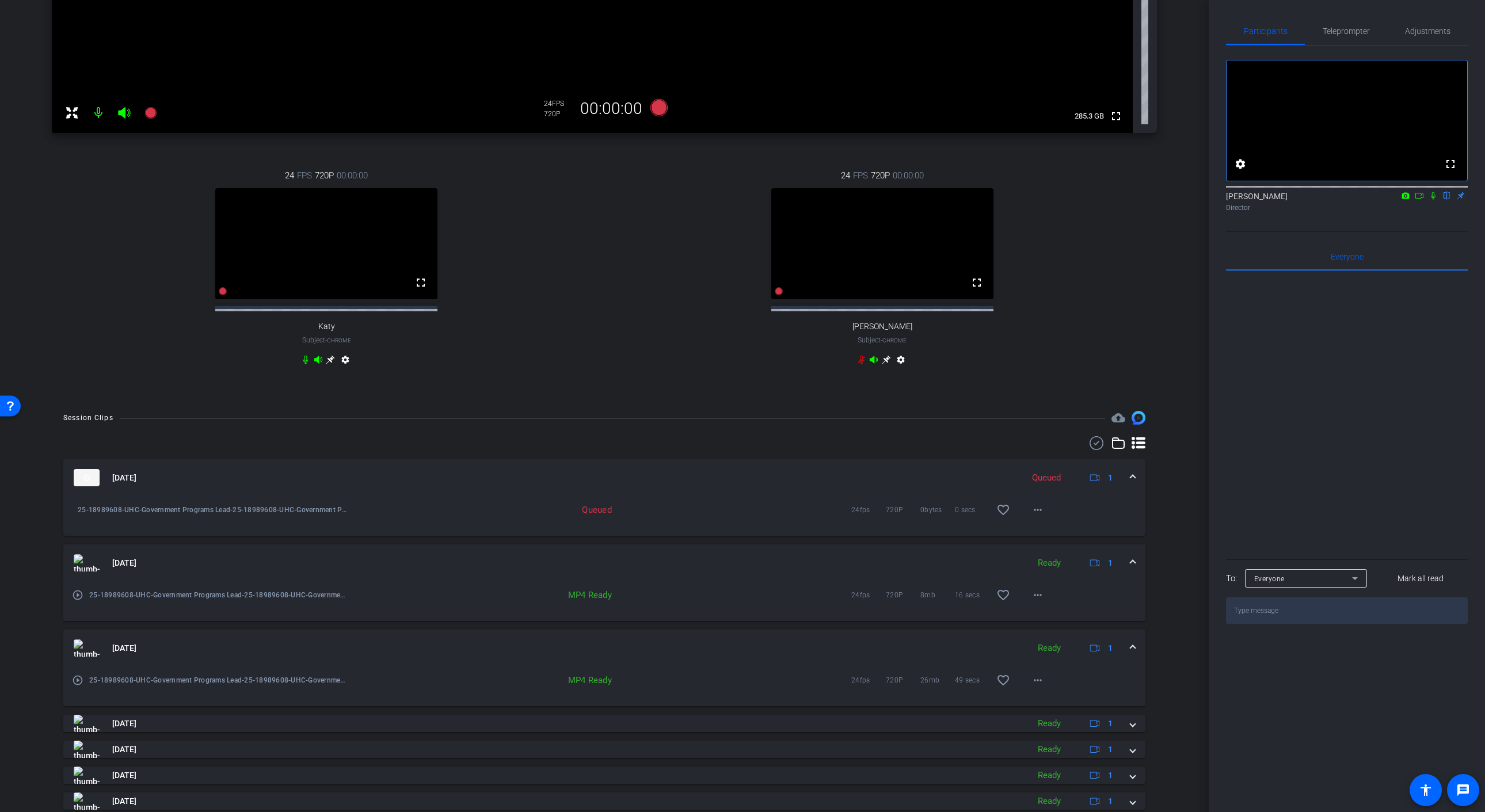
scroll to position [358, 0]
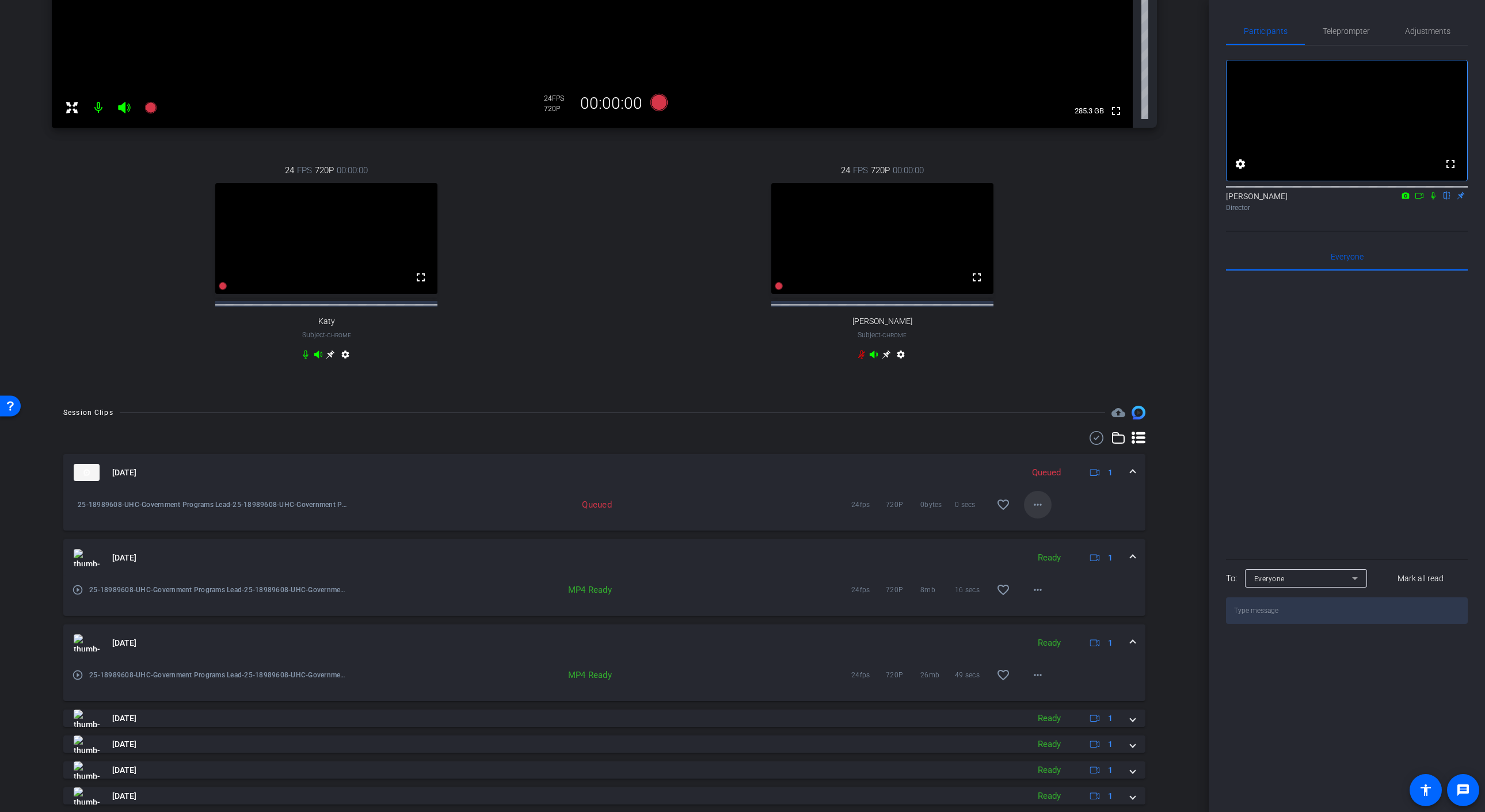
click at [1038, 512] on mat-icon "more_horiz" at bounding box center [1038, 505] width 14 height 14
click at [726, 489] on div at bounding box center [742, 406] width 1485 height 812
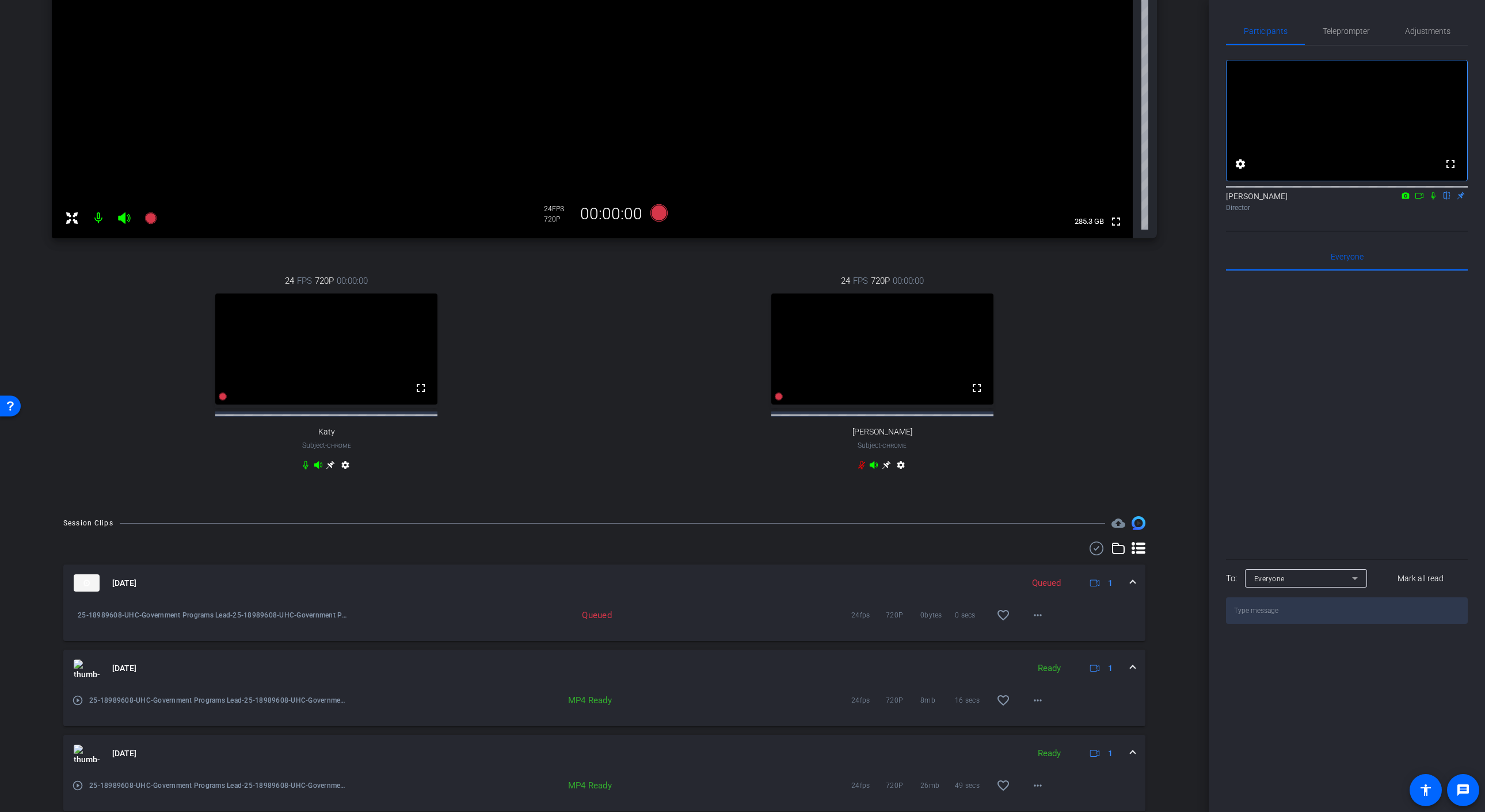
scroll to position [256, 0]
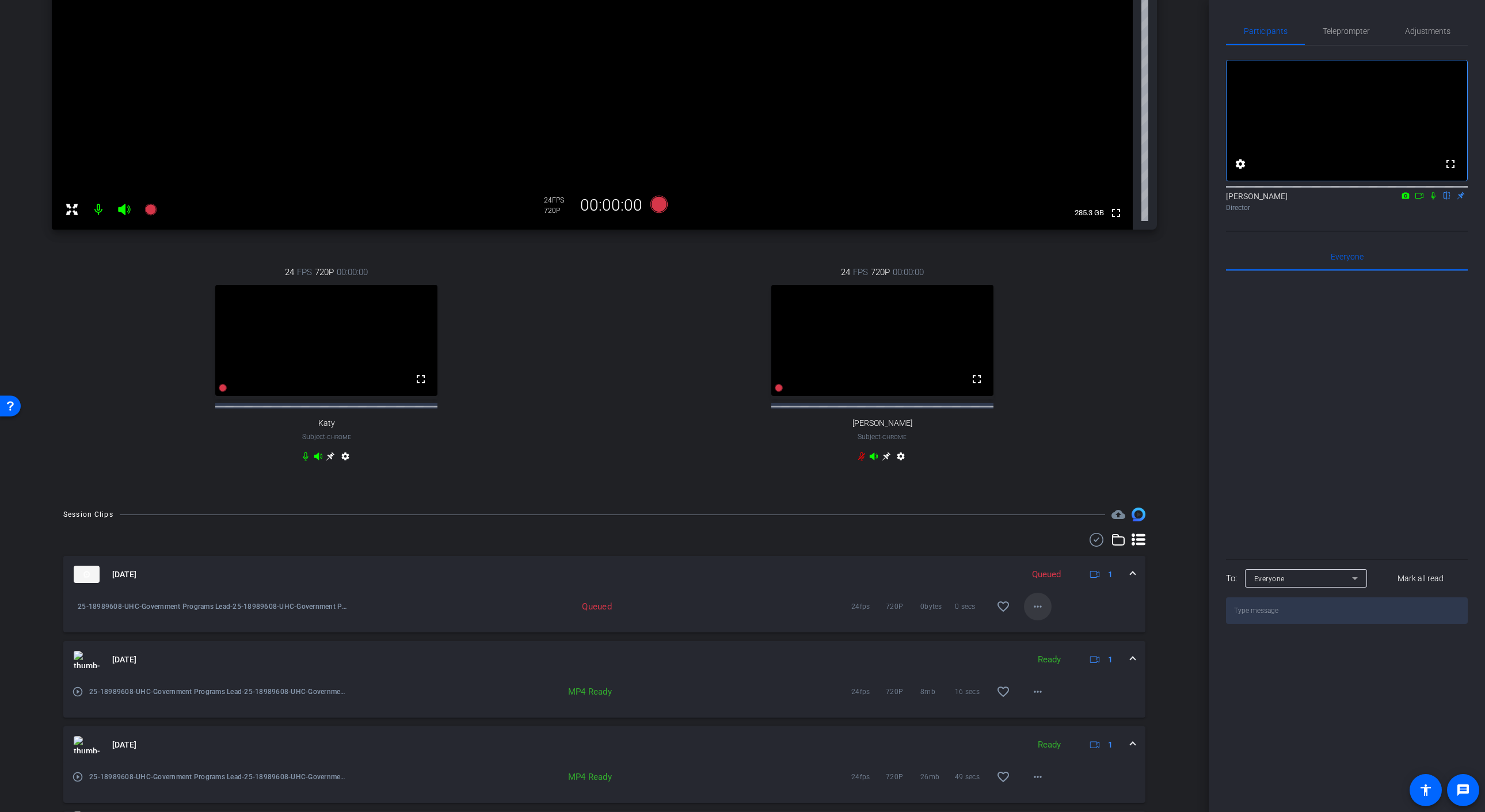
click at [1041, 620] on span at bounding box center [1038, 606] width 28 height 28
click at [863, 589] on div at bounding box center [742, 406] width 1485 height 812
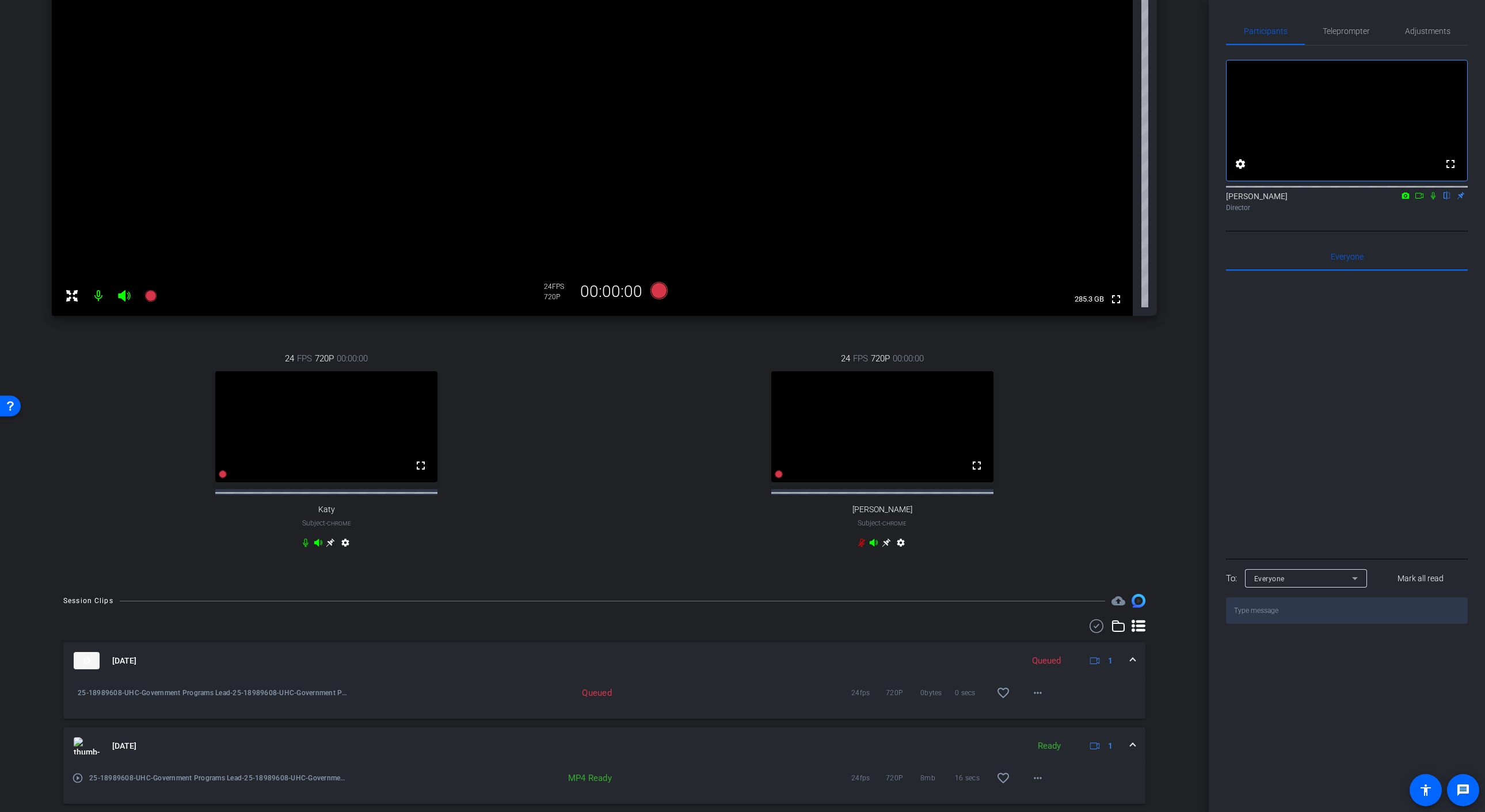
scroll to position [222, 0]
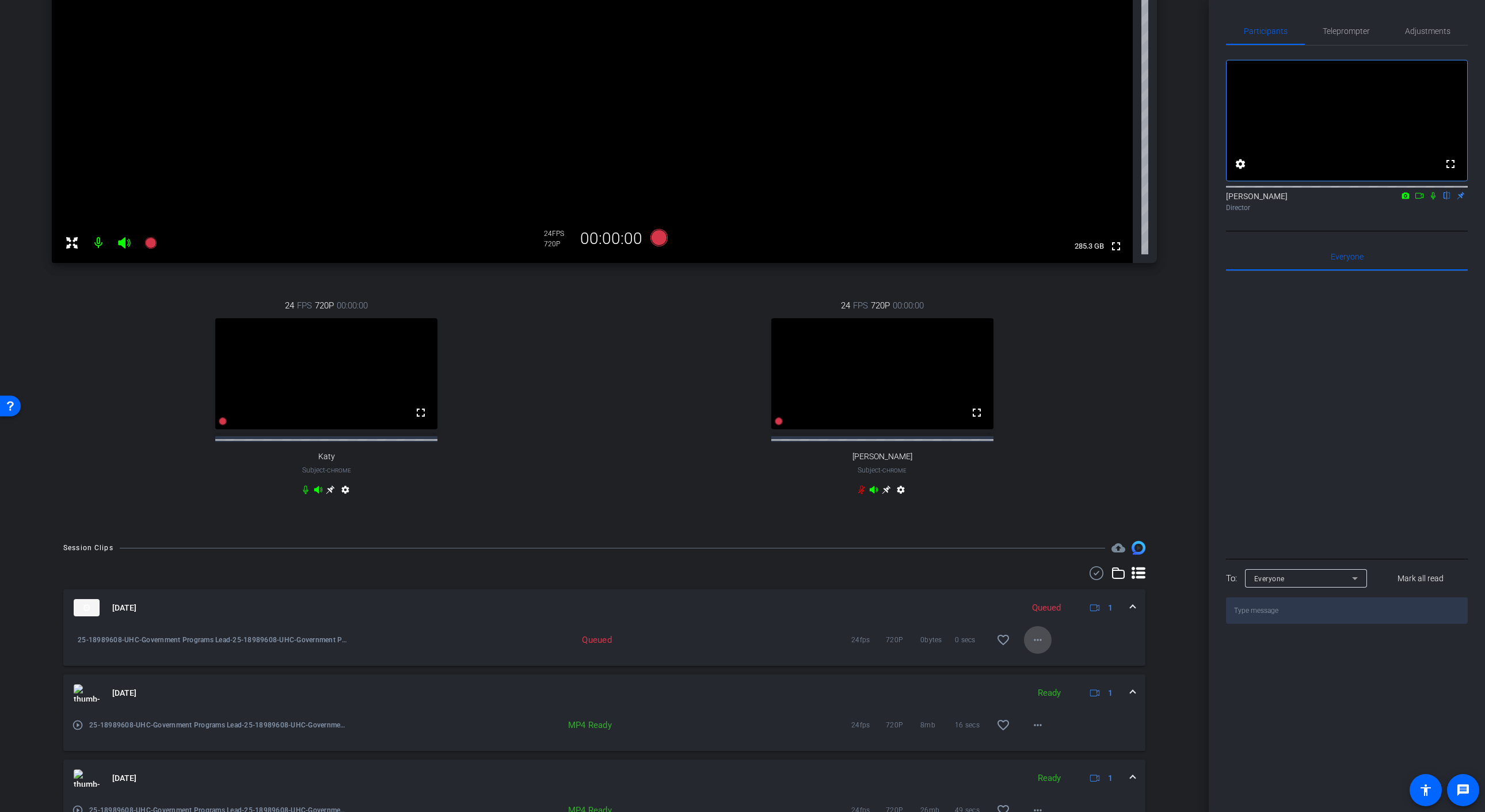
click at [1046, 653] on span at bounding box center [1038, 640] width 28 height 28
click at [783, 623] on div at bounding box center [742, 406] width 1485 height 812
click at [1042, 644] on mat-icon "more_horiz" at bounding box center [1038, 640] width 14 height 14
click at [921, 619] on div at bounding box center [742, 406] width 1485 height 812
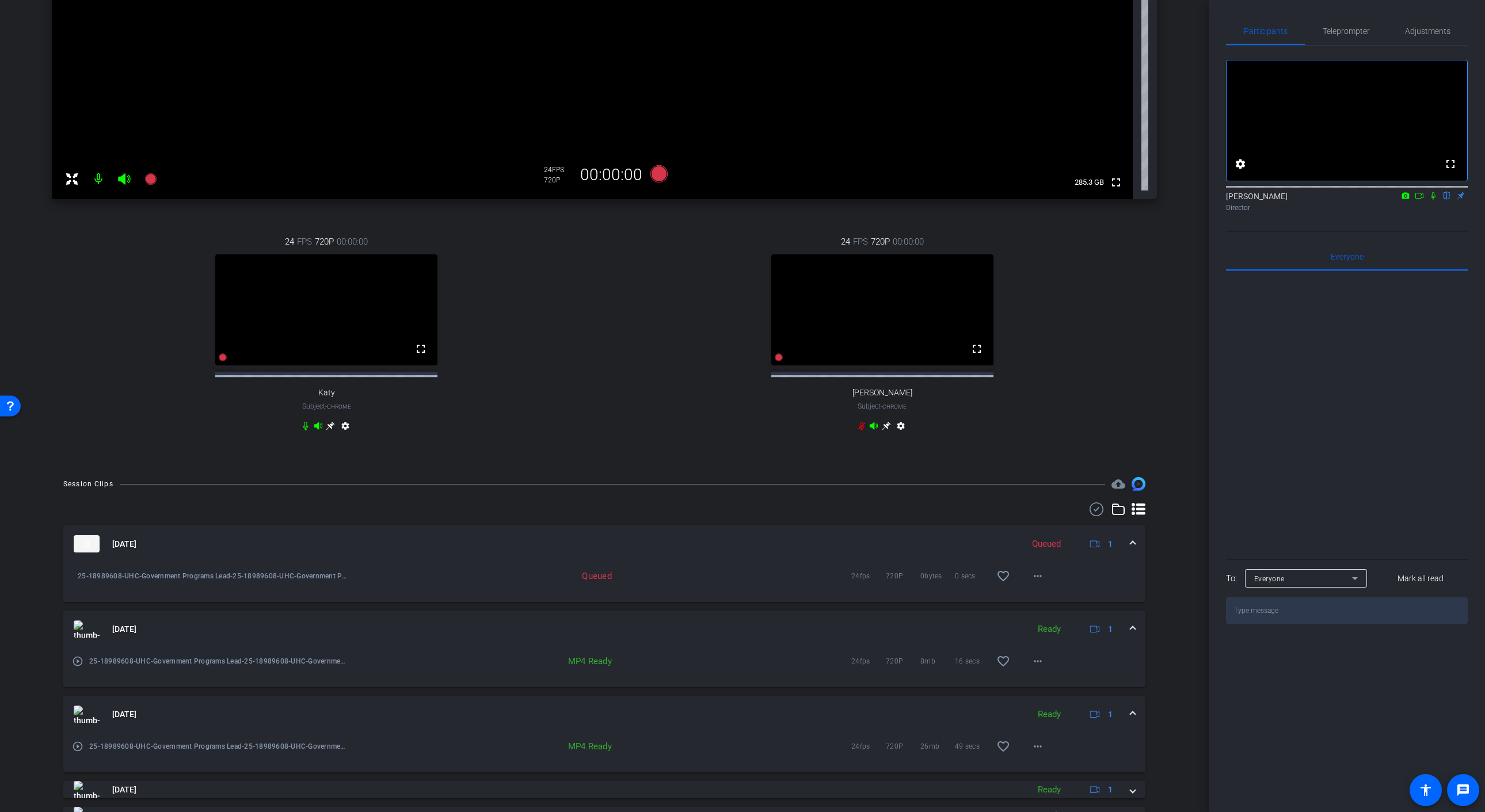
scroll to position [289, 0]
click at [1036, 587] on span at bounding box center [1038, 574] width 28 height 28
click at [1087, 605] on span "Download Original" at bounding box center [1067, 608] width 69 height 14
drag, startPoint x: 856, startPoint y: 545, endPoint x: 1028, endPoint y: 548, distance: 172.0
click at [856, 543] on mat-panel-title "Sep 18, 2025" at bounding box center [545, 541] width 943 height 17
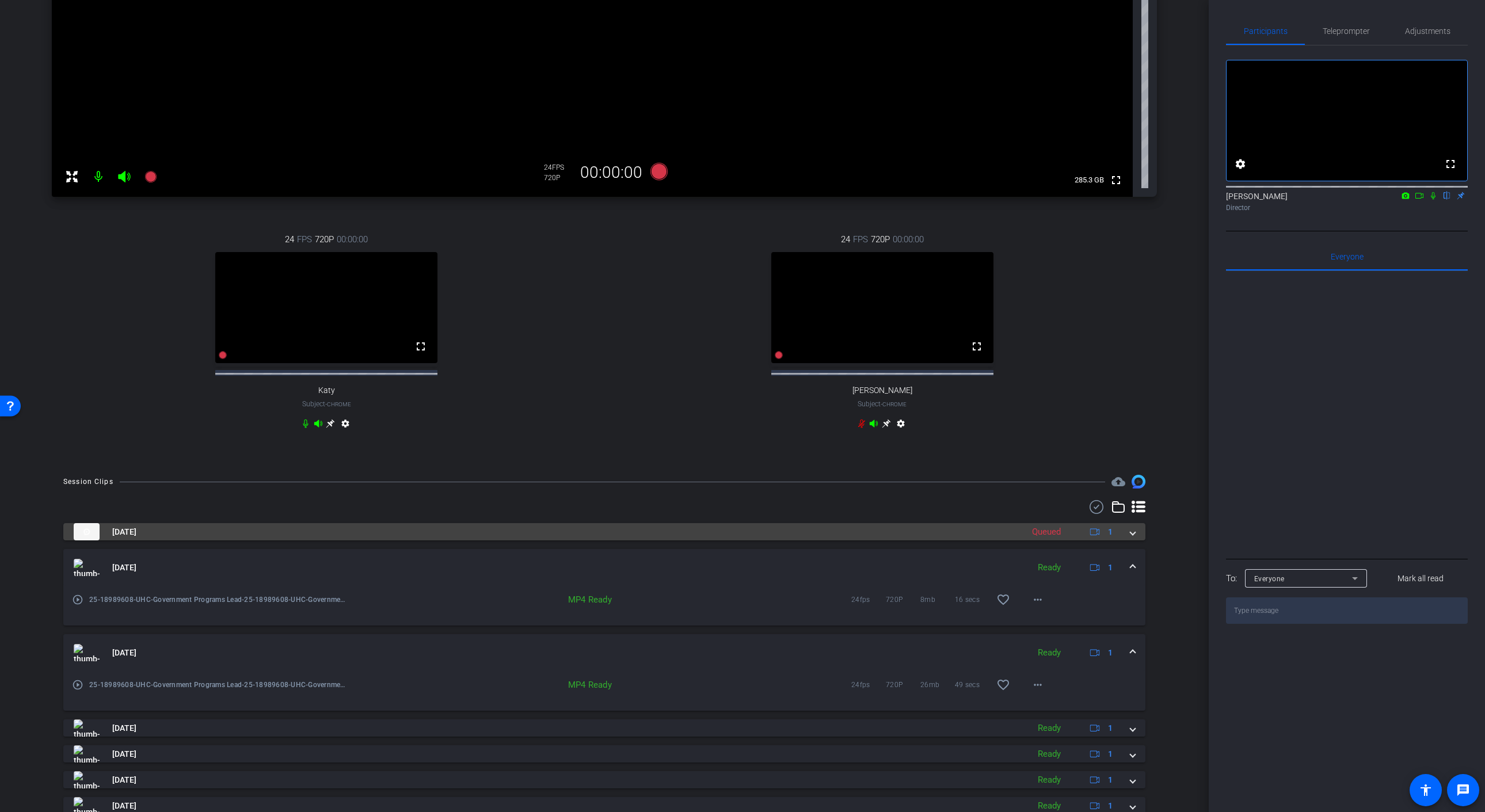
click at [1131, 538] on span at bounding box center [1132, 531] width 5 height 12
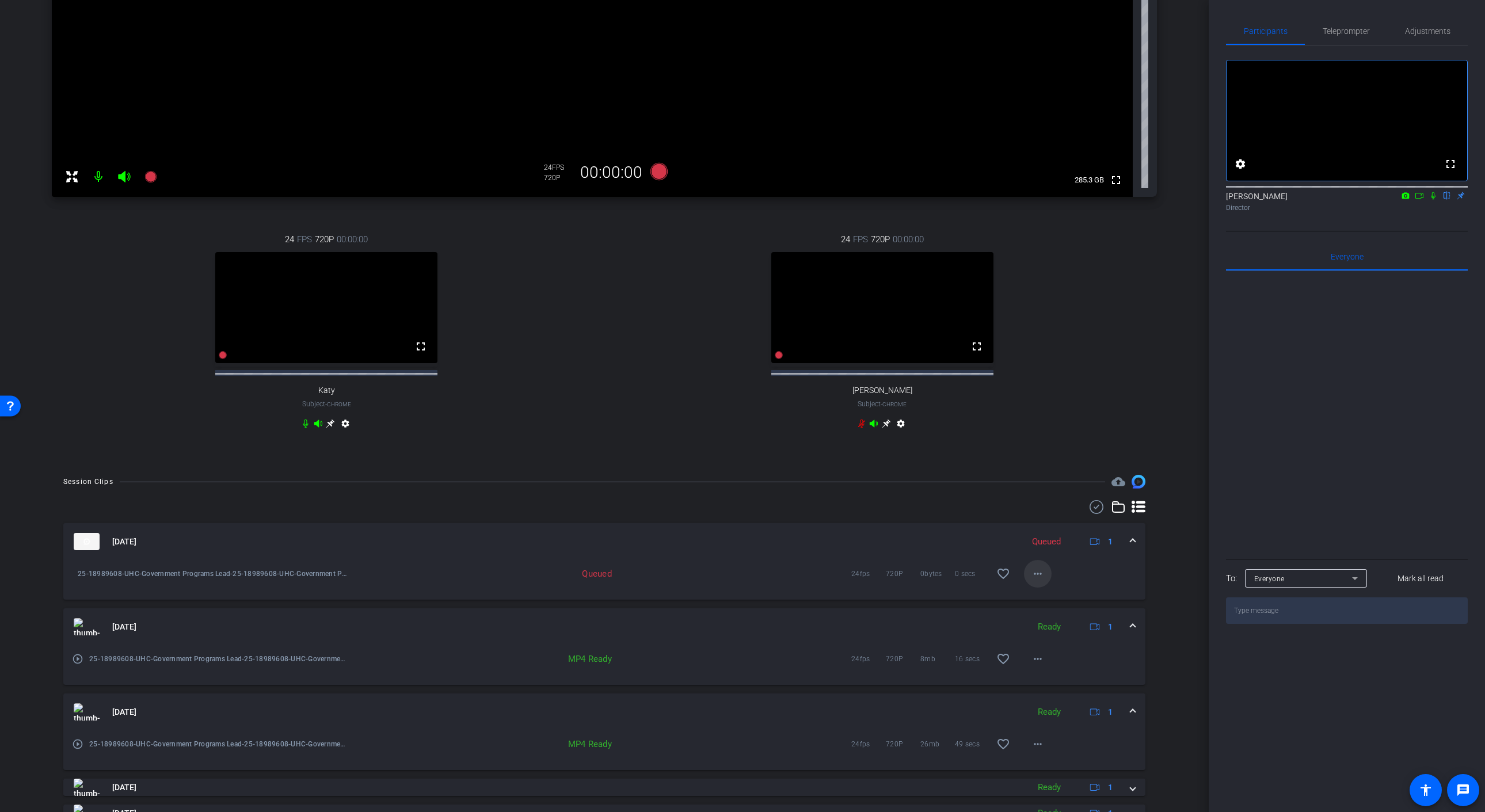
click at [1041, 580] on mat-icon "more_horiz" at bounding box center [1038, 574] width 14 height 14
click at [614, 394] on div at bounding box center [742, 406] width 1485 height 812
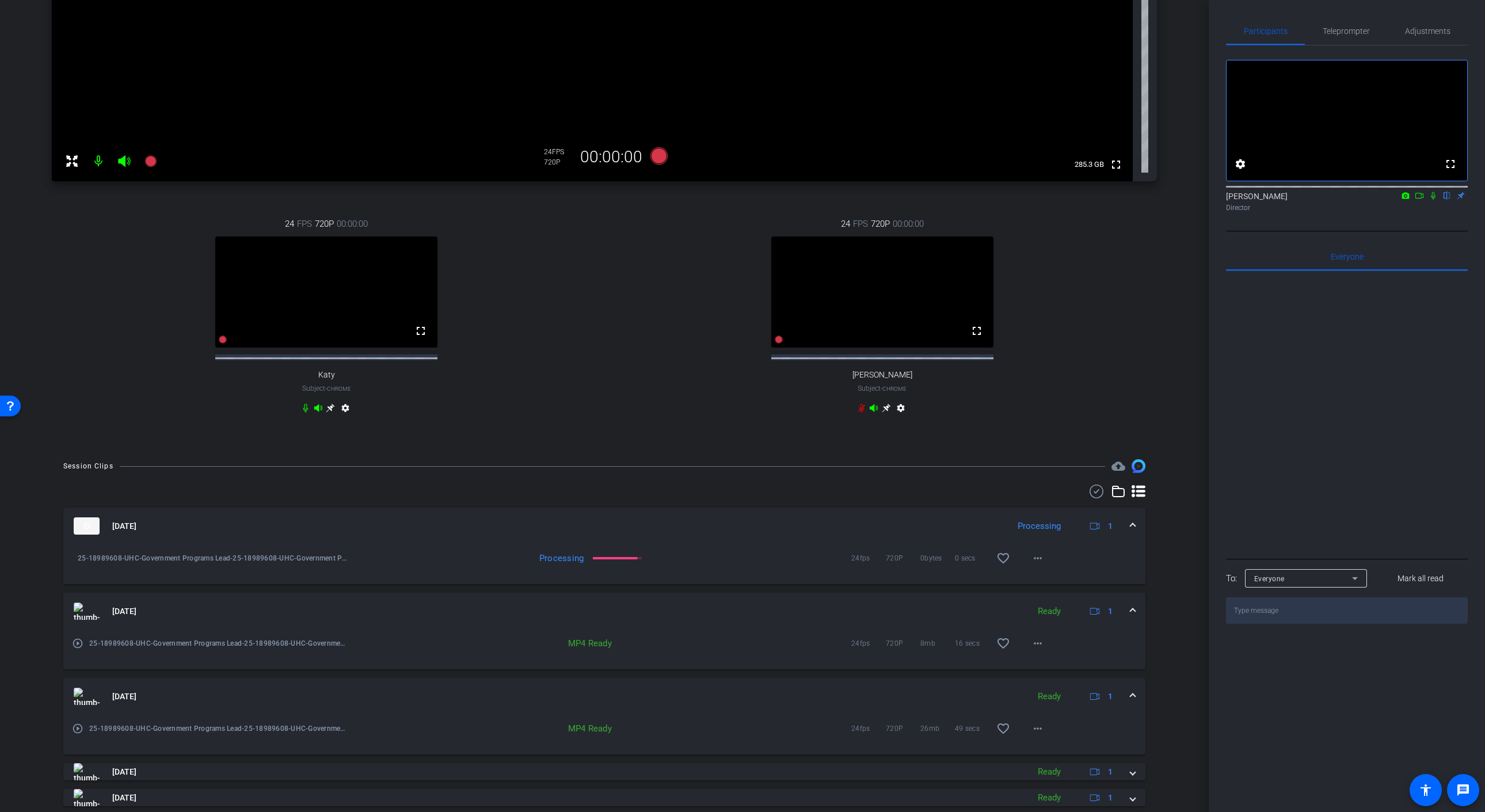
scroll to position [306, 0]
click at [1038, 563] on mat-icon "more_horiz" at bounding box center [1038, 556] width 14 height 14
click at [784, 514] on div at bounding box center [742, 406] width 1485 height 812
click at [1040, 563] on mat-icon "more_horiz" at bounding box center [1038, 556] width 14 height 14
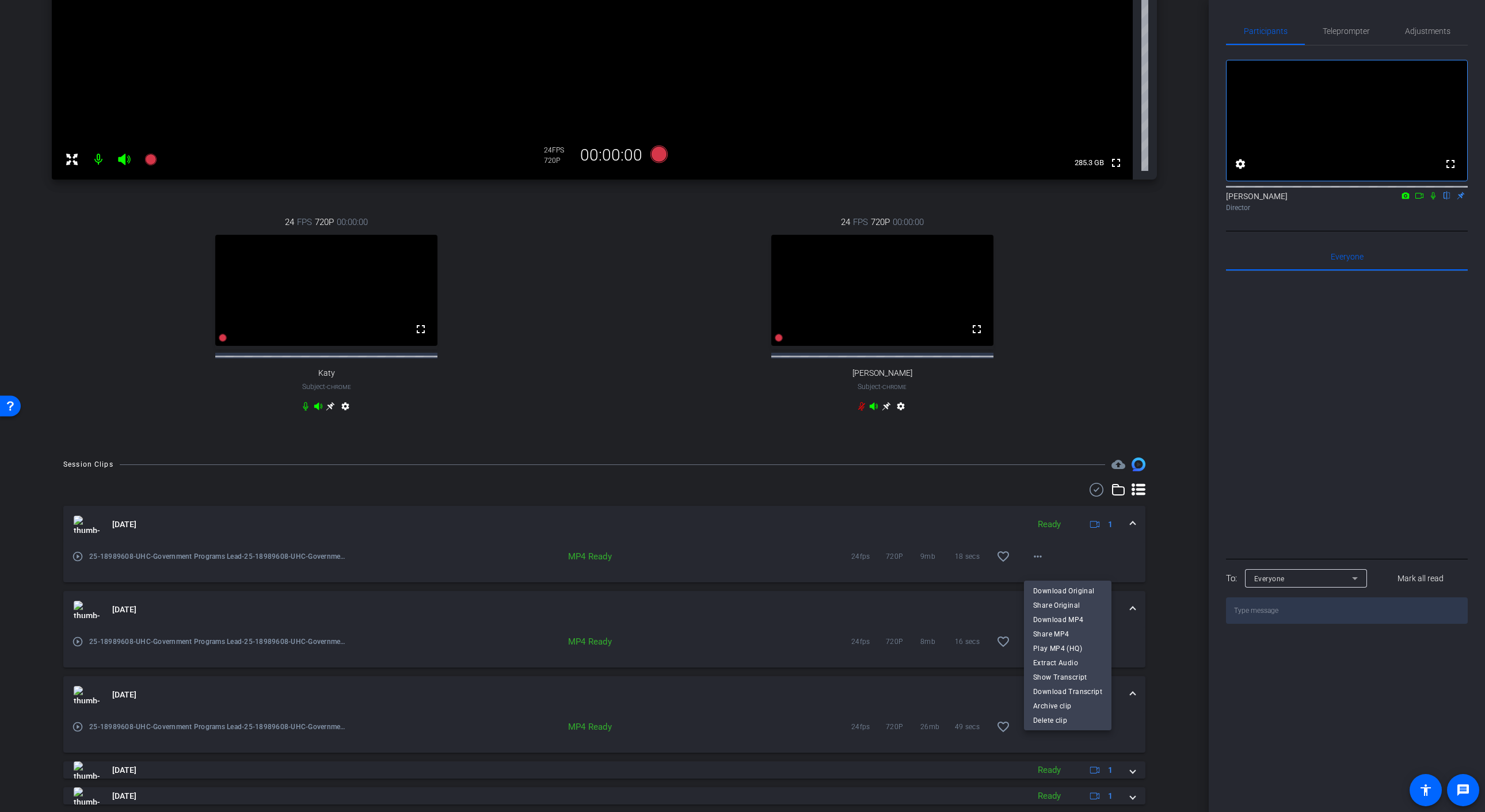
click at [1057, 622] on span "Download MP4" at bounding box center [1067, 619] width 69 height 14
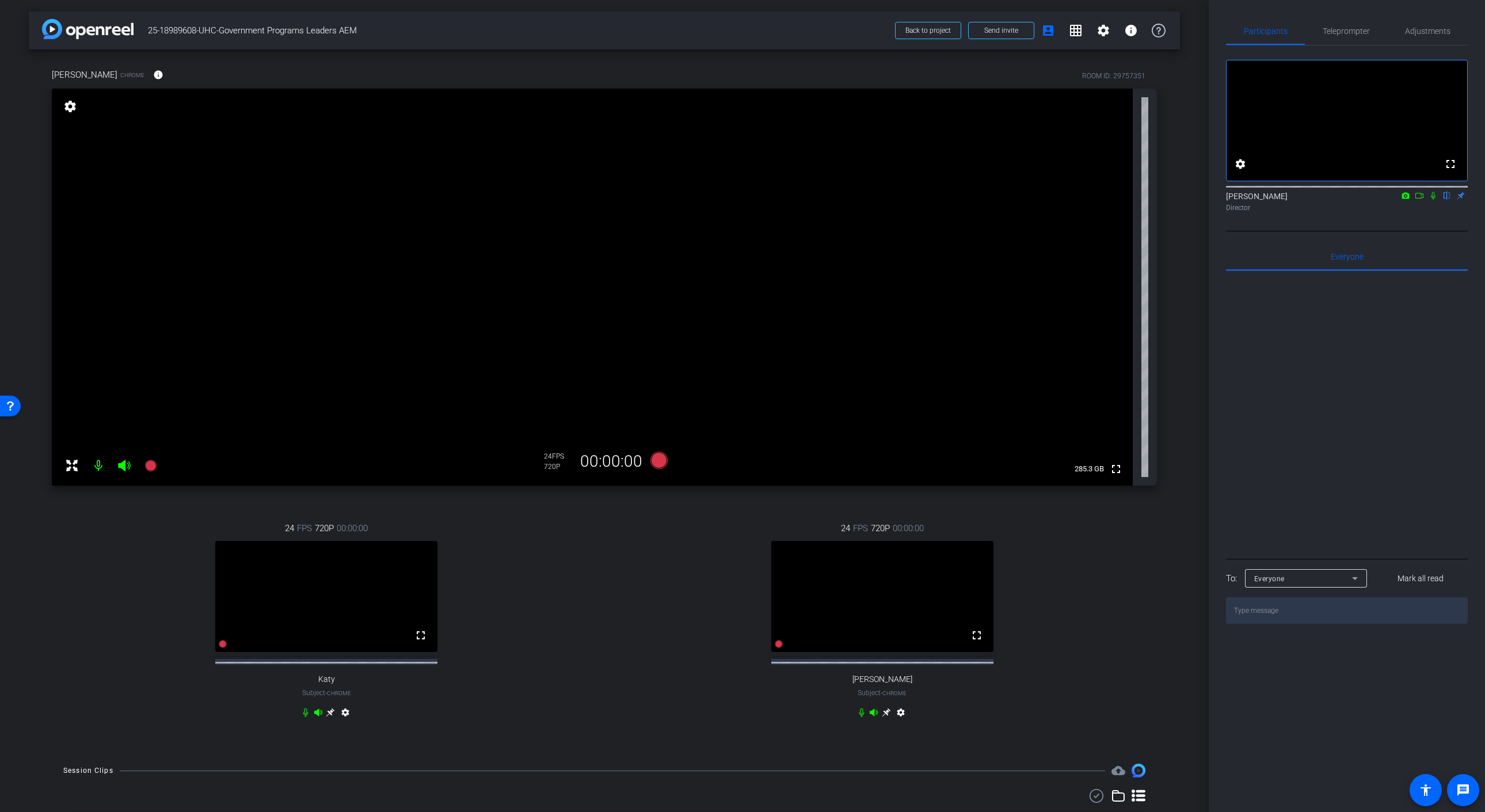
click at [154, 477] on video at bounding box center [592, 287] width 1081 height 397
click at [152, 467] on icon at bounding box center [150, 465] width 12 height 12
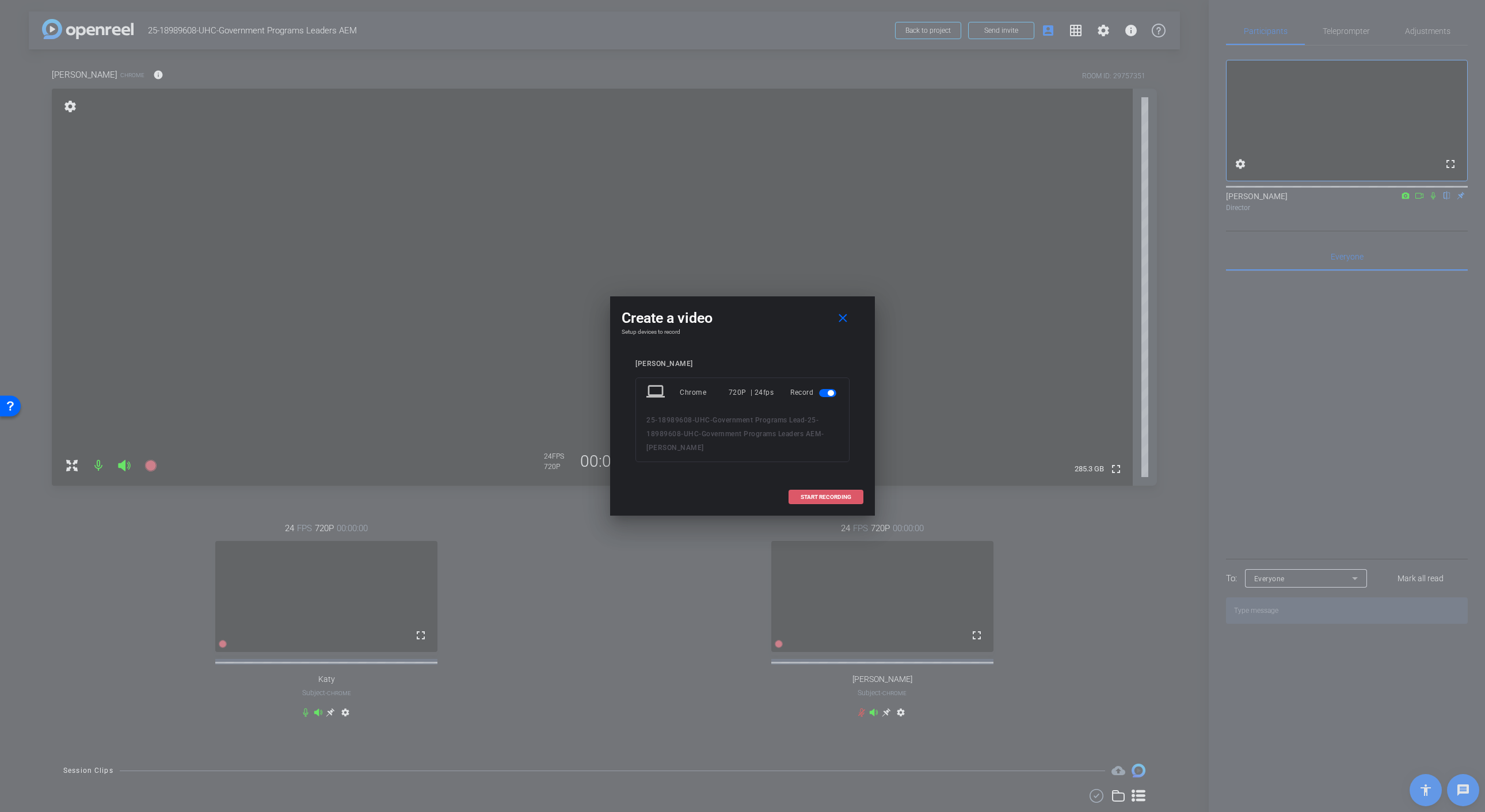
click at [821, 498] on span "START RECORDING" at bounding box center [826, 497] width 51 height 6
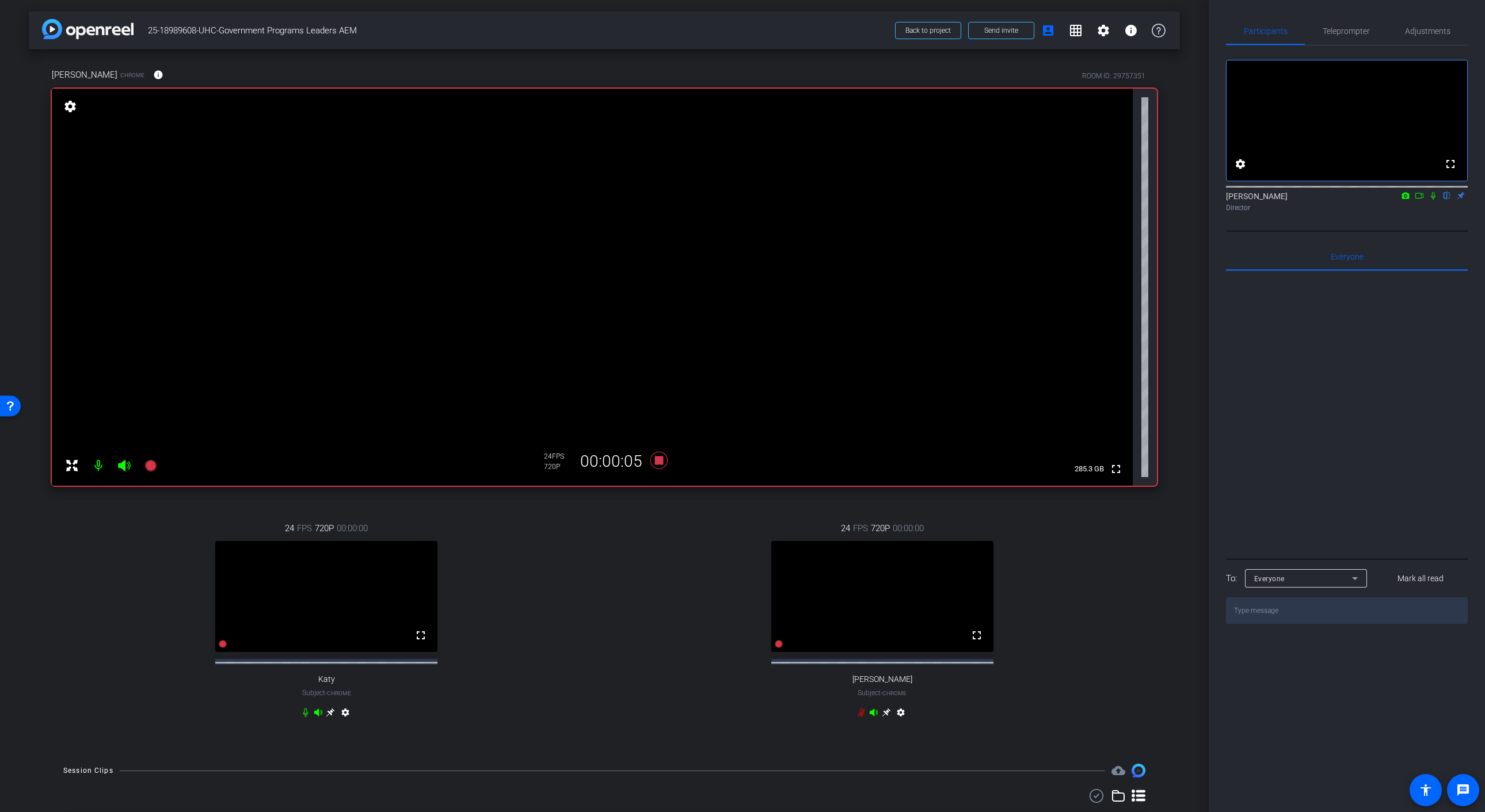
click at [1434, 200] on icon at bounding box center [1433, 196] width 9 height 8
click at [1419, 200] on icon at bounding box center [1419, 196] width 9 height 8
click at [1445, 213] on div "Director" at bounding box center [1347, 208] width 242 height 10
click at [153, 75] on mat-icon "info" at bounding box center [158, 75] width 10 height 10
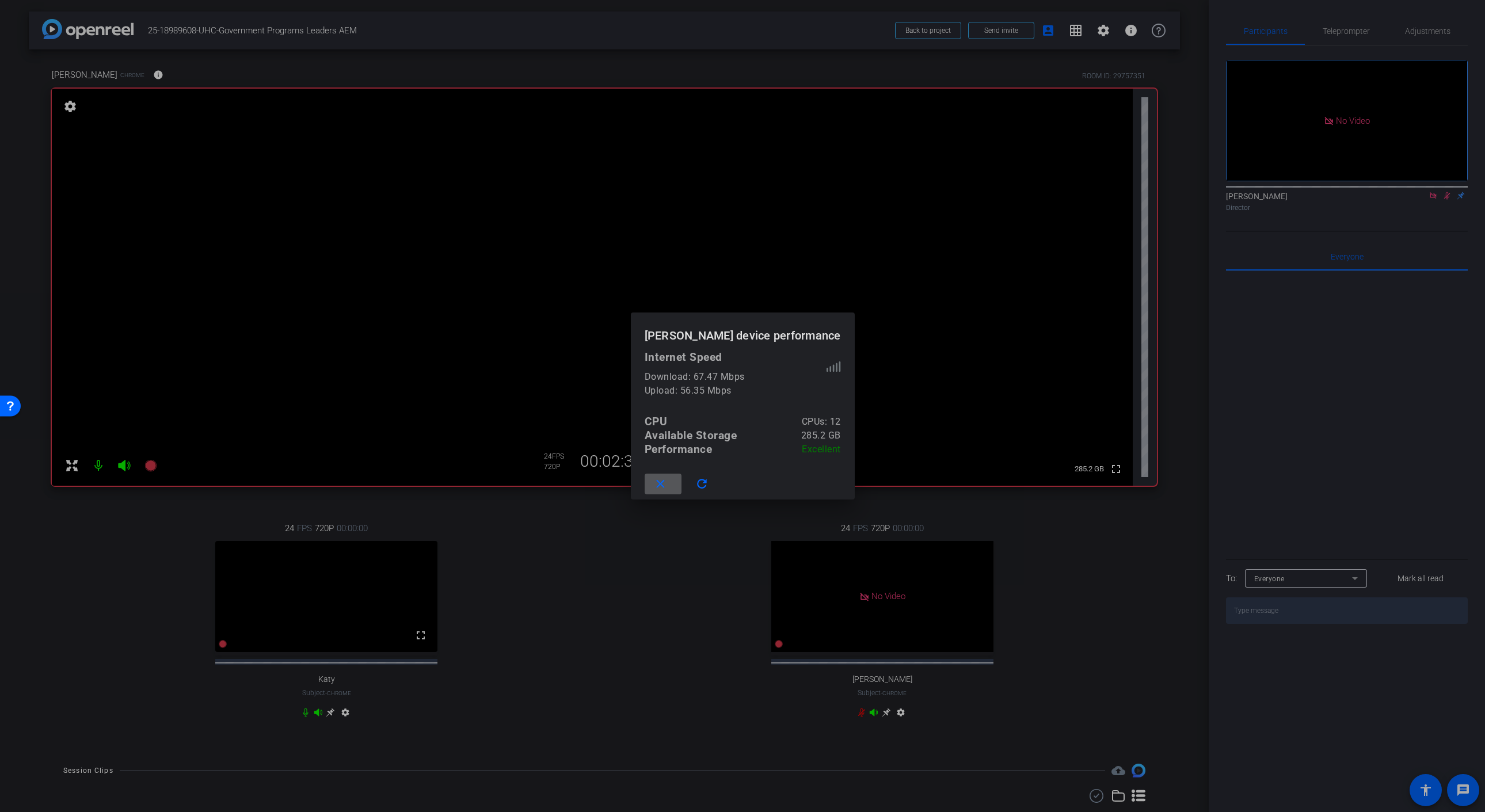
click at [302, 66] on div at bounding box center [742, 406] width 1485 height 812
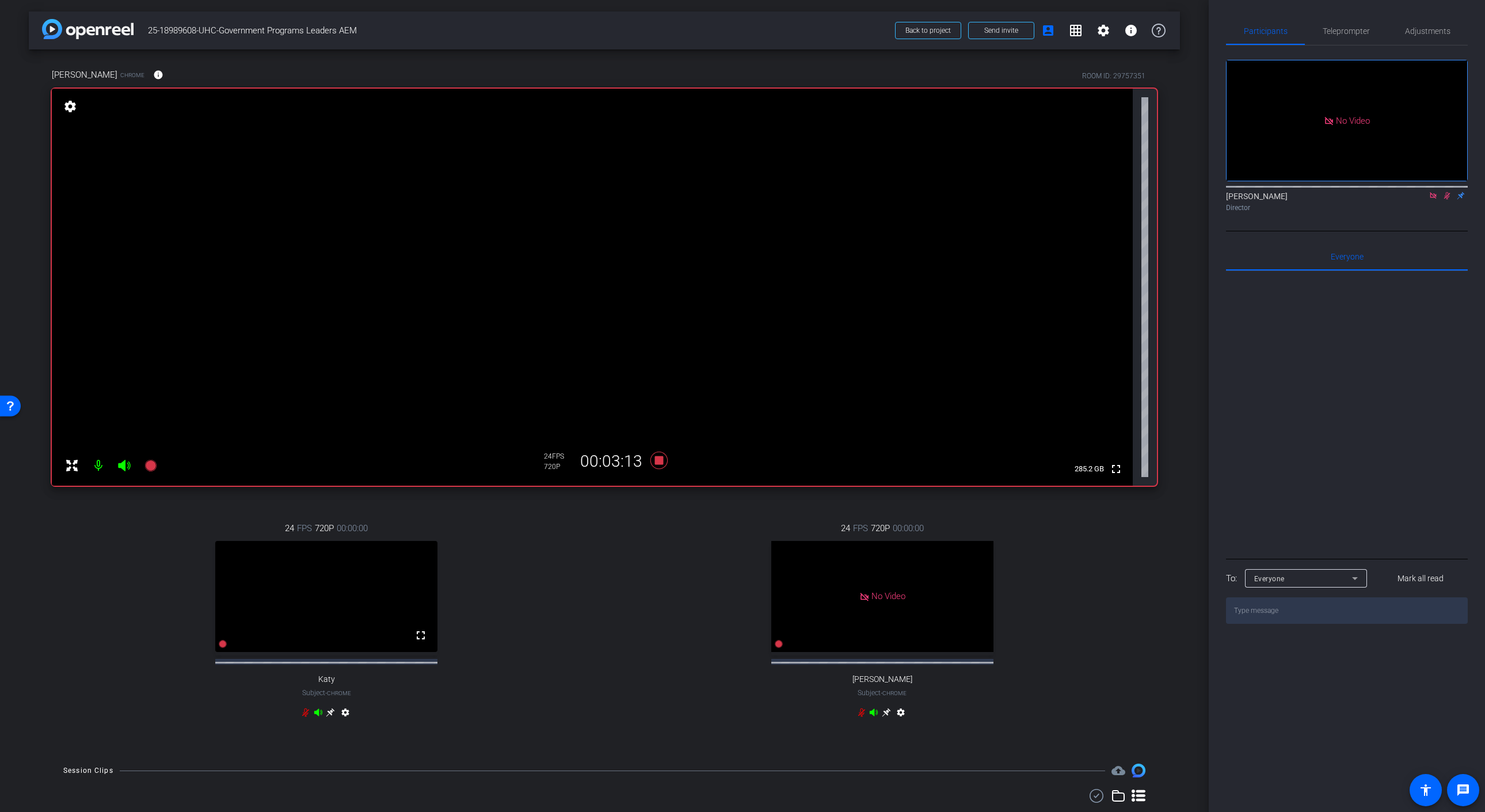
click at [319, 717] on icon at bounding box center [318, 712] width 9 height 9
click at [318, 717] on icon at bounding box center [318, 712] width 9 height 9
click at [316, 717] on icon at bounding box center [318, 712] width 9 height 9
click at [318, 716] on icon at bounding box center [318, 712] width 8 height 8
click at [1448, 200] on icon at bounding box center [1447, 196] width 6 height 8
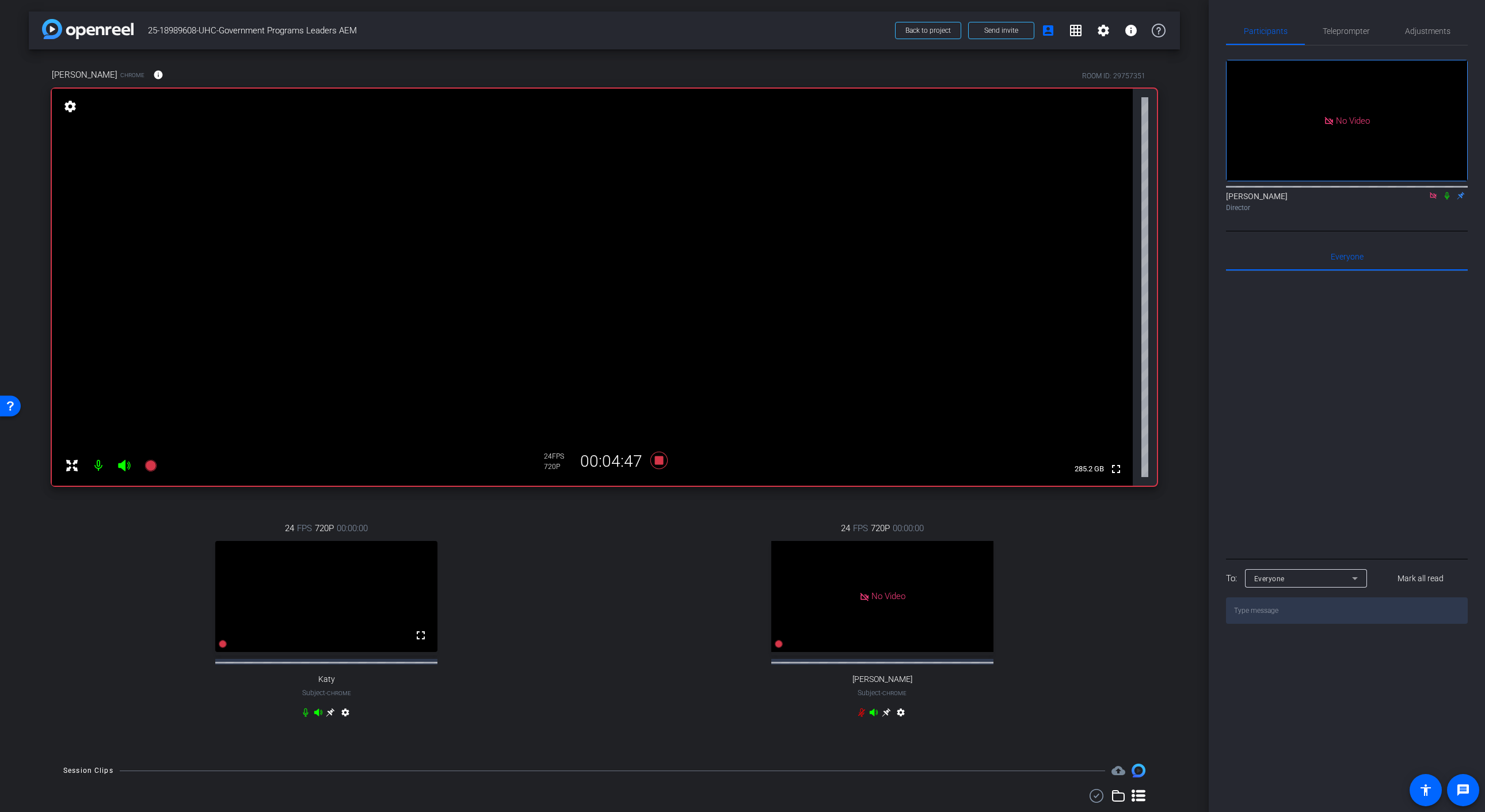
click at [1445, 200] on icon at bounding box center [1447, 196] width 9 height 8
click at [1447, 200] on icon at bounding box center [1447, 196] width 6 height 8
click at [659, 462] on icon at bounding box center [659, 461] width 17 height 17
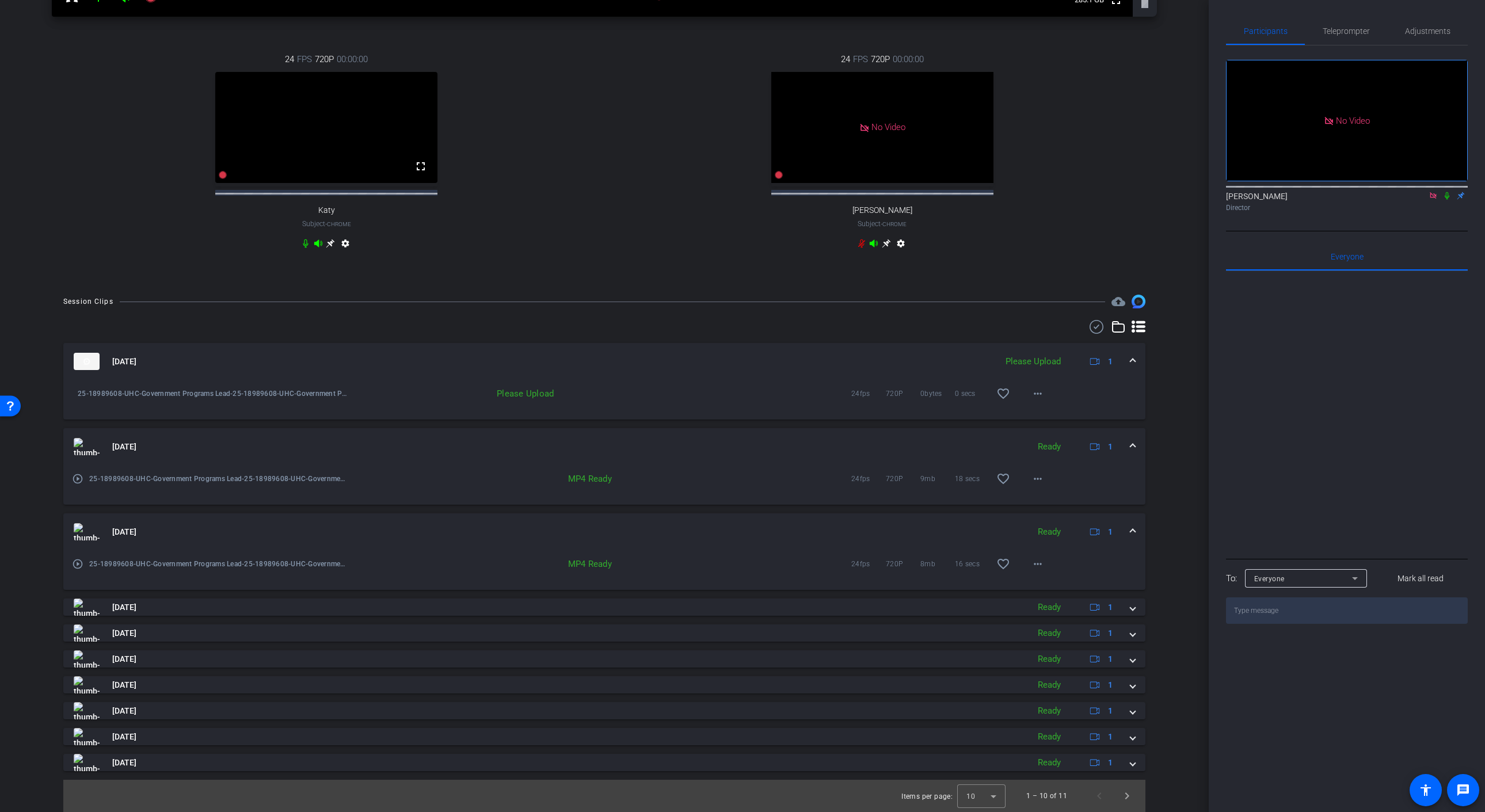
scroll to position [448, 0]
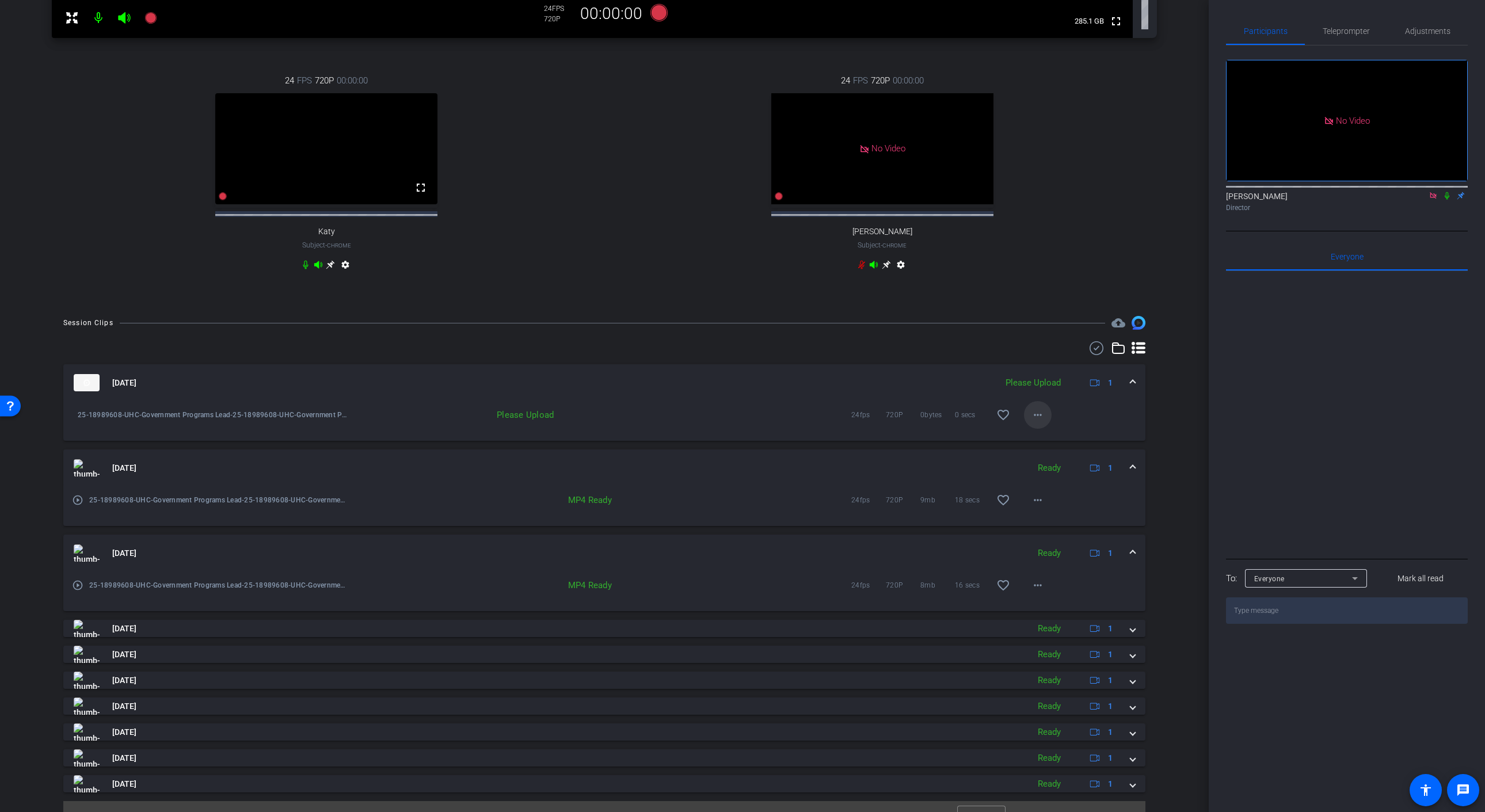
click at [1036, 422] on mat-icon "more_horiz" at bounding box center [1038, 415] width 14 height 14
click at [1045, 448] on span "Upload" at bounding box center [1056, 449] width 46 height 14
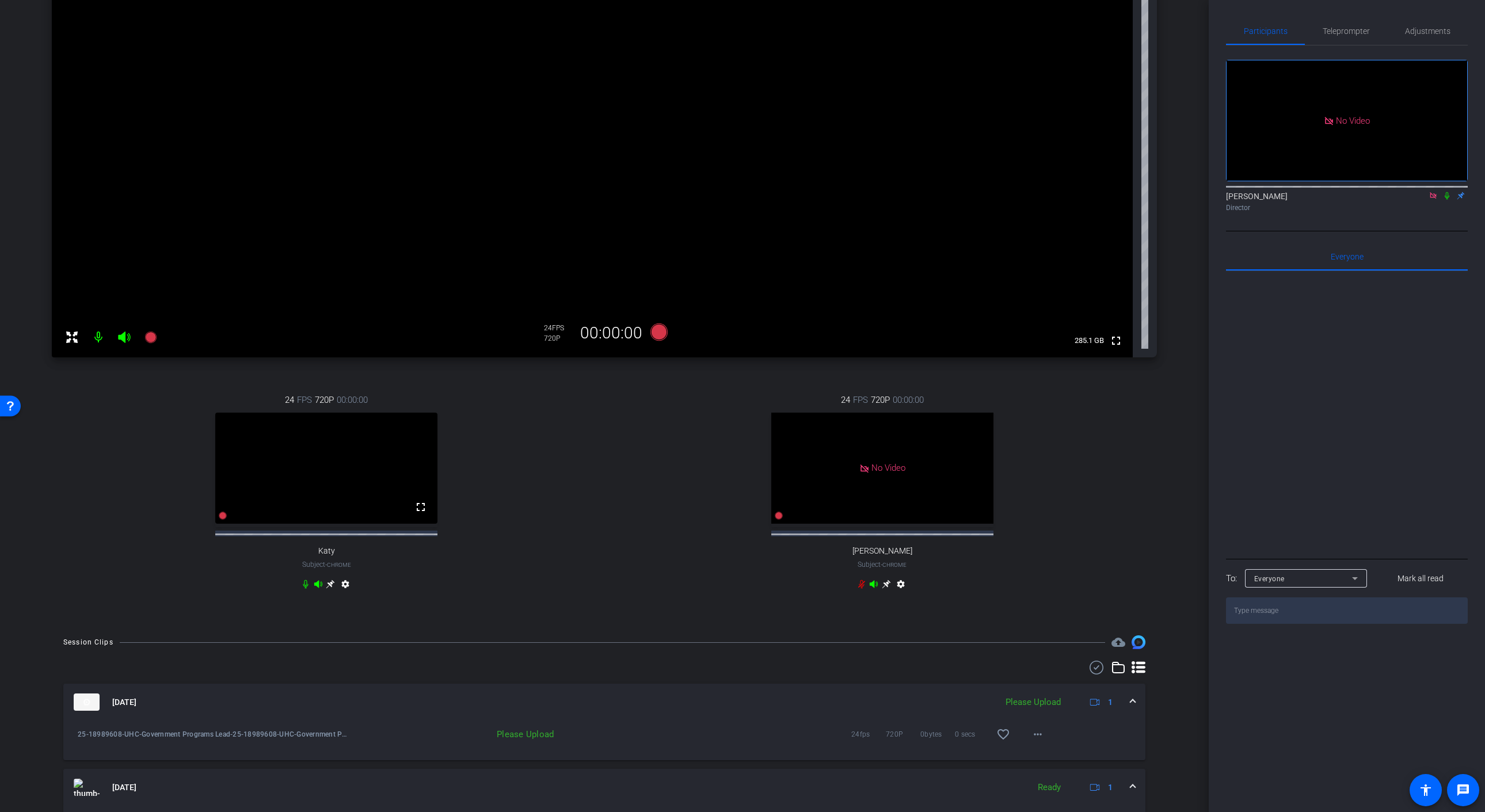
scroll to position [125, 0]
click at [153, 337] on icon at bounding box center [150, 340] width 12 height 12
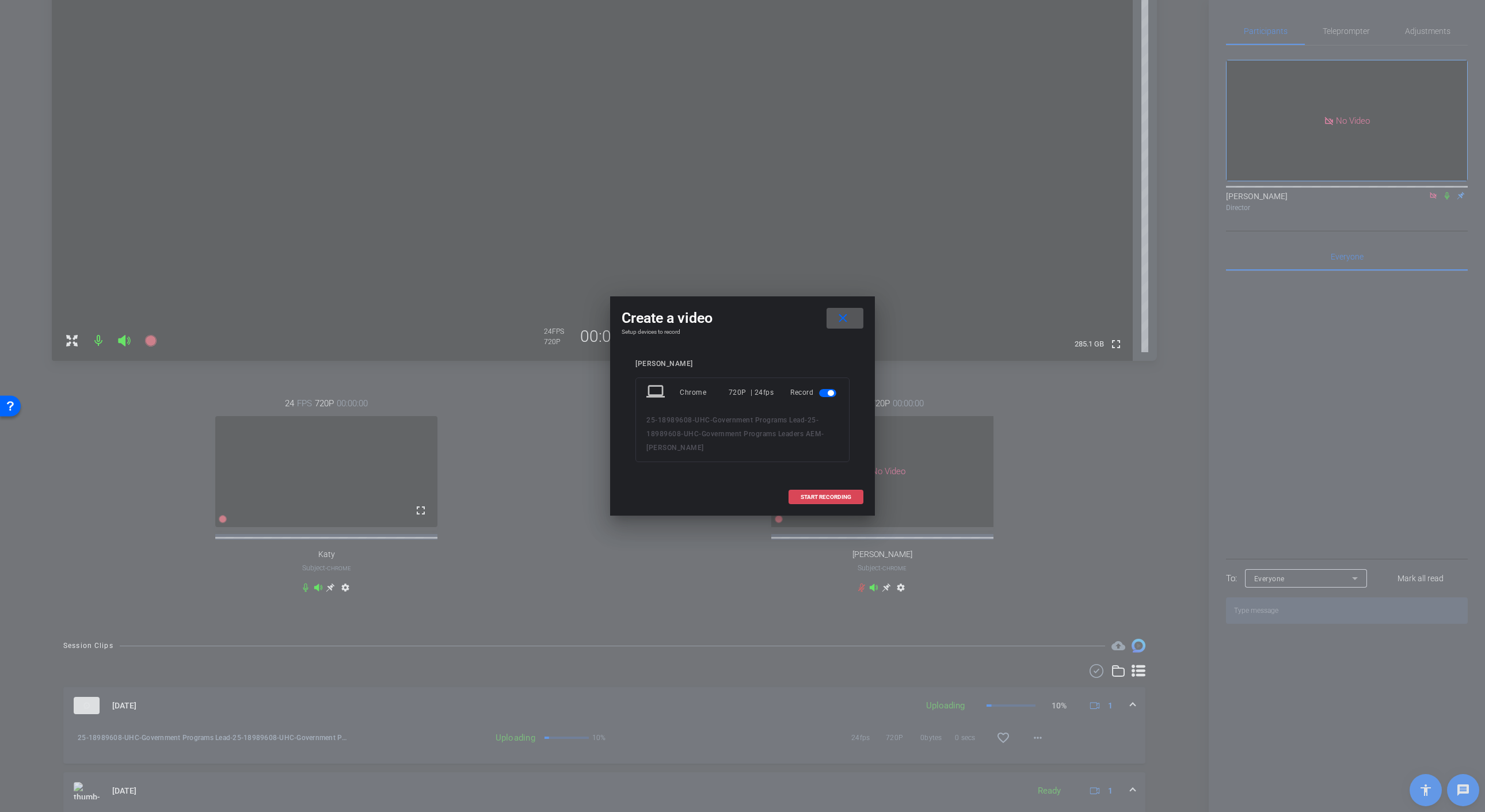
click at [816, 500] on span "START RECORDING" at bounding box center [826, 497] width 51 height 6
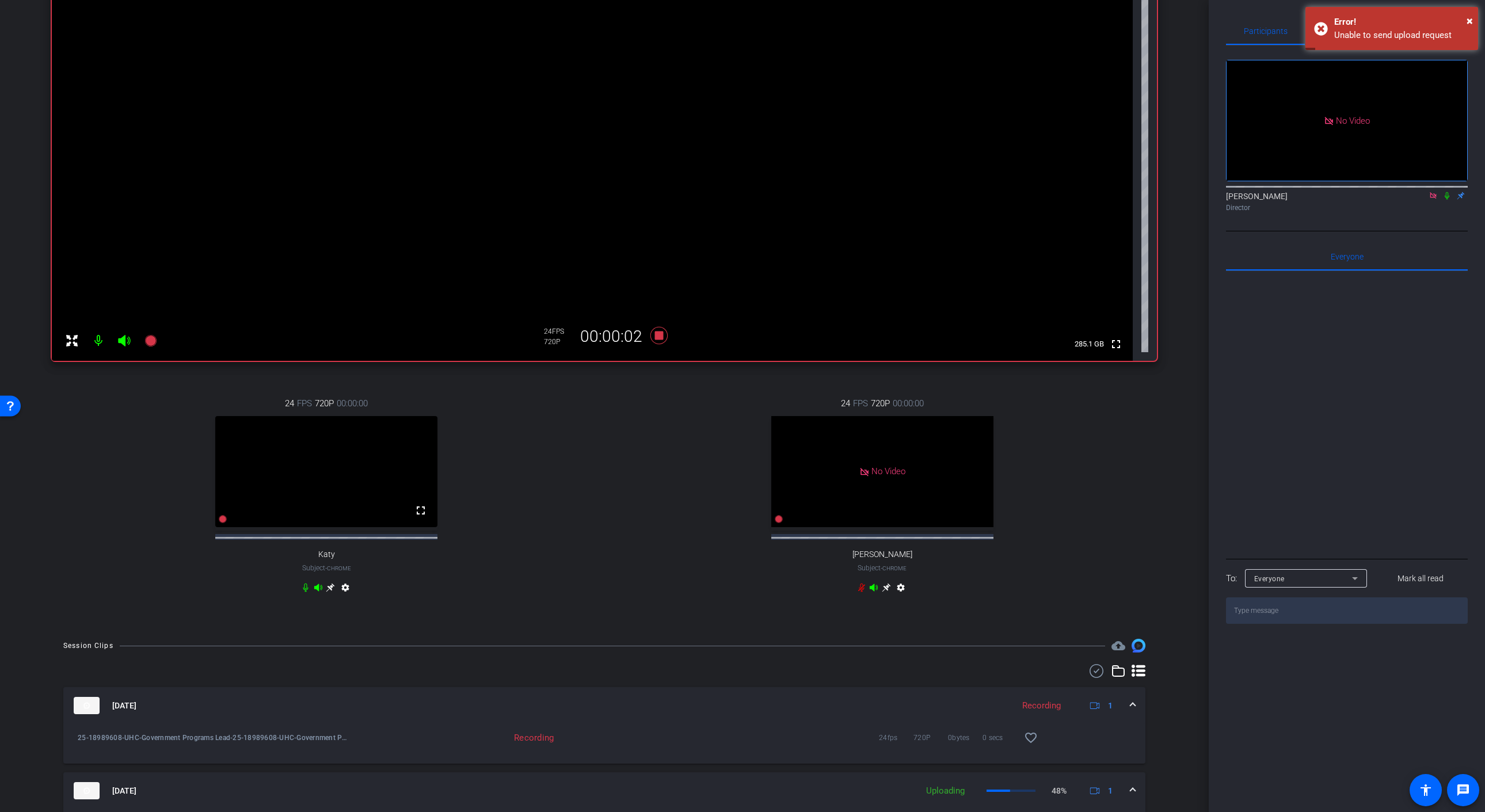
click at [1446, 200] on icon at bounding box center [1447, 196] width 5 height 8
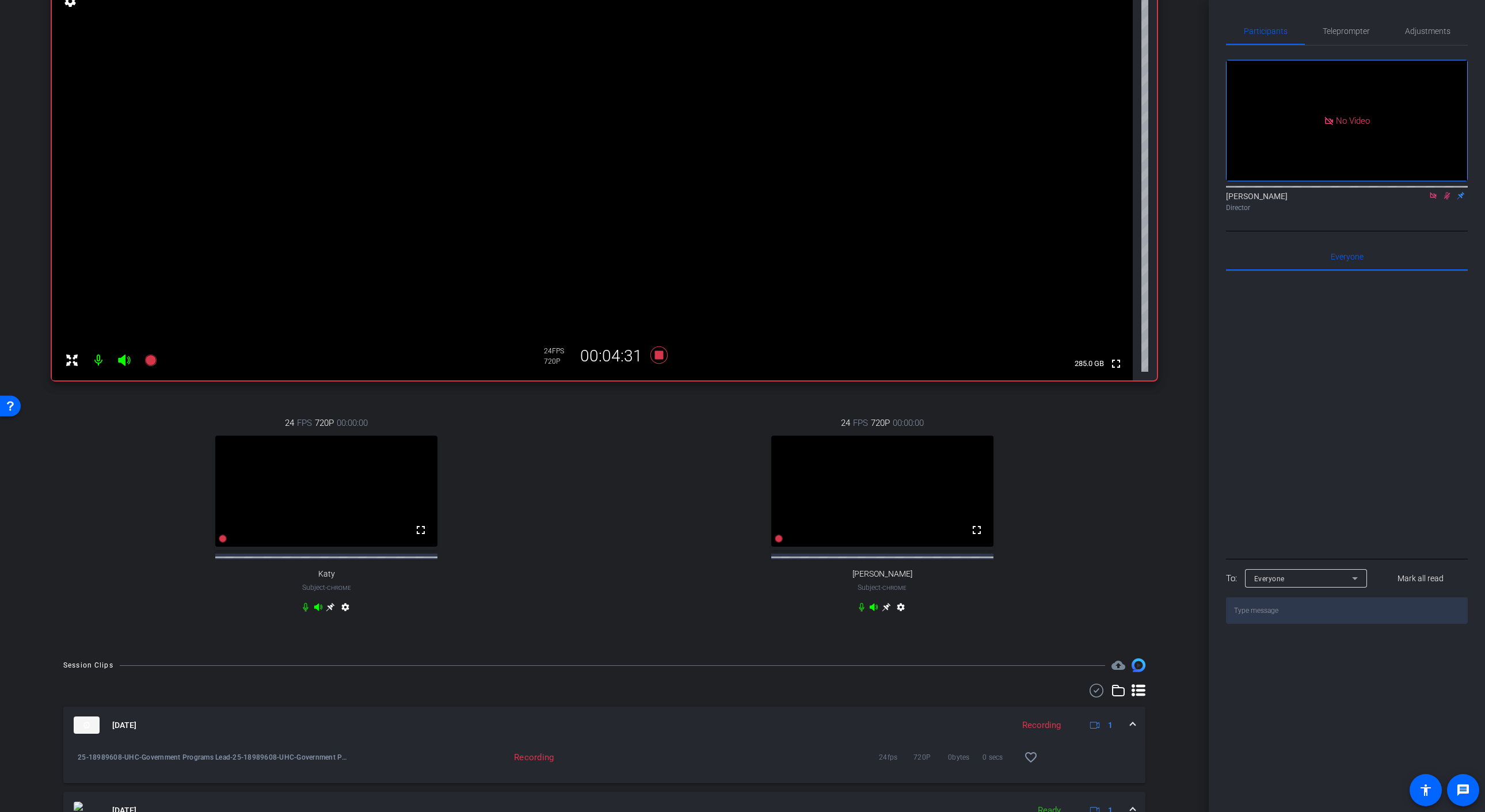
scroll to position [91, 0]
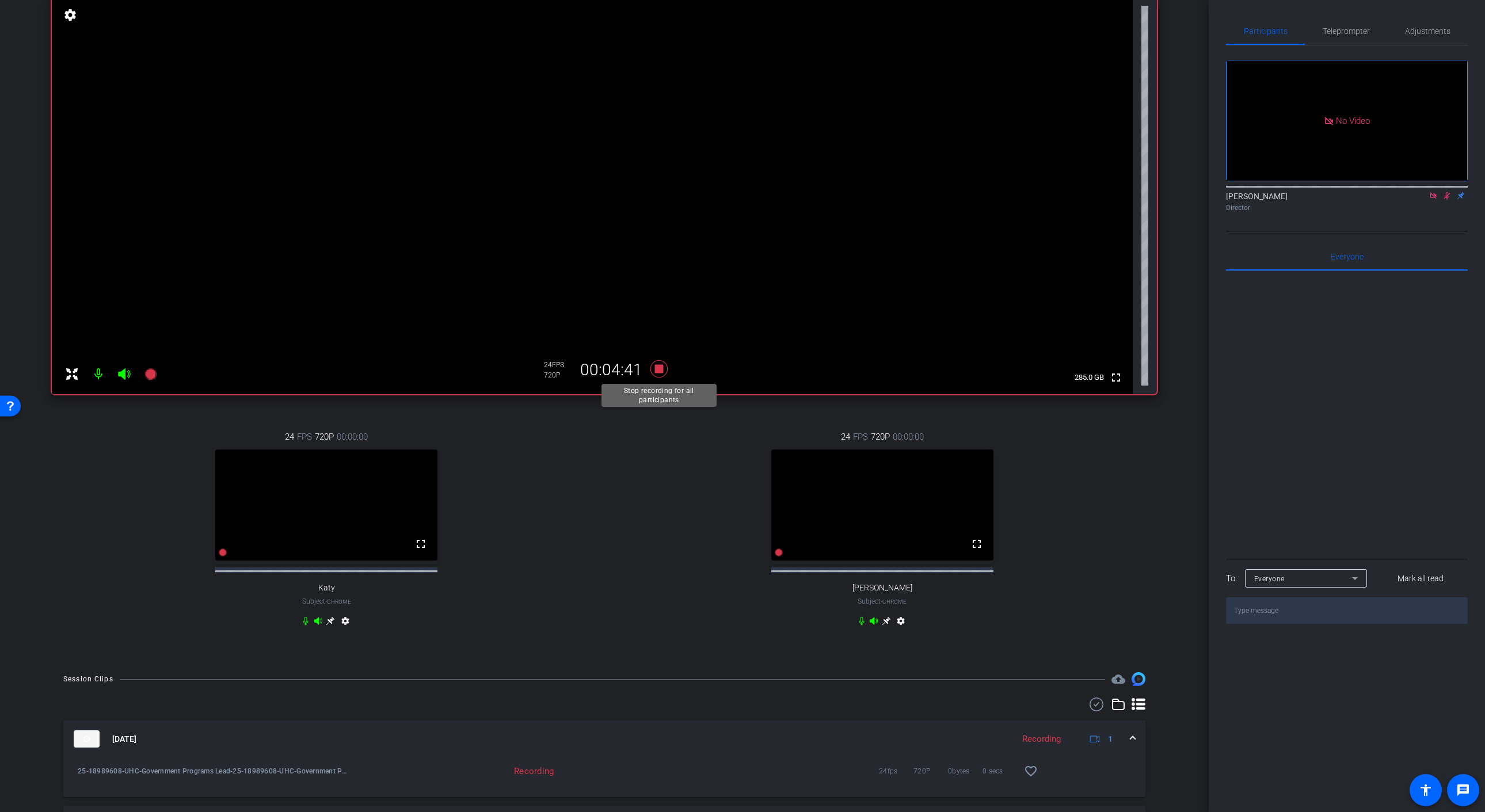
click at [659, 369] on icon at bounding box center [659, 369] width 17 height 17
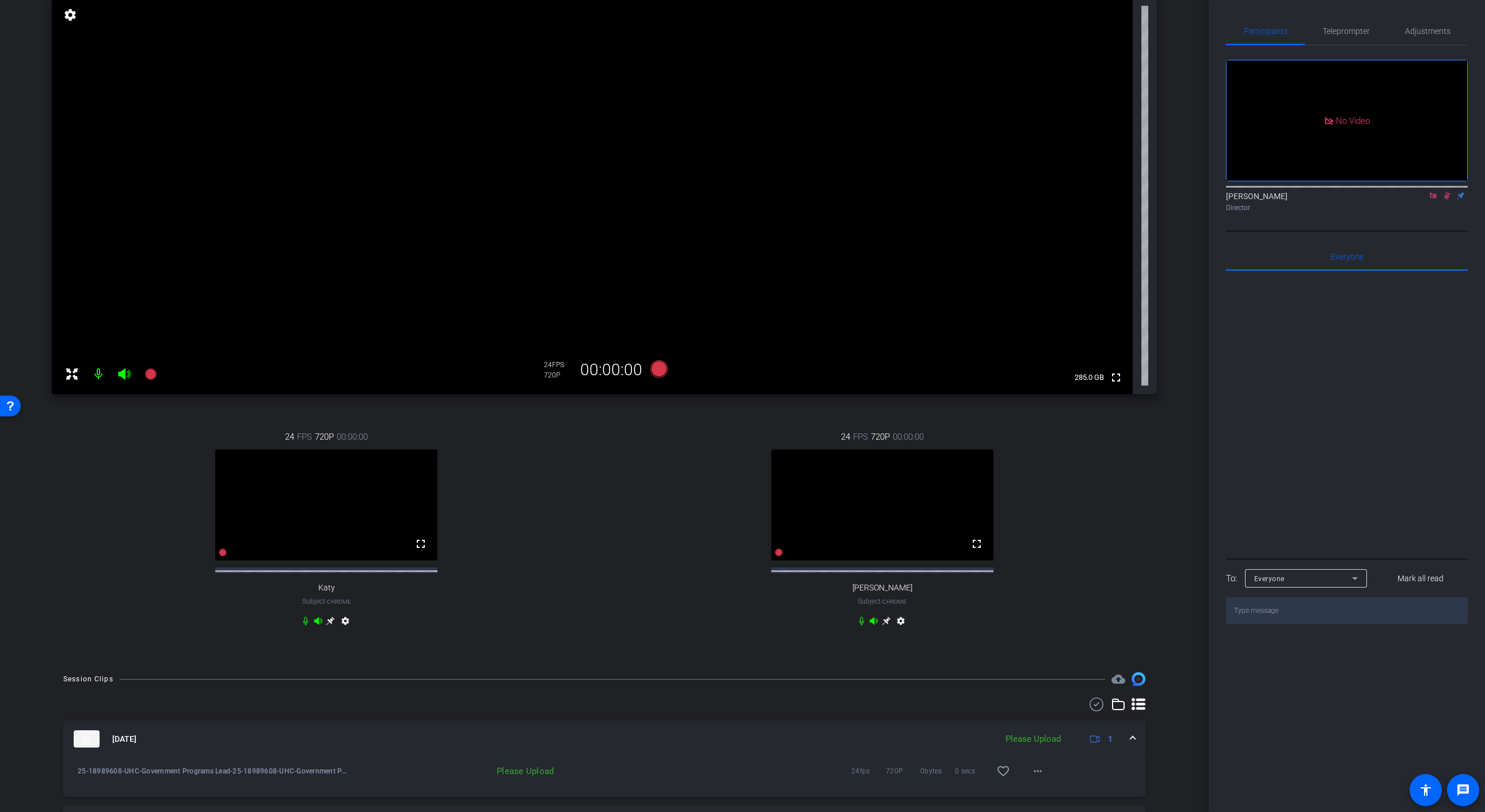
click at [1445, 200] on icon at bounding box center [1447, 196] width 9 height 8
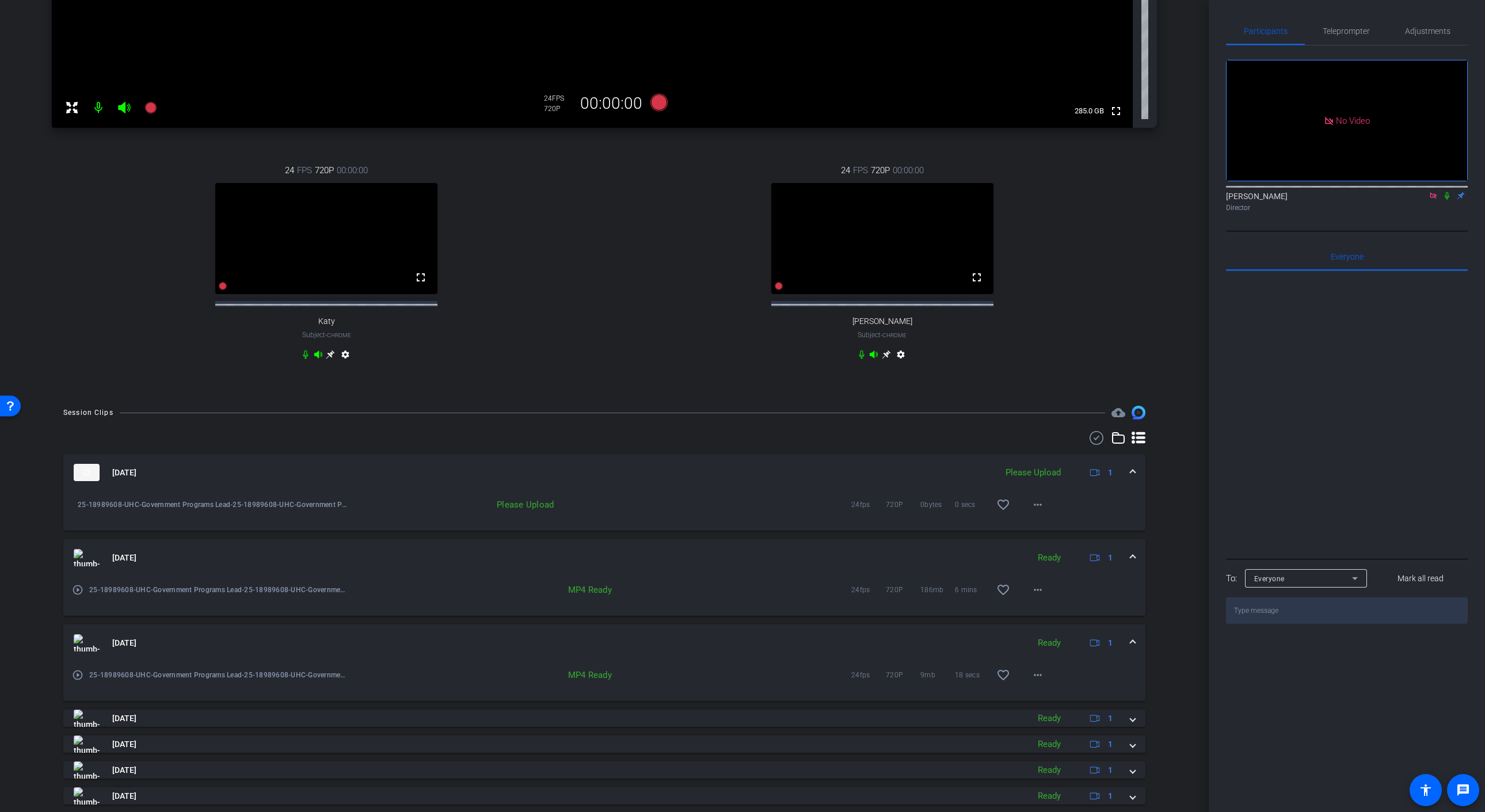
scroll to position [363, 0]
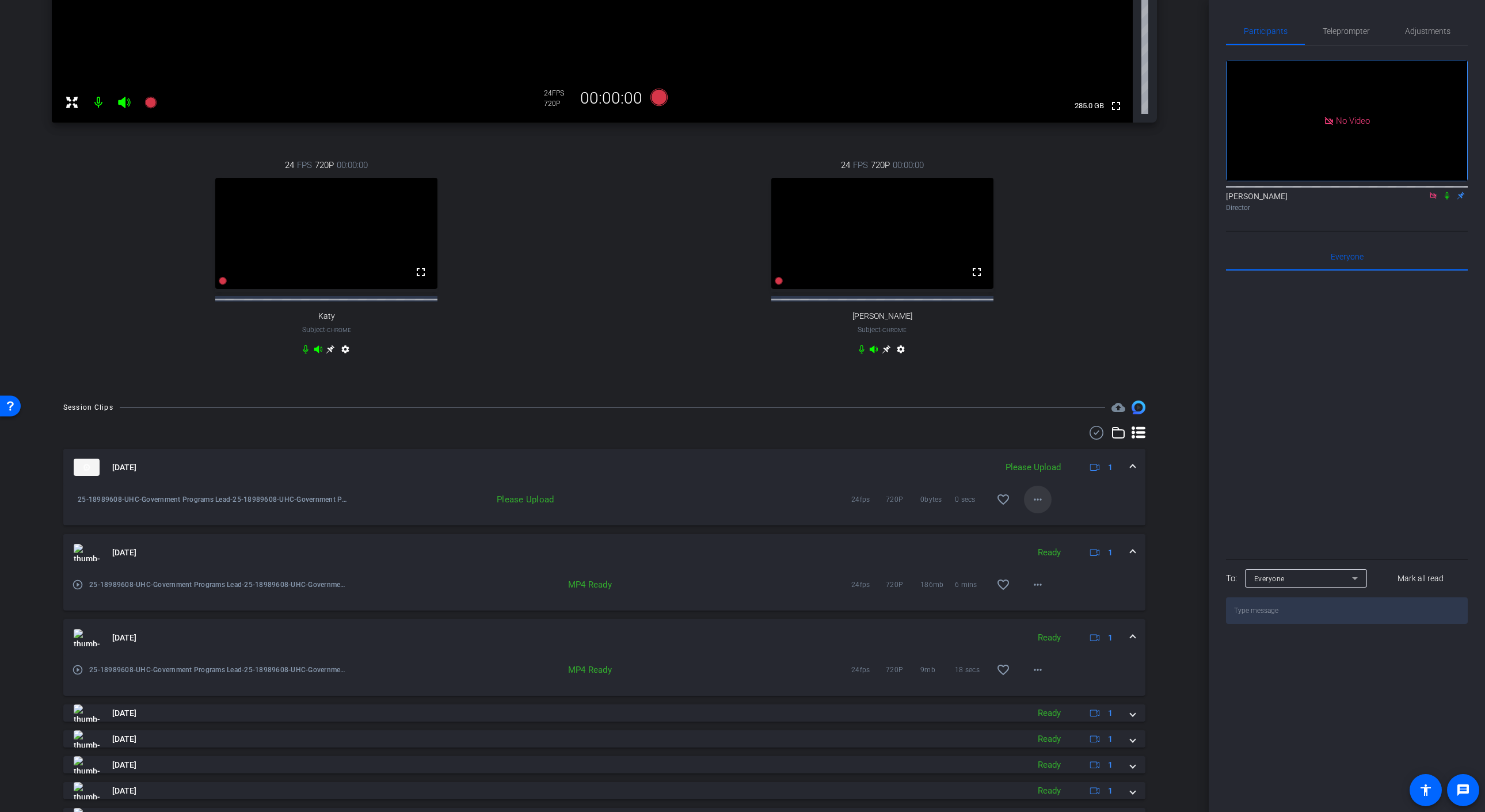
click at [1035, 506] on mat-icon "more_horiz" at bounding box center [1038, 500] width 14 height 14
click at [1432, 213] on div at bounding box center [742, 406] width 1485 height 812
click at [1432, 200] on icon at bounding box center [1433, 196] width 9 height 8
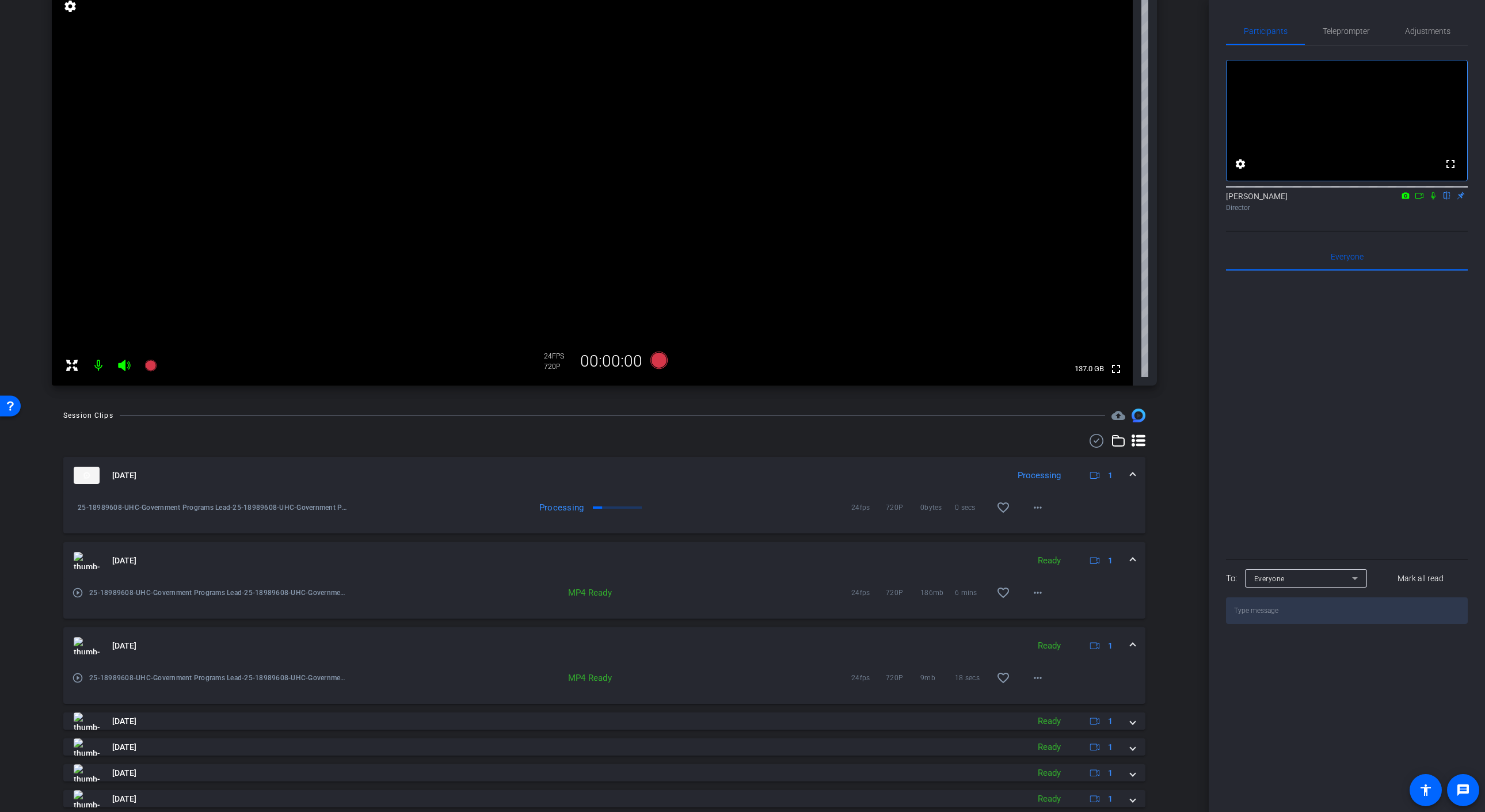
scroll to position [0, 0]
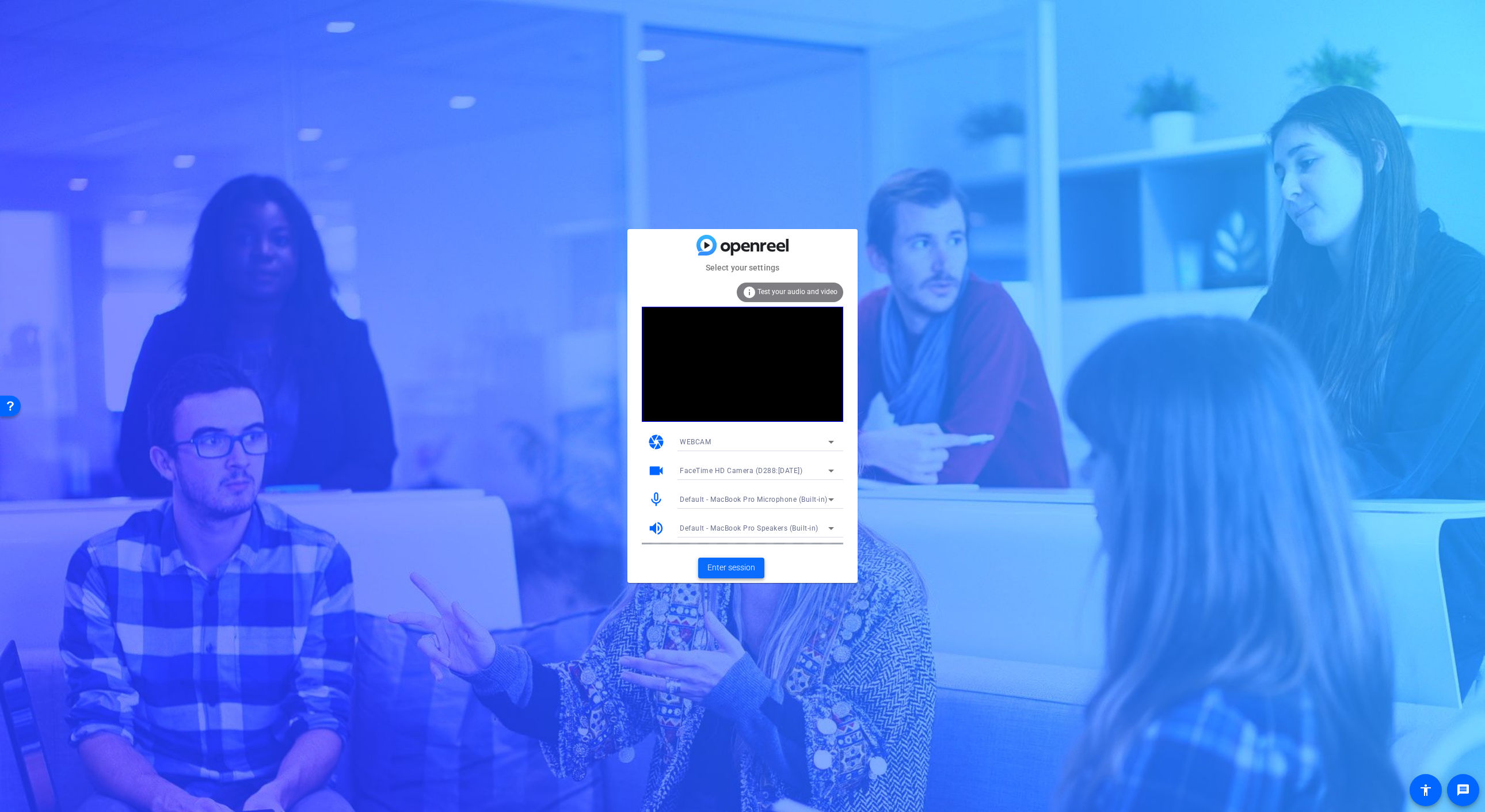
click at [748, 567] on span "Enter session" at bounding box center [731, 567] width 48 height 12
